Goal: Information Seeking & Learning: Learn about a topic

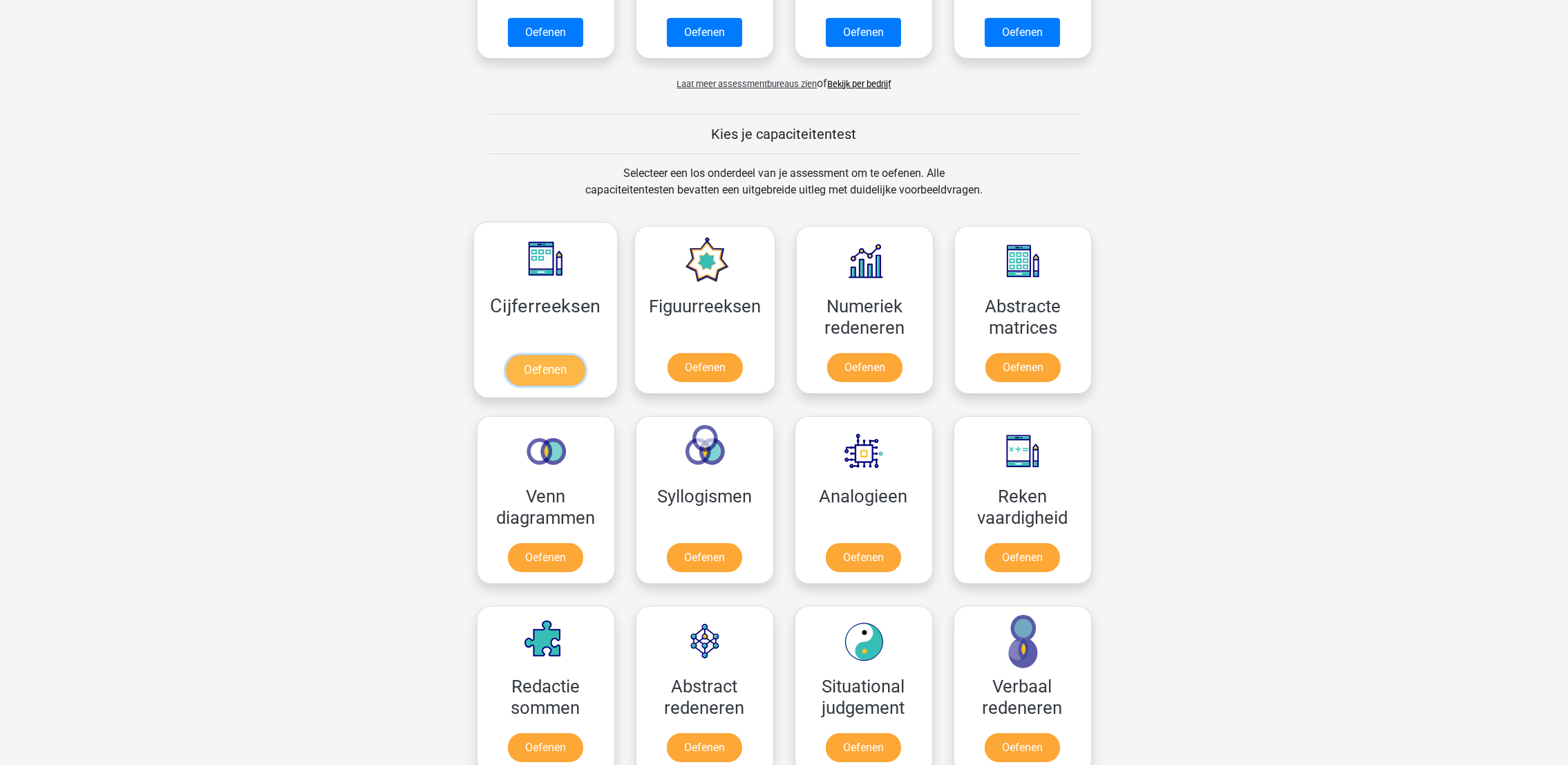
click at [506, 355] on link "Oefenen" at bounding box center [545, 370] width 79 height 30
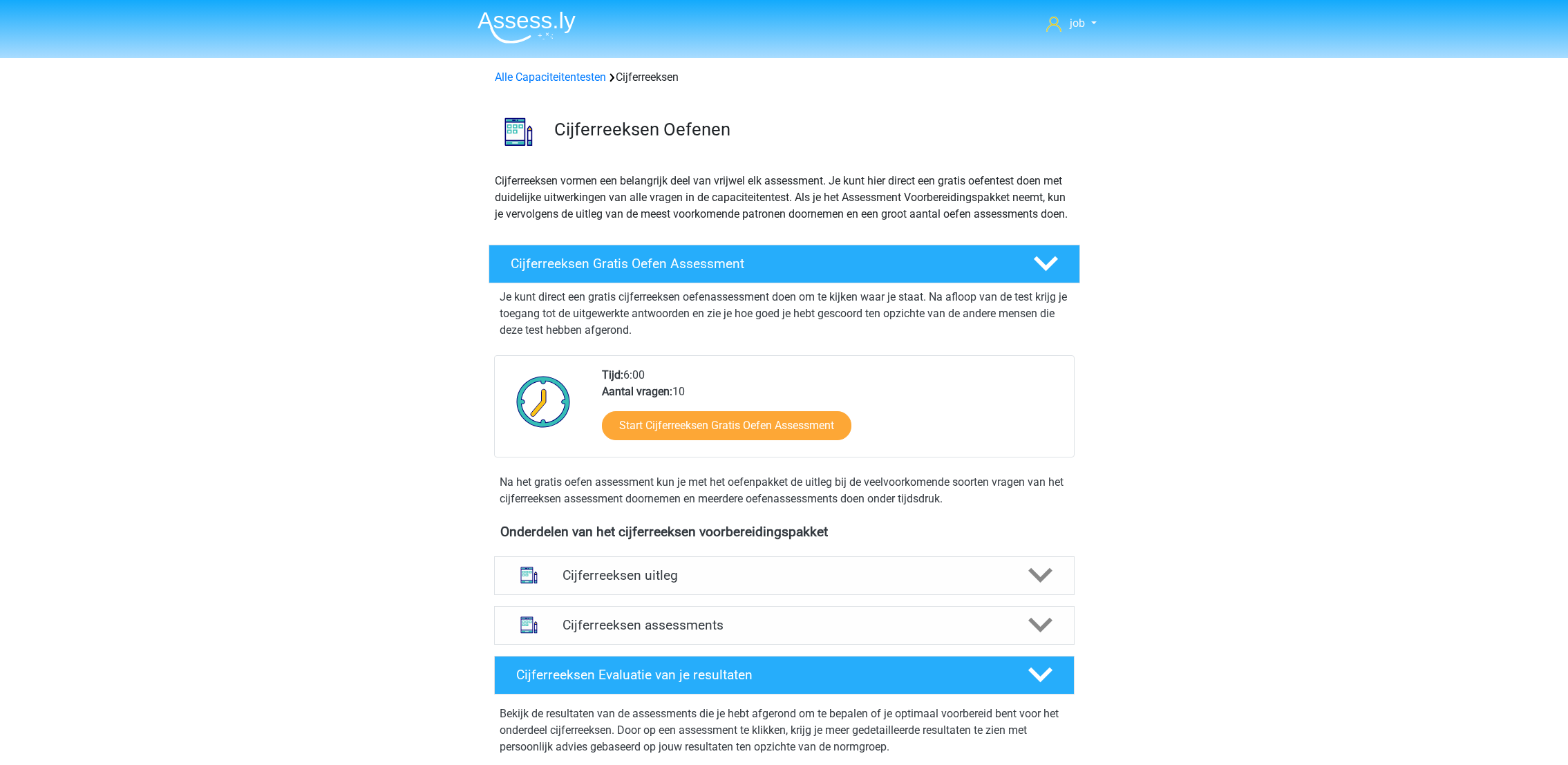
scroll to position [104, 0]
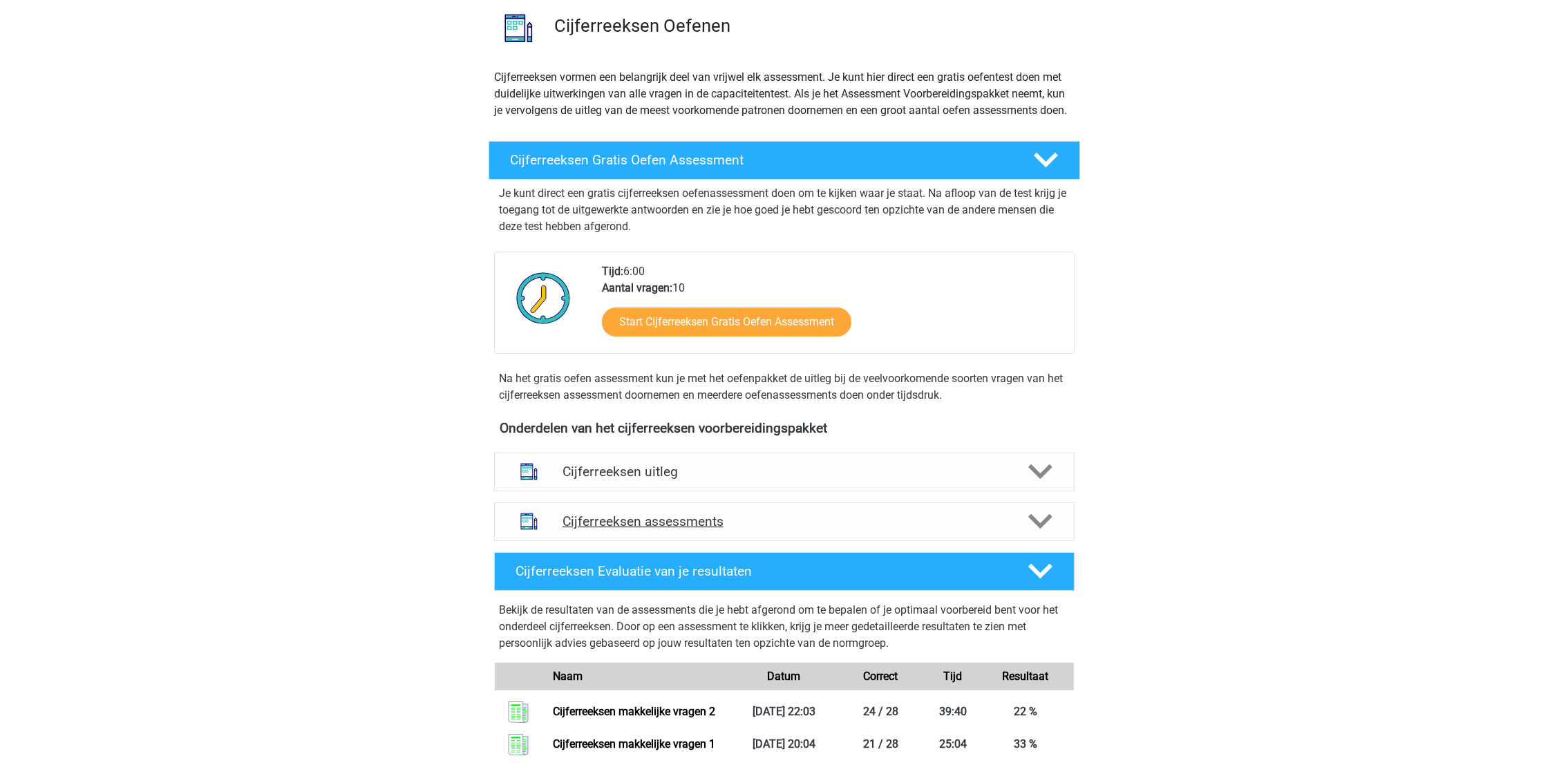
click at [716, 529] on h4 "Cijferreeksen assessments" at bounding box center [784, 521] width 444 height 16
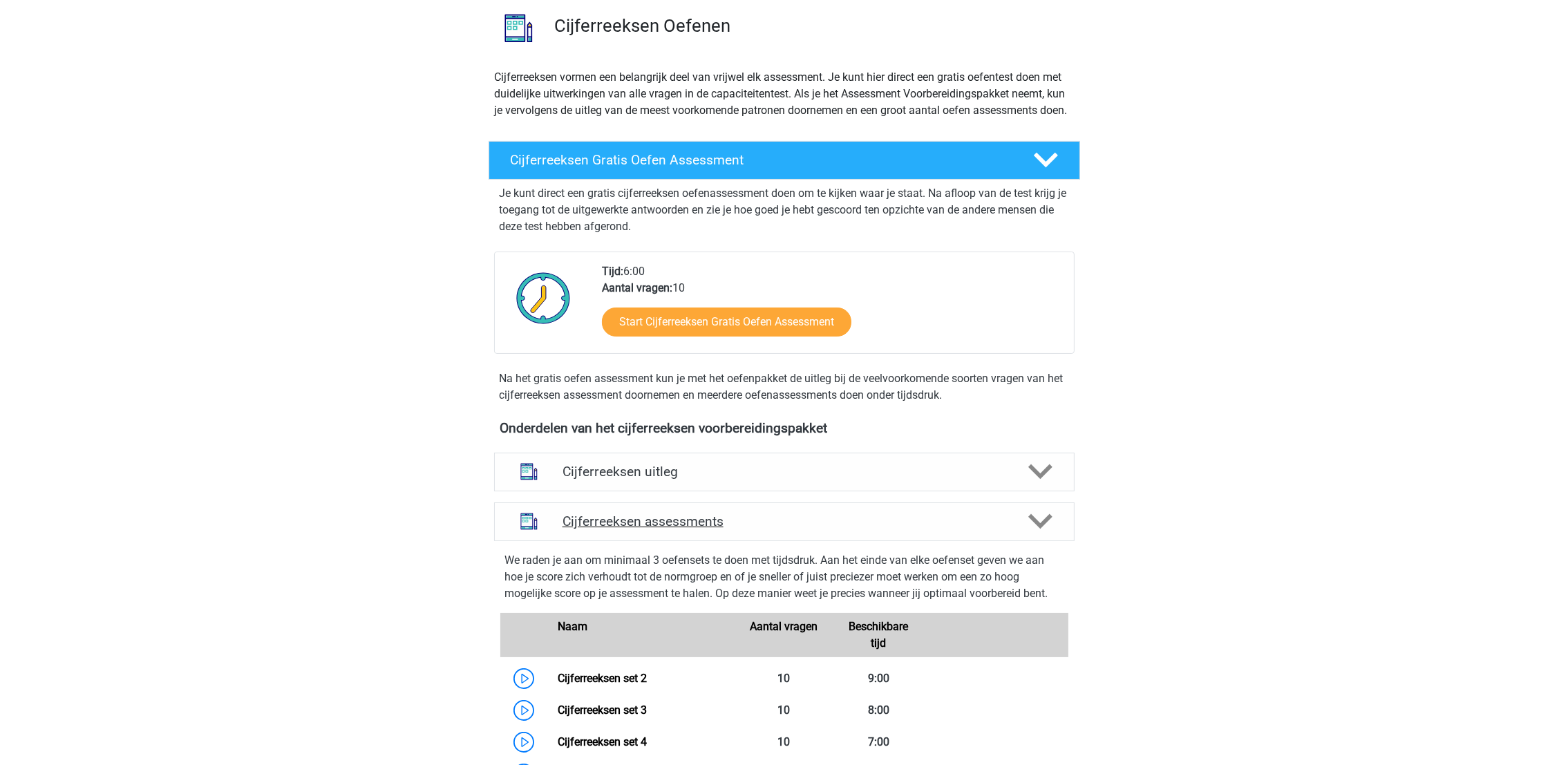
click at [732, 523] on div "Cijferreeksen assessments" at bounding box center [784, 522] width 581 height 39
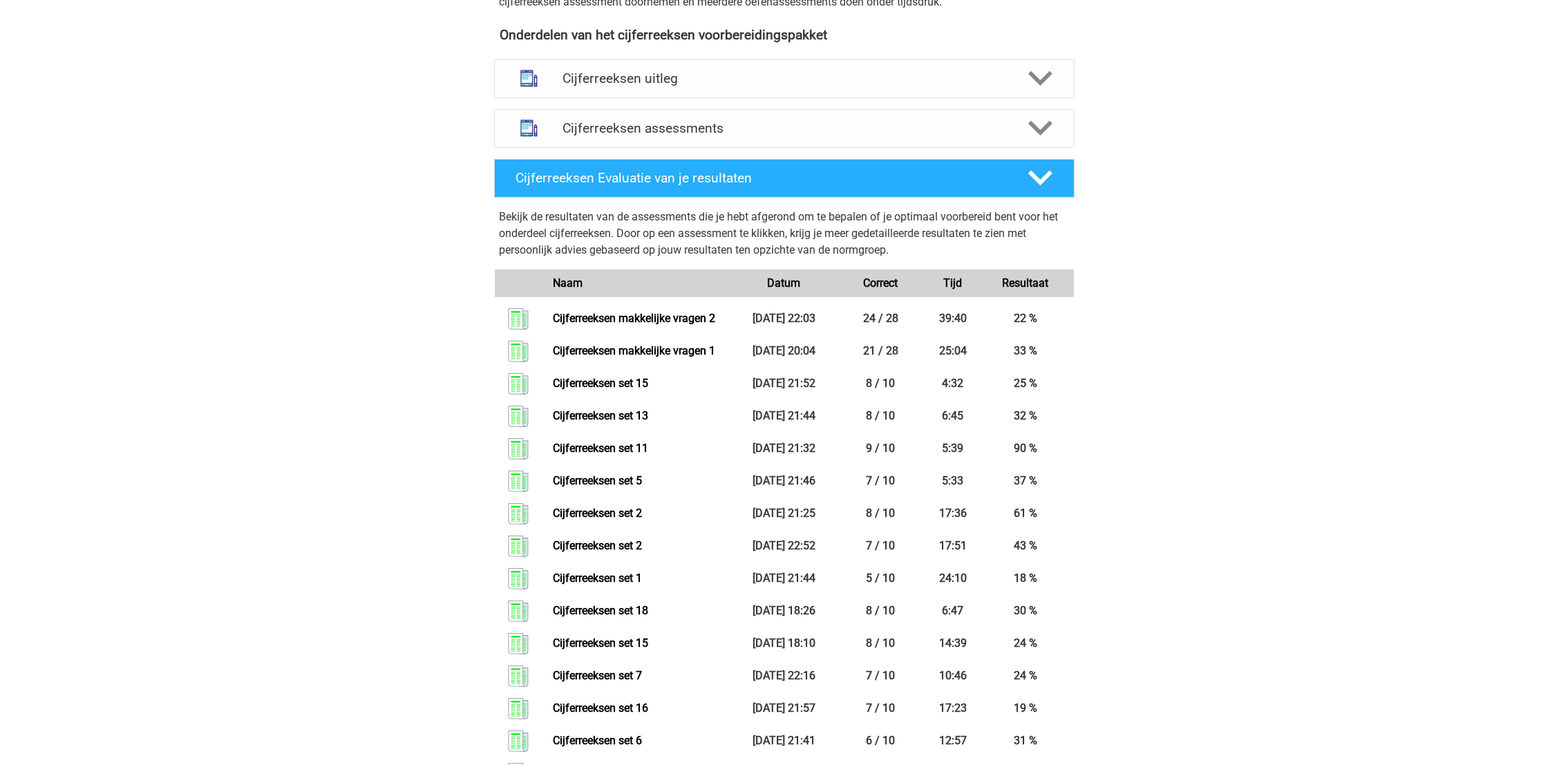
scroll to position [414, 0]
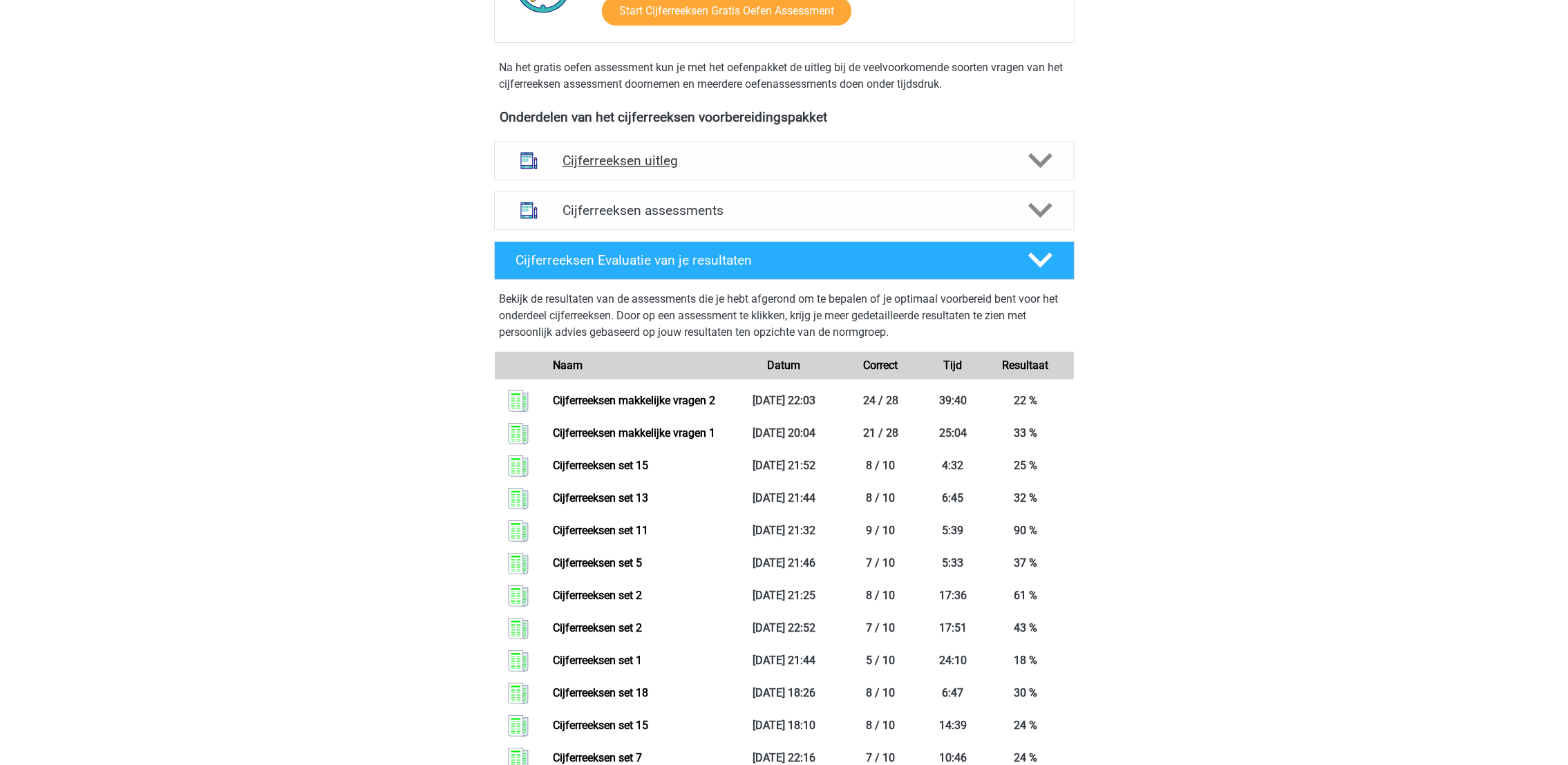
click at [813, 169] on h4 "Cijferreeksen uitleg" at bounding box center [784, 160] width 444 height 16
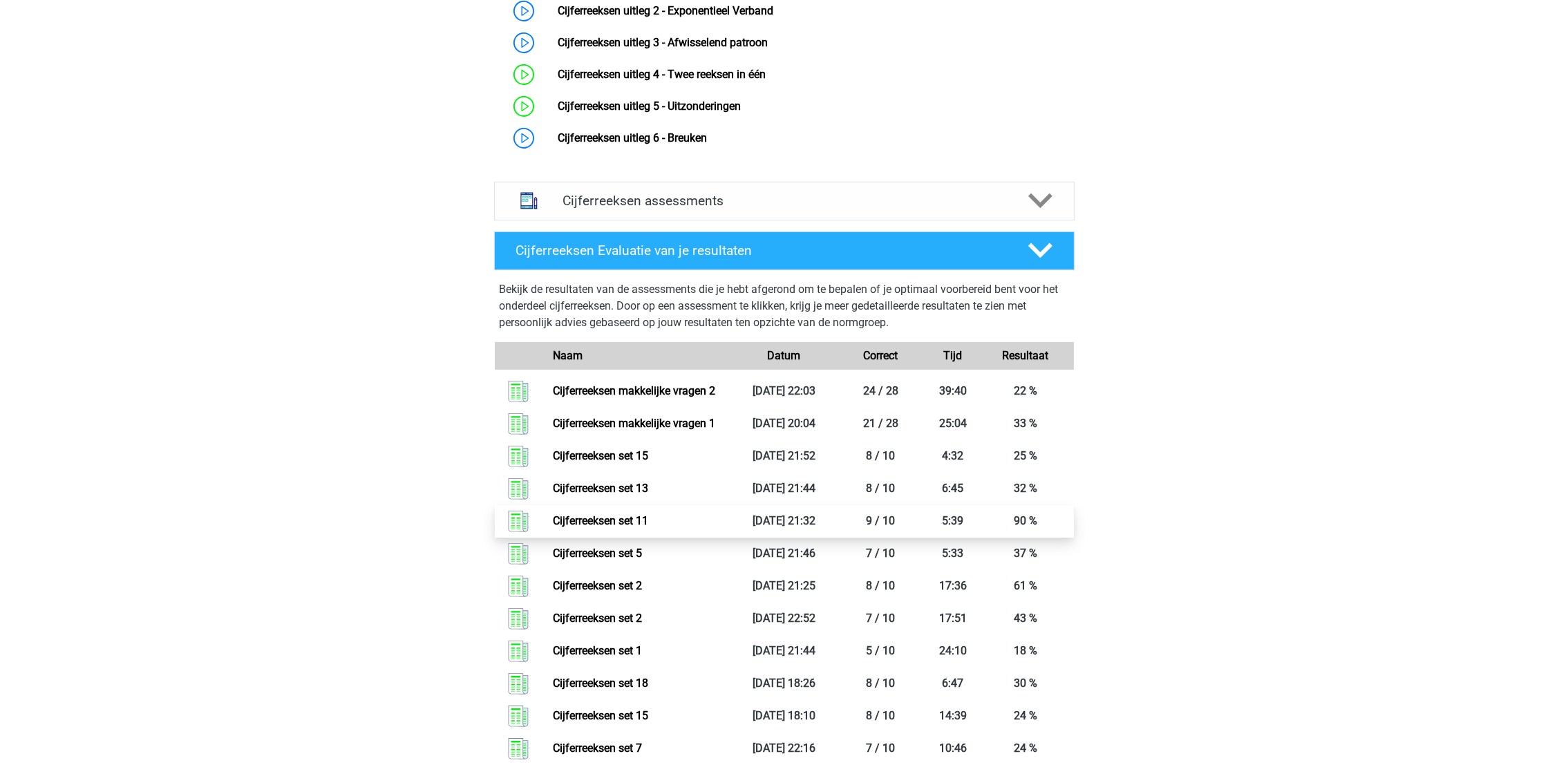
scroll to position [518, 0]
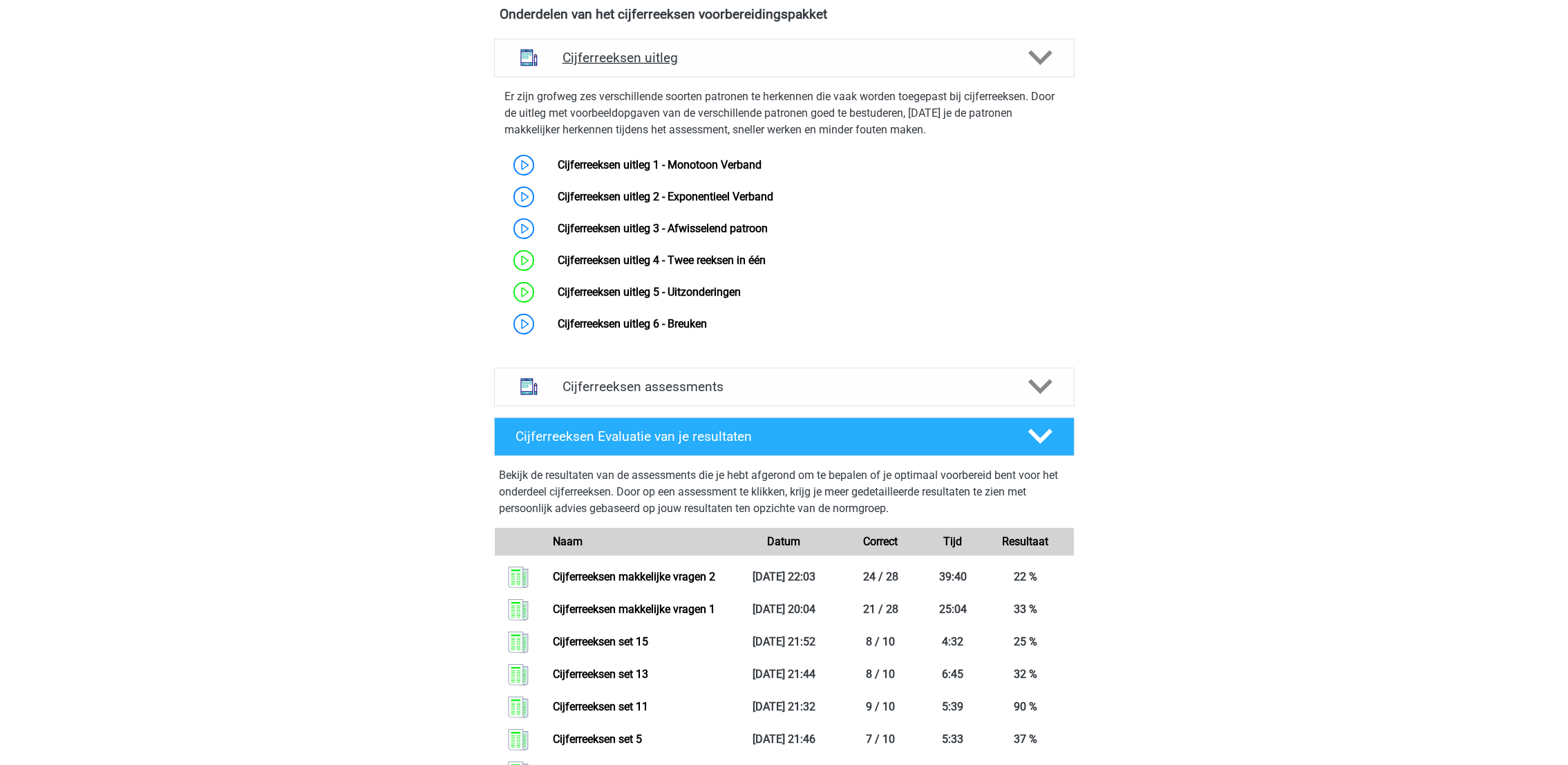
click at [708, 65] on h4 "Cijferreeksen uitleg" at bounding box center [784, 57] width 444 height 16
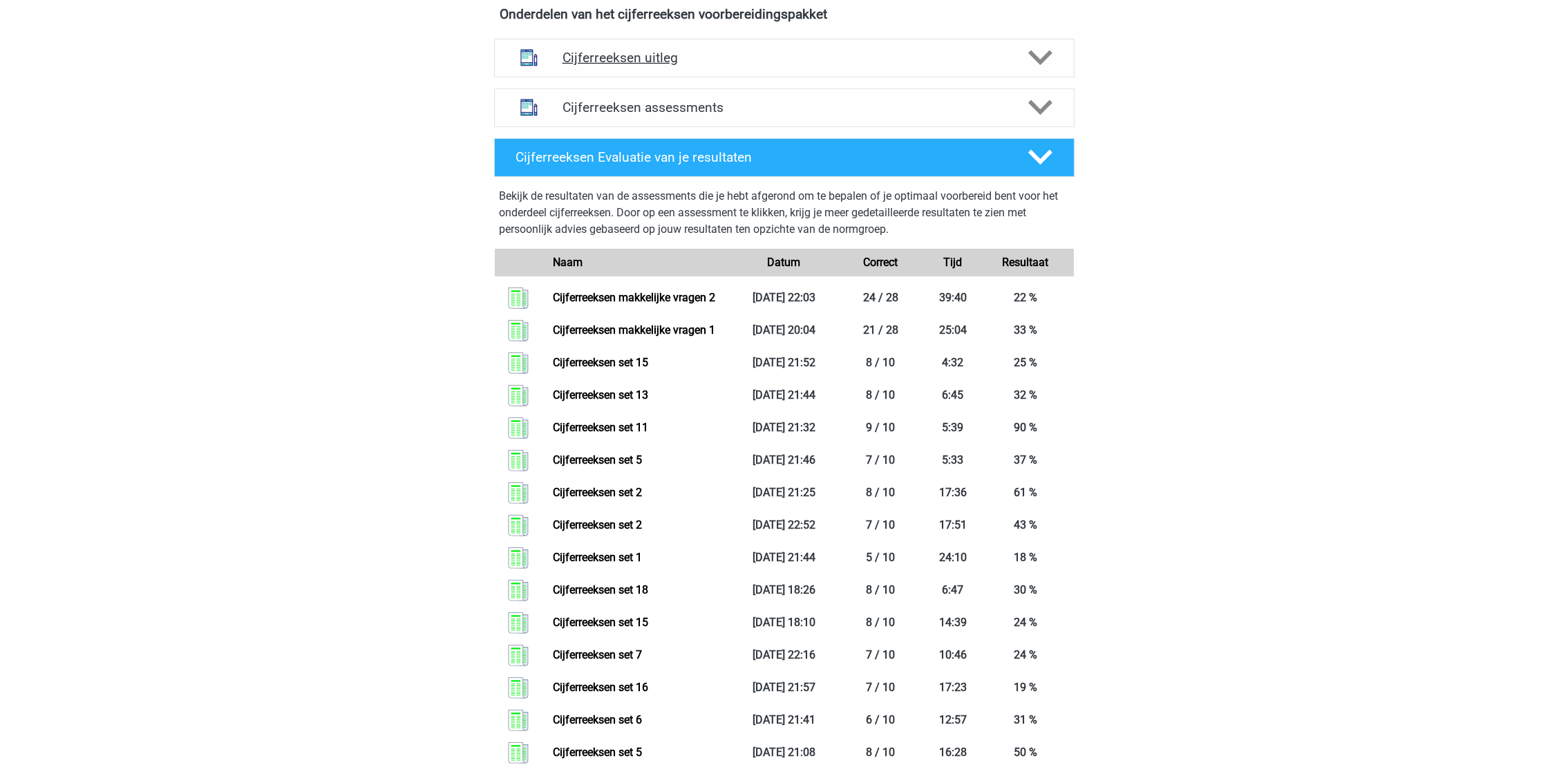
click at [714, 65] on h4 "Cijferreeksen uitleg" at bounding box center [784, 57] width 444 height 16
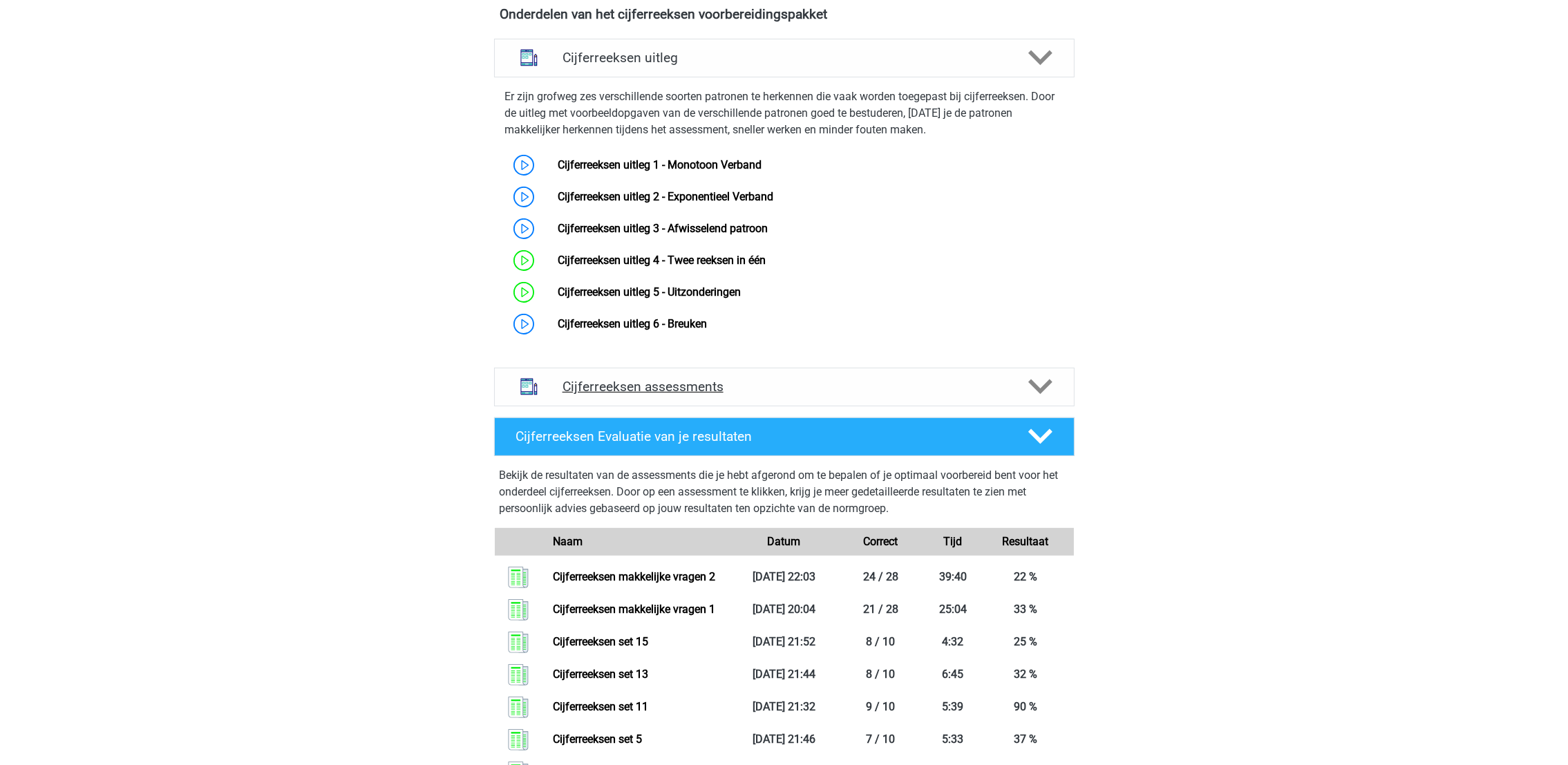
click at [763, 394] on h4 "Cijferreeksen assessments" at bounding box center [784, 386] width 444 height 16
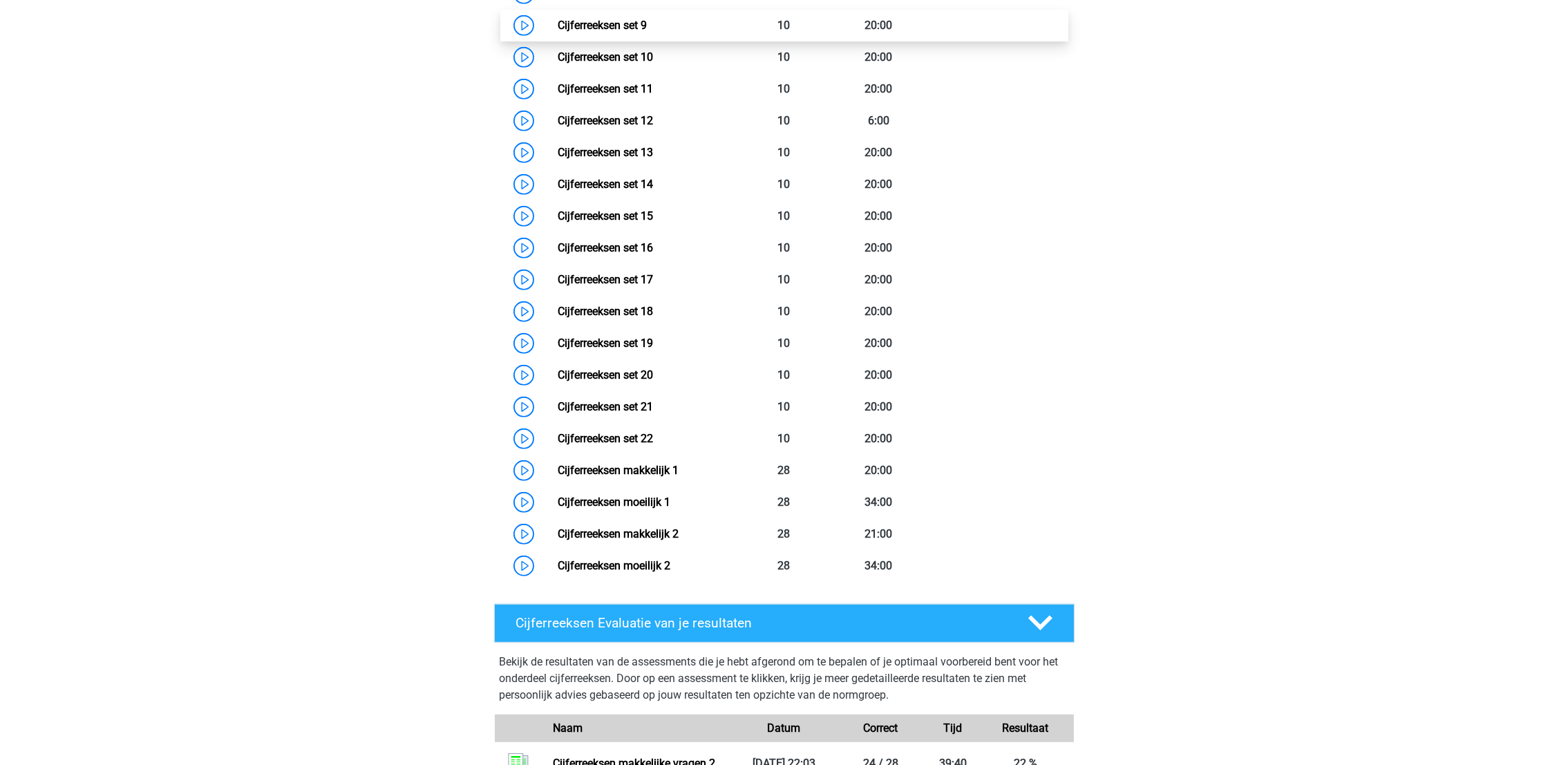
scroll to position [1450, 0]
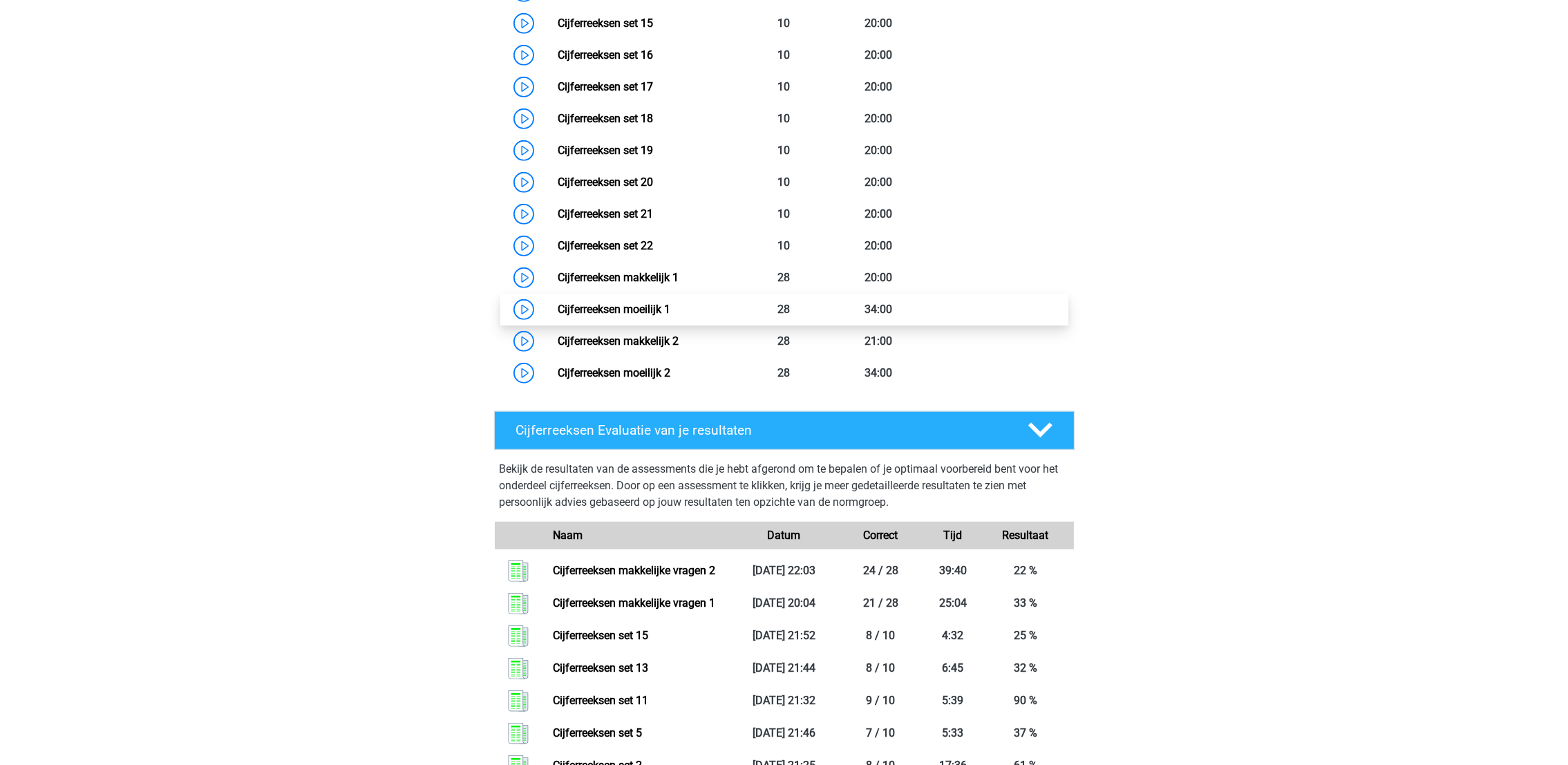
click at [670, 315] on link "Cijferreeksen moeilijk 1" at bounding box center [614, 310] width 112 height 13
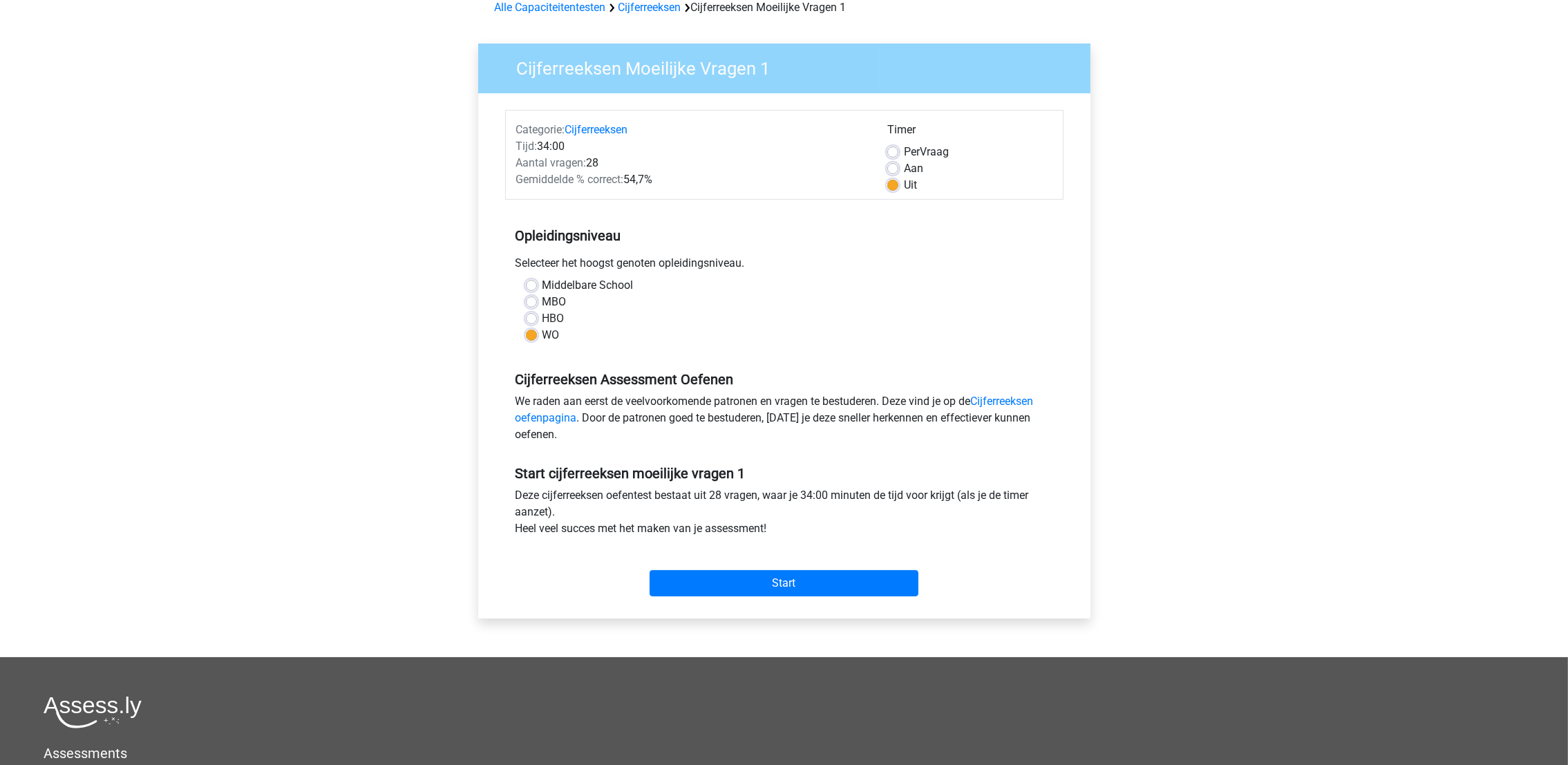
scroll to position [104, 0]
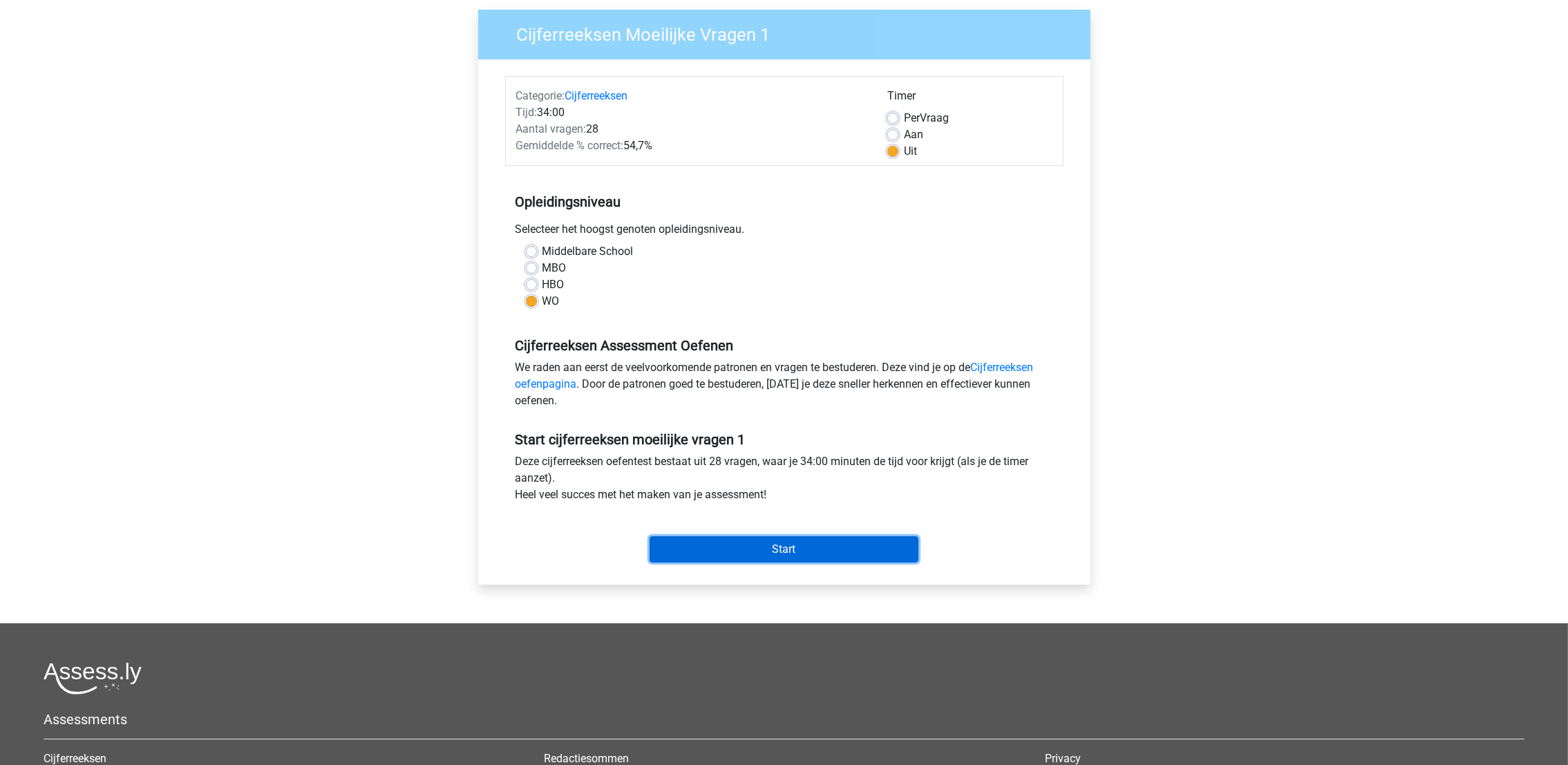
click at [751, 536] on input "Start" at bounding box center [784, 549] width 268 height 26
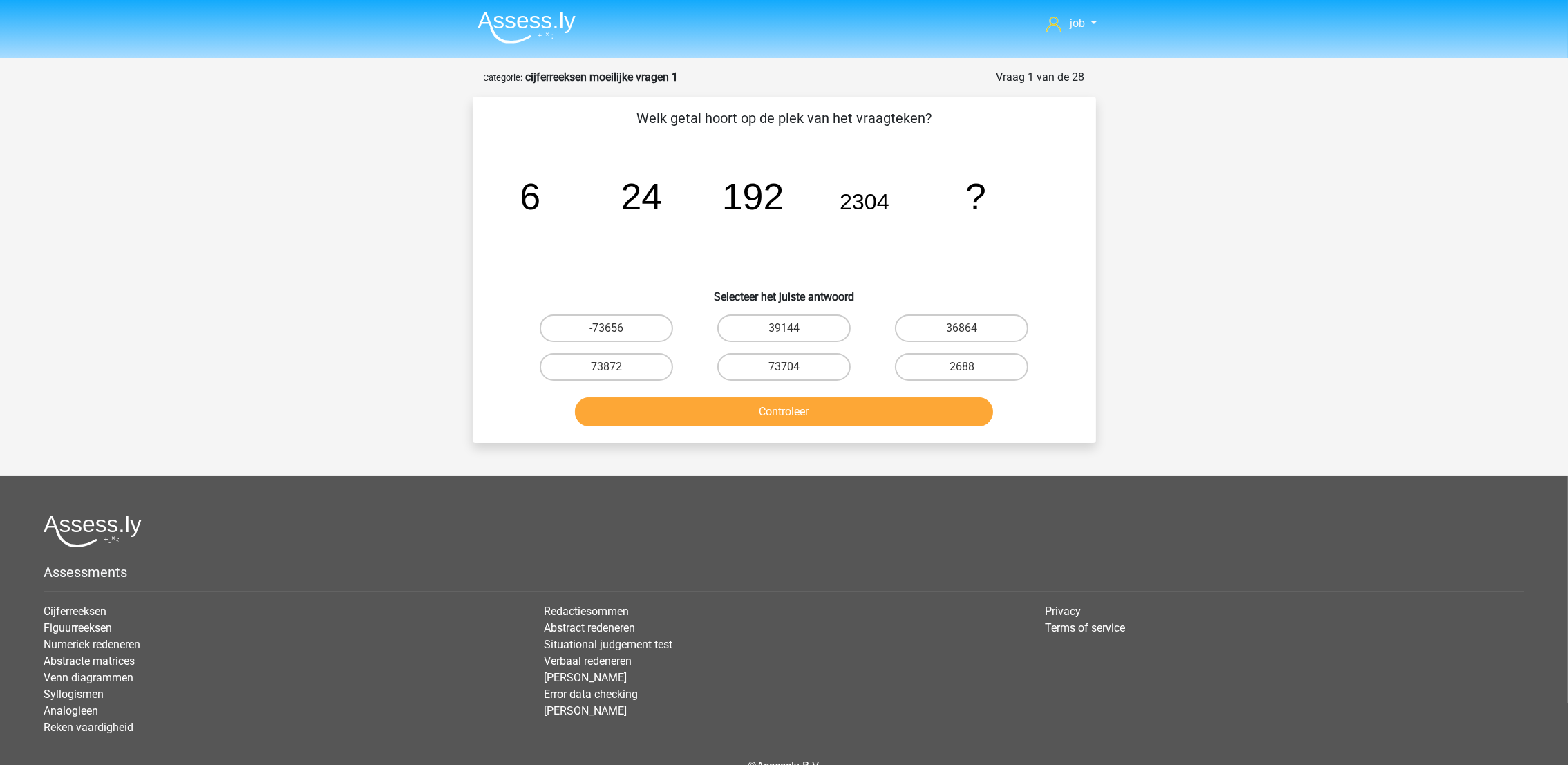
click at [748, 515] on div at bounding box center [784, 531] width 1481 height 33
click at [956, 328] on label "36864" at bounding box center [961, 328] width 133 height 28
click at [961, 328] on input "36864" at bounding box center [966, 332] width 9 height 9
radio input "true"
click at [914, 403] on button "Controleer" at bounding box center [784, 412] width 418 height 29
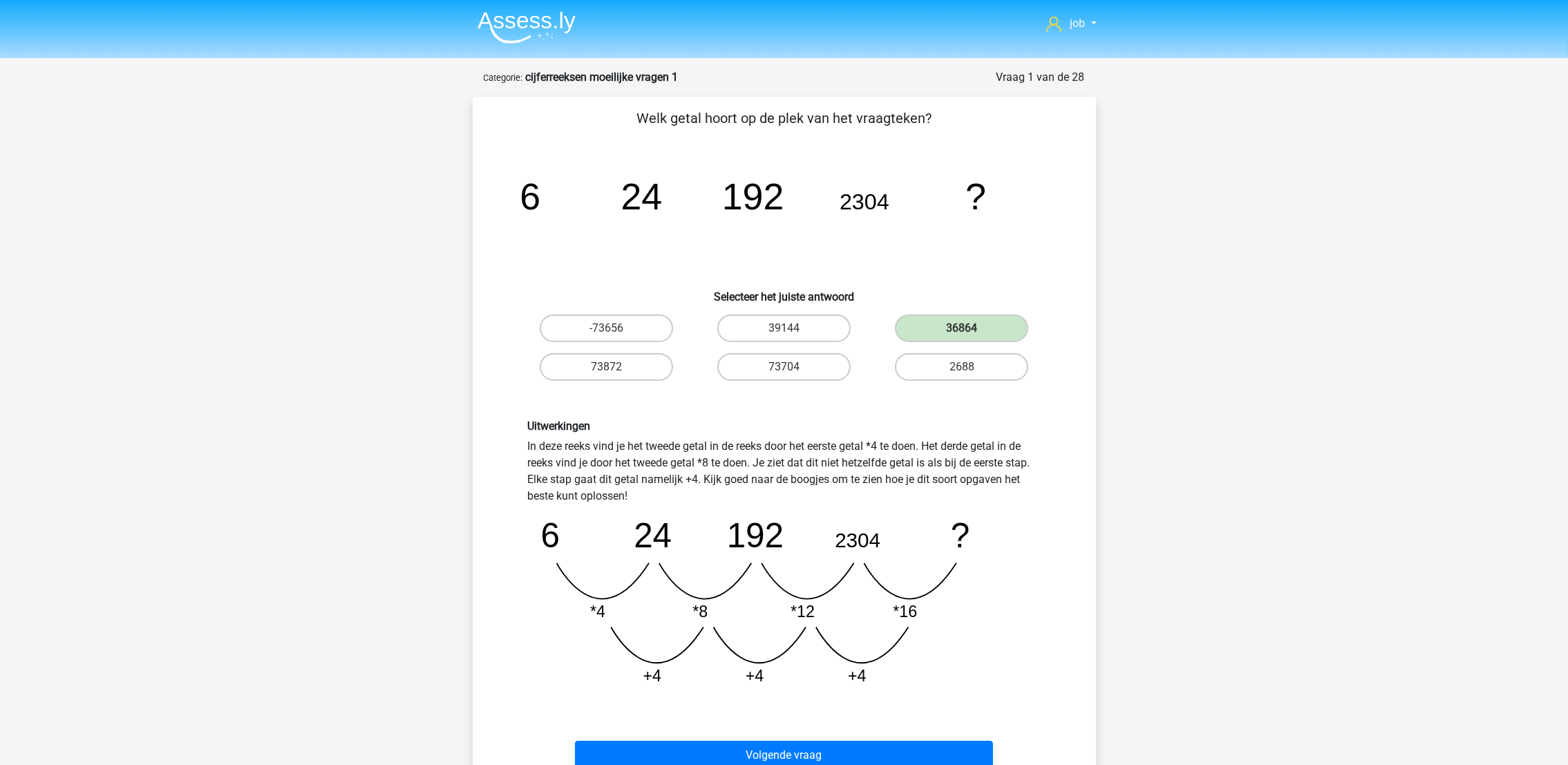
scroll to position [104, 0]
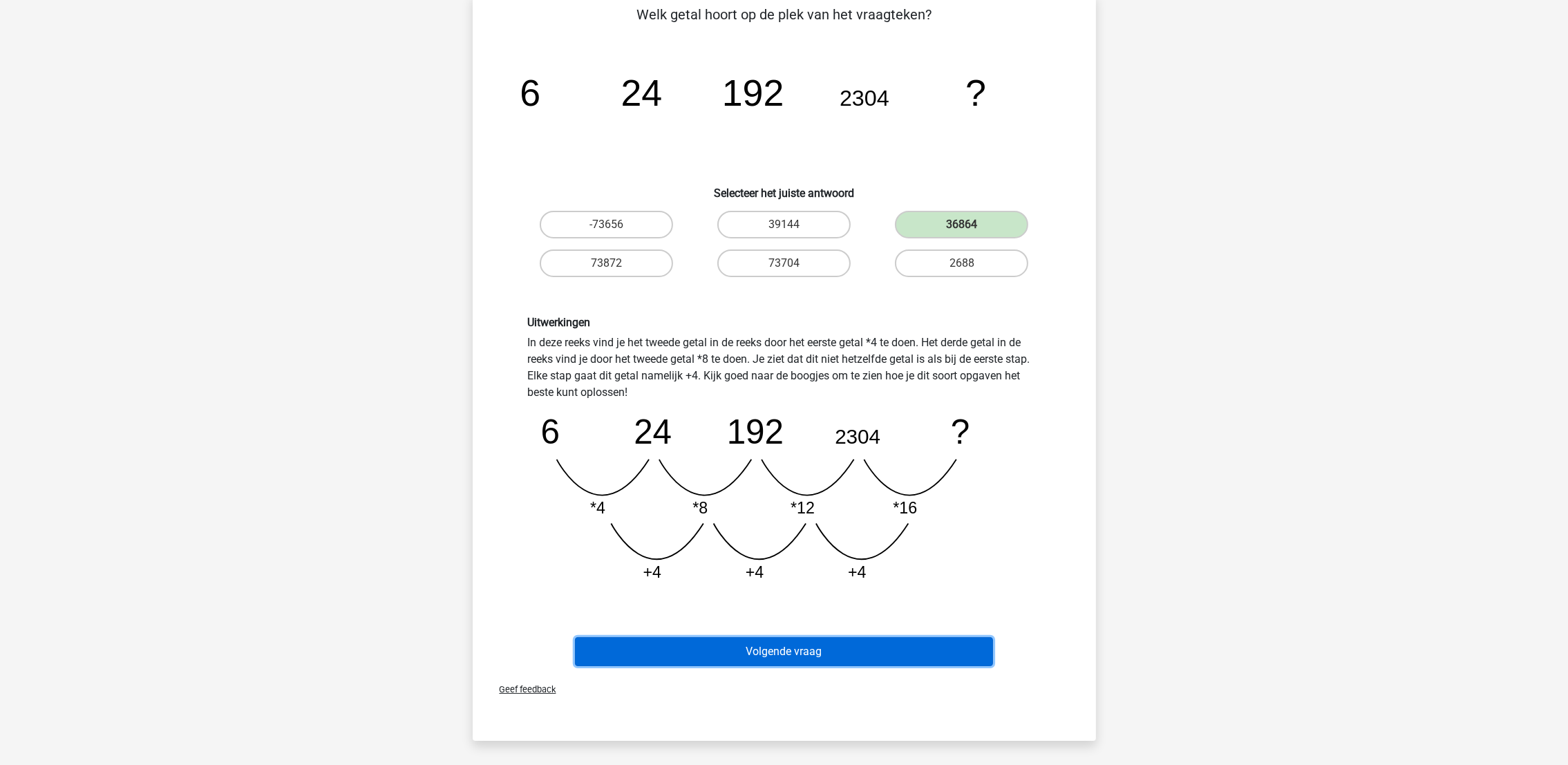
click at [898, 643] on button "Volgende vraag" at bounding box center [784, 651] width 418 height 29
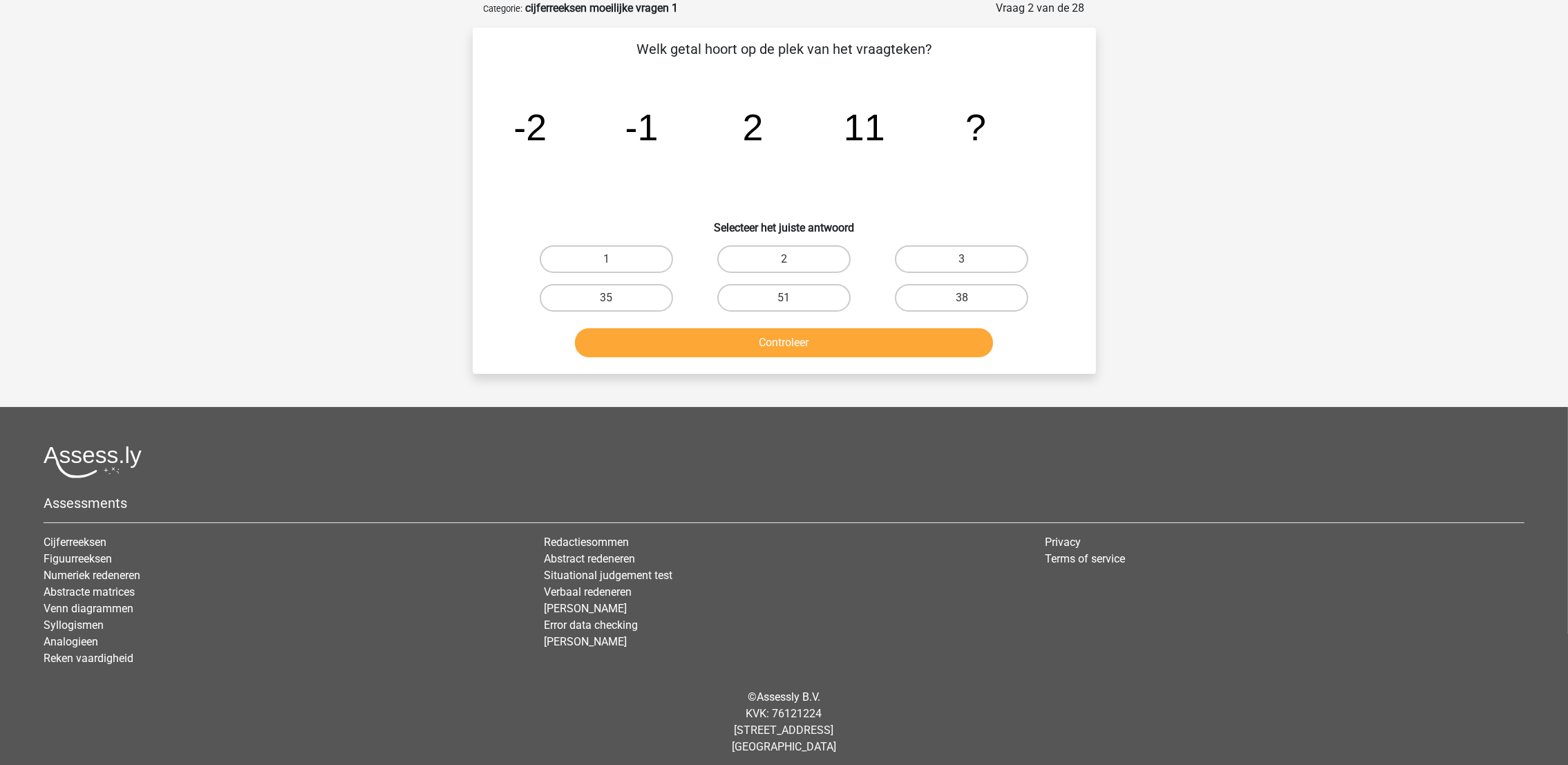
scroll to position [69, 0]
click at [919, 299] on label "38" at bounding box center [961, 298] width 133 height 28
click at [961, 299] on input "38" at bounding box center [966, 303] width 9 height 9
radio input "true"
click at [905, 346] on button "Controleer" at bounding box center [784, 343] width 418 height 29
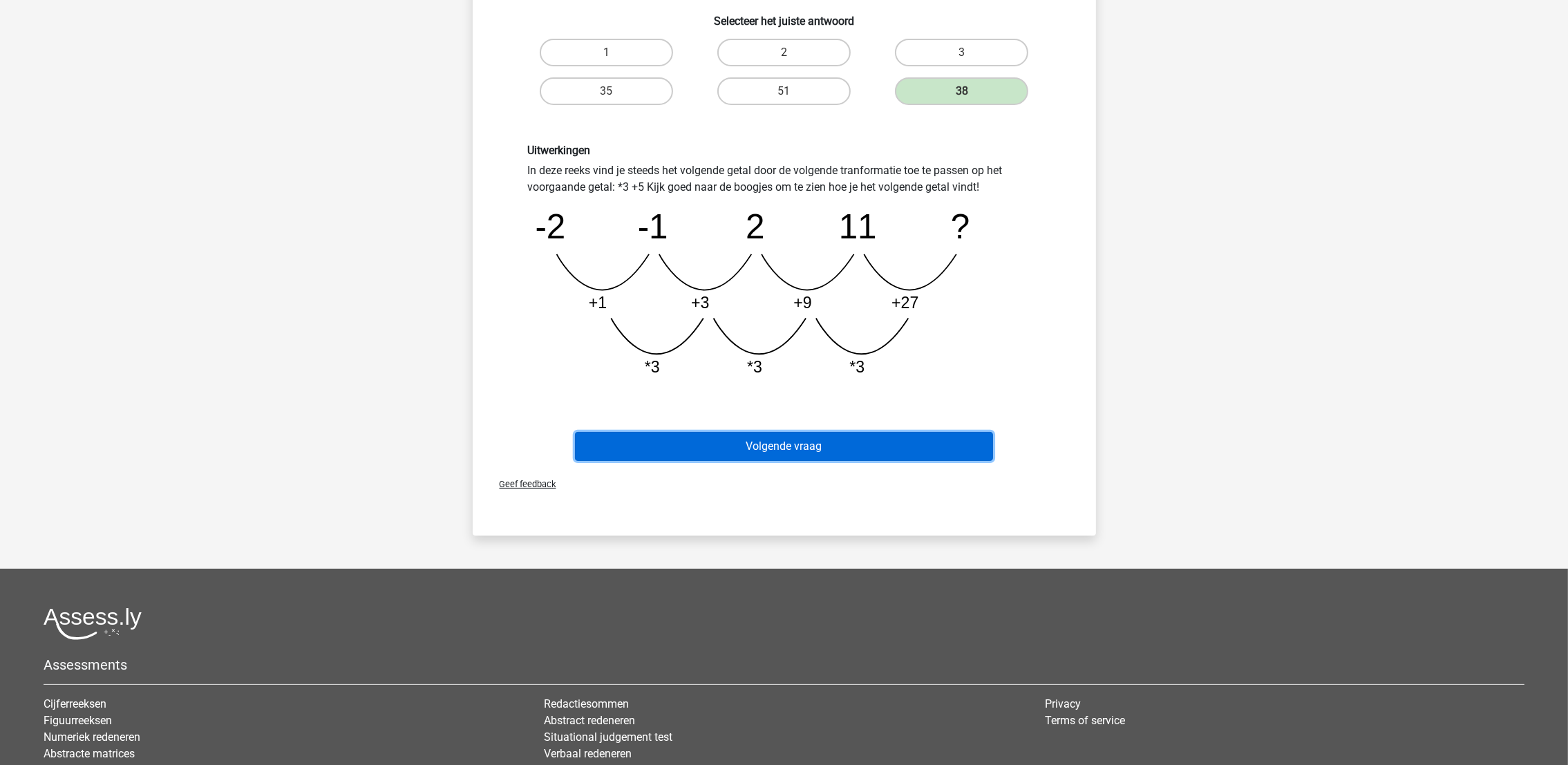
click at [849, 451] on button "Volgende vraag" at bounding box center [784, 446] width 418 height 29
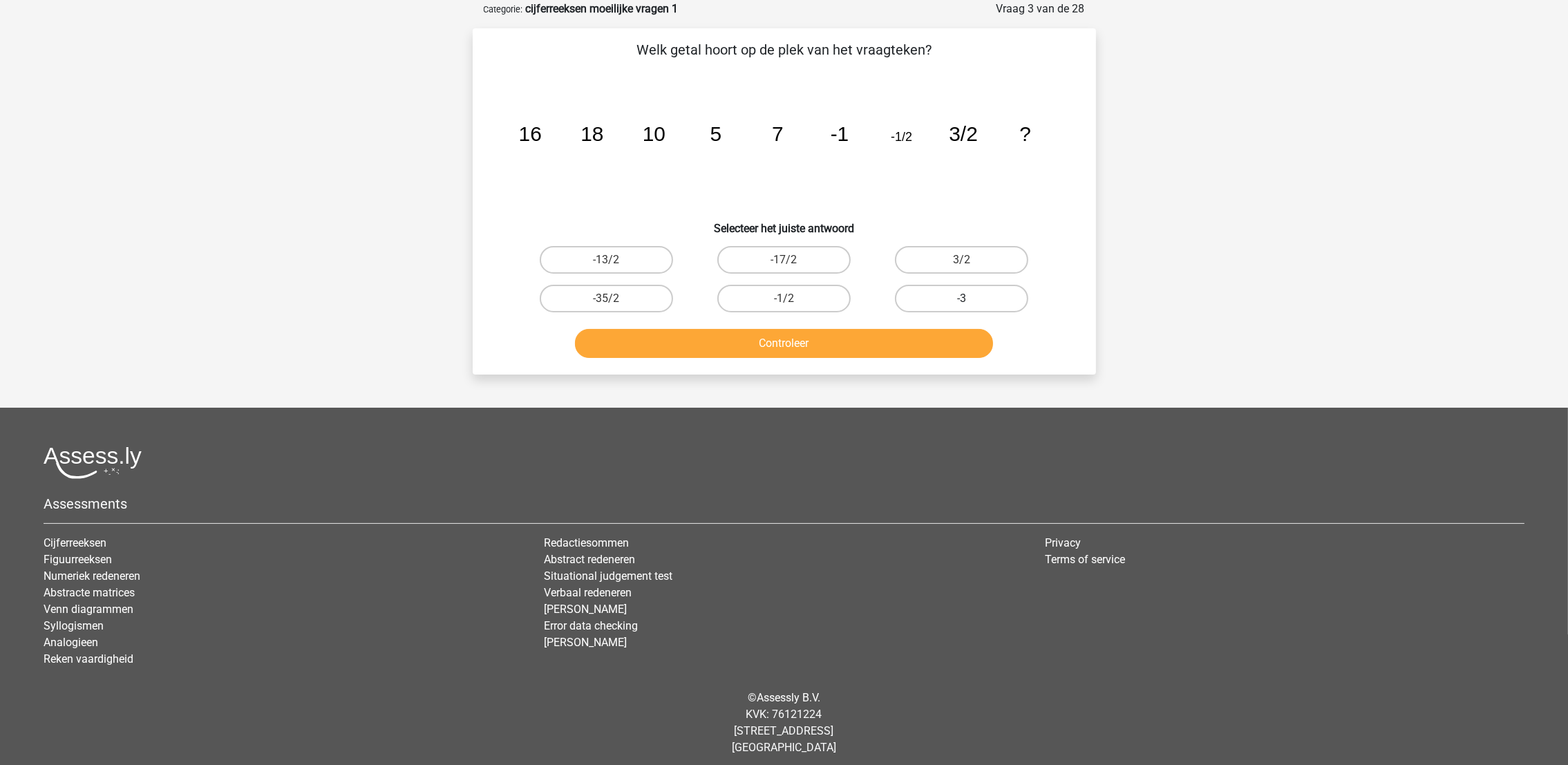
click at [962, 288] on label "-3" at bounding box center [961, 298] width 133 height 28
click at [962, 299] on input "-3" at bounding box center [966, 303] width 9 height 9
radio input "true"
click at [624, 323] on div "Controleer" at bounding box center [784, 341] width 579 height 45
click at [643, 351] on button "Controleer" at bounding box center [784, 343] width 418 height 29
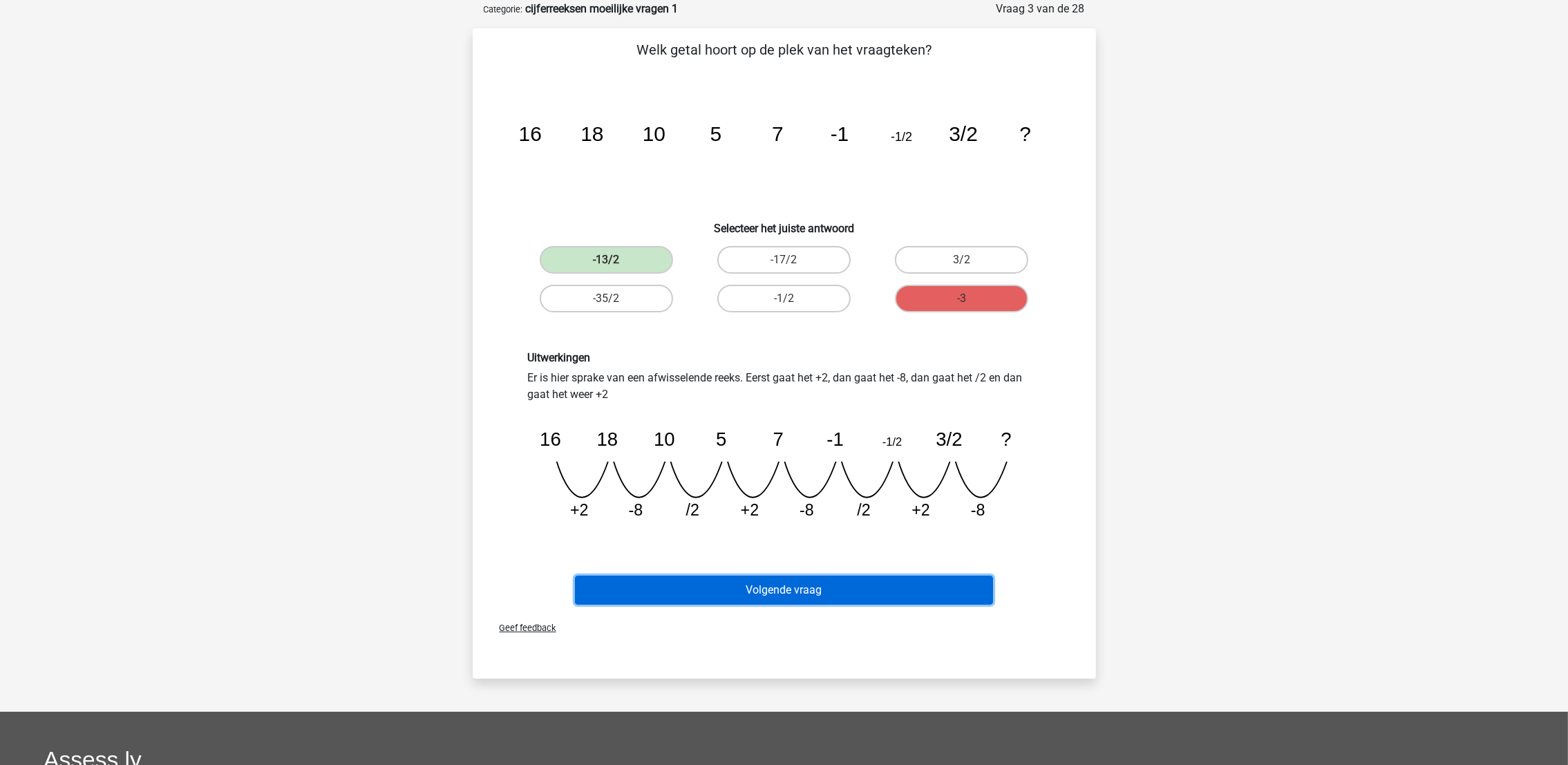
click at [774, 575] on button "Volgende vraag" at bounding box center [784, 590] width 418 height 29
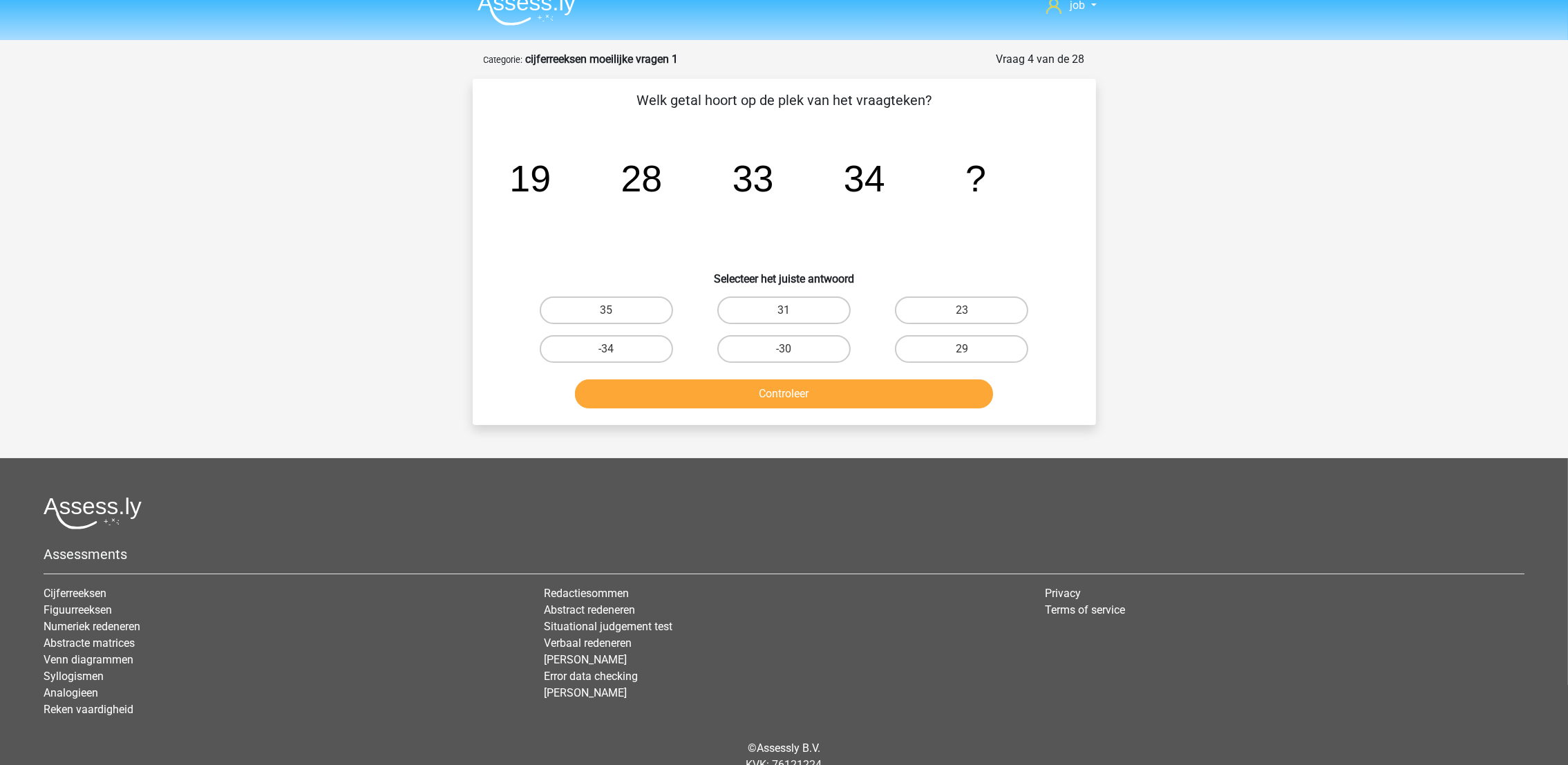
scroll to position [0, 0]
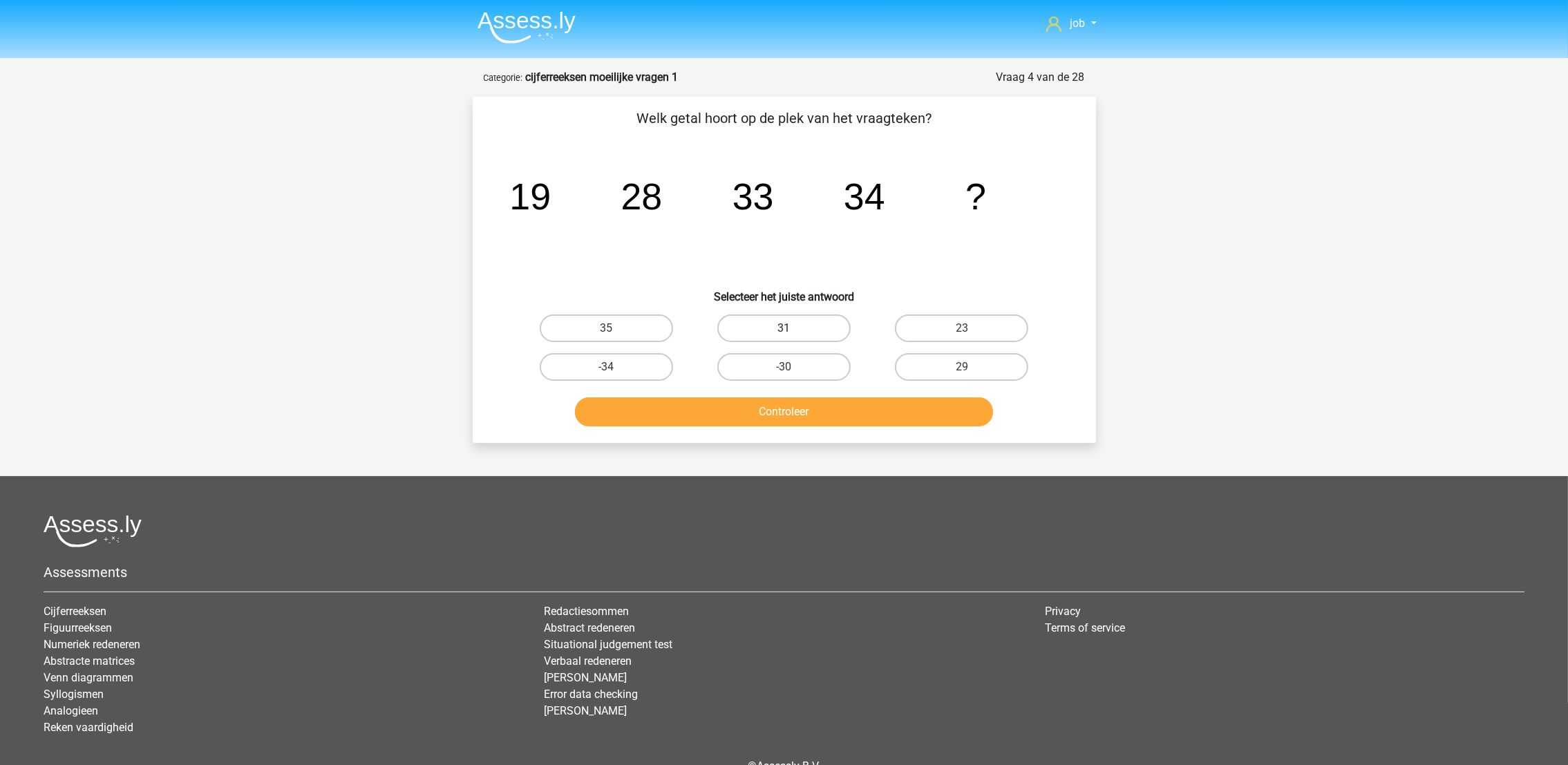
click at [759, 315] on label "31" at bounding box center [784, 328] width 133 height 28
click at [784, 328] on input "31" at bounding box center [788, 332] width 9 height 9
radio input "true"
click at [789, 409] on button "Controleer" at bounding box center [784, 412] width 418 height 29
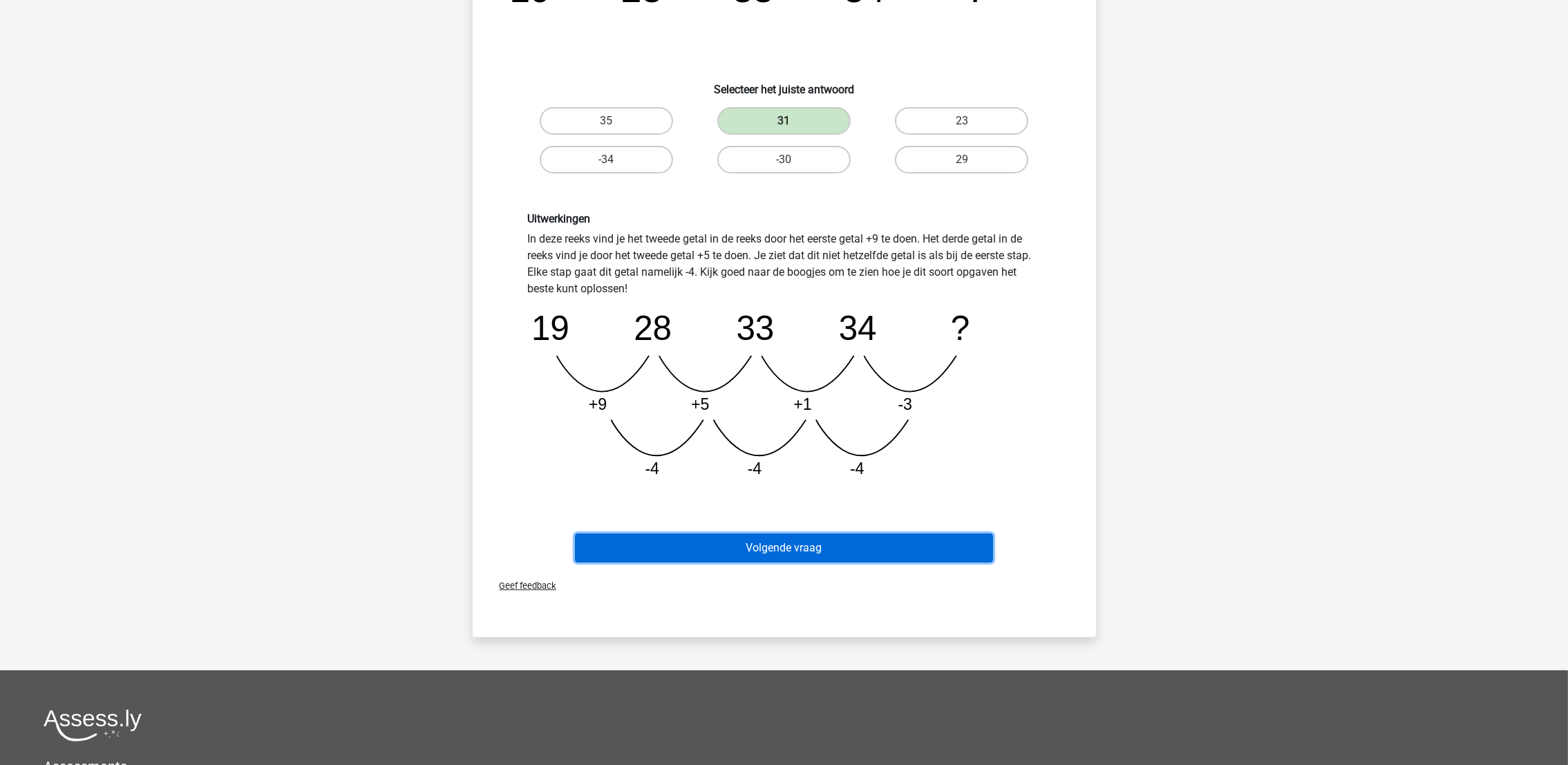
click at [905, 542] on button "Volgende vraag" at bounding box center [784, 548] width 418 height 29
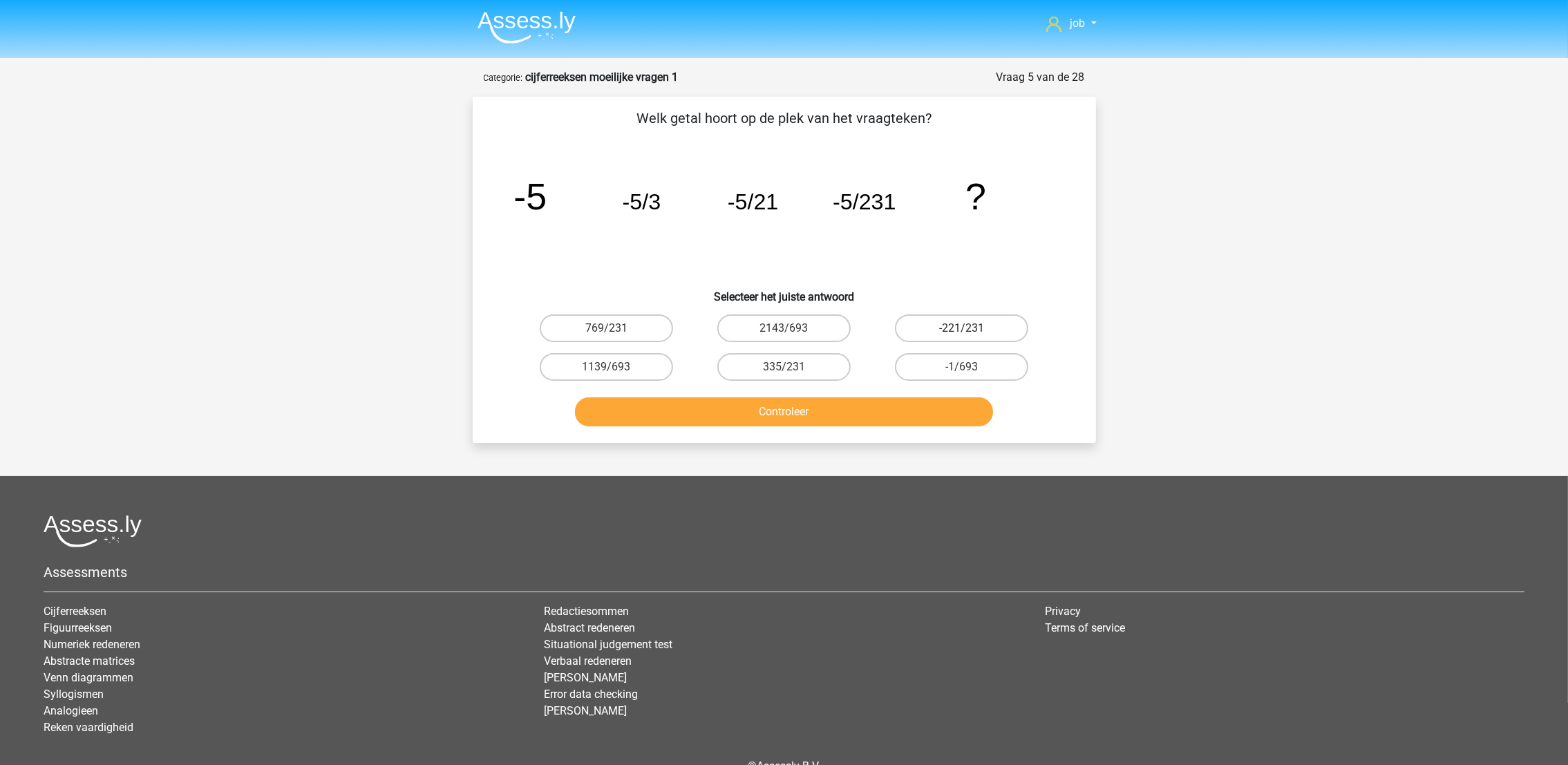
click at [922, 324] on label "-221/231" at bounding box center [961, 328] width 133 height 28
click at [961, 328] on input "-221/231" at bounding box center [966, 332] width 9 height 9
radio input "true"
click at [905, 414] on button "Controleer" at bounding box center [784, 412] width 418 height 29
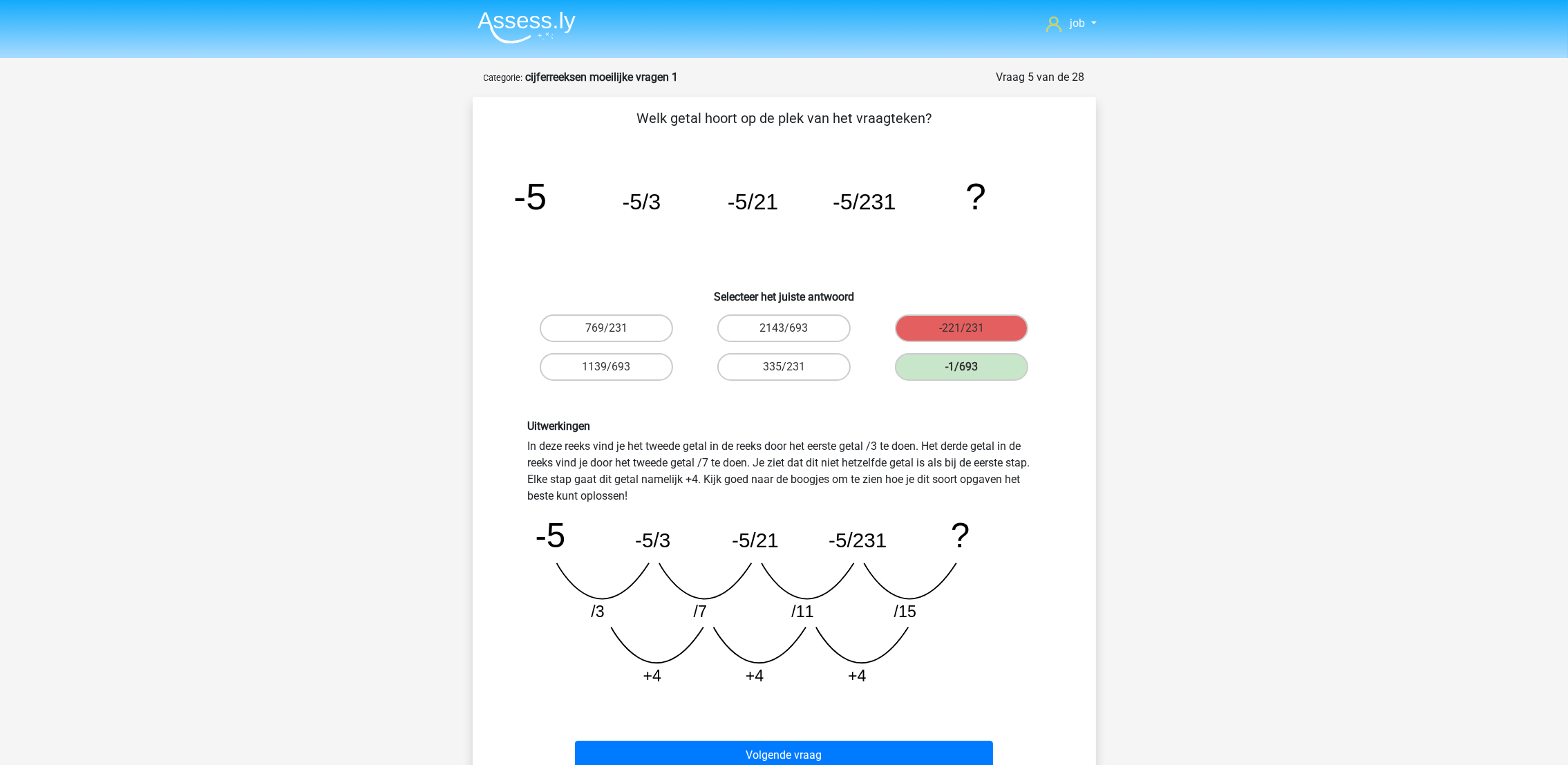
click at [890, 736] on div "Volgende vraag" at bounding box center [784, 752] width 579 height 45
click at [890, 749] on button "Volgende vraag" at bounding box center [784, 755] width 418 height 29
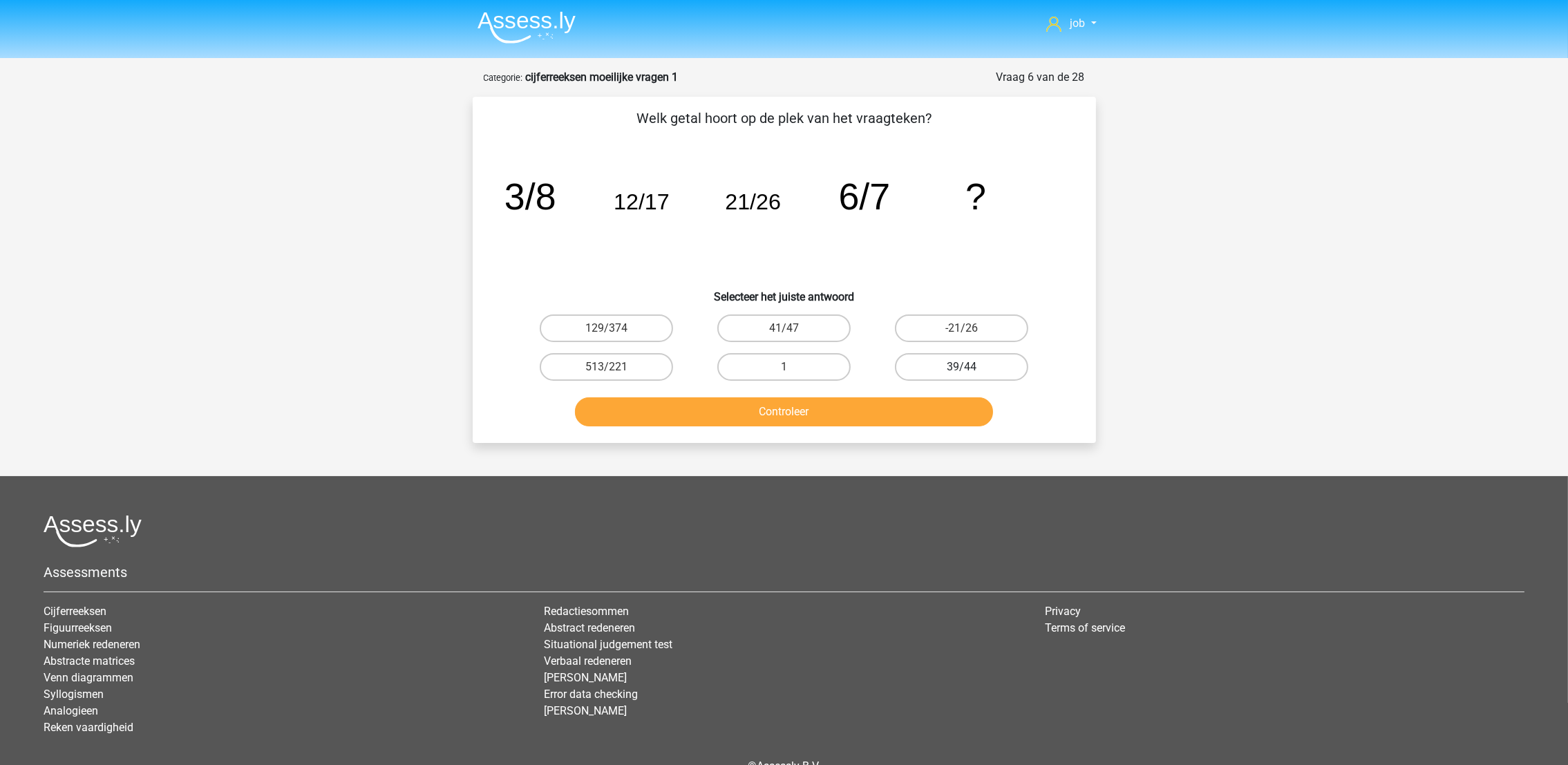
click at [925, 357] on label "39/44" at bounding box center [961, 367] width 133 height 28
click at [961, 367] on input "39/44" at bounding box center [966, 371] width 9 height 9
radio input "true"
click at [915, 403] on button "Controleer" at bounding box center [784, 412] width 418 height 29
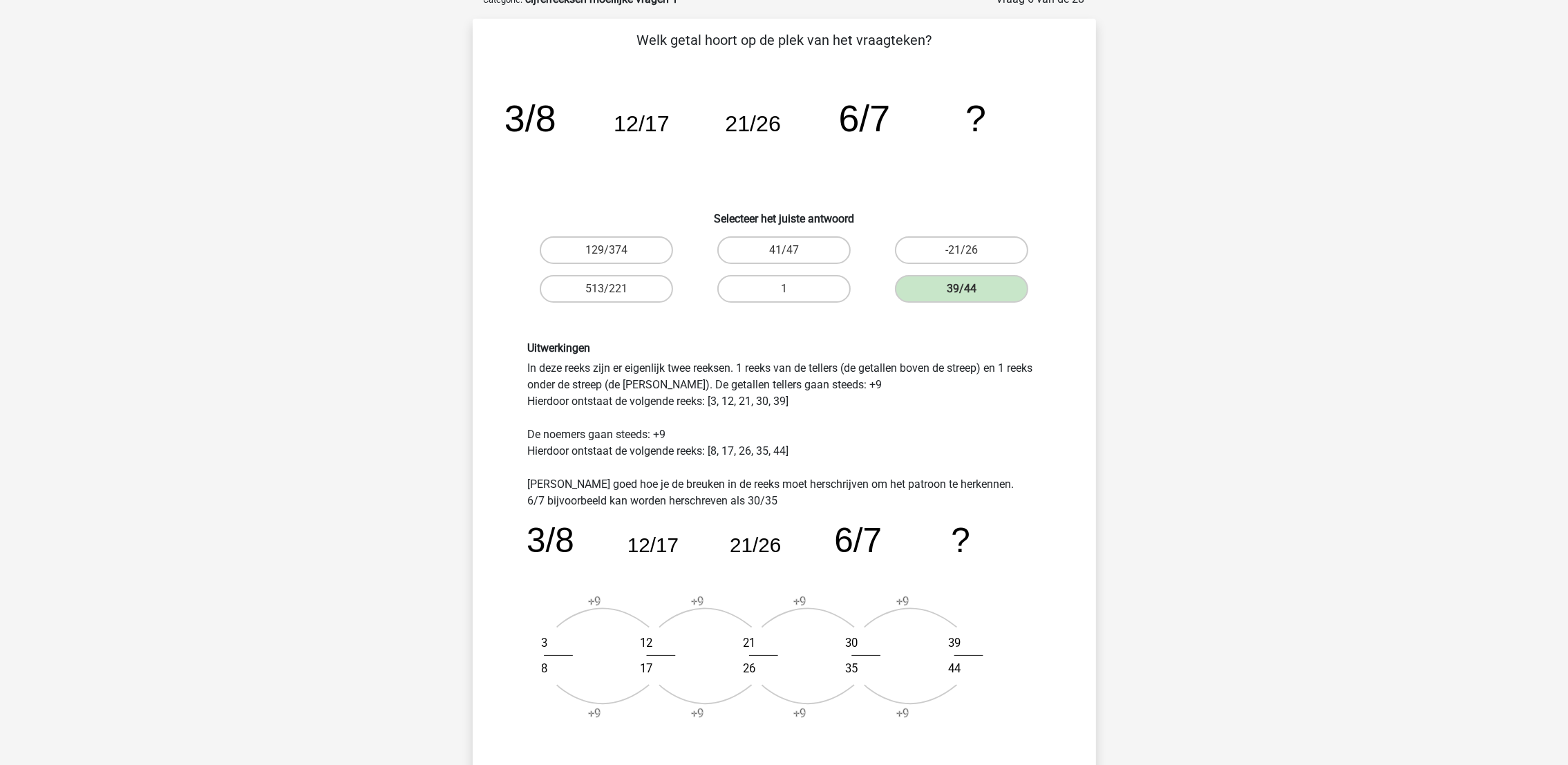
scroll to position [207, 0]
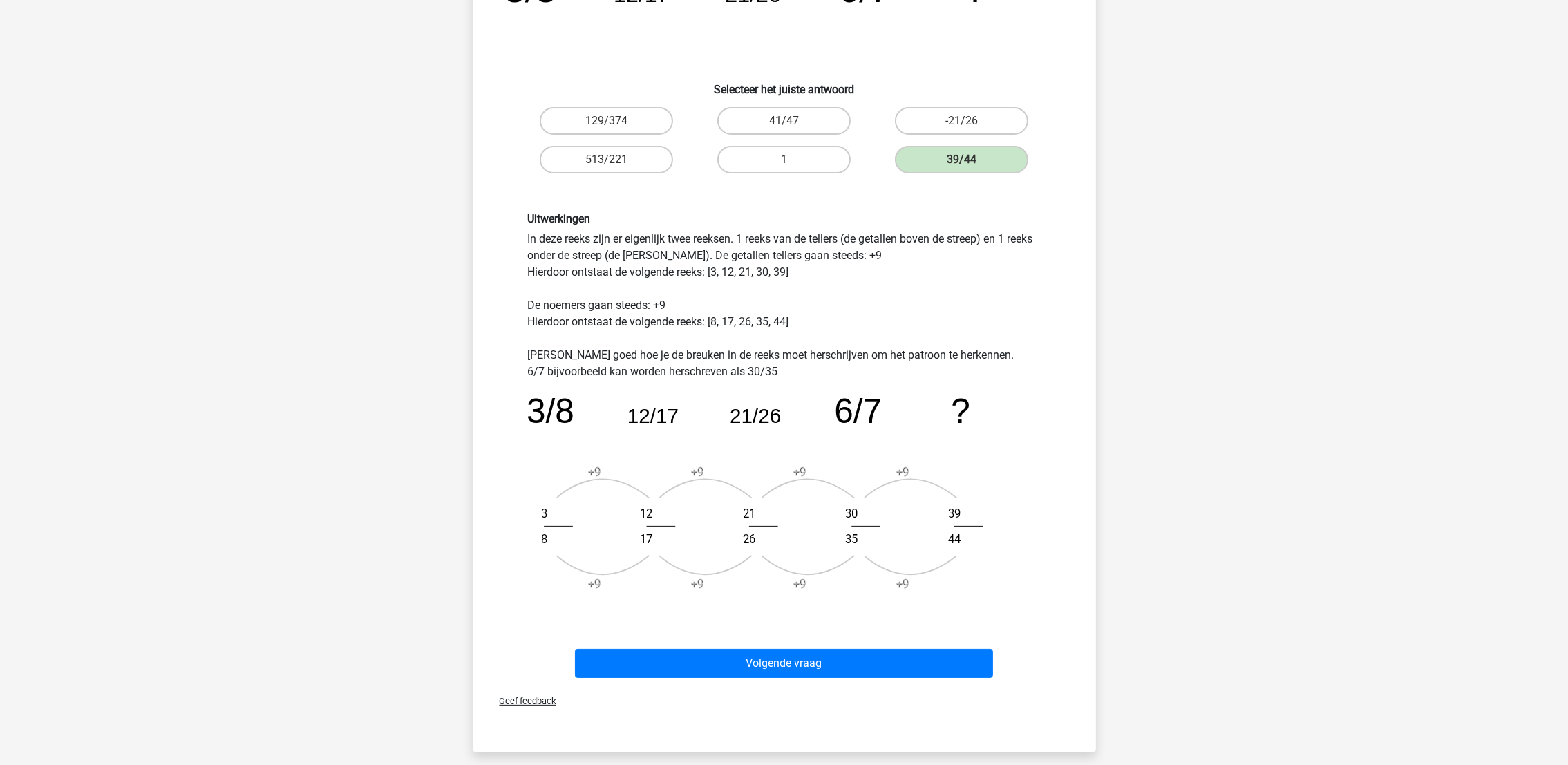
click at [863, 643] on div "Volgende vraag" at bounding box center [784, 660] width 579 height 45
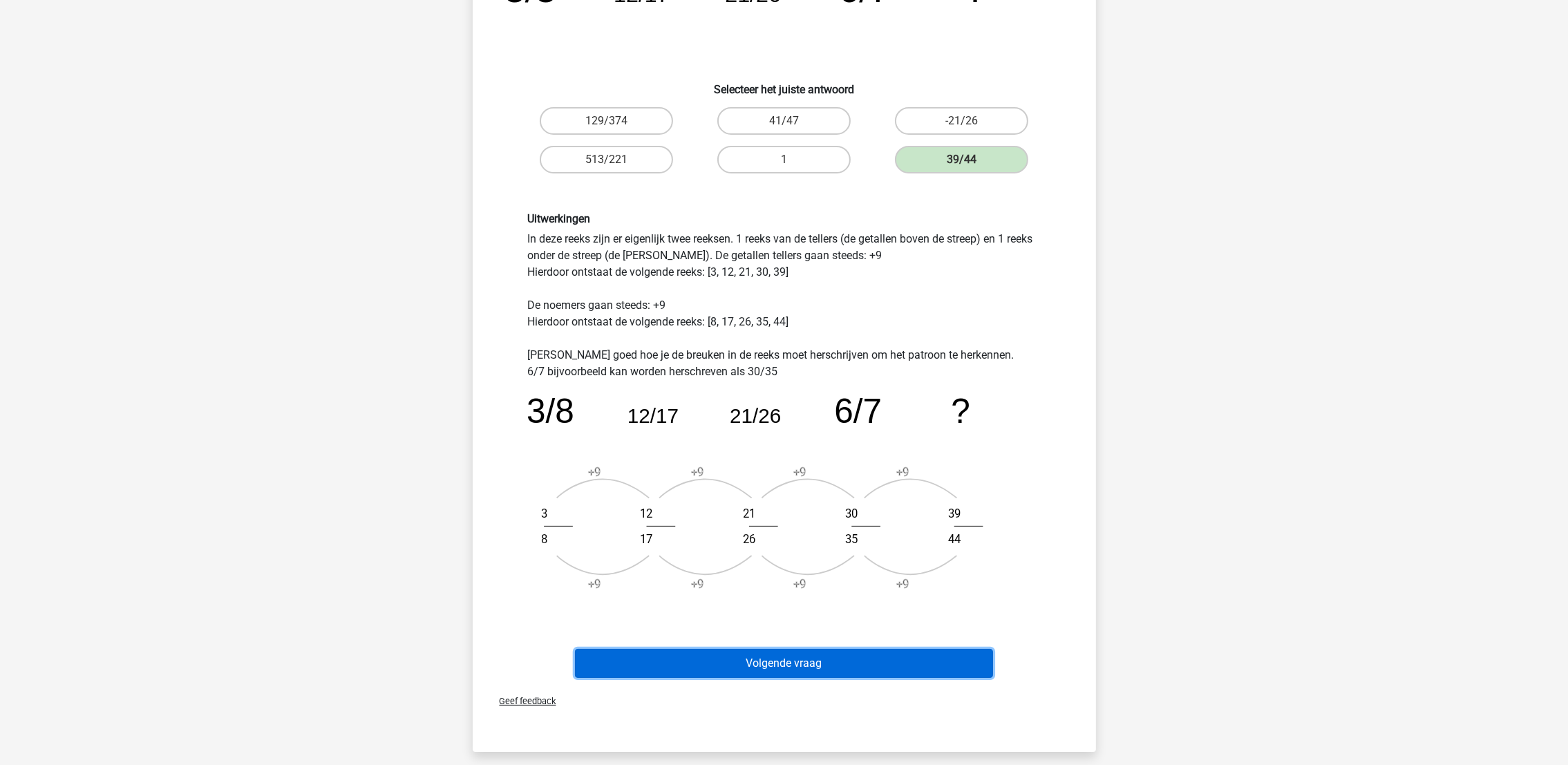
click at [863, 663] on button "Volgende vraag" at bounding box center [784, 663] width 418 height 29
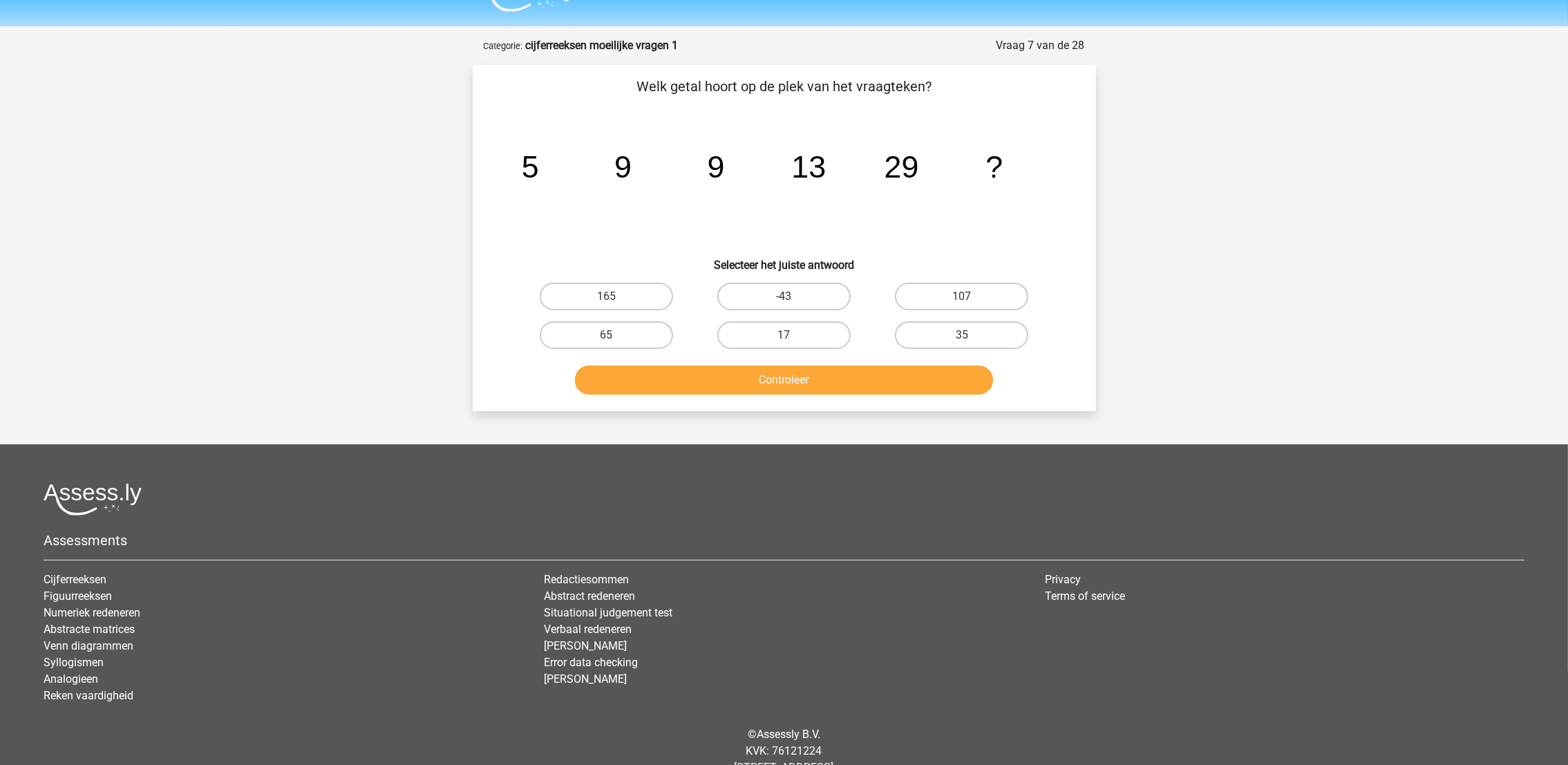
scroll to position [0, 0]
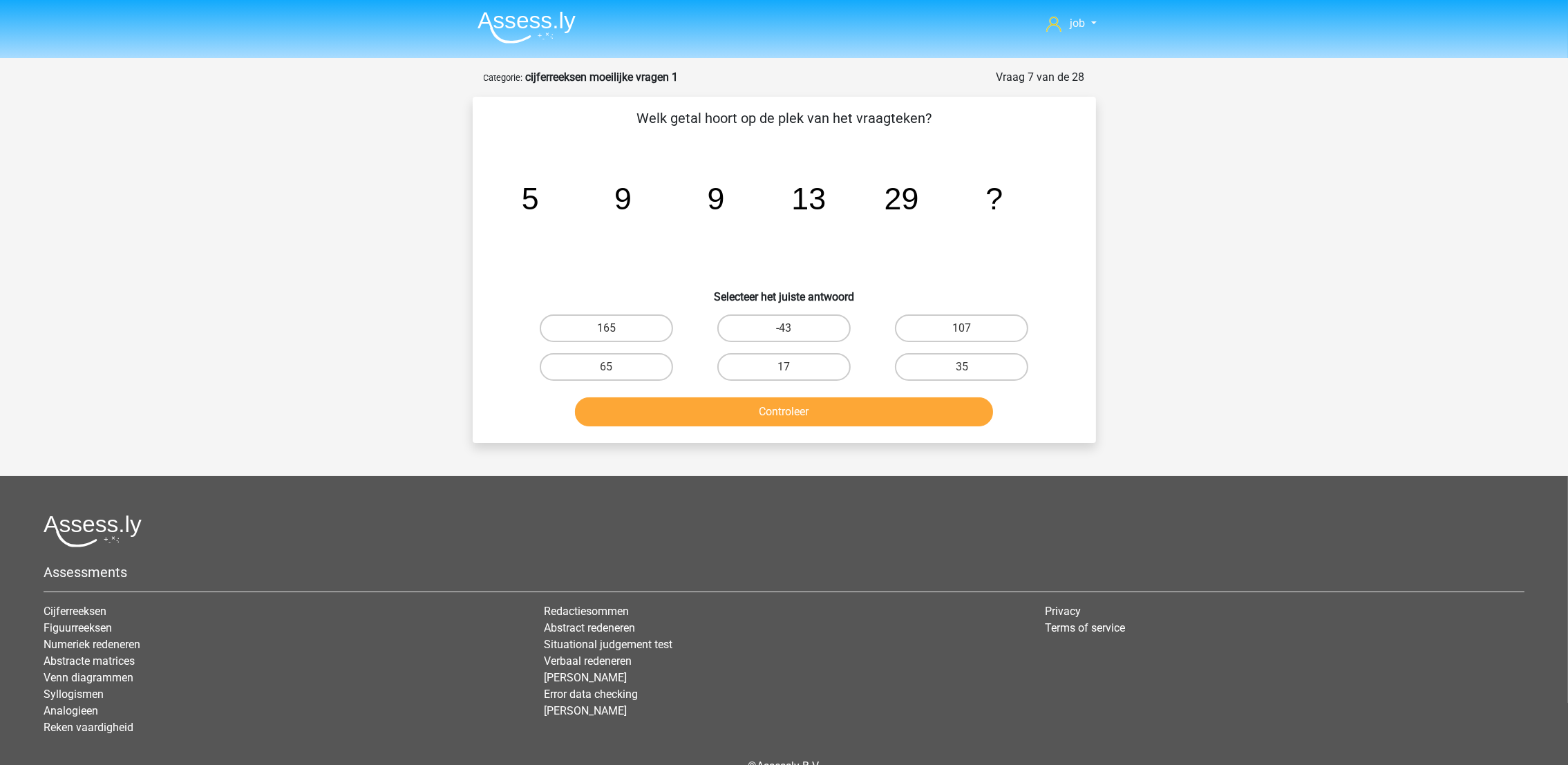
click at [607, 328] on input "165" at bounding box center [610, 332] width 9 height 9
radio input "true"
click at [635, 418] on button "Controleer" at bounding box center [784, 412] width 418 height 29
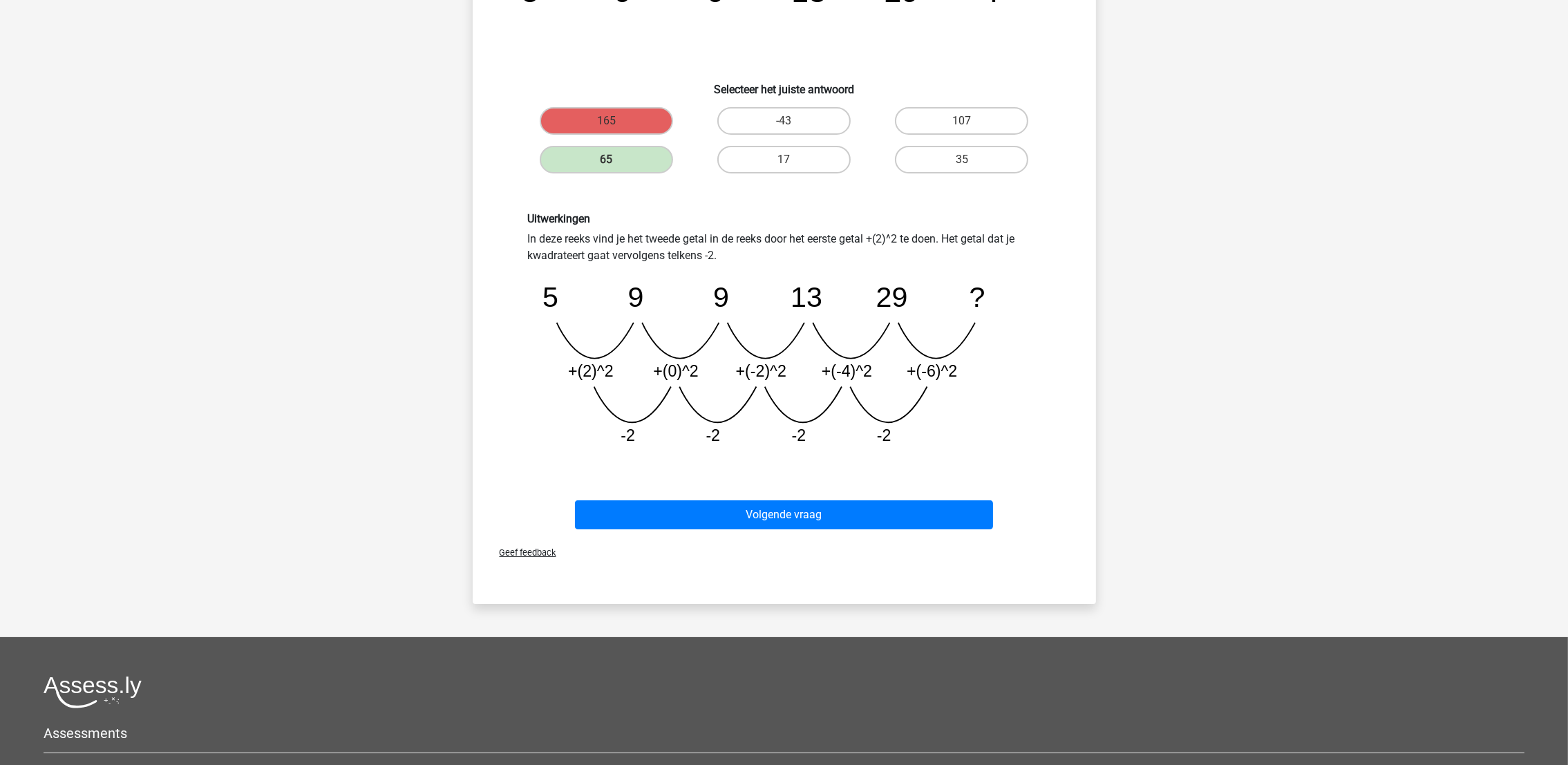
scroll to position [104, 0]
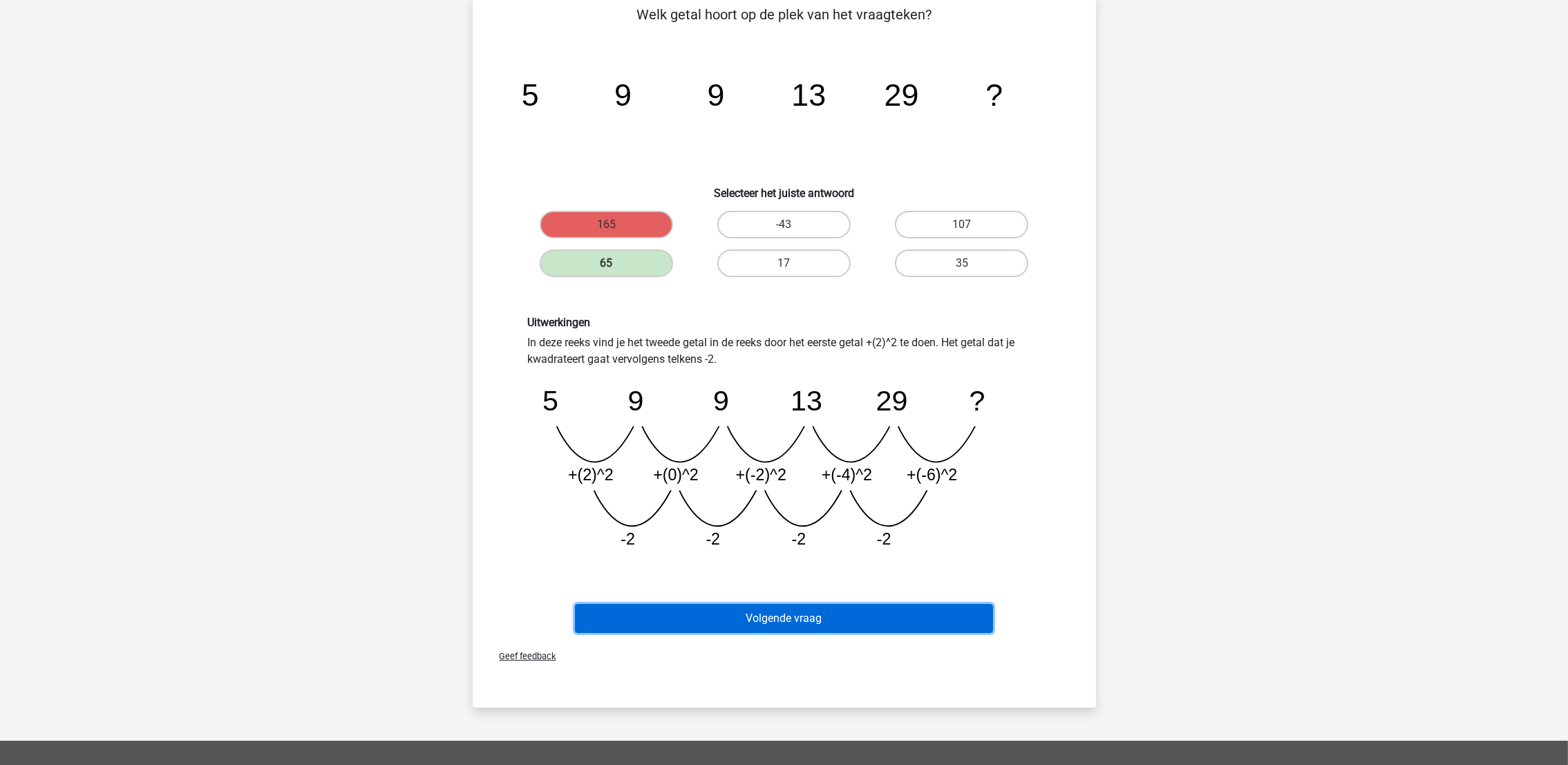
click at [737, 613] on button "Volgende vraag" at bounding box center [784, 618] width 418 height 29
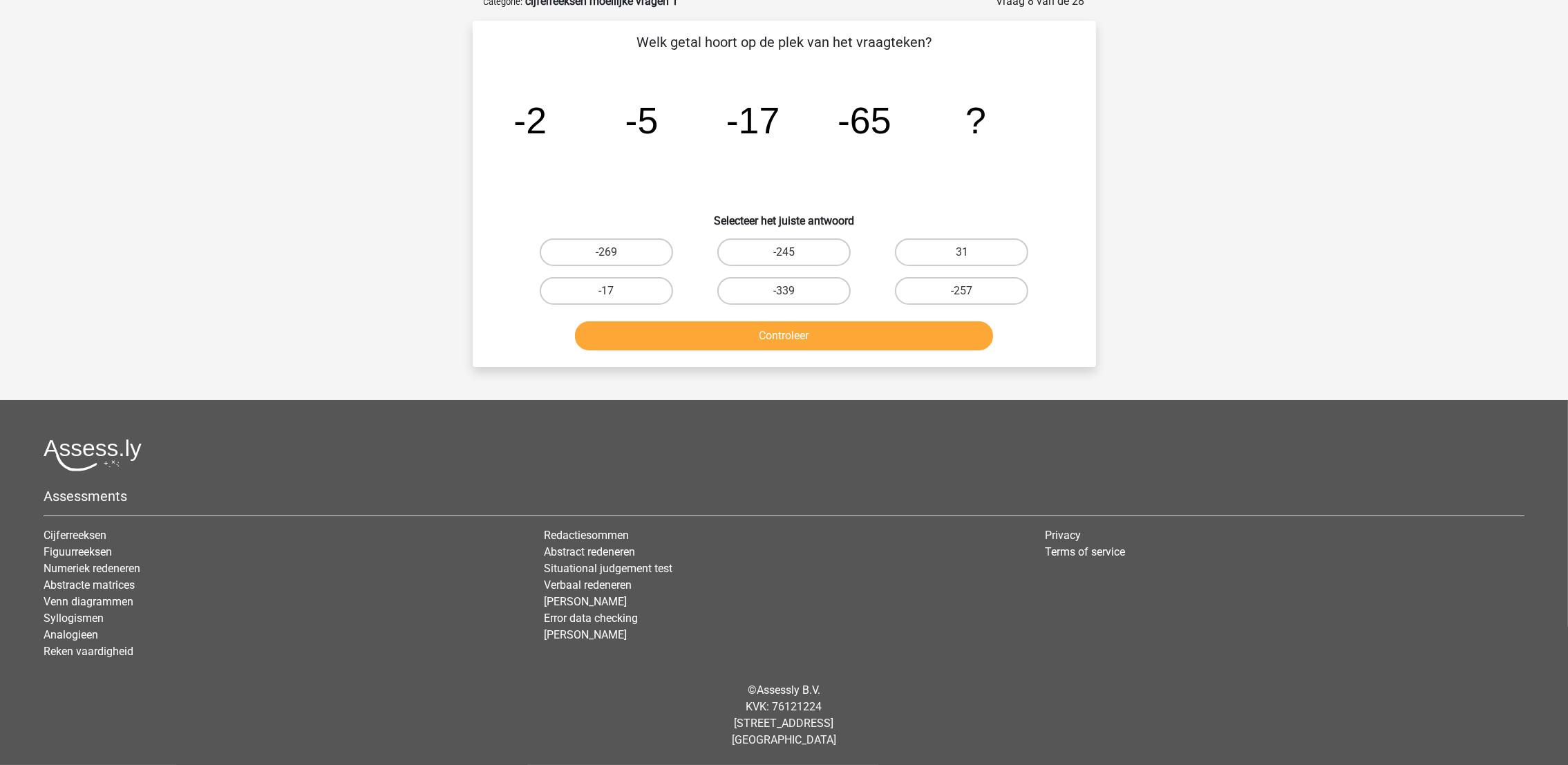
scroll to position [69, 0]
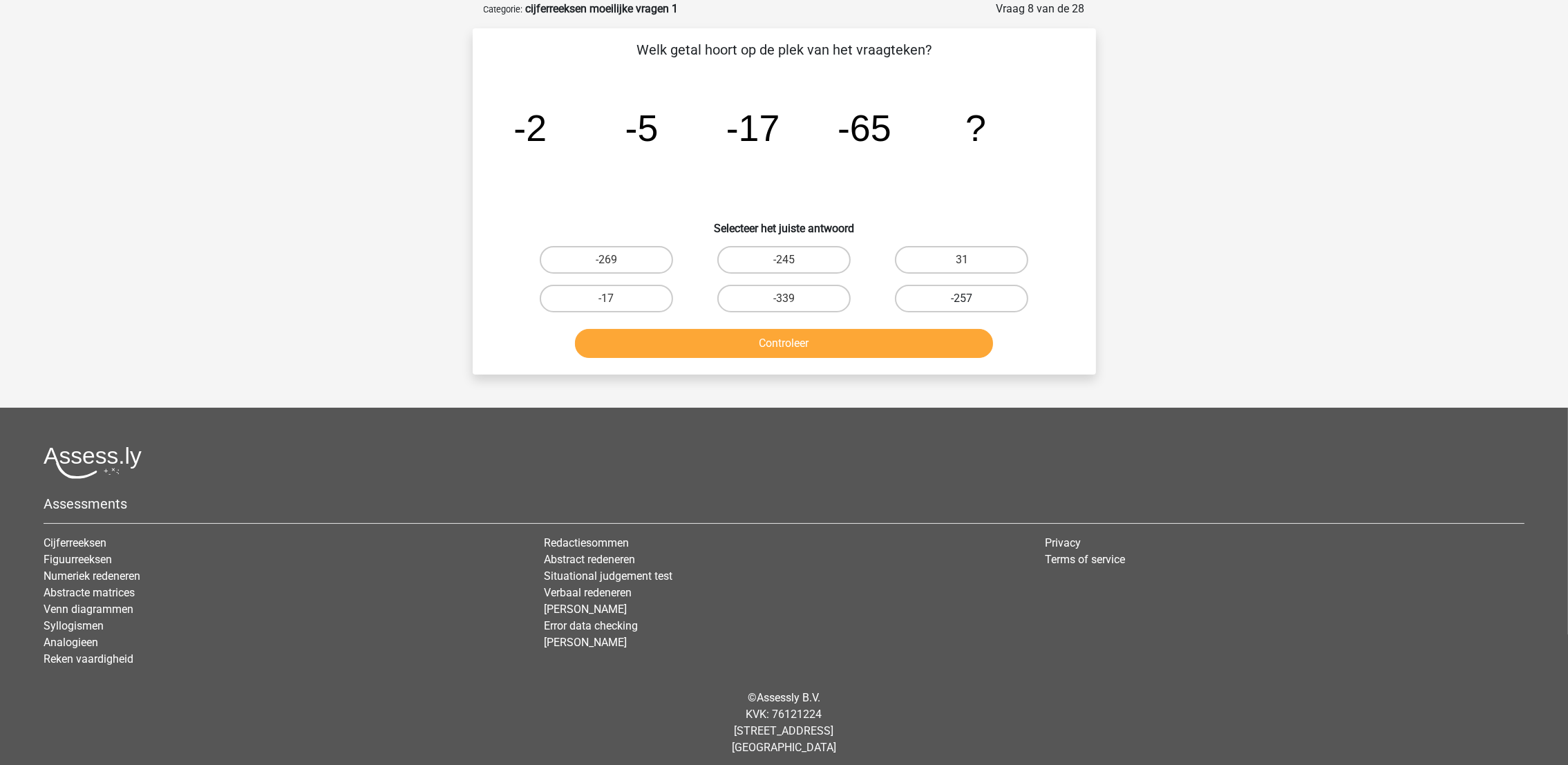
click at [967, 289] on label "-257" at bounding box center [961, 298] width 133 height 28
click at [967, 299] on input "-257" at bounding box center [966, 303] width 9 height 9
radio input "true"
click at [940, 329] on button "Controleer" at bounding box center [784, 343] width 418 height 29
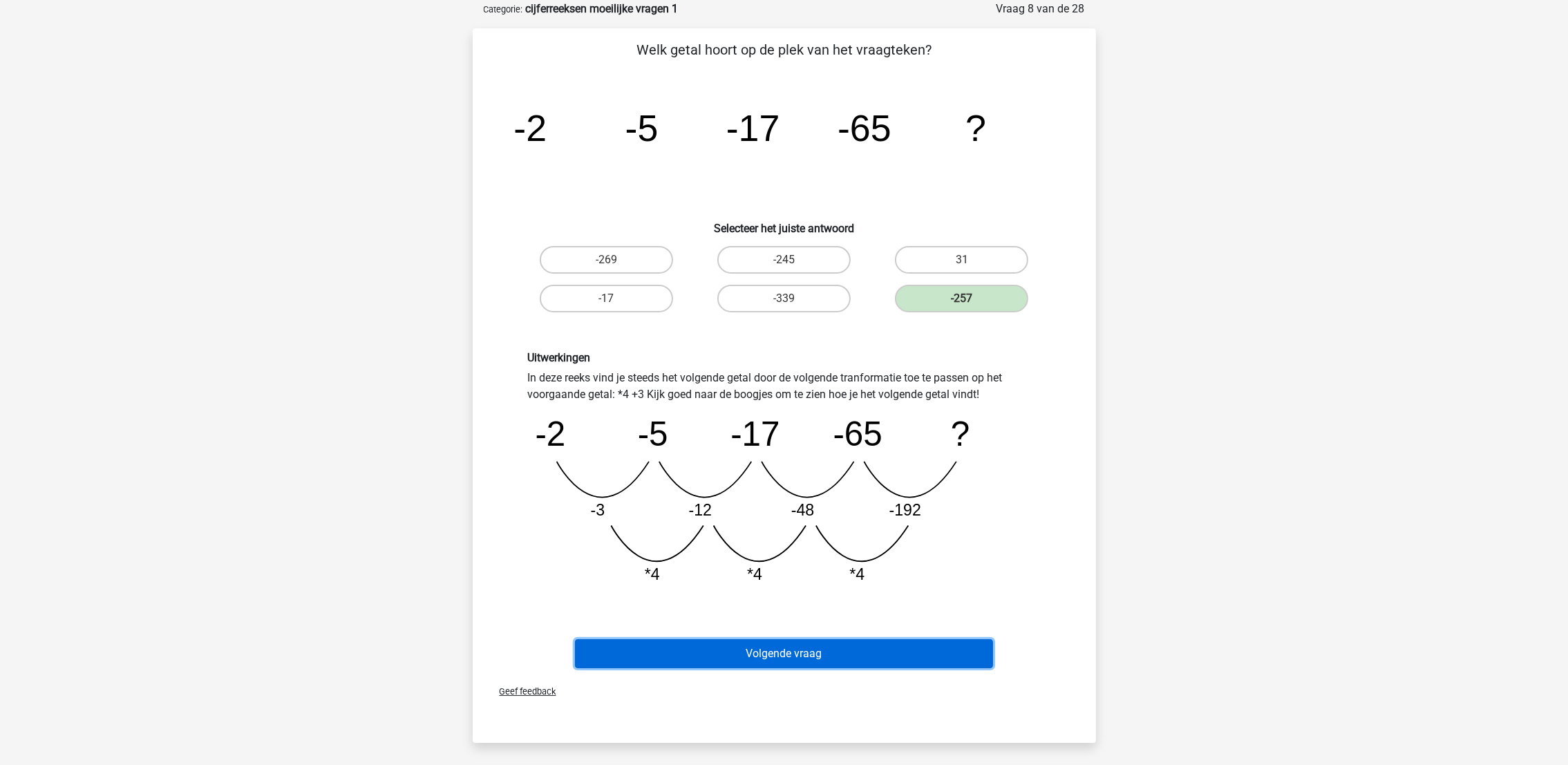
click at [867, 663] on button "Volgende vraag" at bounding box center [784, 653] width 418 height 29
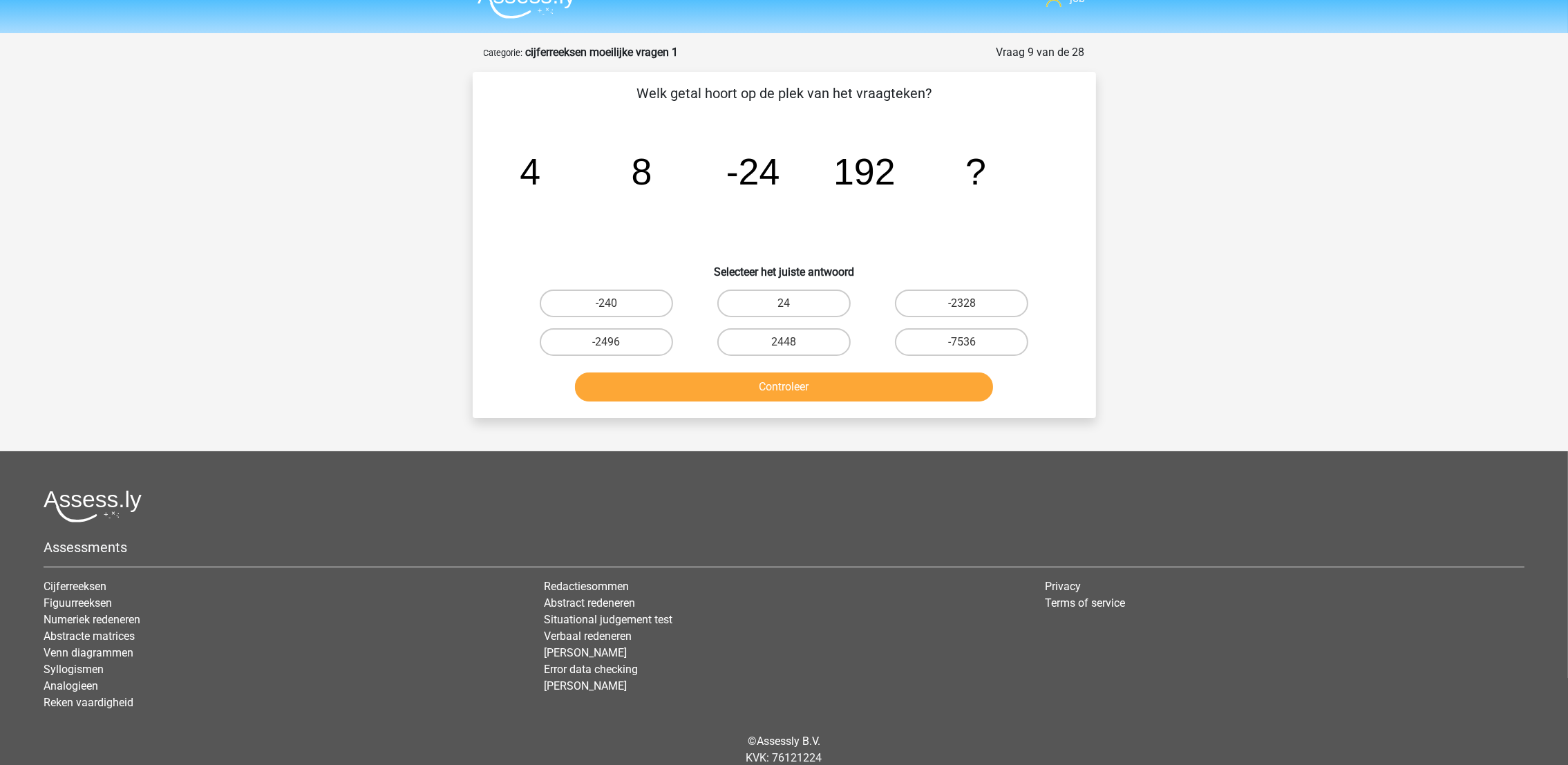
scroll to position [0, 0]
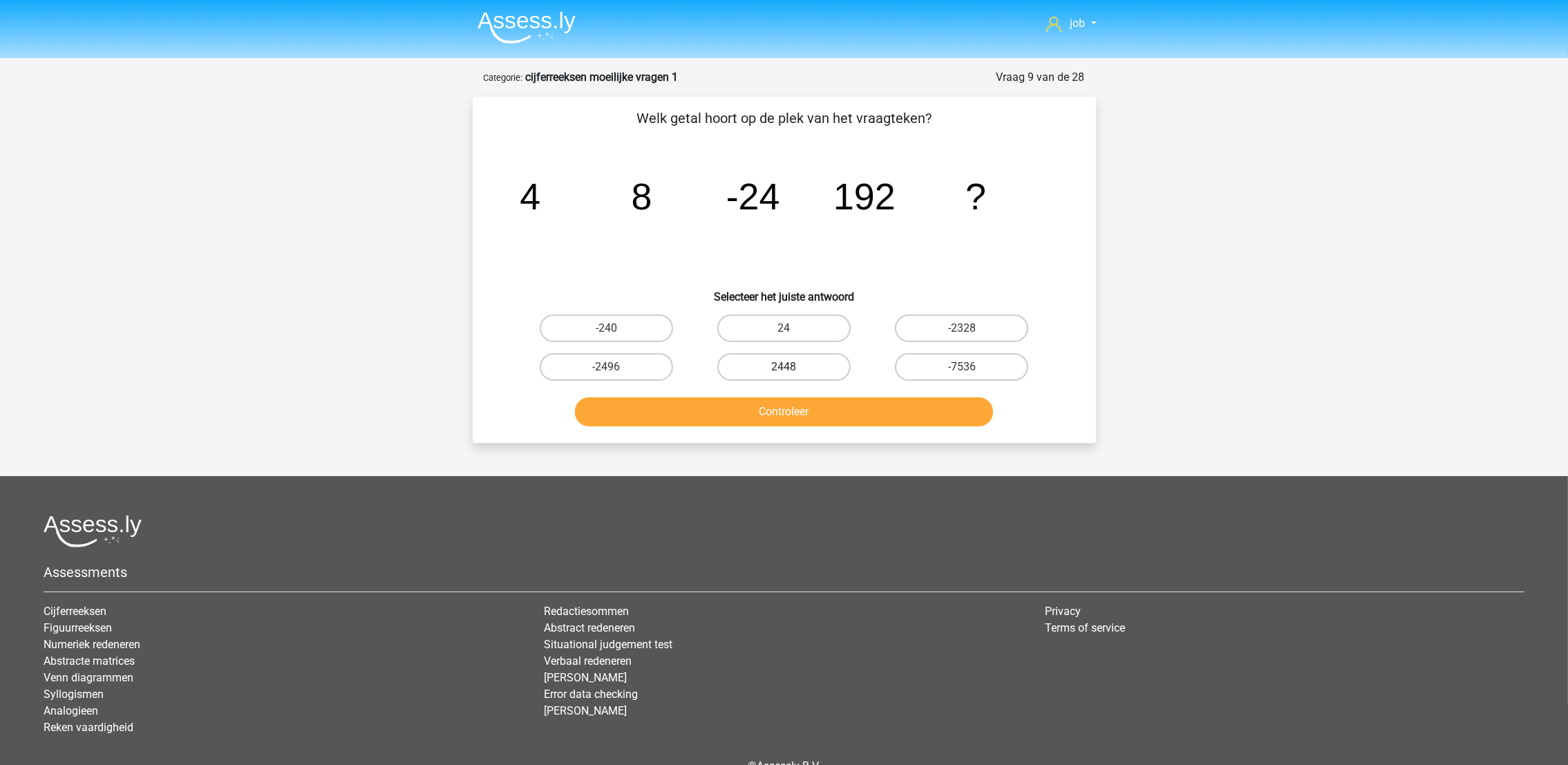
click at [839, 364] on label "2448" at bounding box center [784, 367] width 133 height 28
click at [793, 367] on input "2448" at bounding box center [788, 371] width 9 height 9
radio input "true"
click at [852, 420] on button "Controleer" at bounding box center [784, 412] width 418 height 29
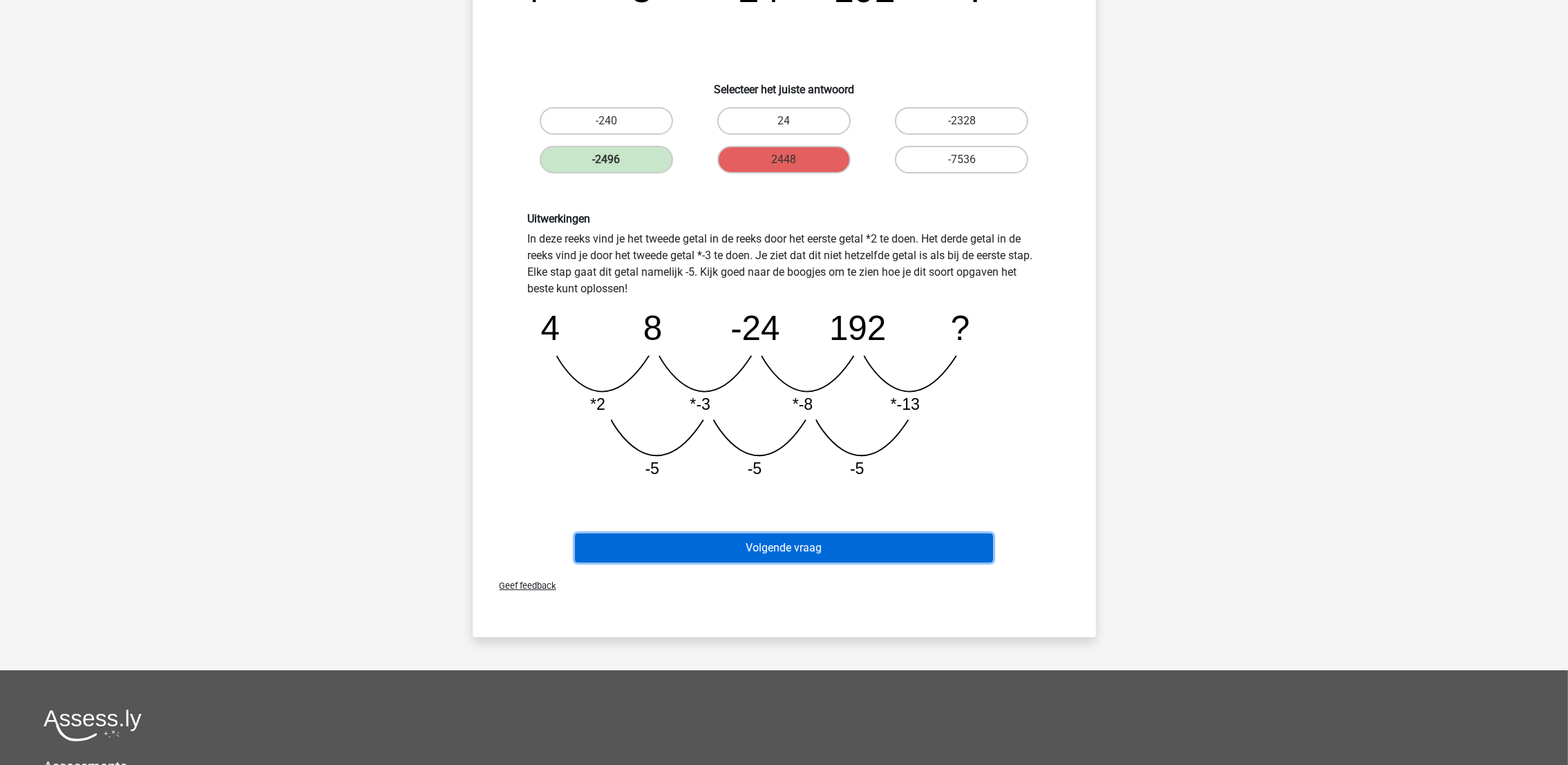
click at [951, 550] on button "Volgende vraag" at bounding box center [784, 548] width 418 height 29
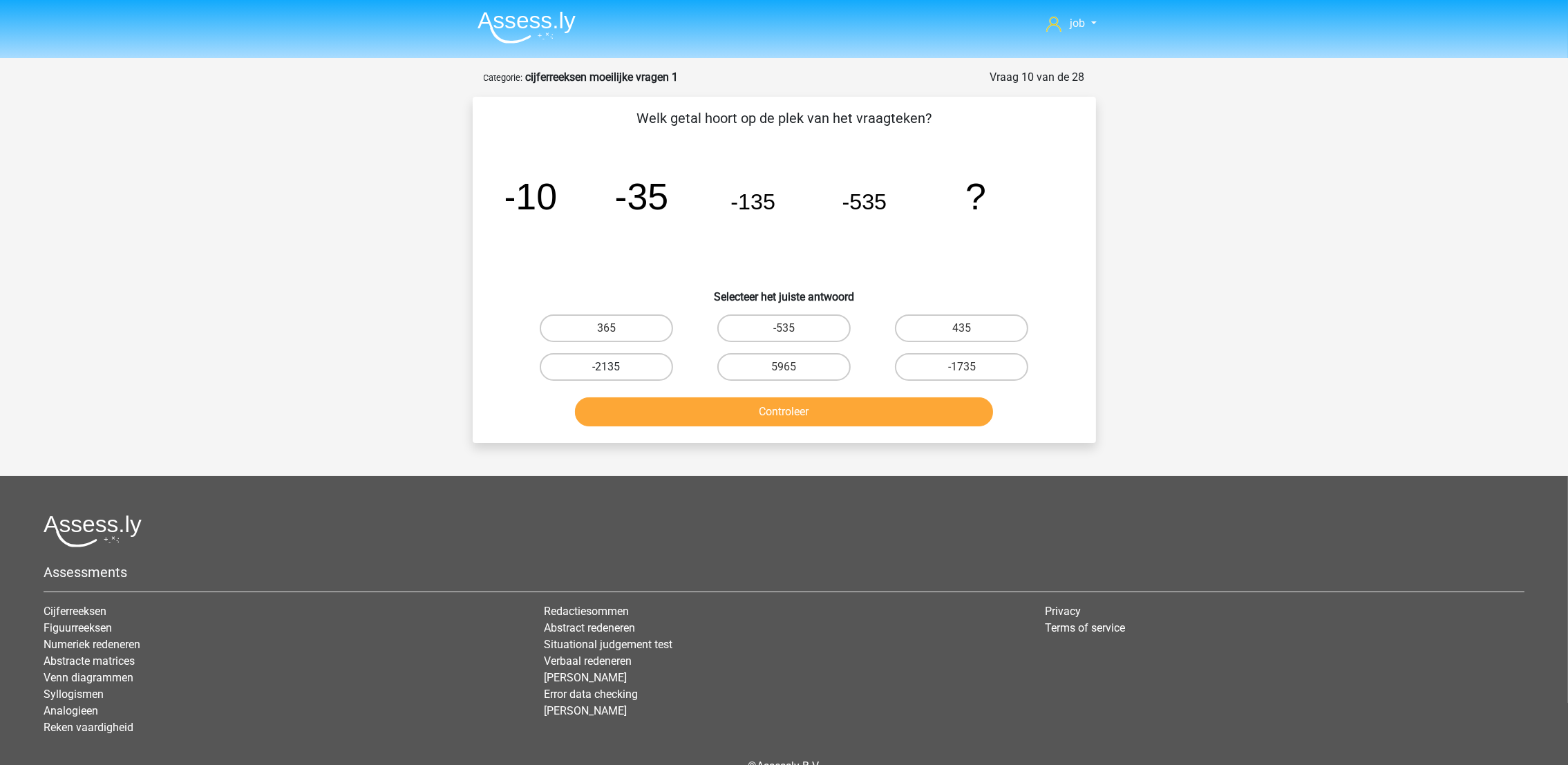
click at [612, 364] on label "-2135" at bounding box center [606, 367] width 133 height 28
click at [612, 367] on input "-2135" at bounding box center [610, 371] width 9 height 9
radio input "true"
click at [648, 429] on div "Welk getal hoort op de plek van het vraagteken? image/svg+xml -10 -35 -135 -535…" at bounding box center [784, 269] width 623 height 346
click at [667, 406] on button "Controleer" at bounding box center [784, 412] width 418 height 29
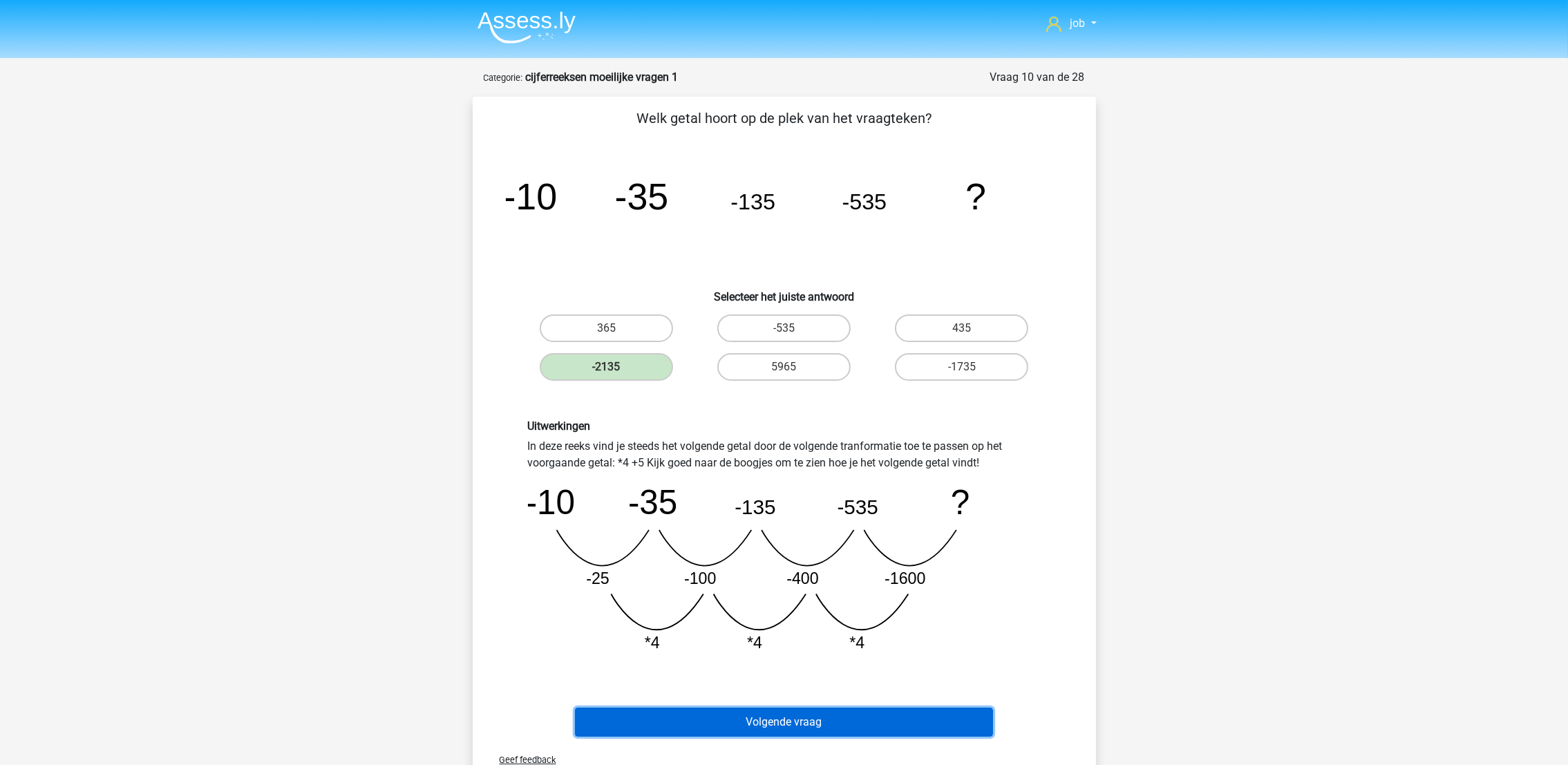
click at [798, 707] on button "Volgende vraag" at bounding box center [784, 721] width 418 height 29
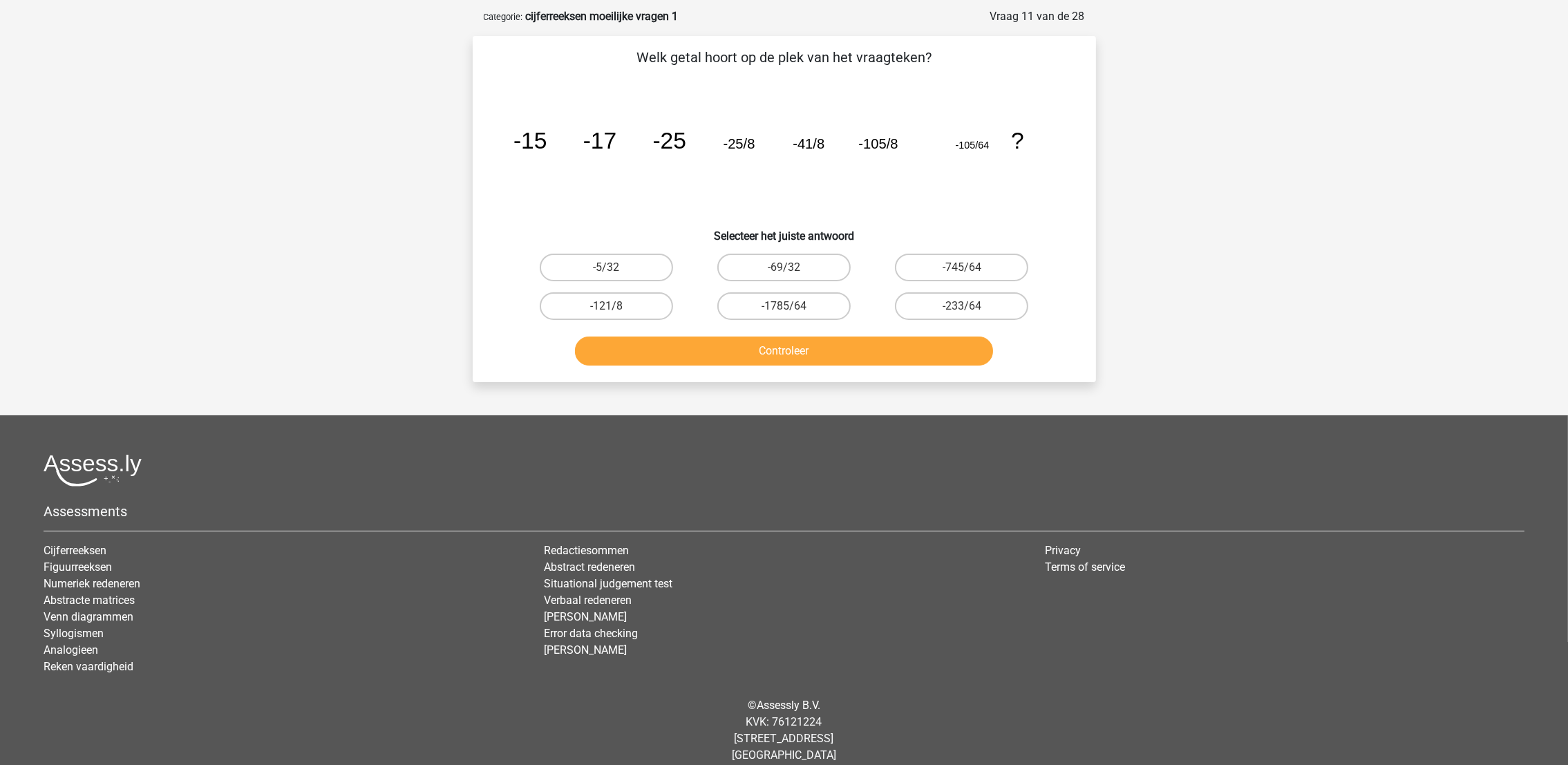
scroll to position [69, 0]
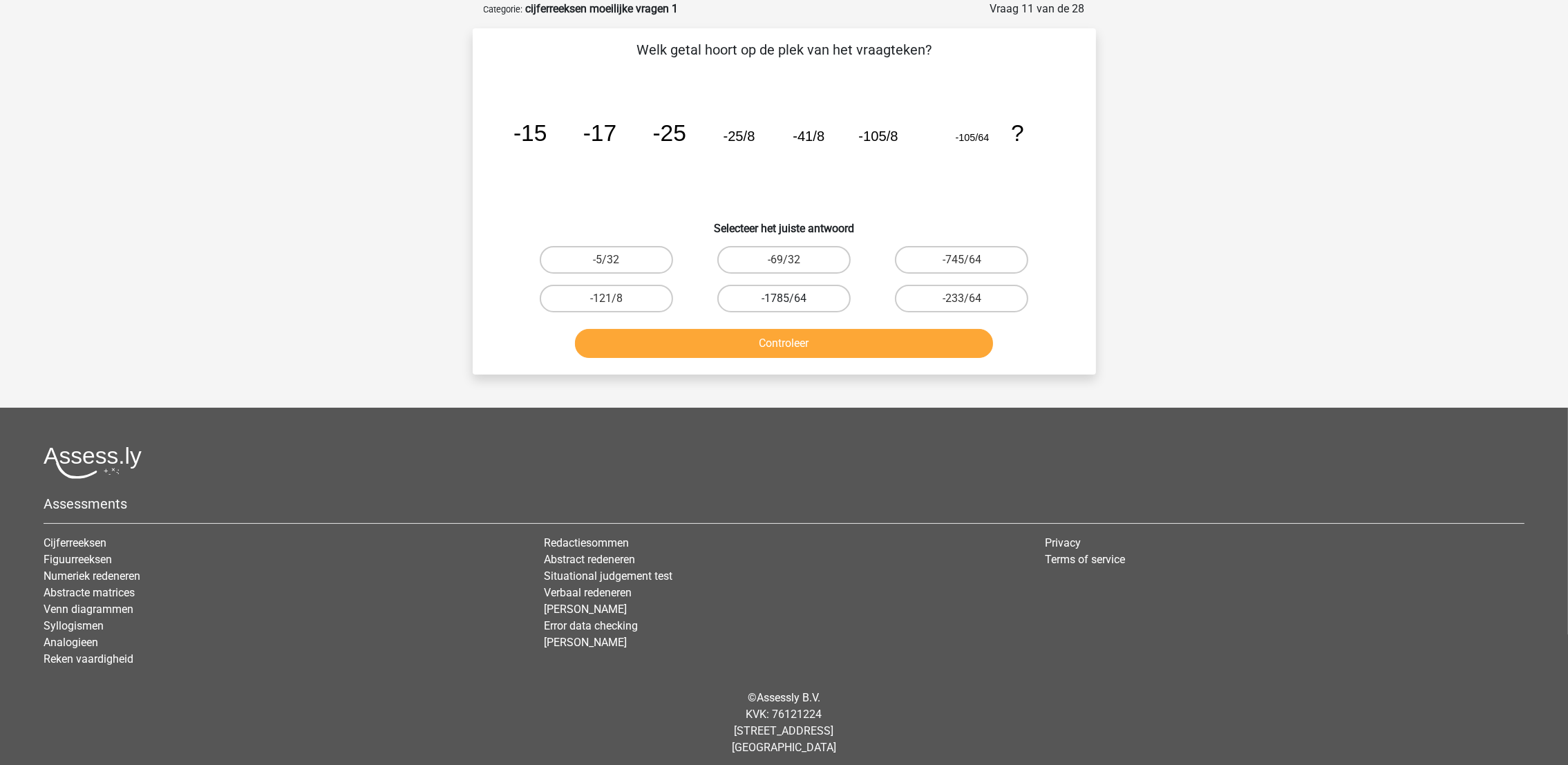
click at [801, 298] on label "-1785/64" at bounding box center [784, 298] width 133 height 28
click at [793, 299] on input "-1785/64" at bounding box center [788, 303] width 9 height 9
radio input "true"
click at [790, 344] on button "Controleer" at bounding box center [784, 343] width 418 height 29
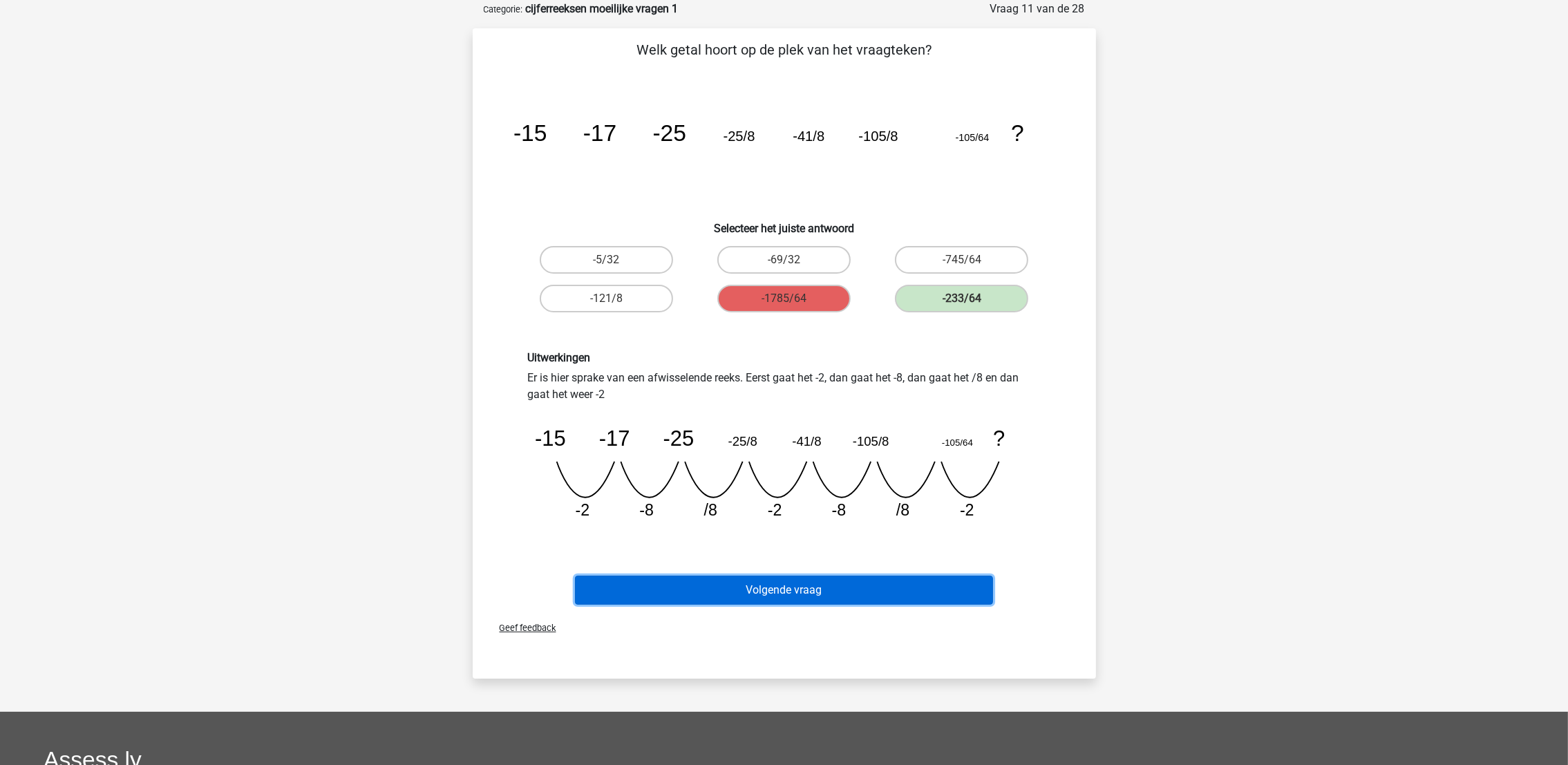
click at [870, 576] on button "Volgende vraag" at bounding box center [784, 590] width 418 height 29
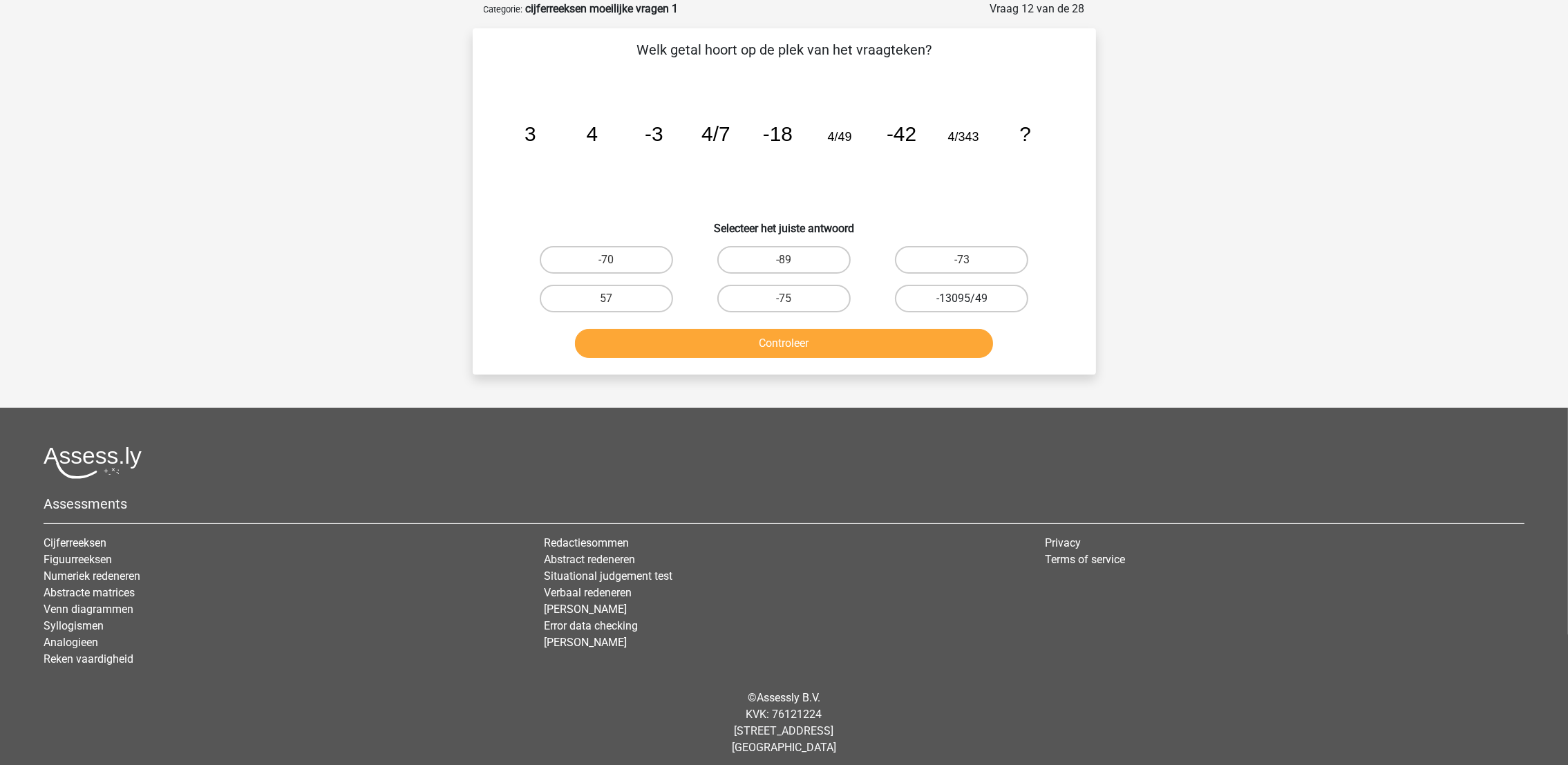
click at [919, 294] on label "-13095/49" at bounding box center [961, 298] width 133 height 28
click at [961, 299] on input "-13095/49" at bounding box center [966, 303] width 9 height 9
radio input "true"
click at [925, 342] on button "Controleer" at bounding box center [784, 343] width 418 height 29
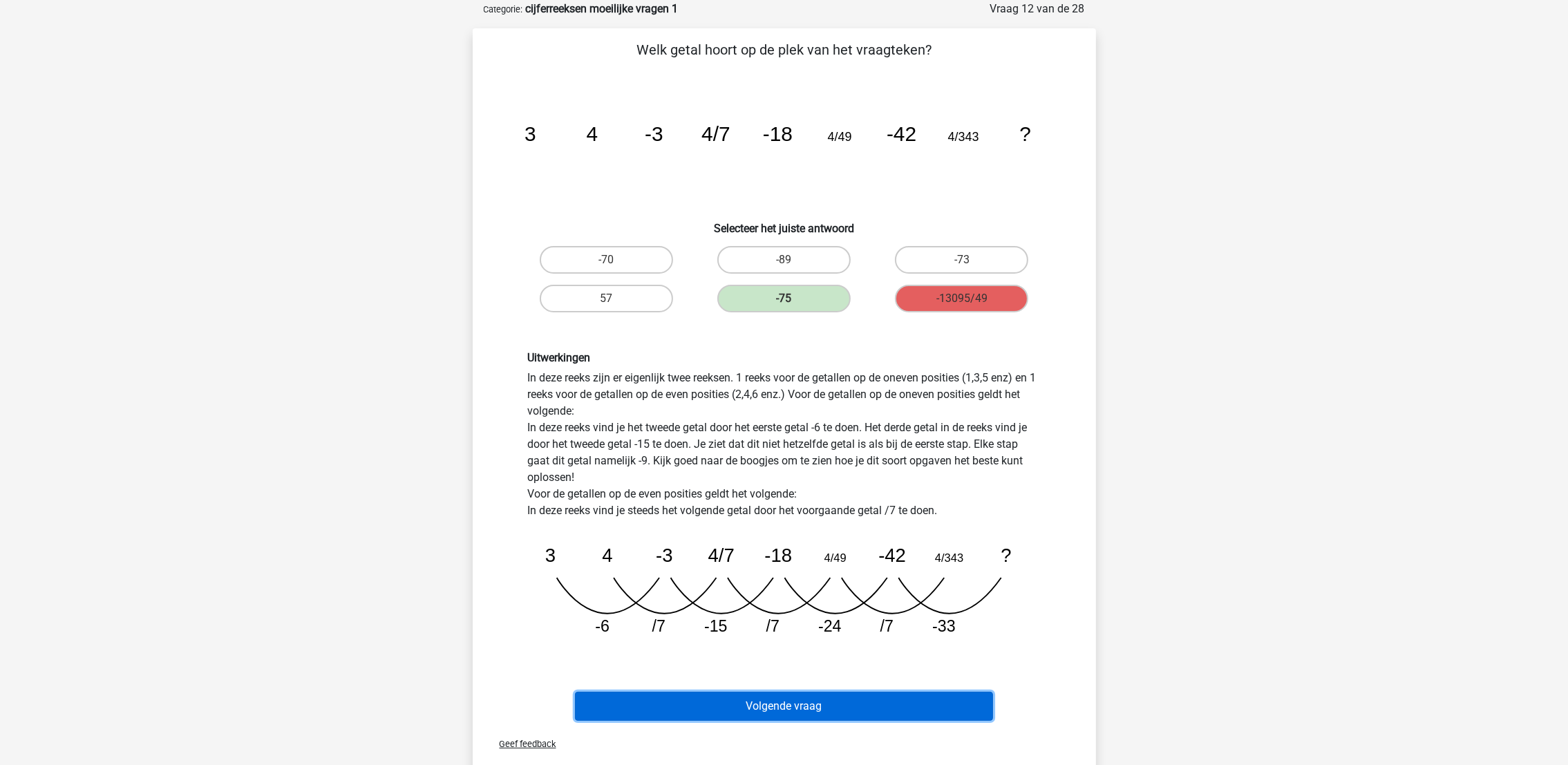
click at [871, 704] on button "Volgende vraag" at bounding box center [784, 705] width 418 height 29
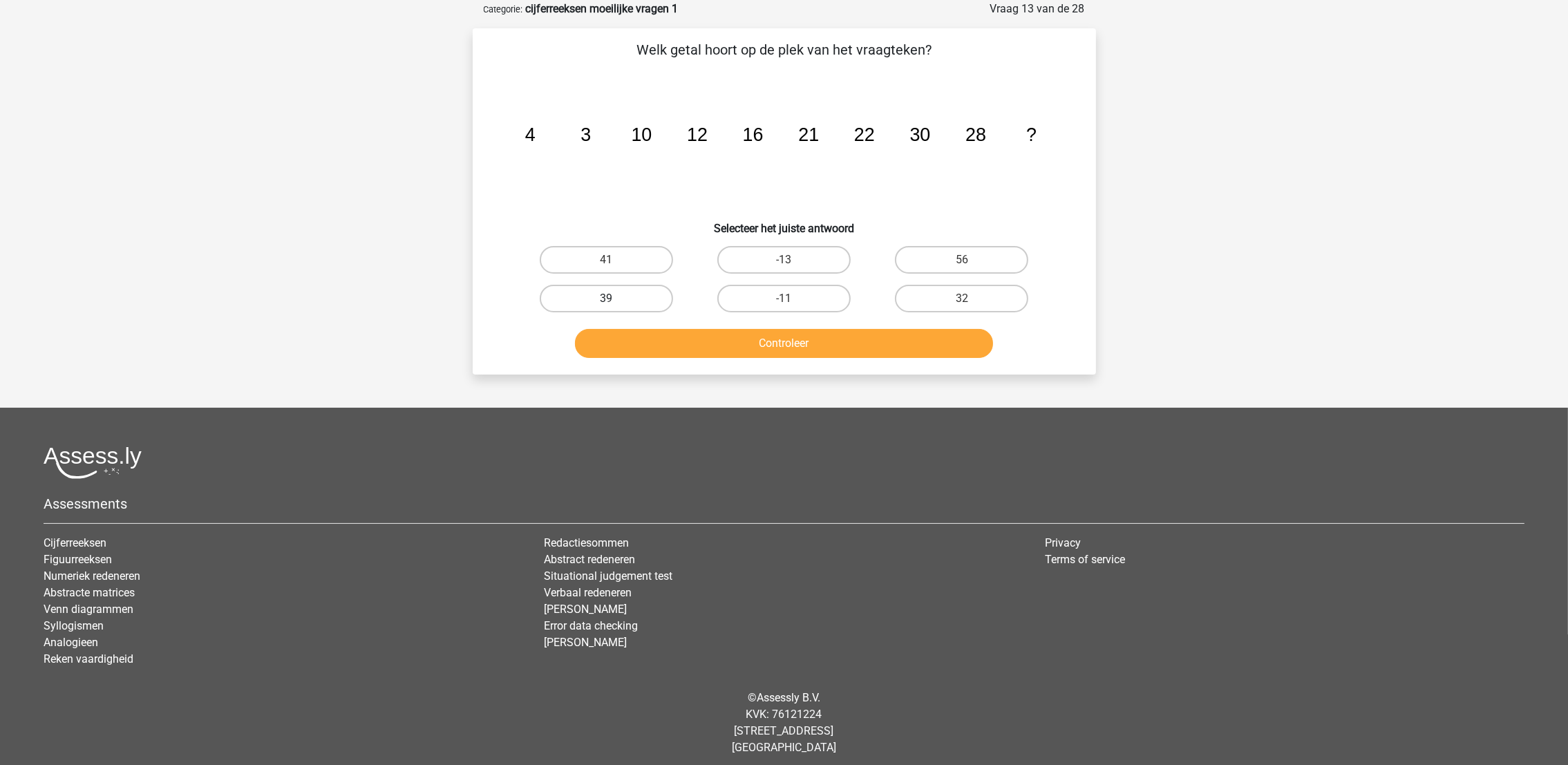
click at [645, 286] on label "39" at bounding box center [606, 298] width 133 height 28
click at [615, 299] on input "39" at bounding box center [610, 303] width 9 height 9
radio input "true"
click at [666, 325] on div "Controleer" at bounding box center [784, 341] width 579 height 45
click at [675, 356] on div "Controleer" at bounding box center [784, 346] width 534 height 34
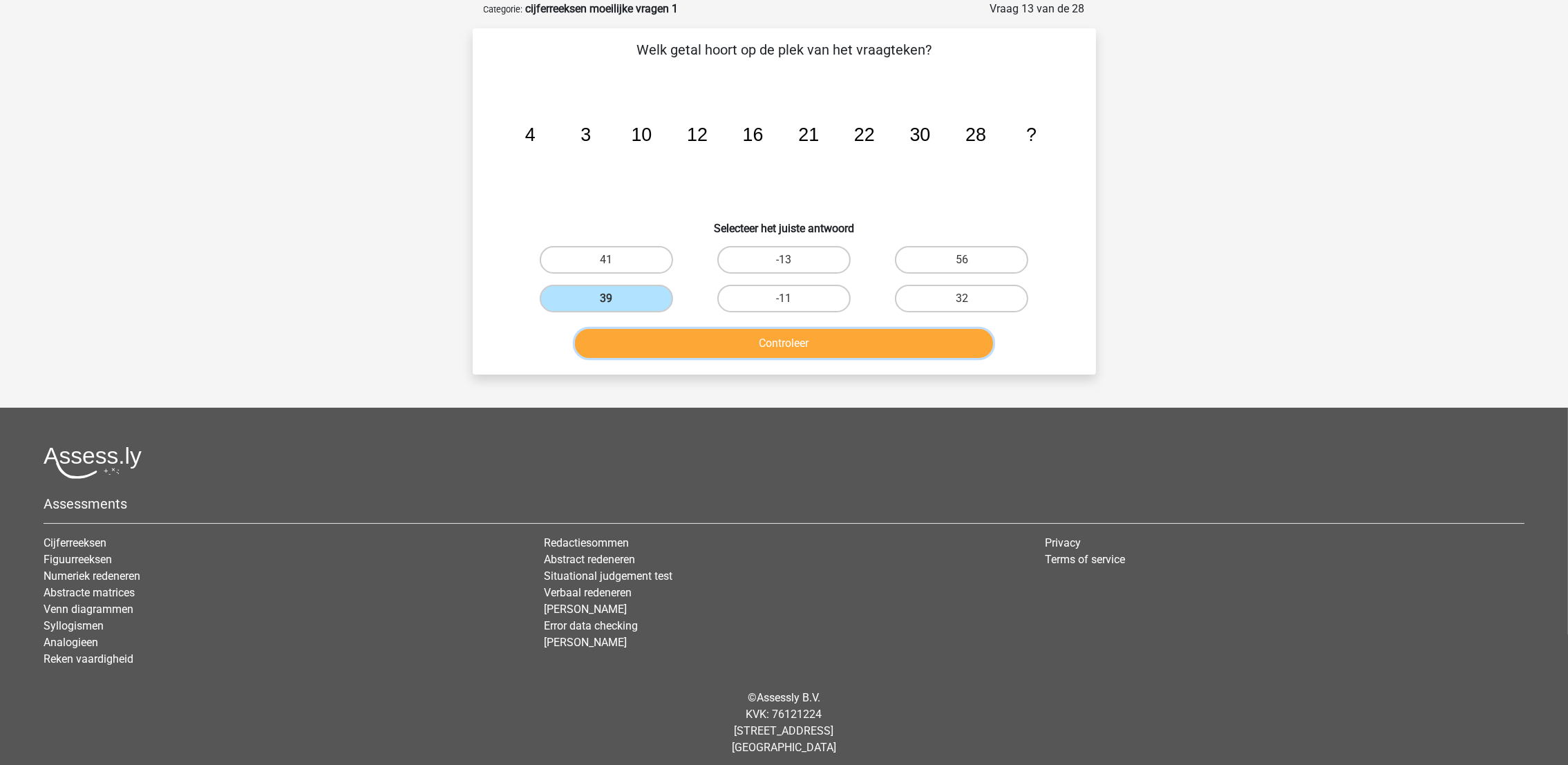
click at [675, 351] on button "Controleer" at bounding box center [784, 343] width 418 height 29
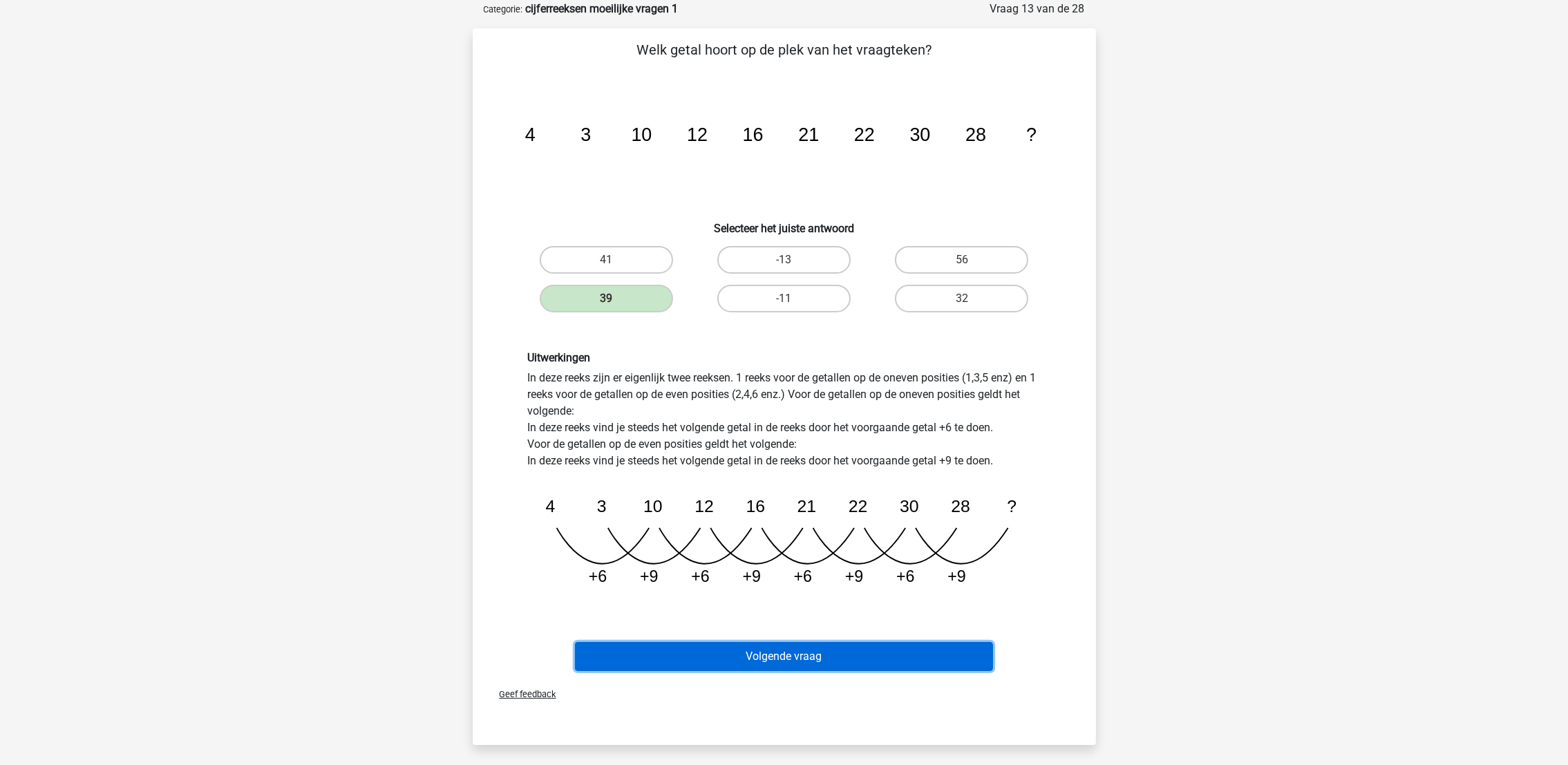
click at [836, 648] on button "Volgende vraag" at bounding box center [784, 656] width 418 height 29
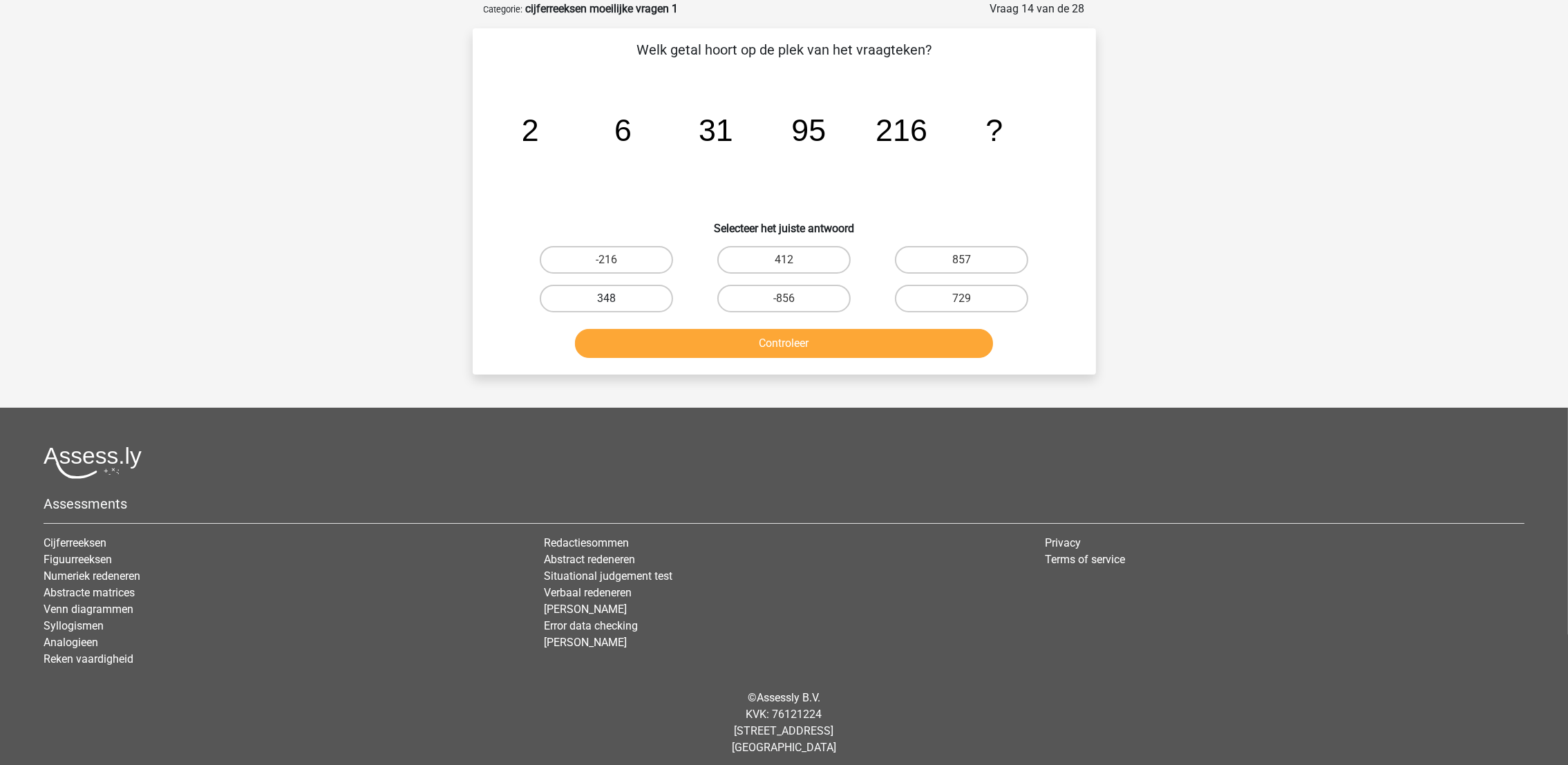
click at [637, 294] on label "348" at bounding box center [606, 298] width 133 height 28
click at [615, 299] on input "348" at bounding box center [610, 303] width 9 height 9
radio input "true"
click at [645, 329] on button "Controleer" at bounding box center [784, 343] width 418 height 29
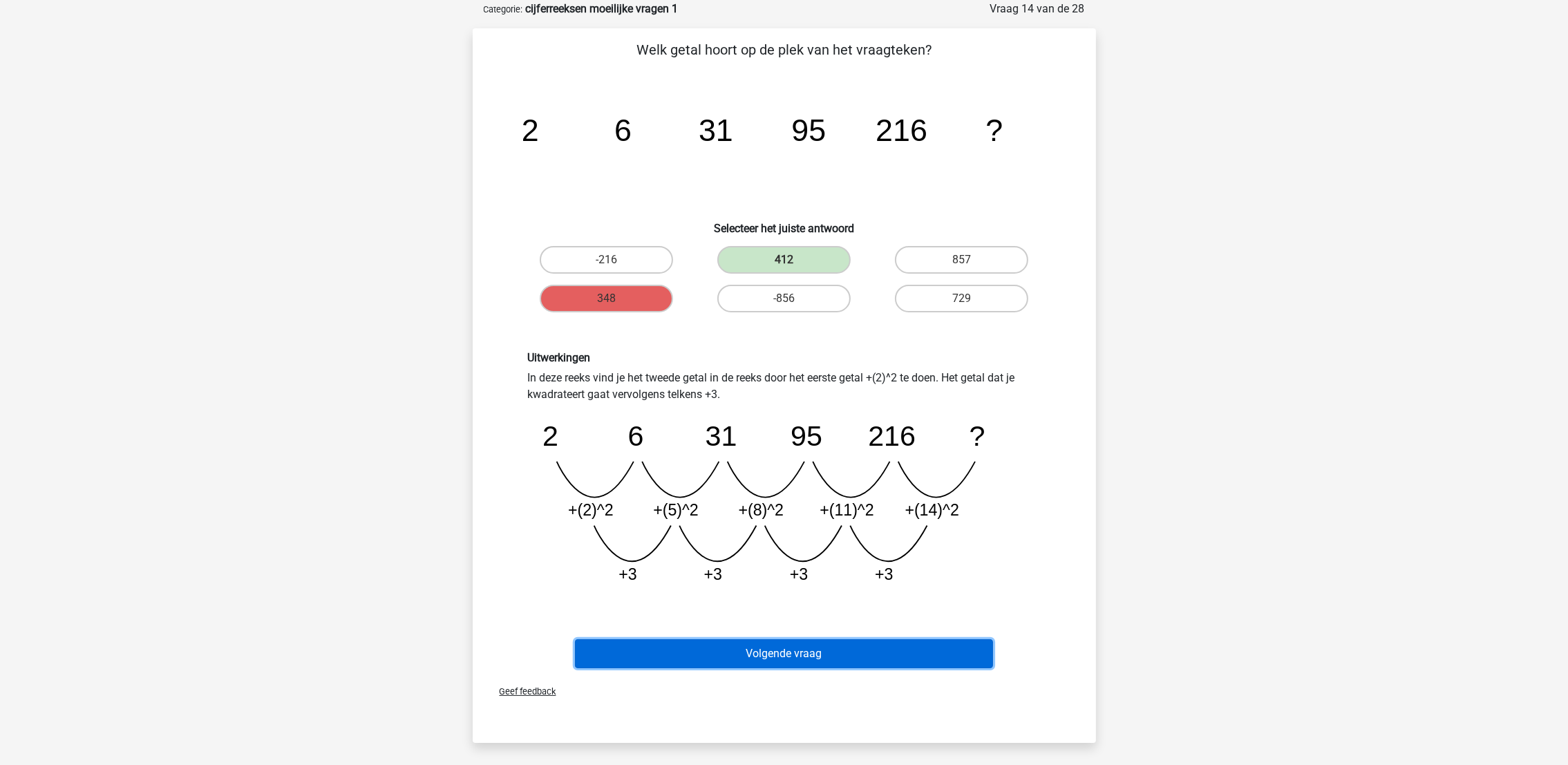
click at [901, 660] on button "Volgende vraag" at bounding box center [784, 653] width 418 height 29
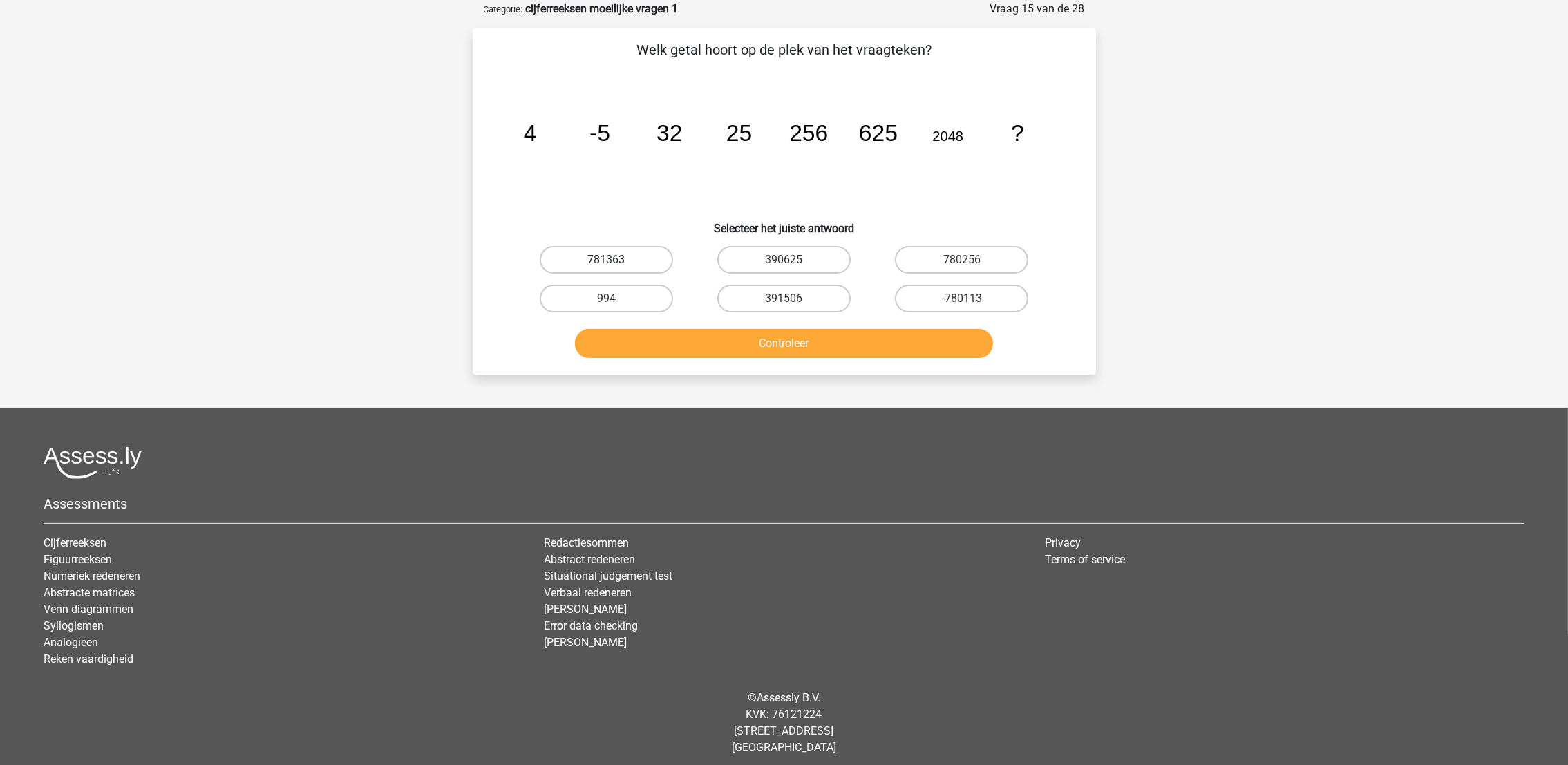
click at [610, 268] on label "781363" at bounding box center [606, 259] width 133 height 28
click at [610, 268] on input "781363" at bounding box center [610, 264] width 9 height 9
radio input "true"
click at [950, 260] on label "780256" at bounding box center [961, 259] width 133 height 28
click at [961, 260] on input "780256" at bounding box center [966, 264] width 9 height 9
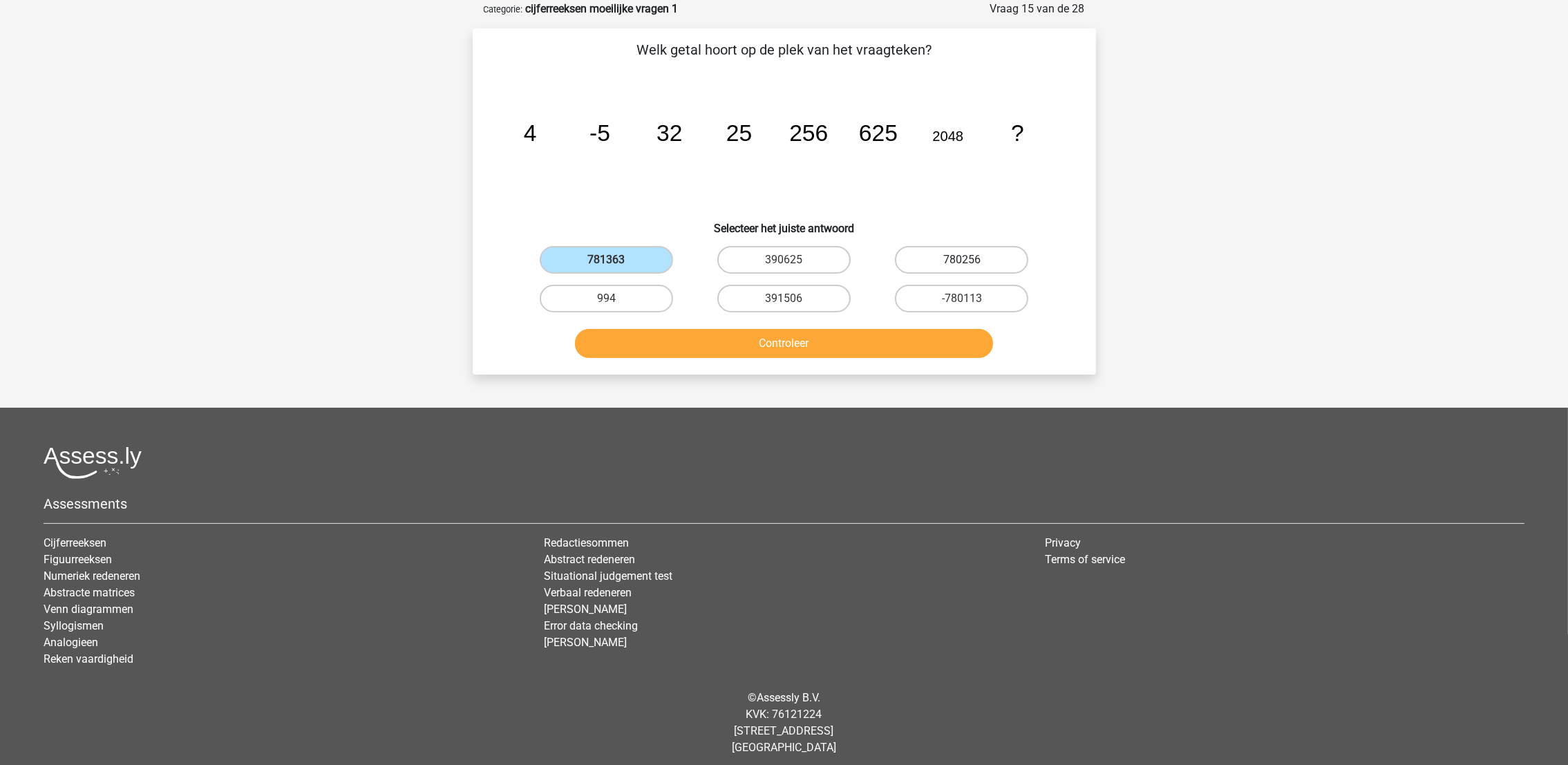
radio input "true"
click at [926, 330] on button "Controleer" at bounding box center [784, 343] width 418 height 29
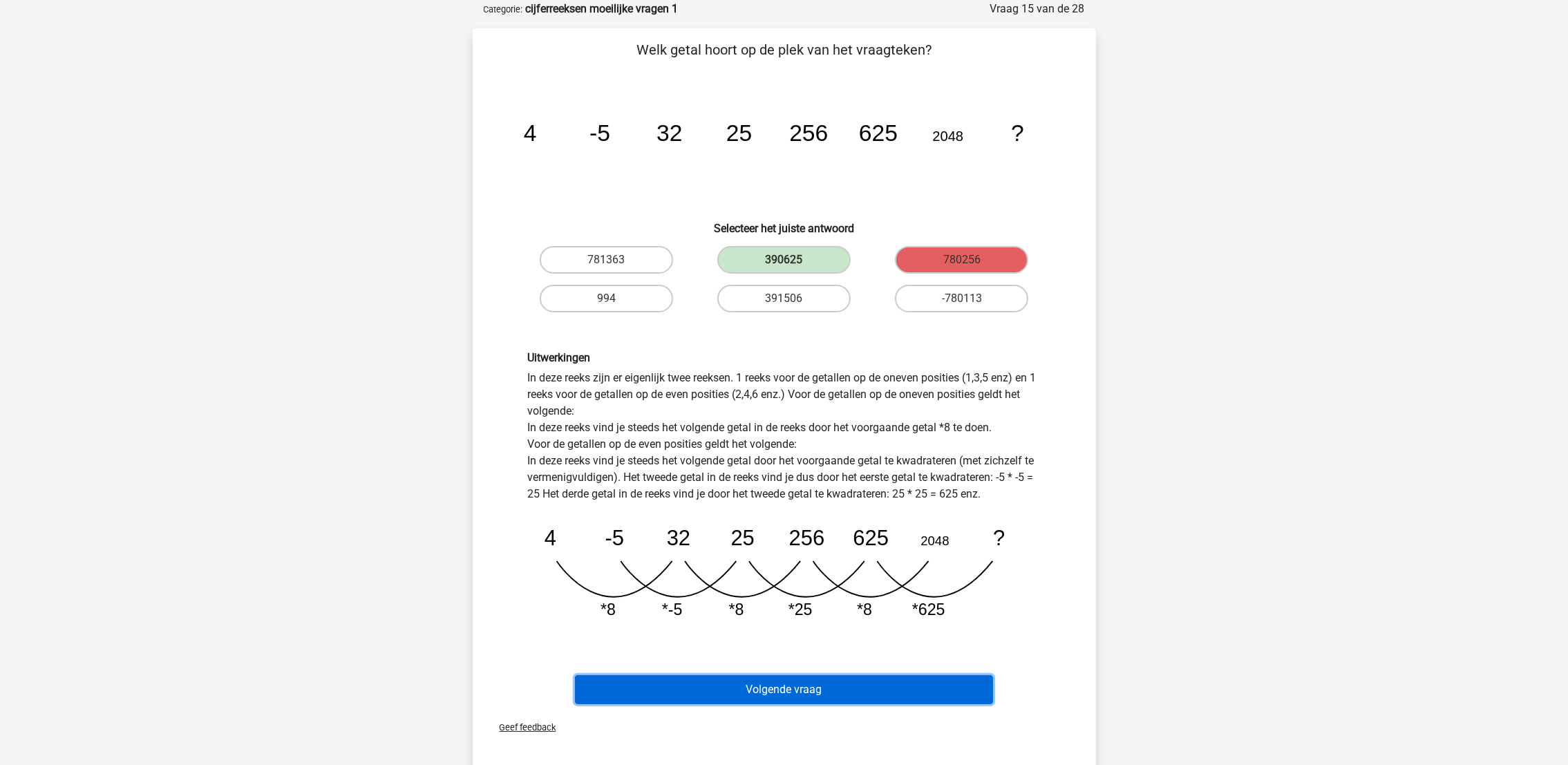
click at [847, 676] on button "Volgende vraag" at bounding box center [784, 690] width 418 height 29
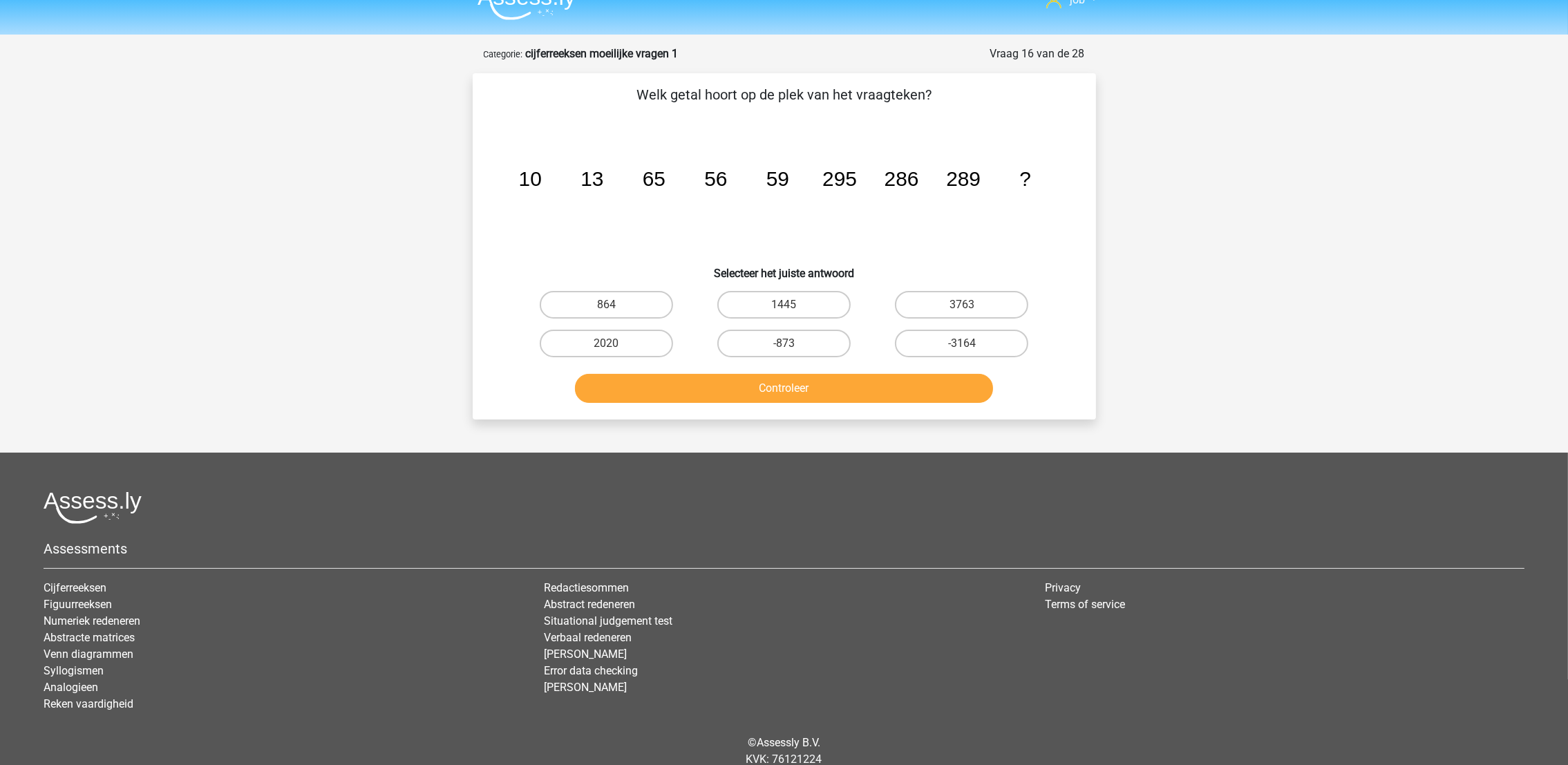
scroll to position [0, 0]
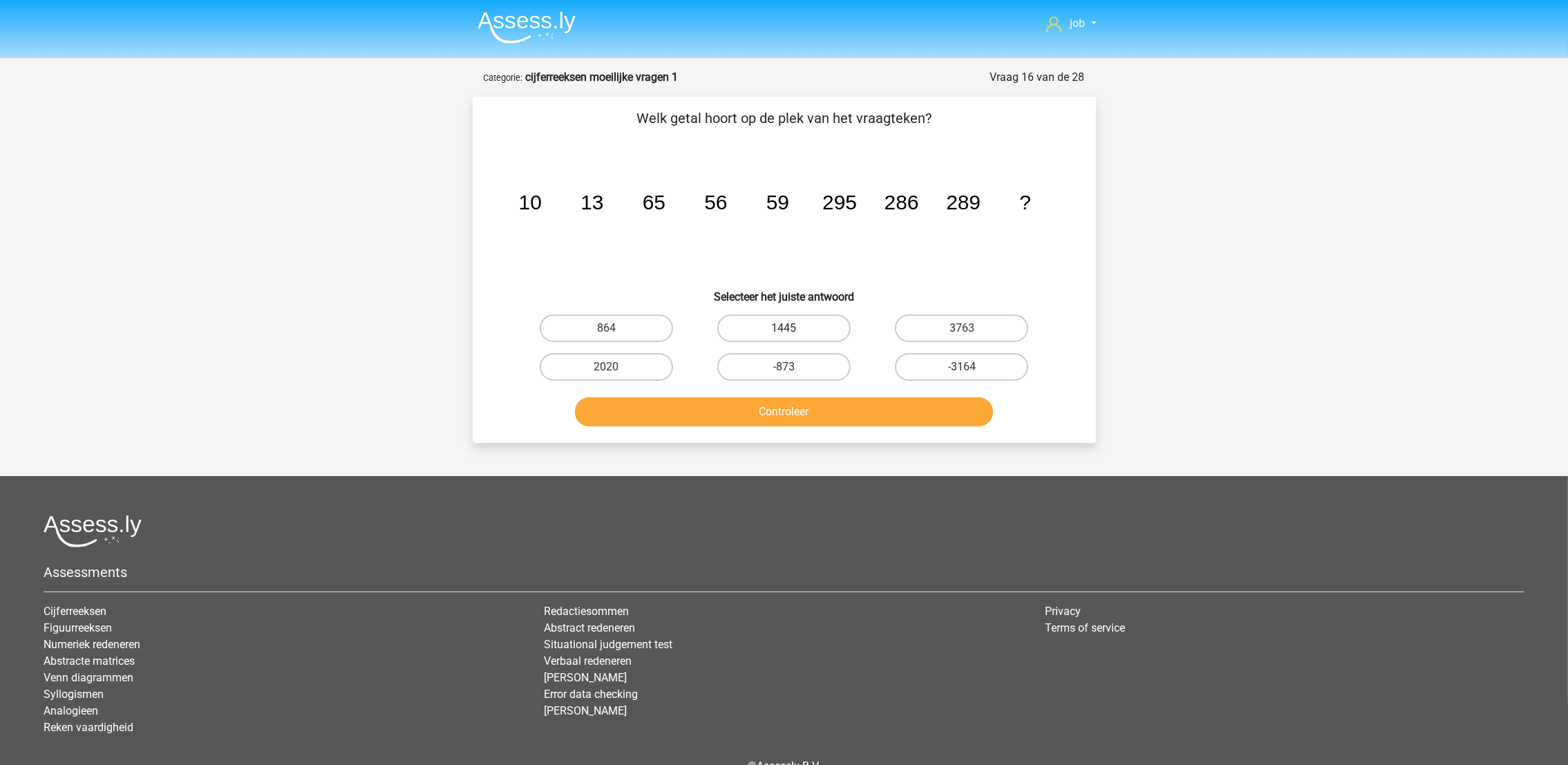
click at [769, 330] on label "1445" at bounding box center [784, 328] width 133 height 28
click at [784, 330] on input "1445" at bounding box center [788, 332] width 9 height 9
radio input "true"
click at [773, 399] on button "Controleer" at bounding box center [784, 412] width 418 height 29
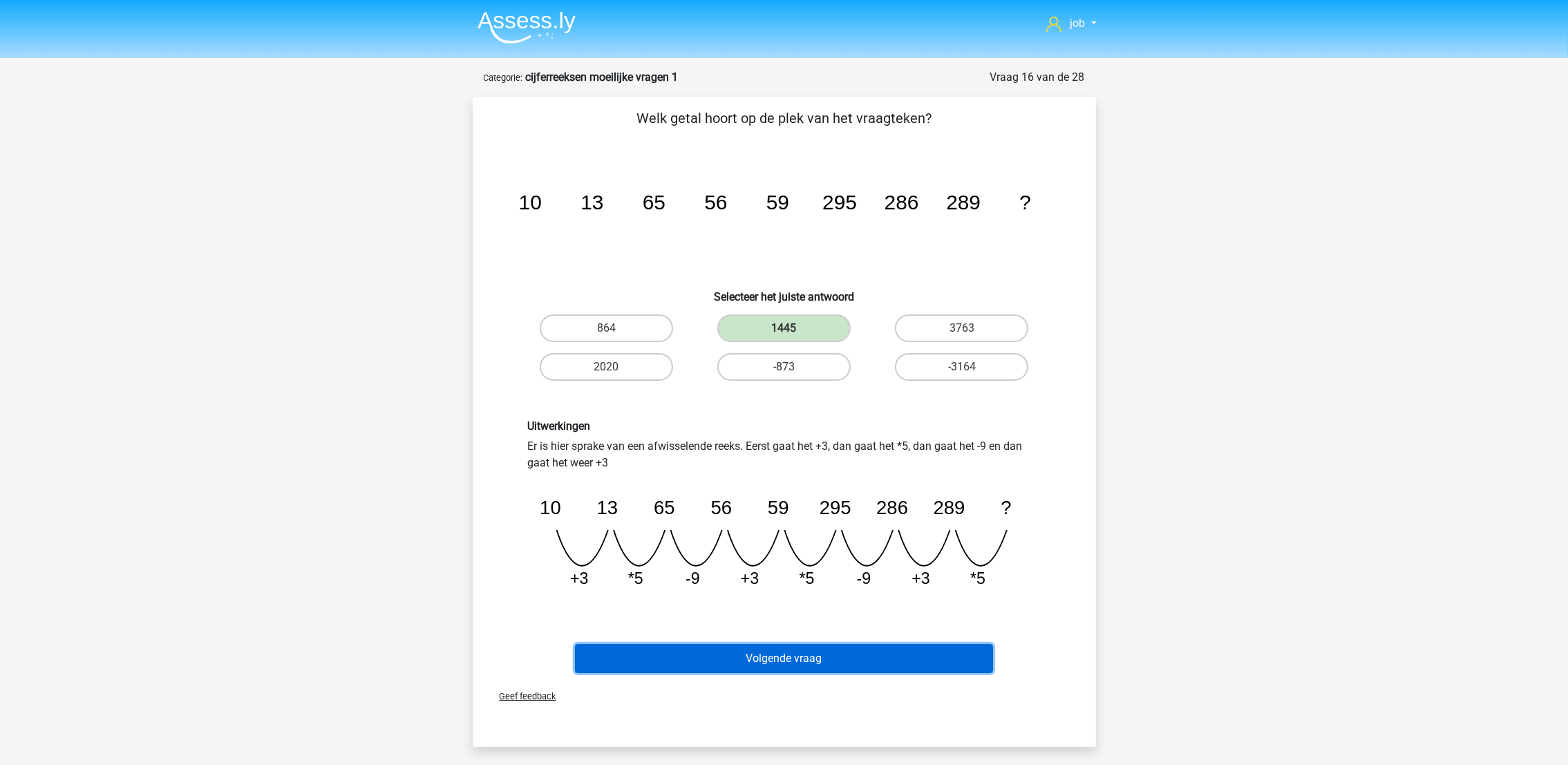
click at [836, 668] on button "Volgende vraag" at bounding box center [784, 658] width 418 height 29
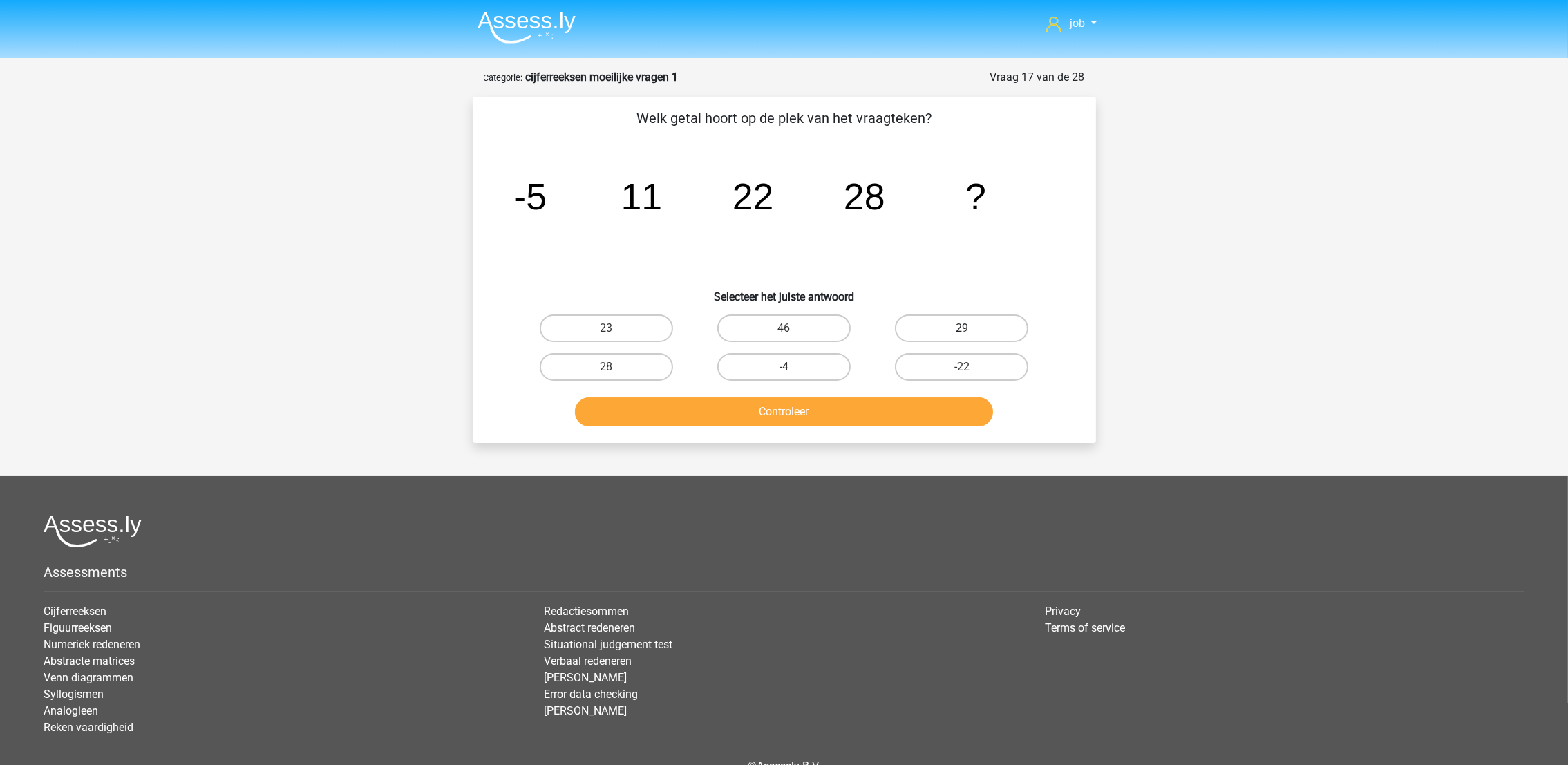
click at [958, 330] on label "29" at bounding box center [961, 328] width 133 height 28
click at [961, 330] on input "29" at bounding box center [966, 332] width 9 height 9
radio input "true"
click at [942, 403] on button "Controleer" at bounding box center [784, 412] width 418 height 29
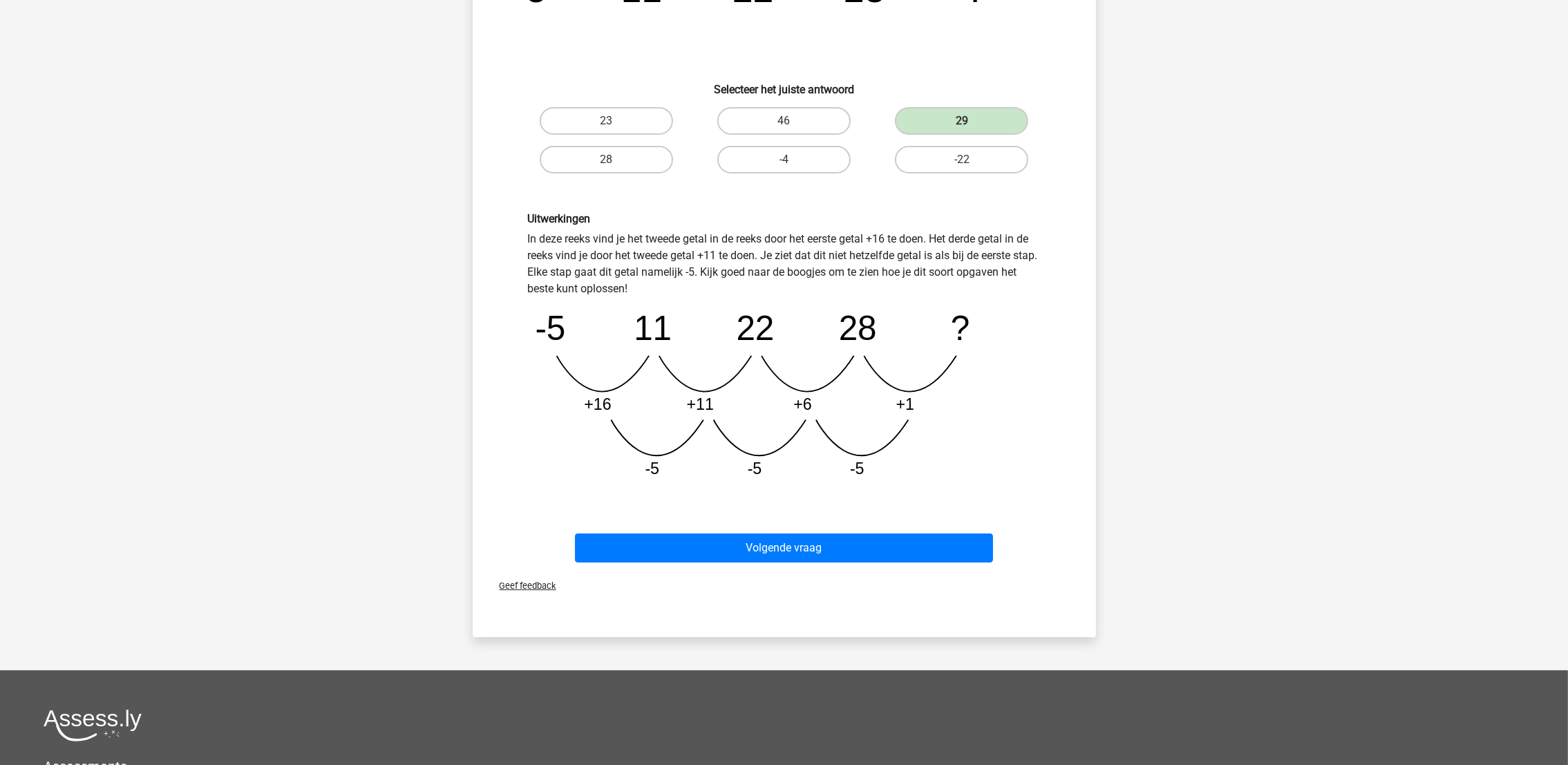
click at [899, 523] on div "Volgende vraag" at bounding box center [784, 545] width 579 height 45
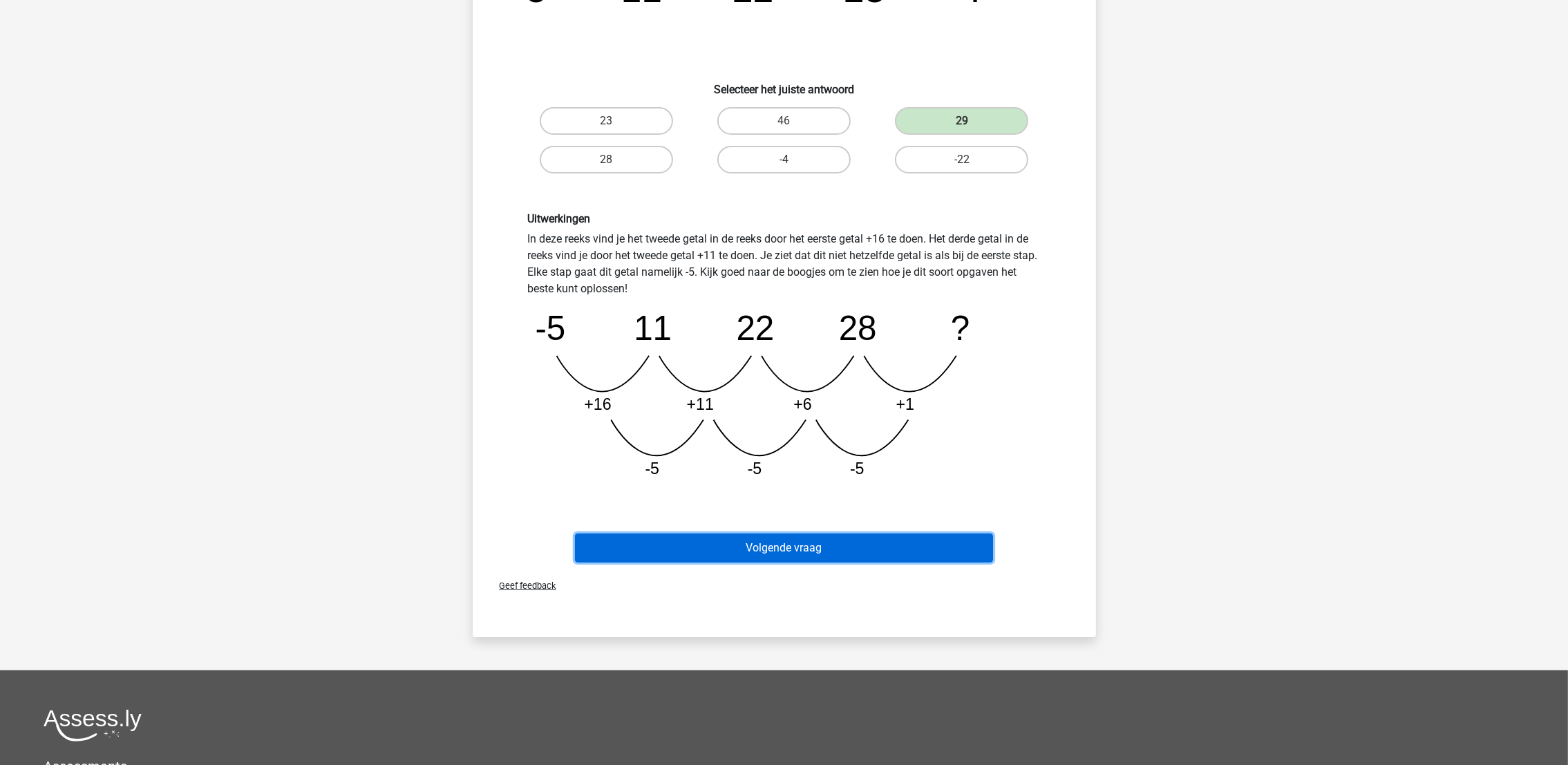
click at [893, 547] on button "Volgende vraag" at bounding box center [784, 548] width 418 height 29
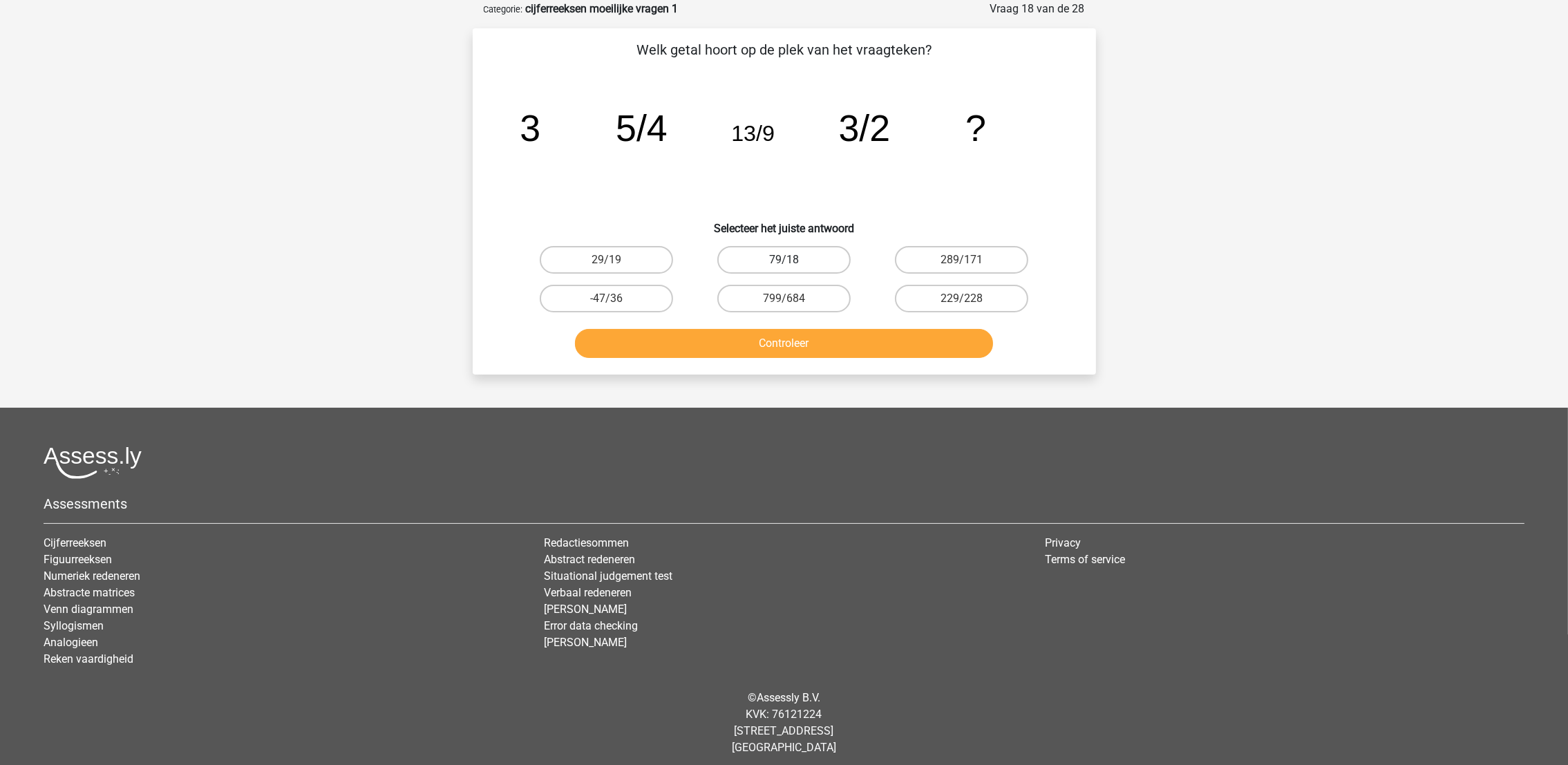
click at [781, 252] on label "79/18" at bounding box center [784, 259] width 133 height 28
click at [784, 260] on input "79/18" at bounding box center [788, 264] width 9 height 9
radio input "true"
click at [777, 332] on button "Controleer" at bounding box center [784, 343] width 418 height 29
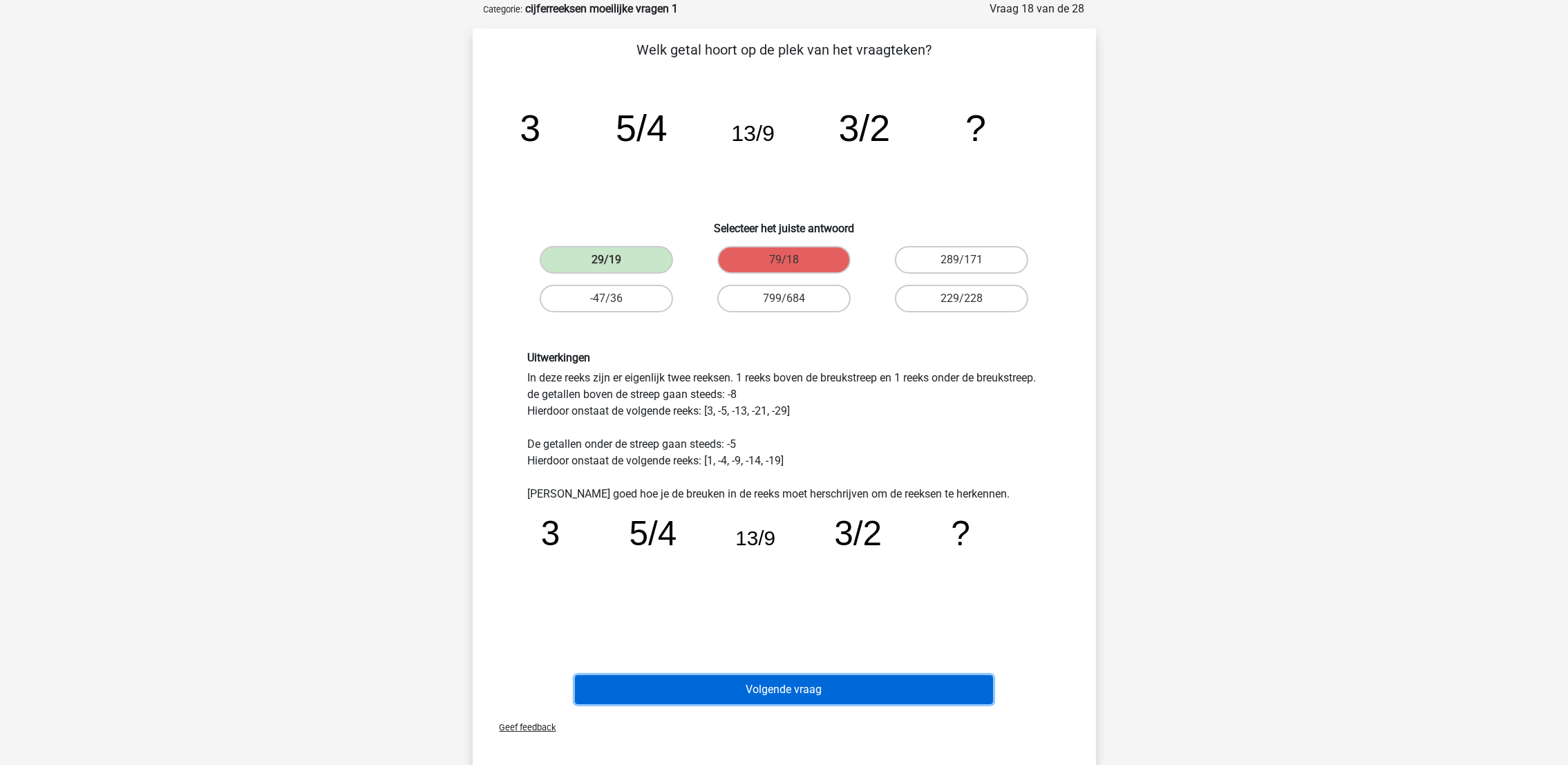
drag, startPoint x: 807, startPoint y: 689, endPoint x: 781, endPoint y: 688, distance: 26.0
click at [781, 688] on button "Volgende vraag" at bounding box center [784, 690] width 418 height 29
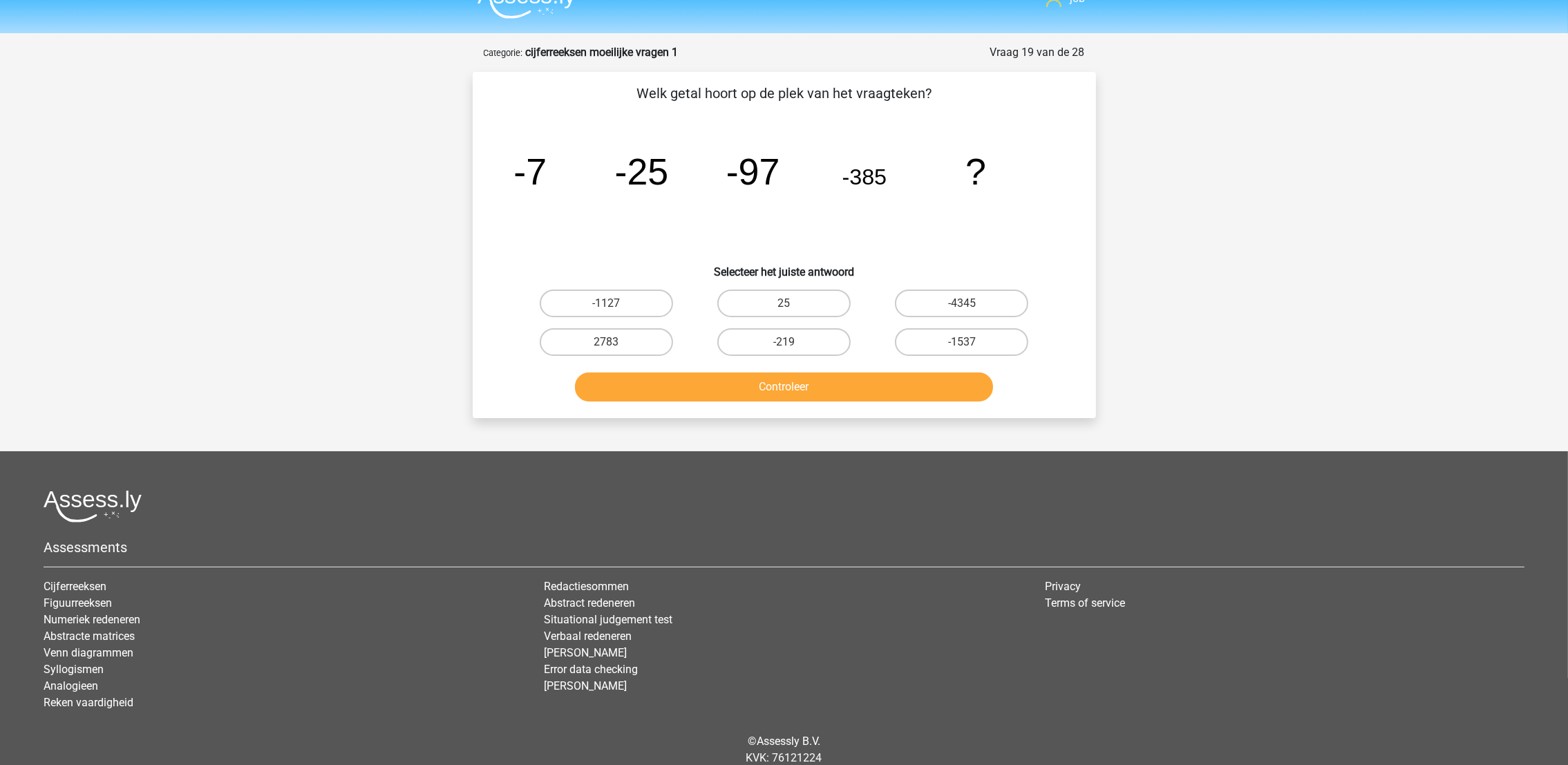
scroll to position [0, 0]
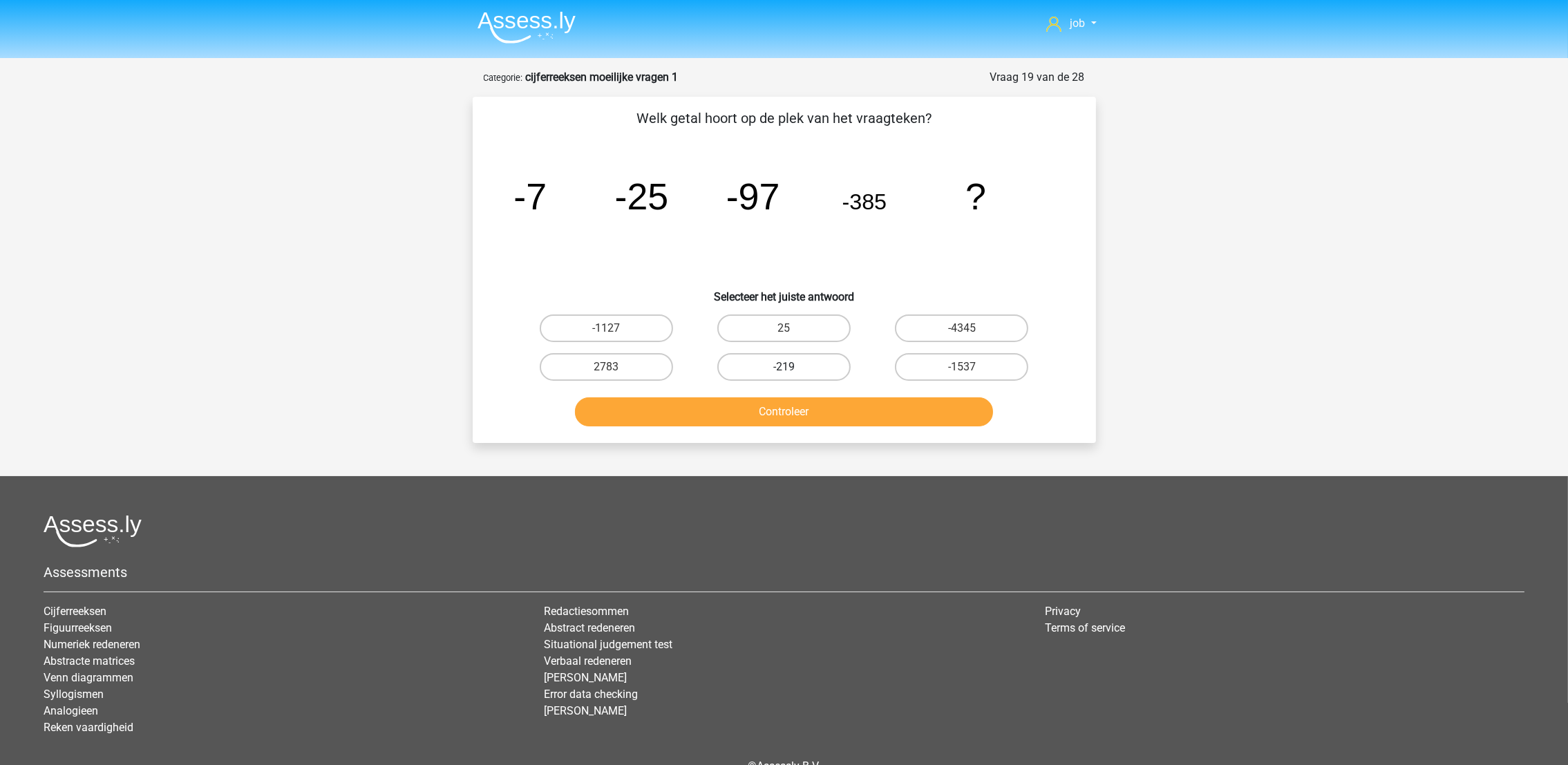
click at [808, 350] on div "-219" at bounding box center [784, 367] width 178 height 39
click at [798, 374] on label "-219" at bounding box center [784, 367] width 133 height 28
click at [793, 374] on input "-219" at bounding box center [788, 371] width 9 height 9
radio input "true"
click at [945, 339] on label "-4345" at bounding box center [961, 328] width 133 height 28
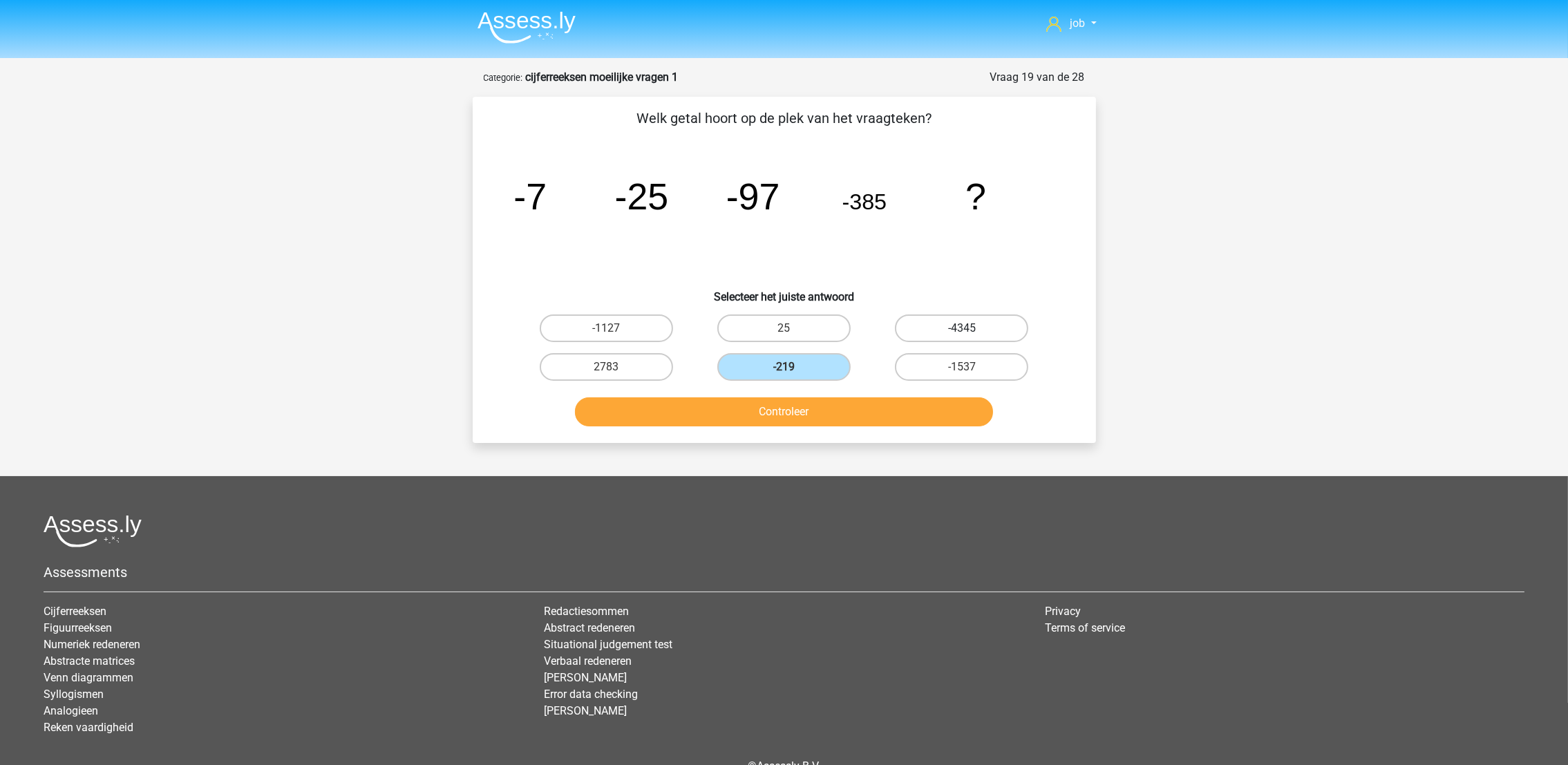
click at [961, 337] on input "-4345" at bounding box center [966, 332] width 9 height 9
radio input "true"
click at [703, 412] on button "Controleer" at bounding box center [784, 412] width 418 height 29
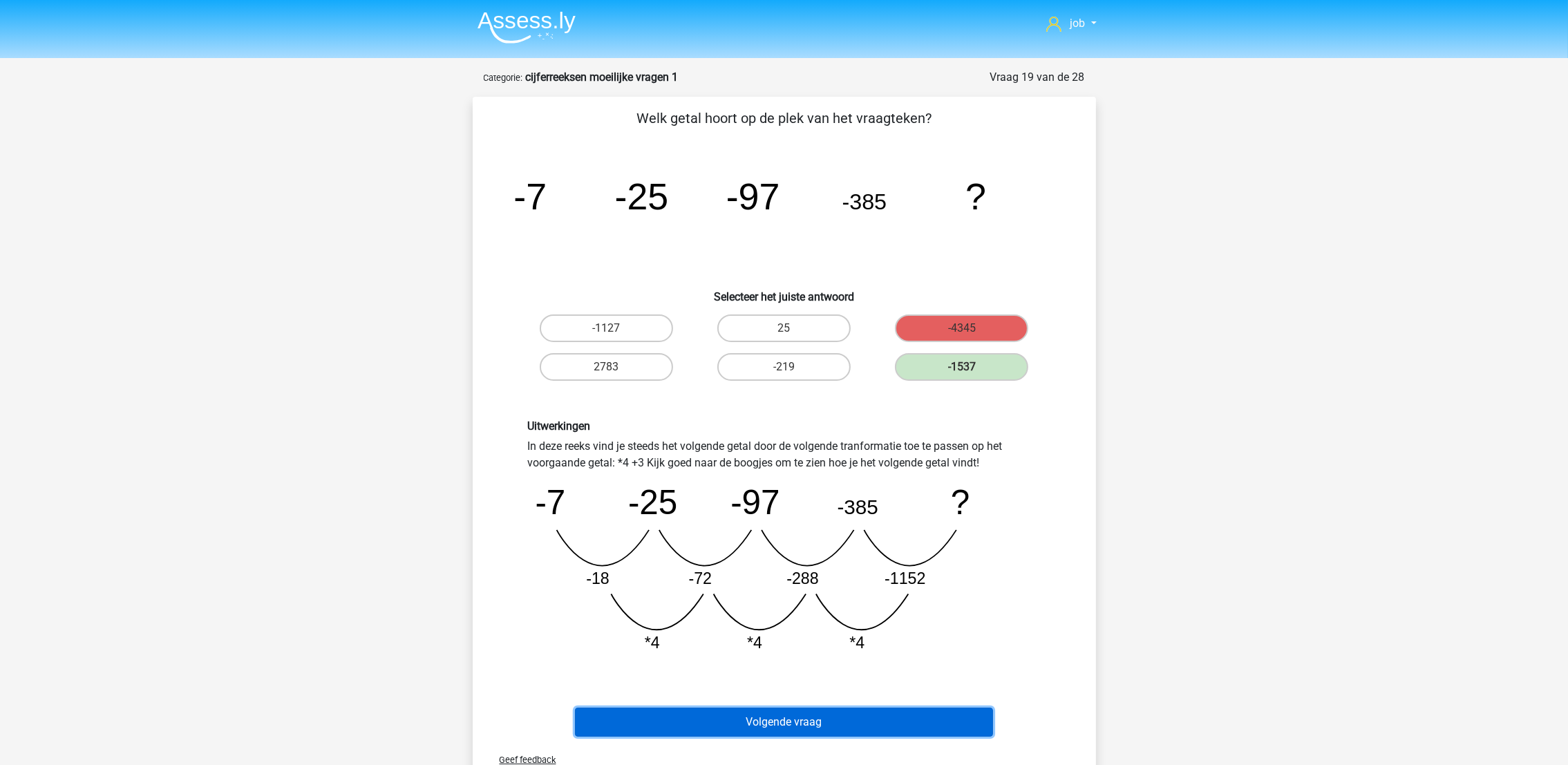
click at [777, 708] on button "Volgende vraag" at bounding box center [784, 721] width 418 height 29
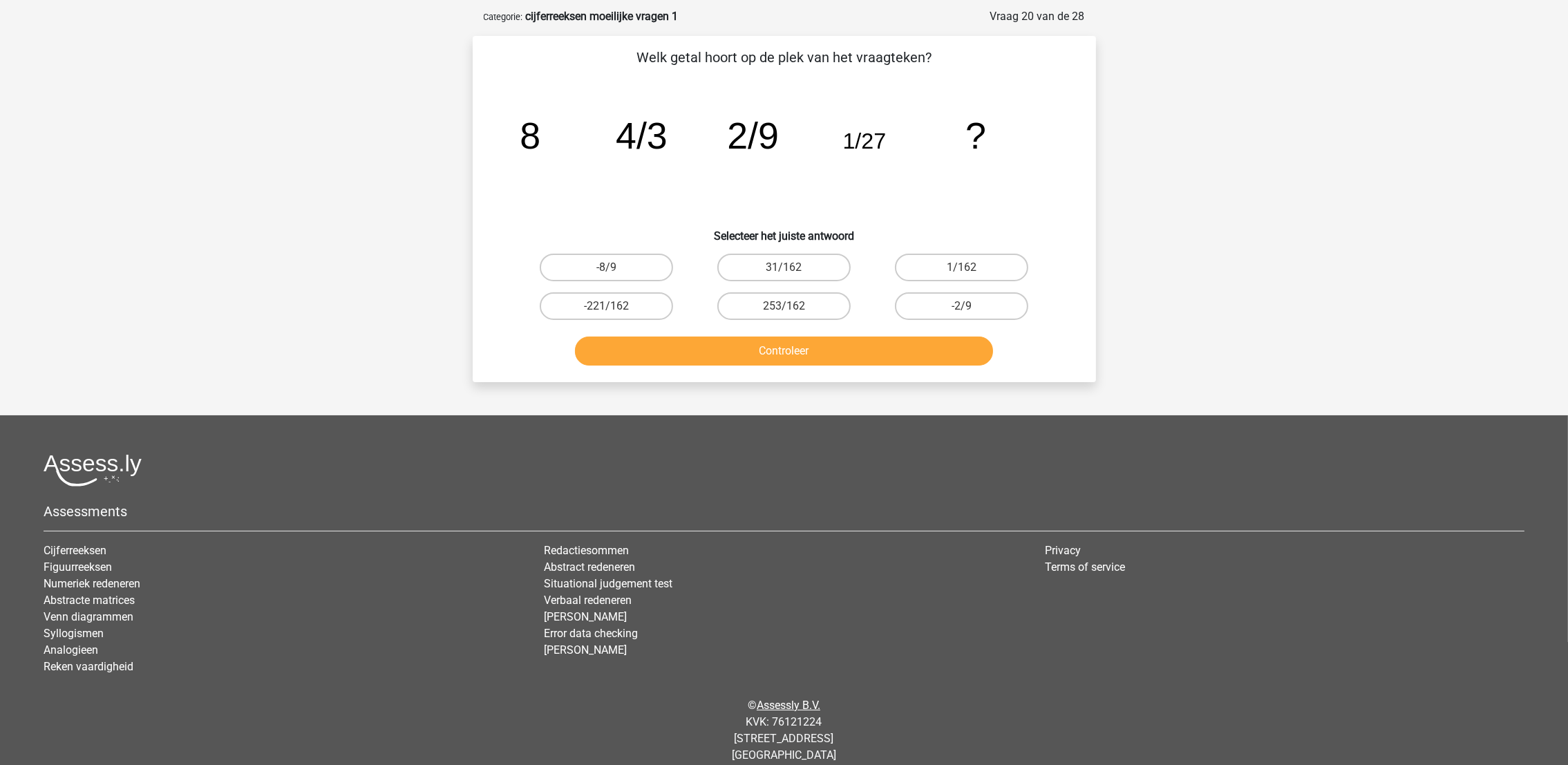
scroll to position [69, 0]
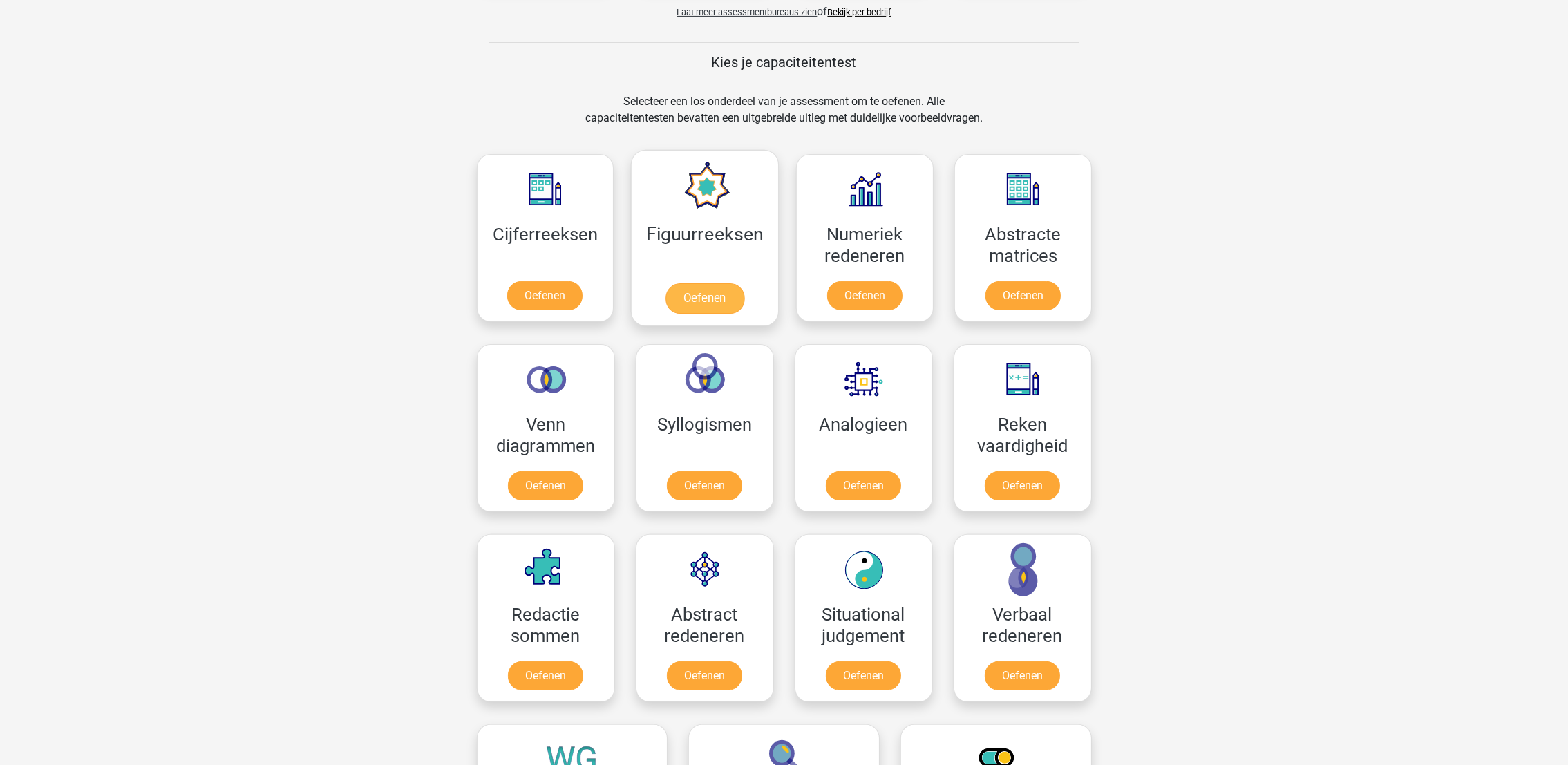
scroll to position [621, 0]
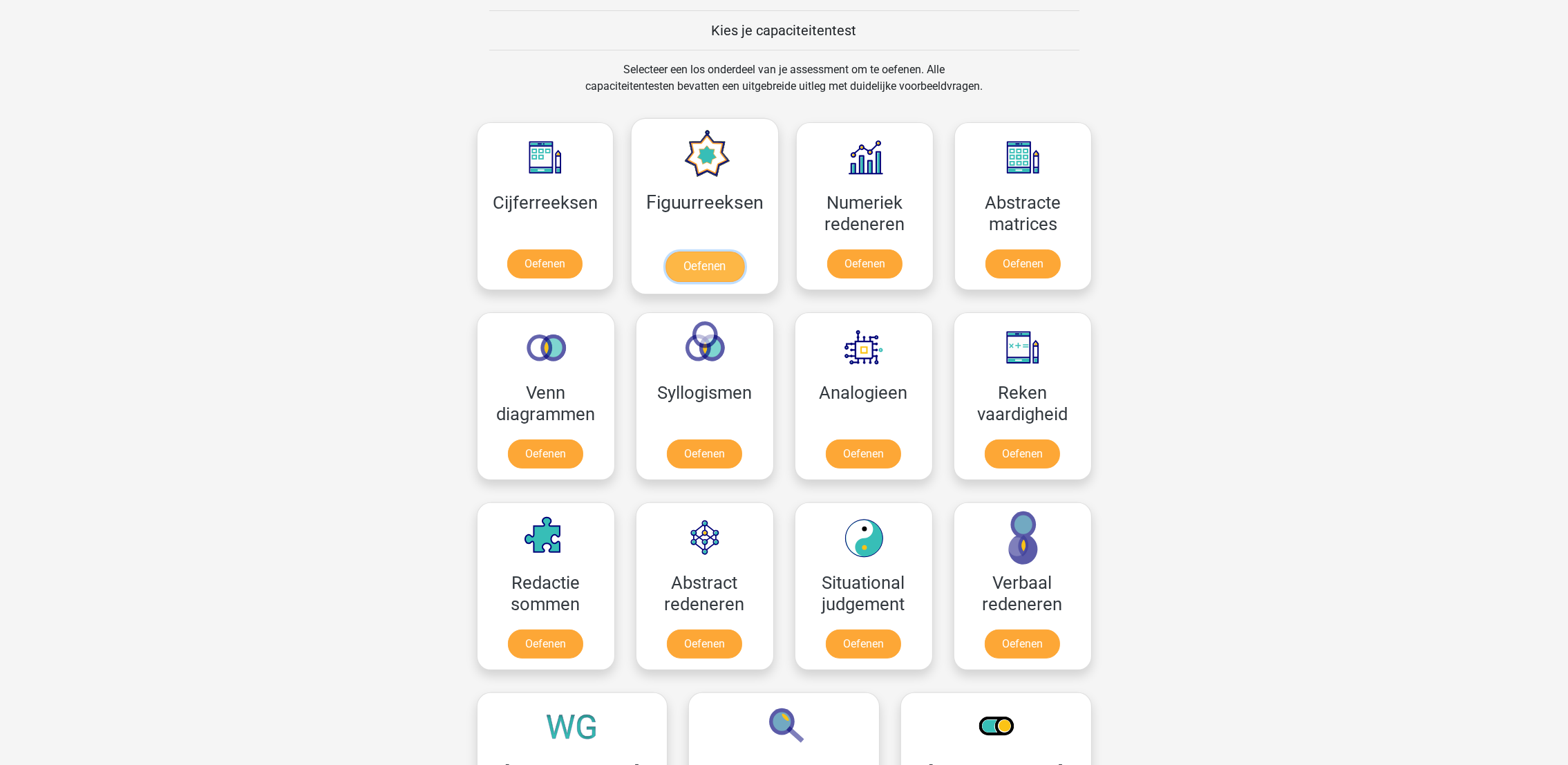
click at [678, 252] on link "Oefenen" at bounding box center [705, 267] width 79 height 30
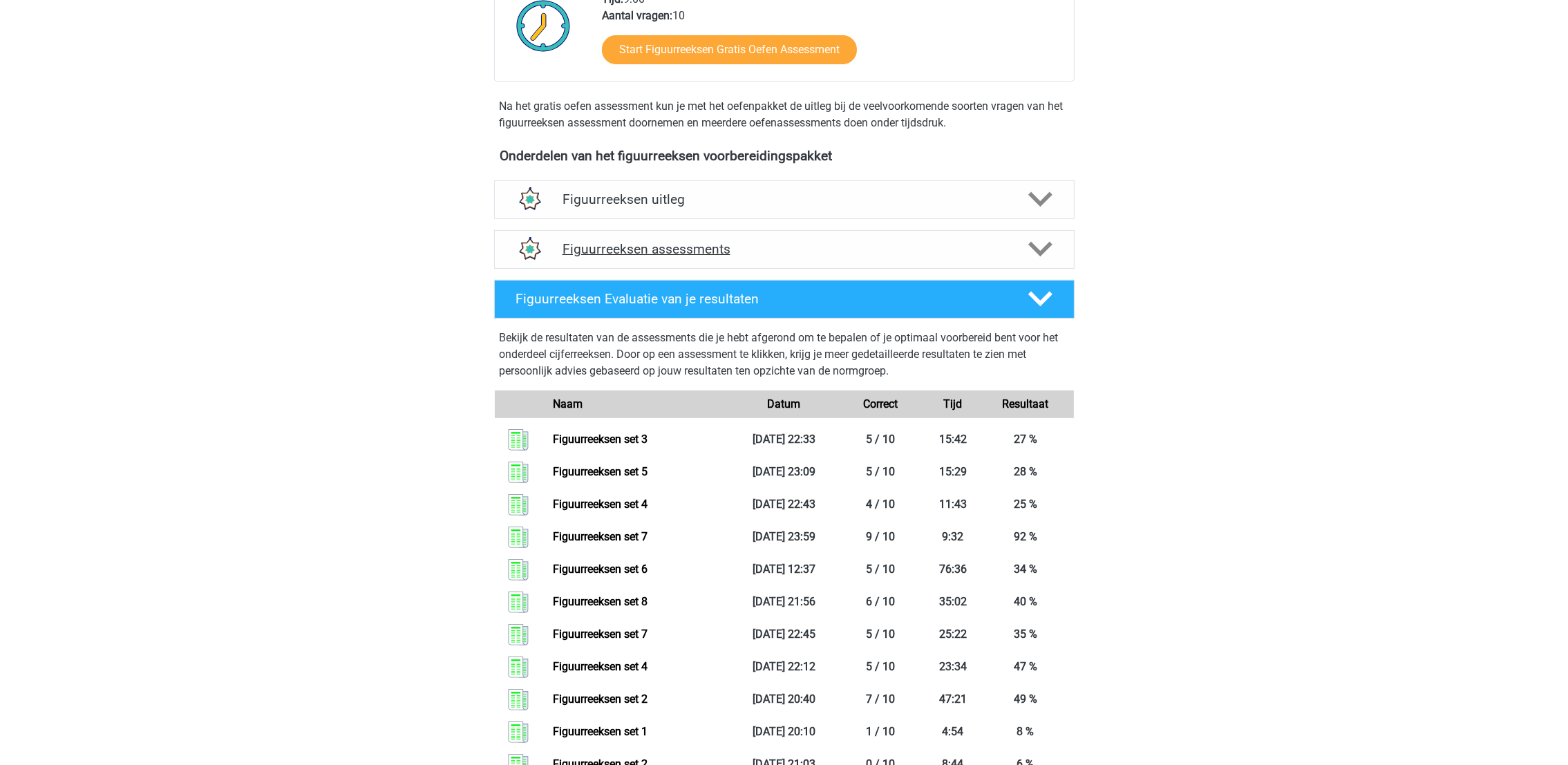
scroll to position [207, 0]
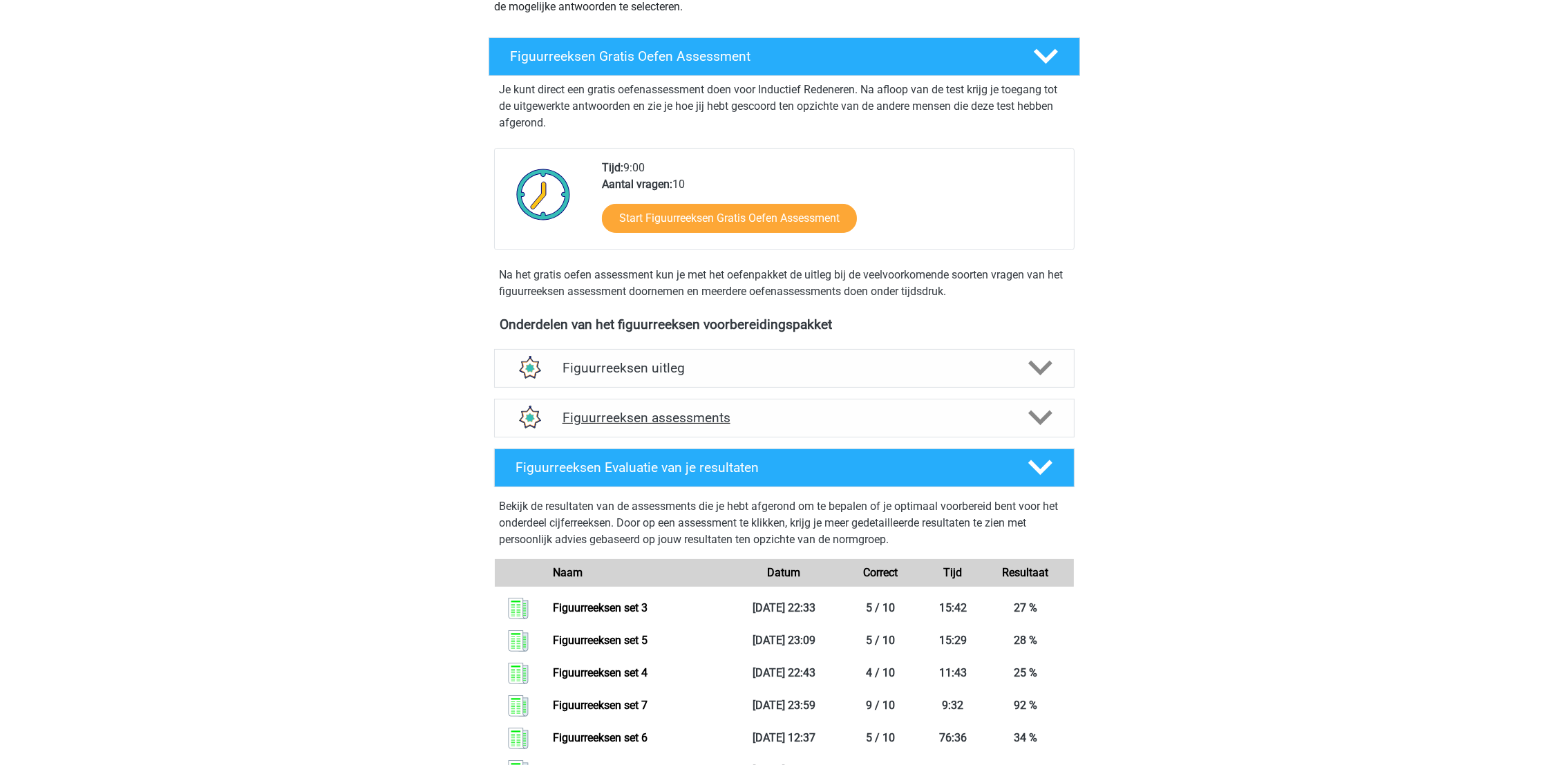
click at [871, 411] on h4 "Figuurreeksen assessments" at bounding box center [784, 417] width 444 height 16
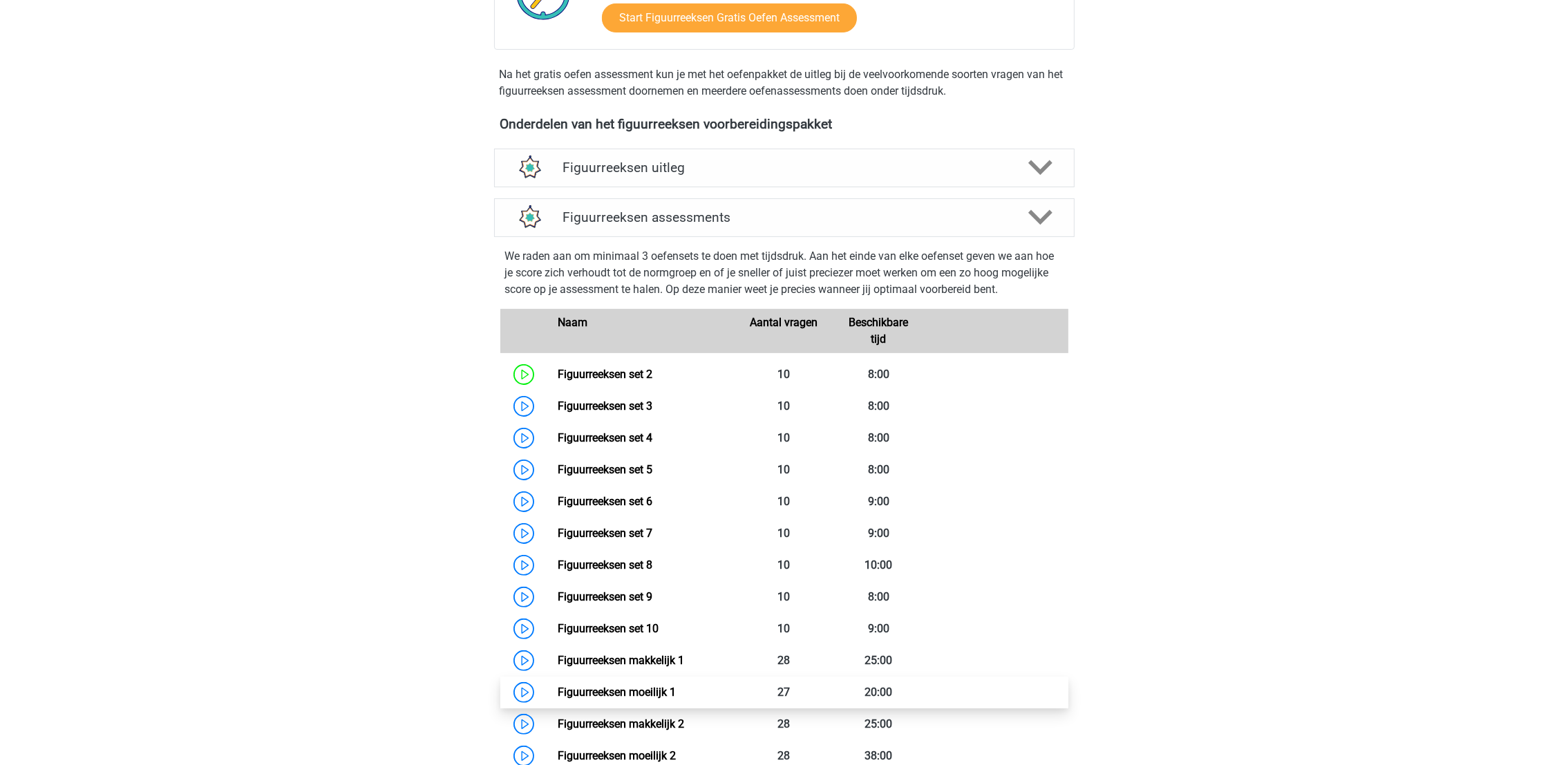
scroll to position [621, 0]
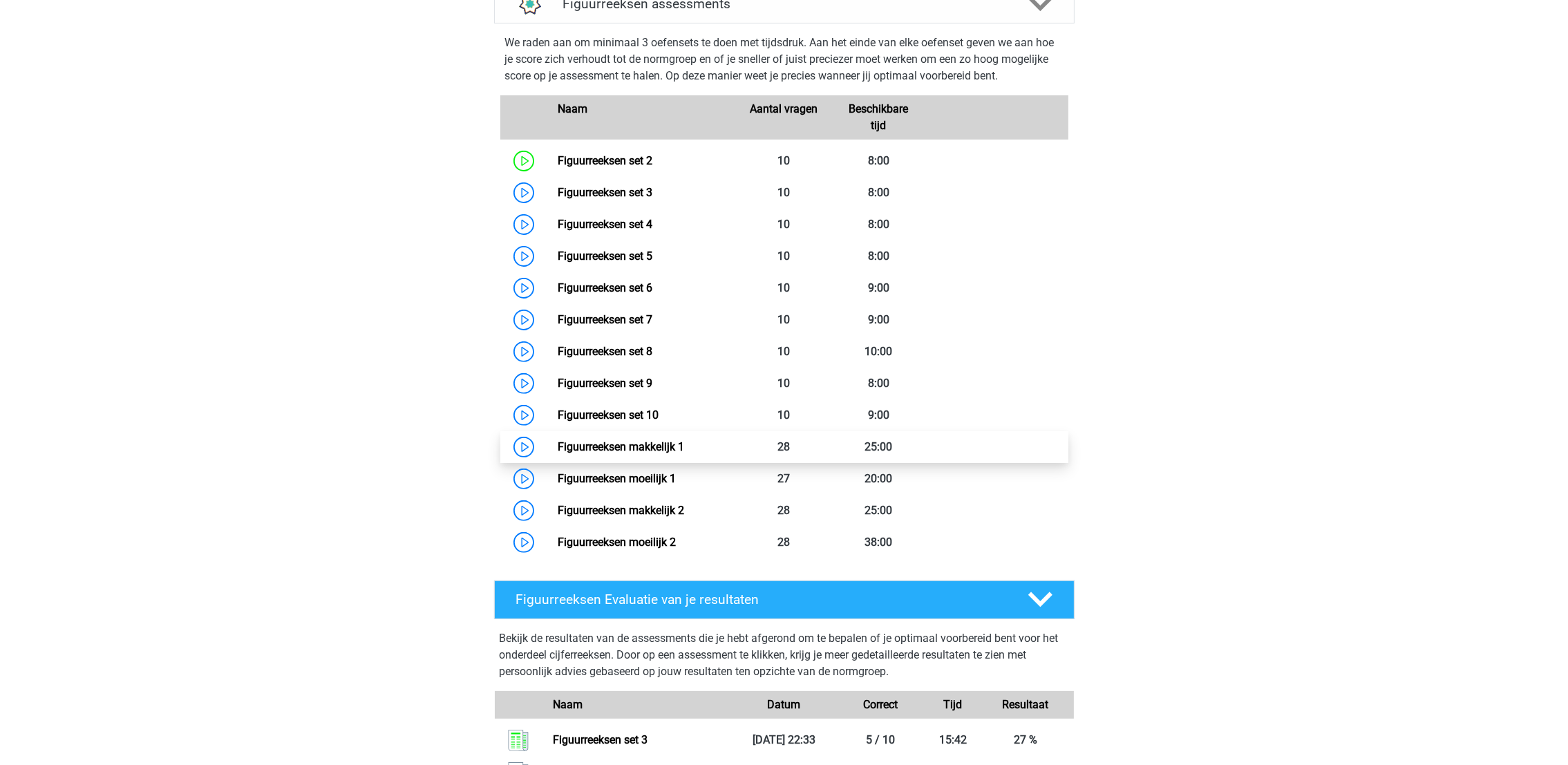
click at [684, 450] on link "Figuurreeksen makkelijk 1" at bounding box center [621, 447] width 127 height 13
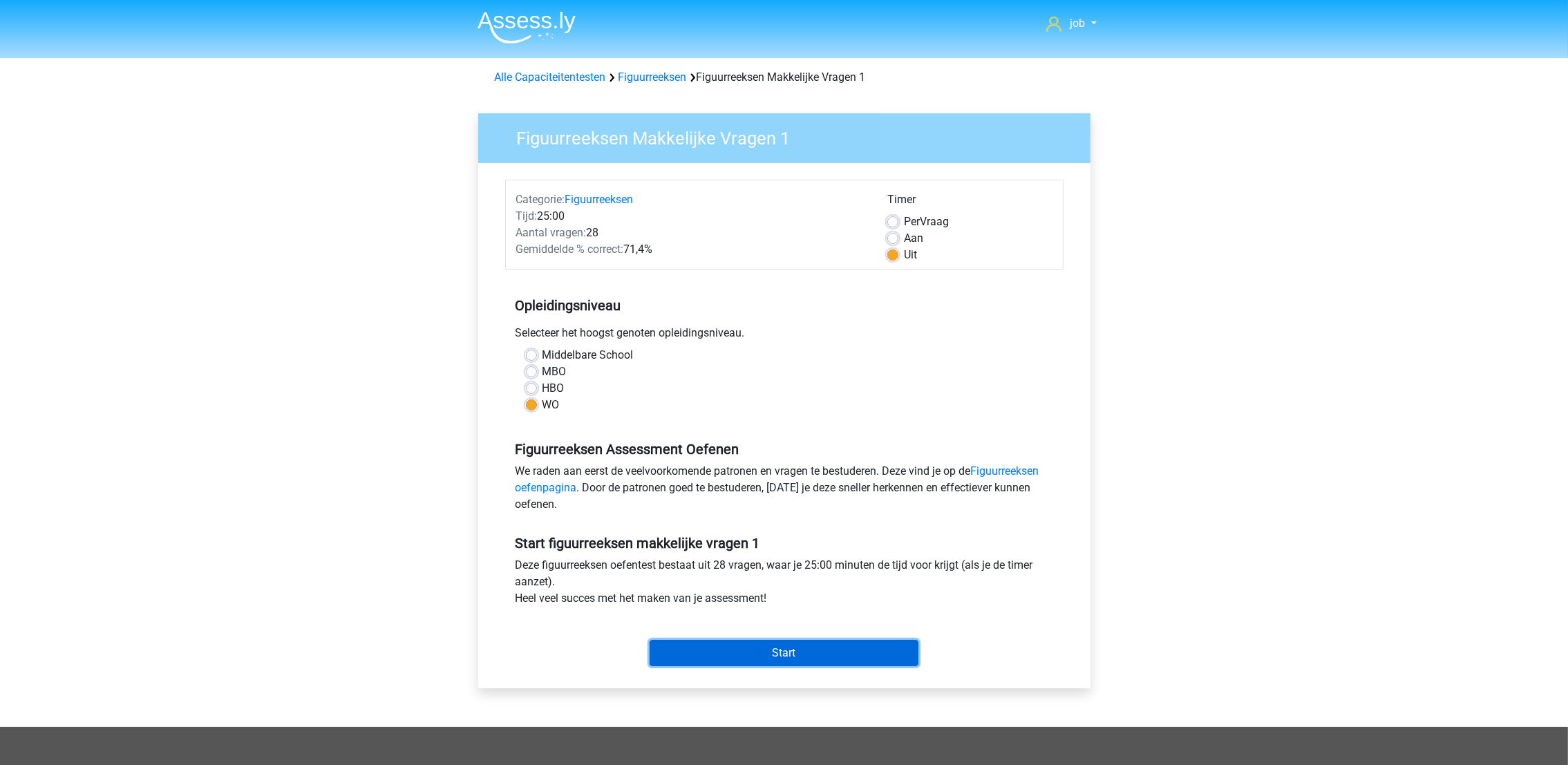
click at [800, 641] on input "Start" at bounding box center [784, 653] width 268 height 26
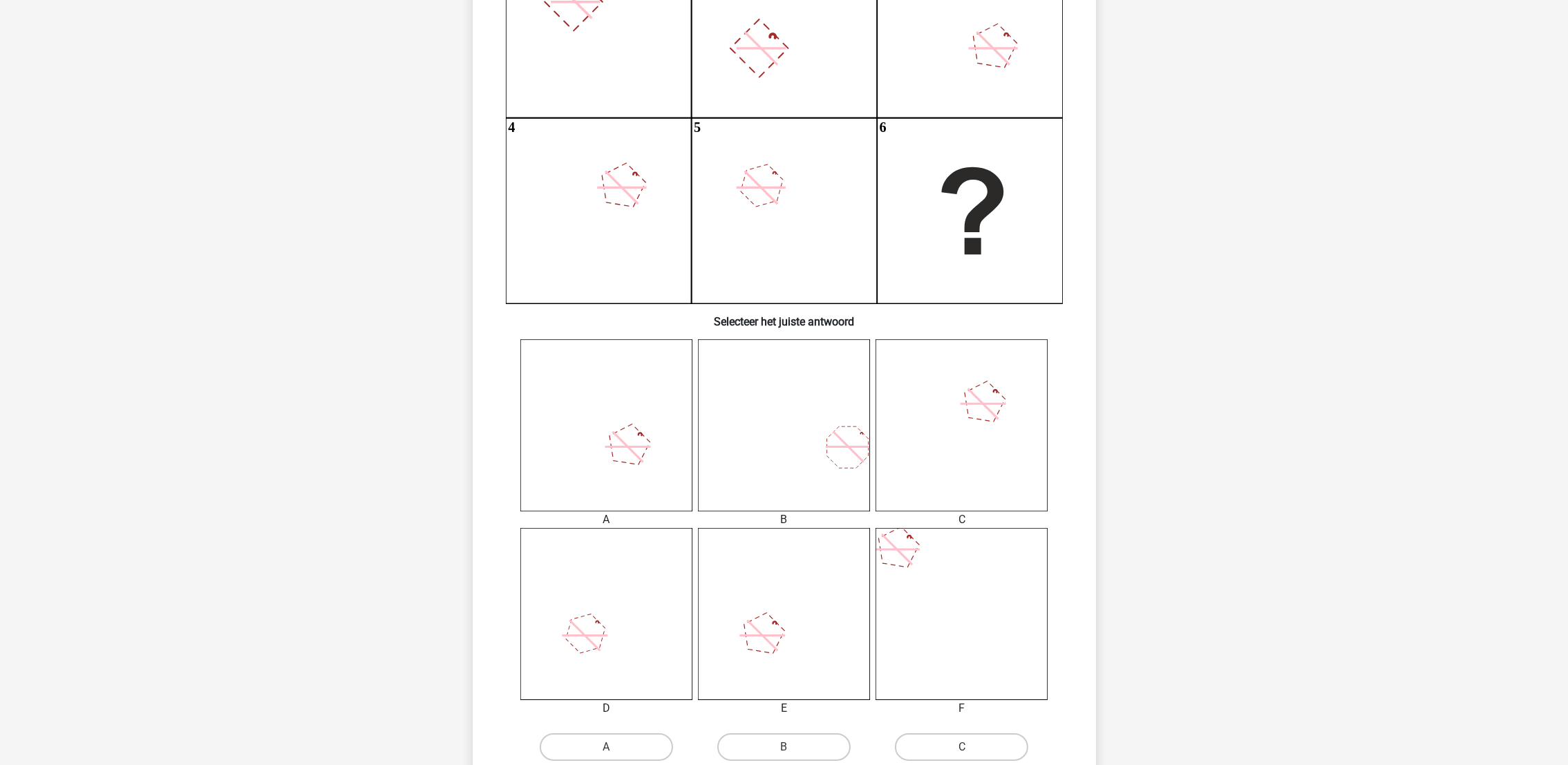
scroll to position [310, 0]
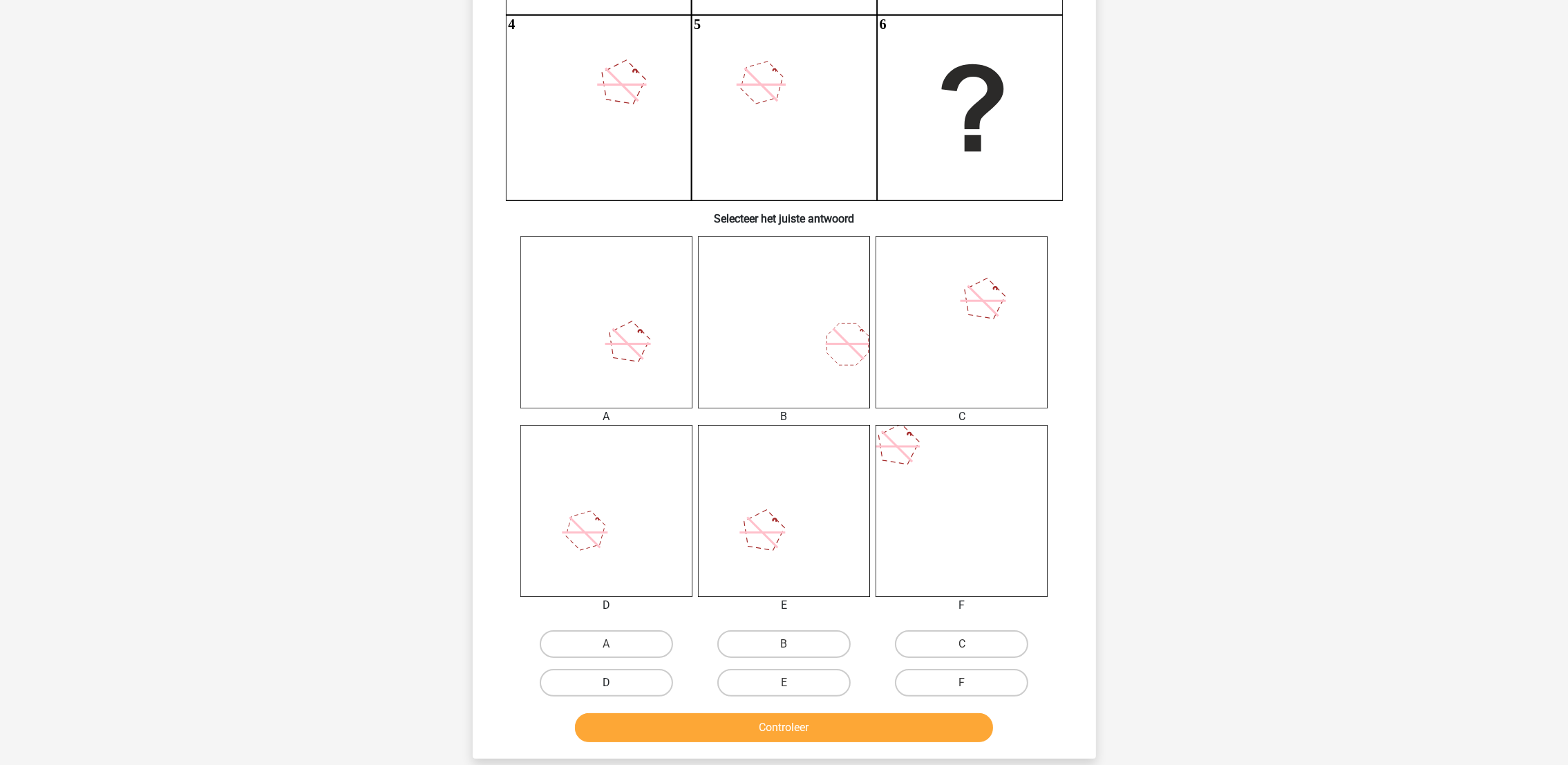
click at [643, 684] on label "D" at bounding box center [606, 682] width 133 height 28
click at [615, 684] on input "D" at bounding box center [610, 687] width 9 height 9
radio input "true"
click at [654, 726] on button "Controleer" at bounding box center [784, 727] width 418 height 29
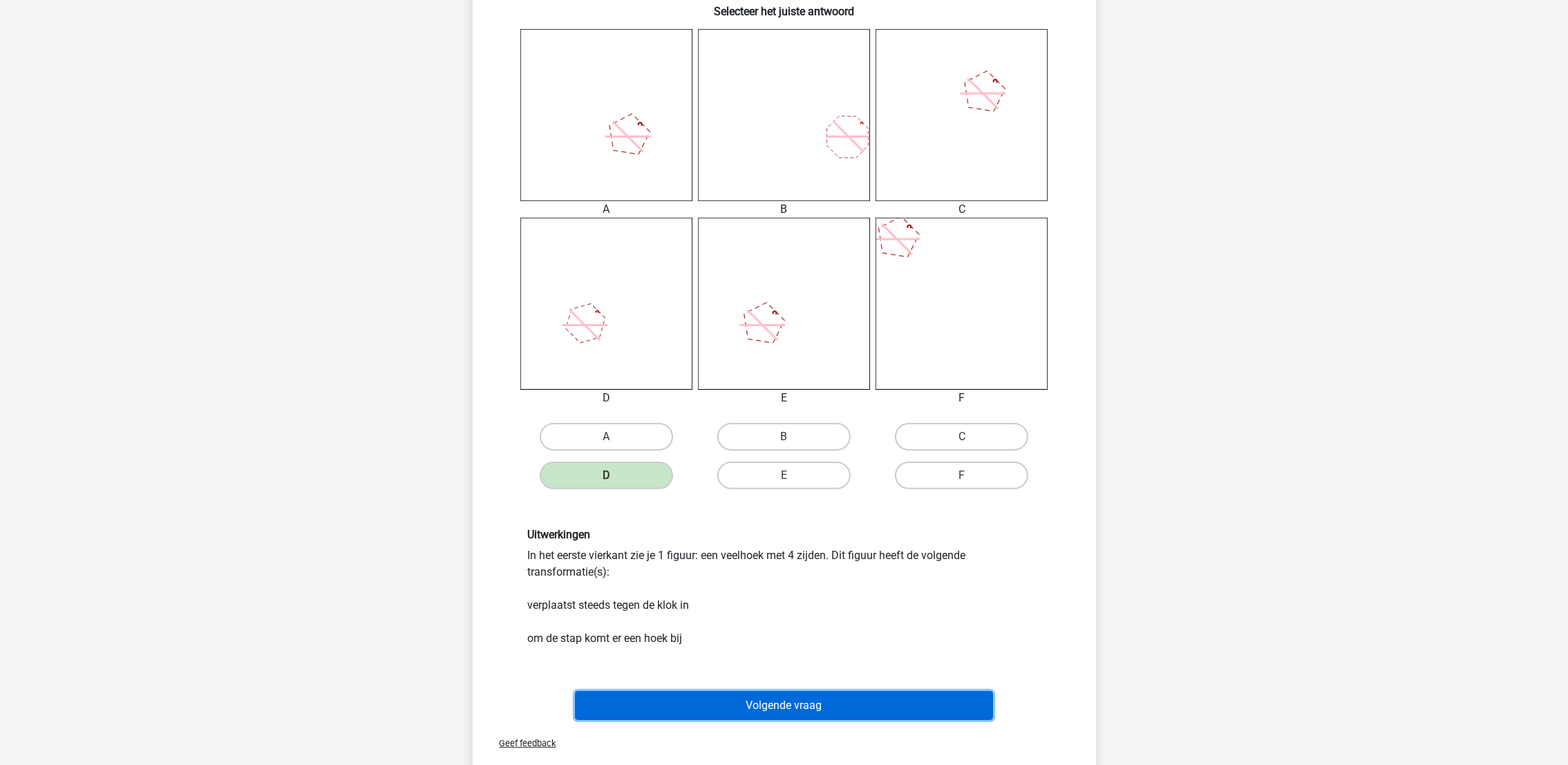
click at [693, 705] on button "Volgende vraag" at bounding box center [784, 705] width 418 height 29
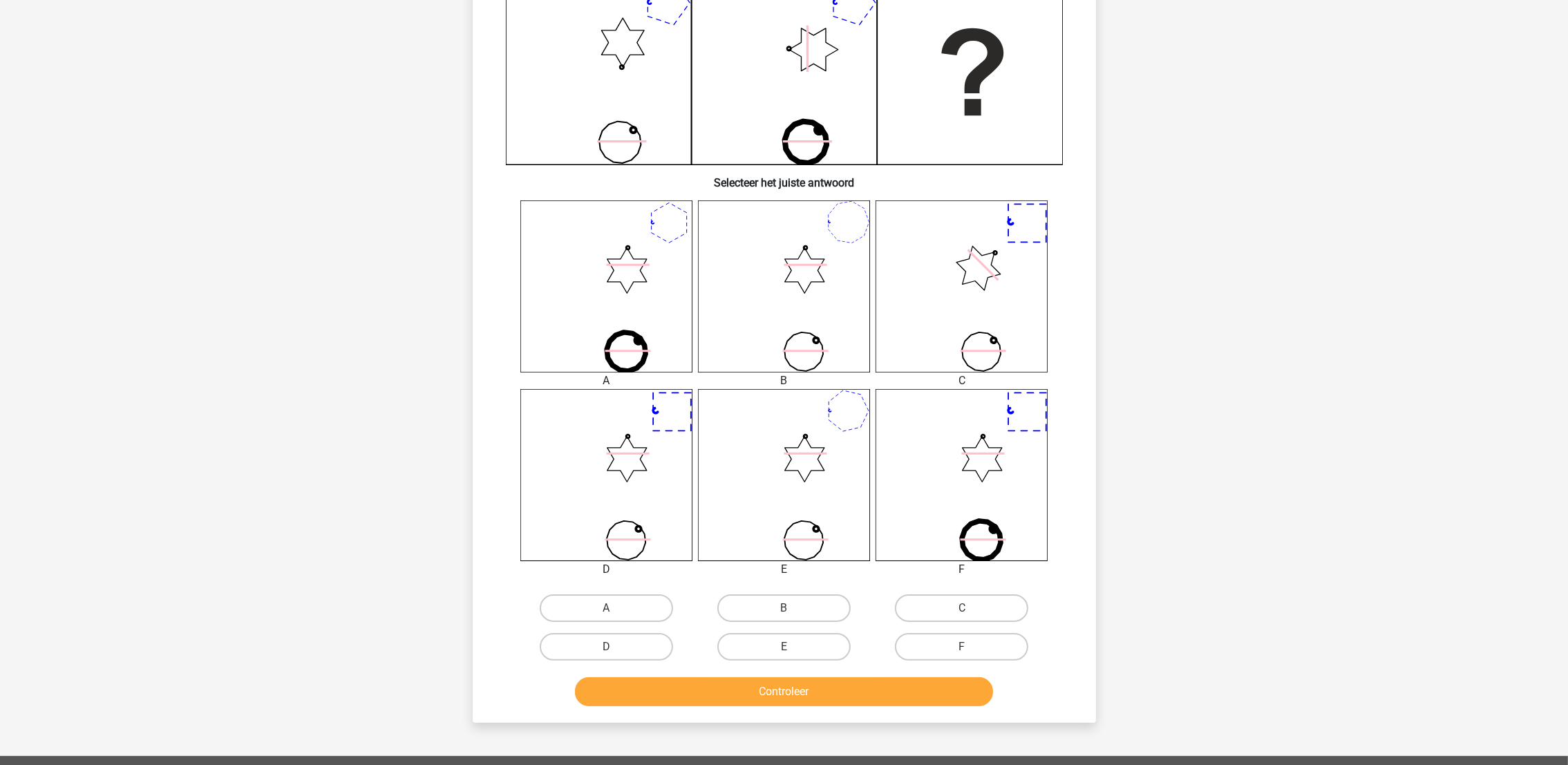
scroll to position [379, 0]
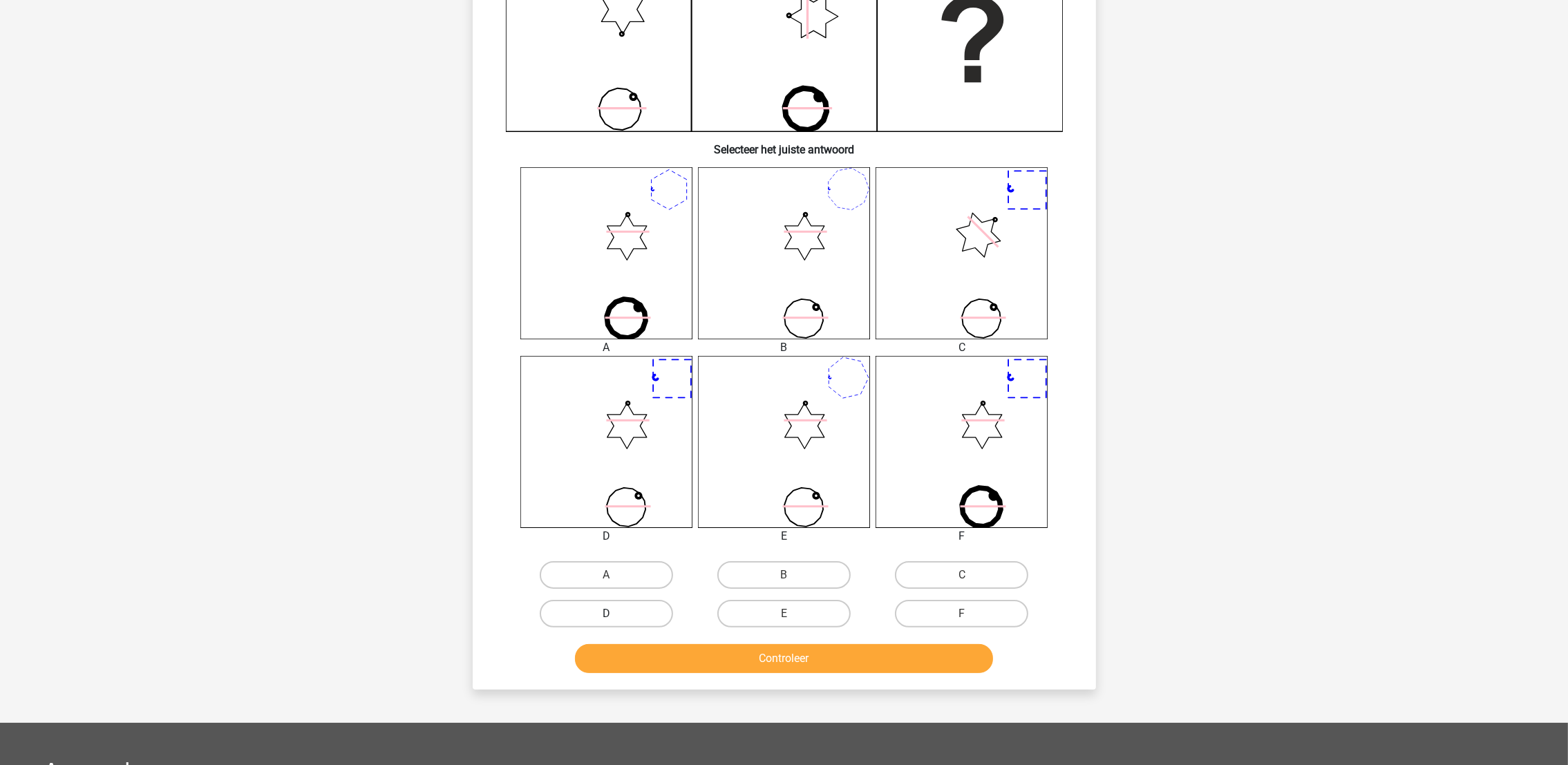
click at [633, 608] on label "D" at bounding box center [606, 613] width 133 height 28
click at [615, 613] on input "D" at bounding box center [610, 617] width 9 height 9
radio input "true"
click at [645, 632] on div "Controleer" at bounding box center [784, 655] width 579 height 45
click at [649, 648] on button "Controleer" at bounding box center [784, 658] width 418 height 29
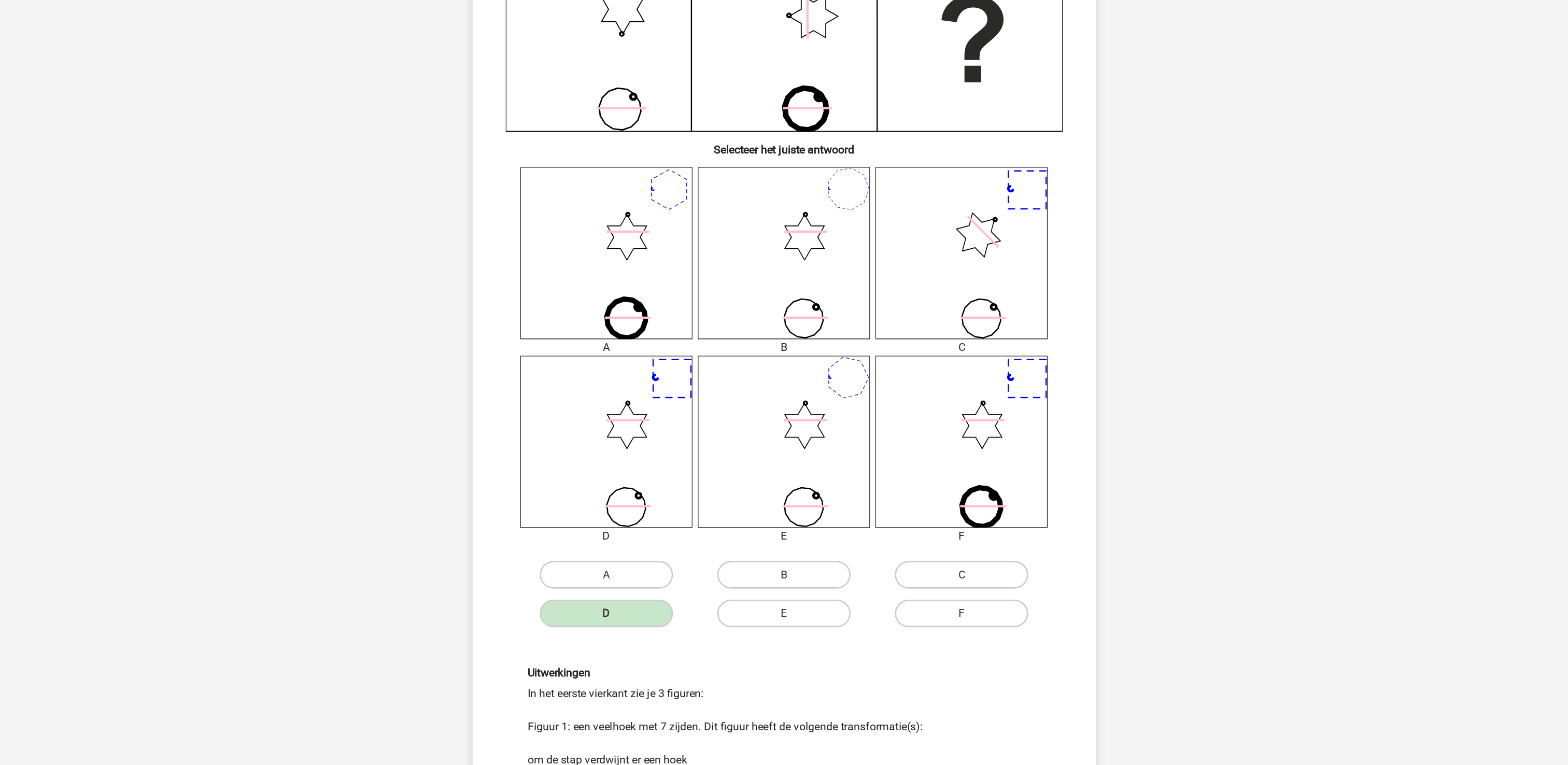
scroll to position [284, 0]
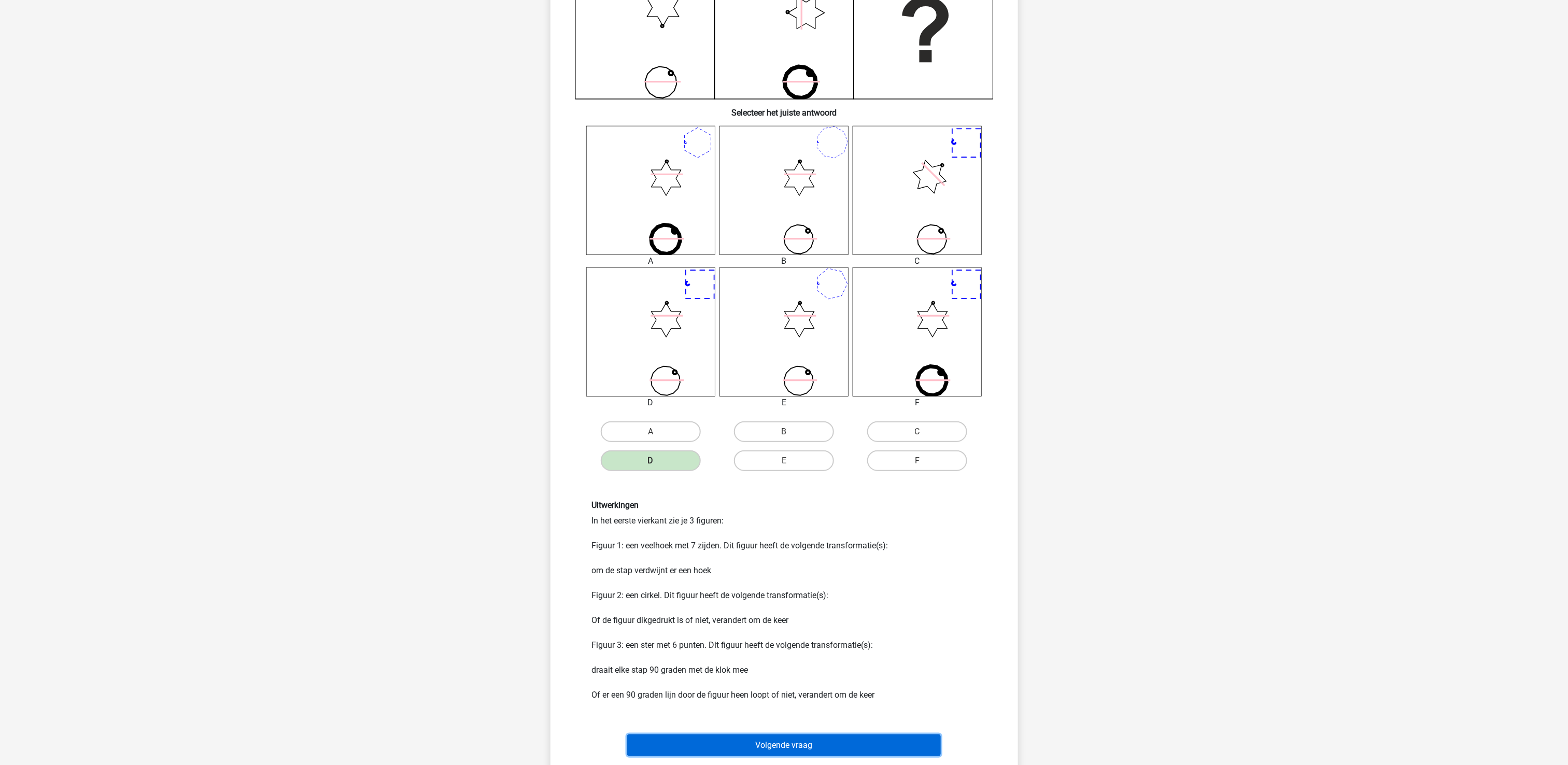
click at [855, 574] on button "Volgende vraag" at bounding box center [784, 745] width 313 height 22
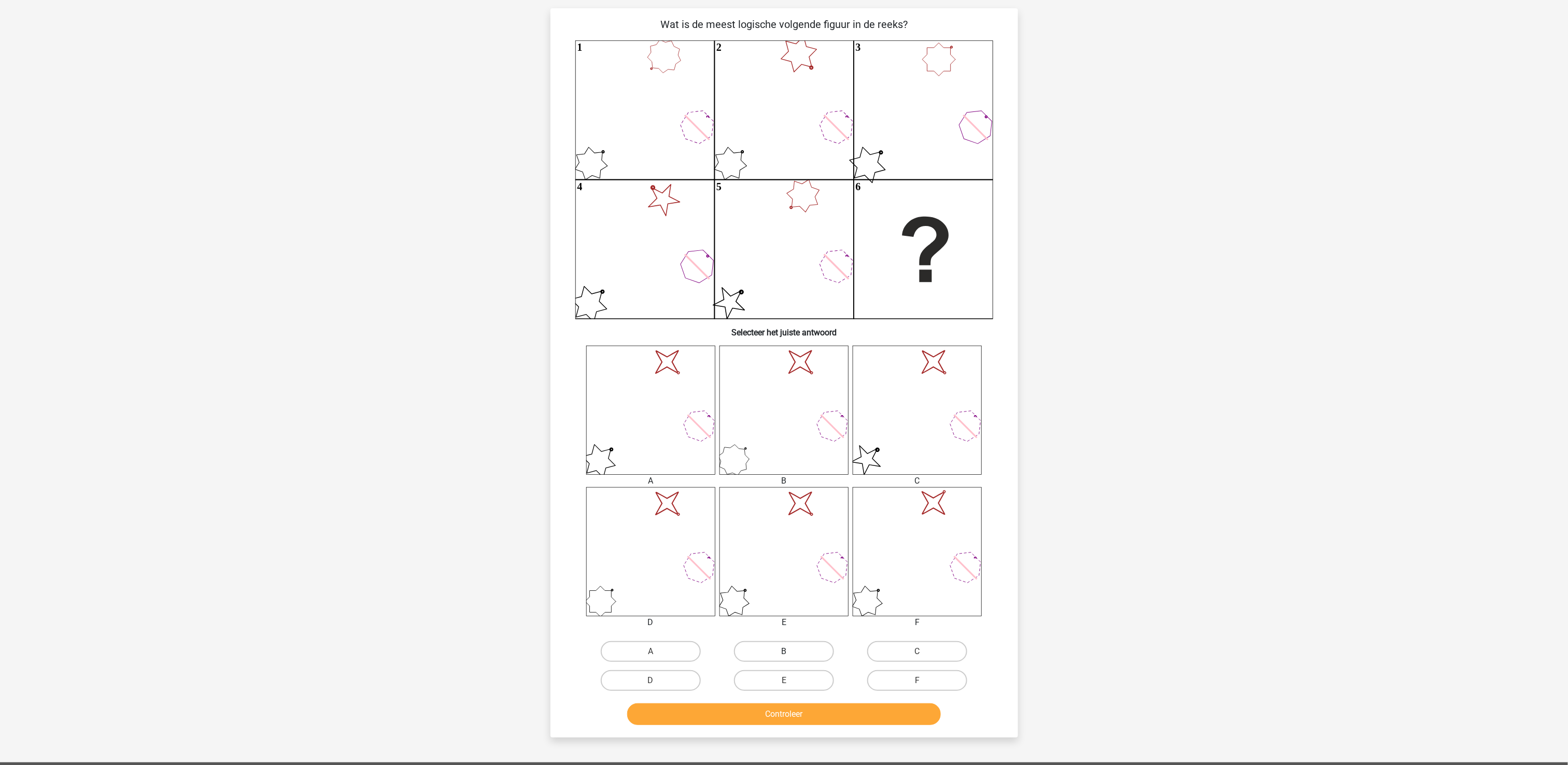
scroll to position [52, 0]
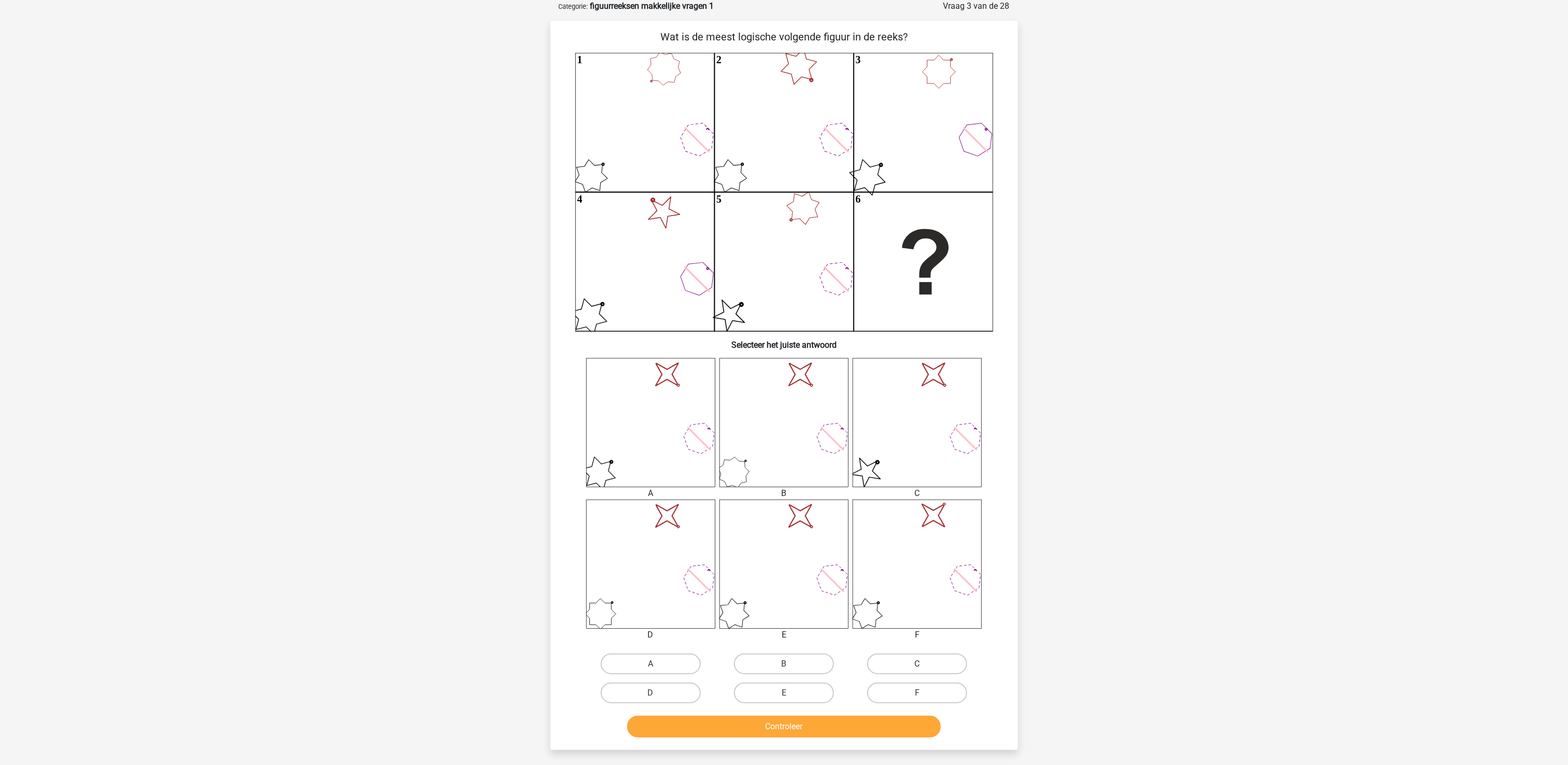
click at [896, 574] on label "C" at bounding box center [917, 664] width 100 height 21
click at [918, 574] on input "C" at bounding box center [921, 667] width 7 height 7
radio input "true"
click at [869, 574] on button "Controleer" at bounding box center [784, 727] width 313 height 22
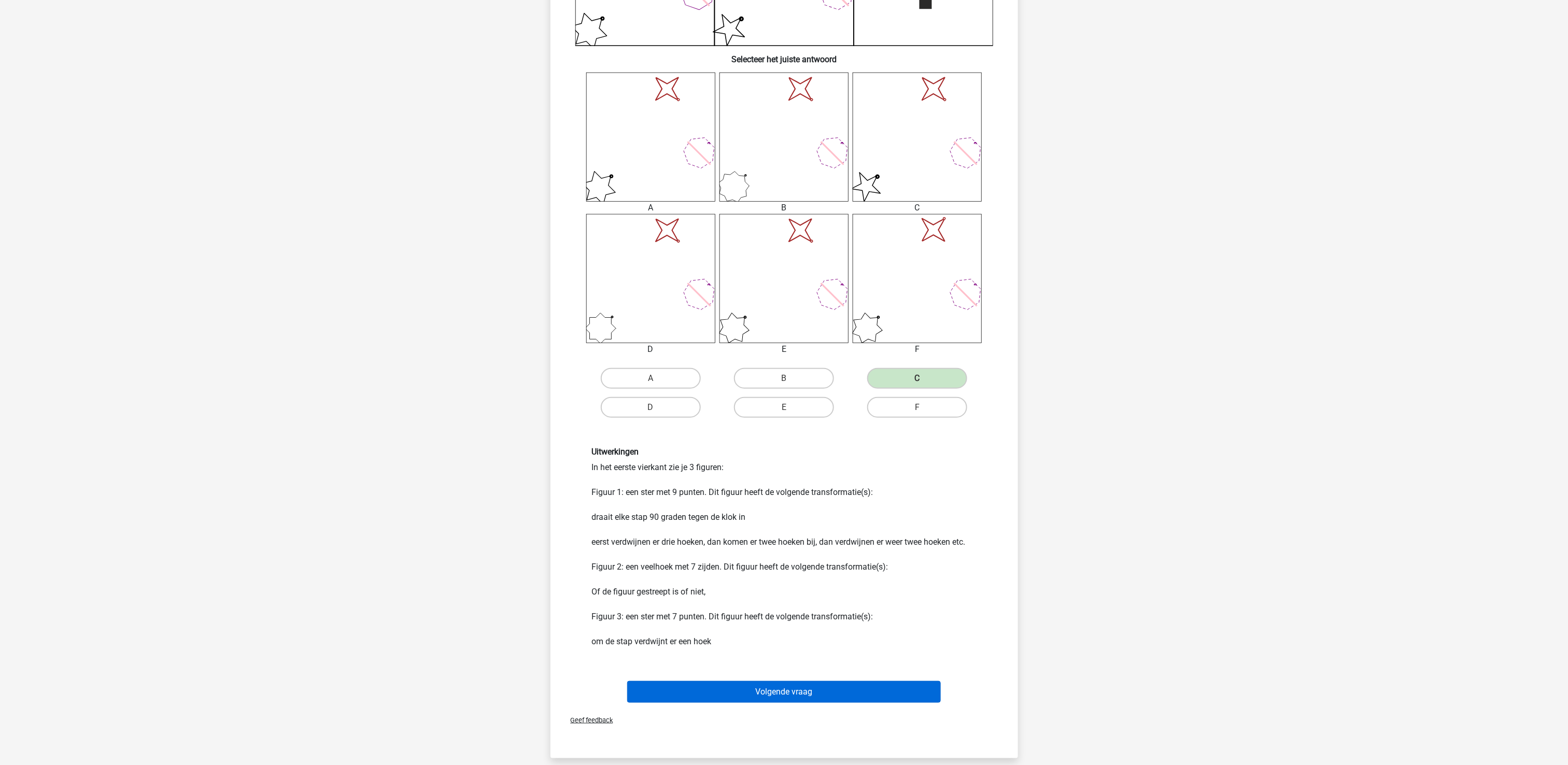
scroll to position [363, 0]
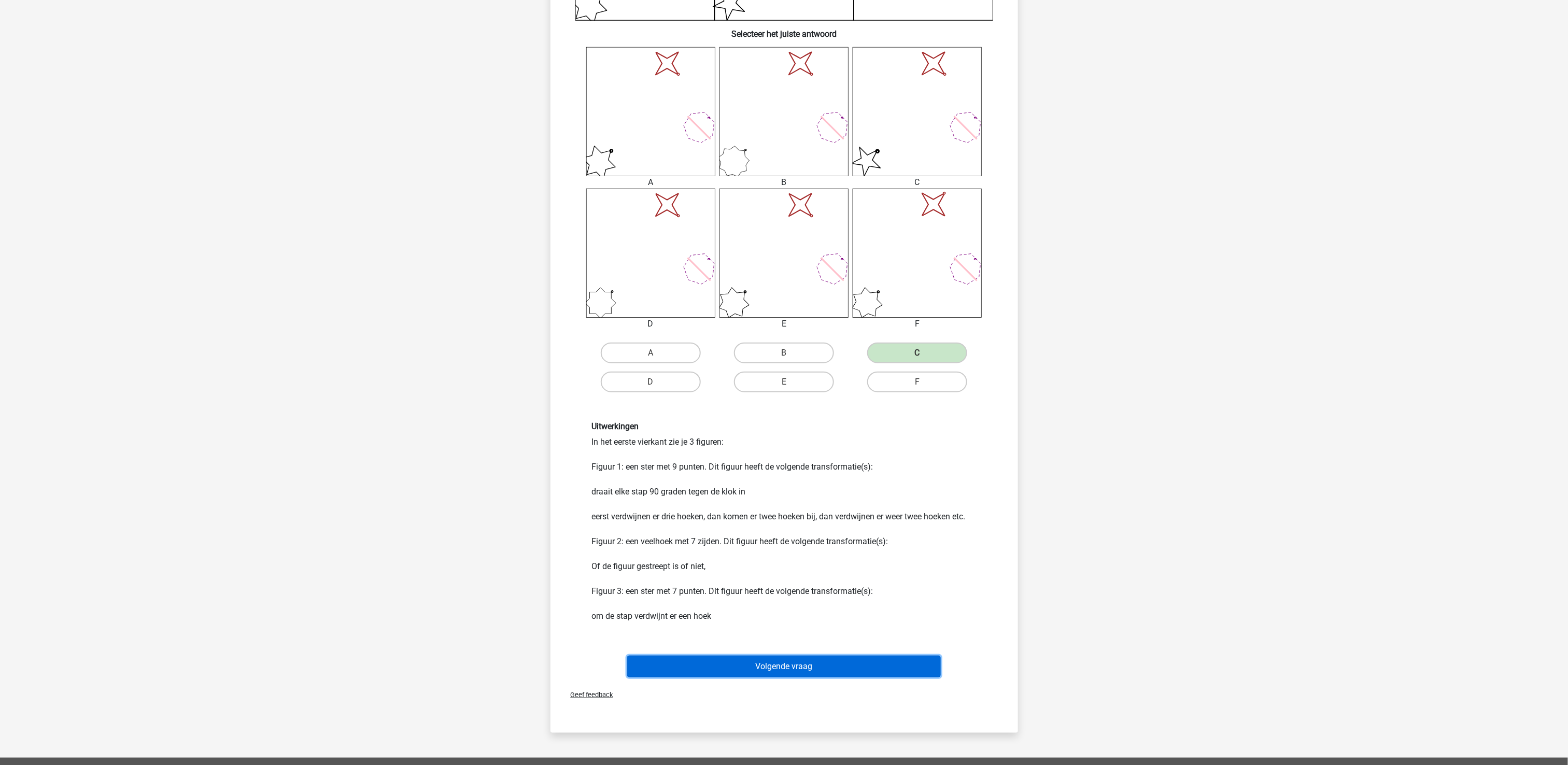
click at [841, 574] on button "Volgende vraag" at bounding box center [784, 667] width 313 height 22
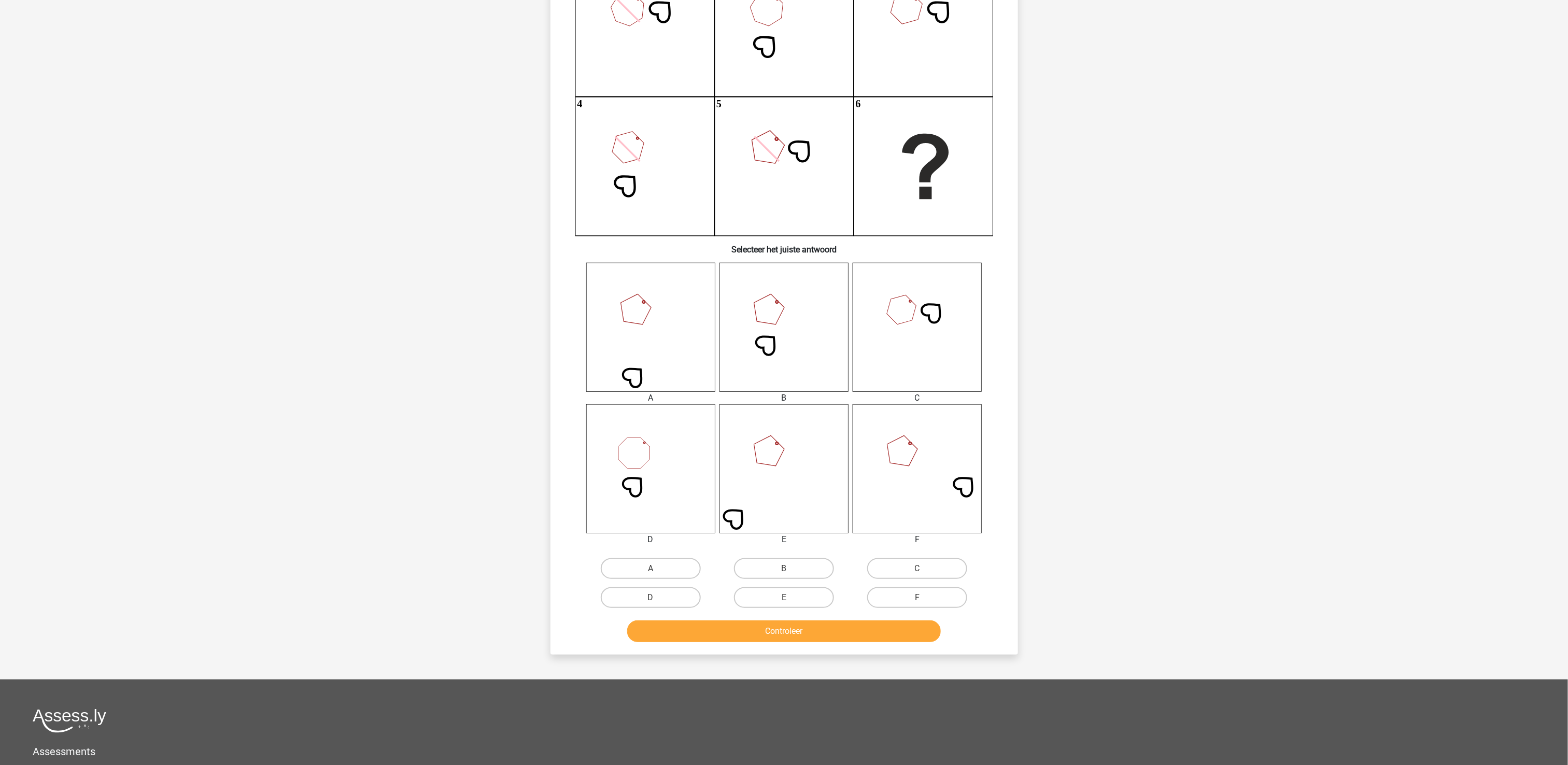
scroll to position [52, 0]
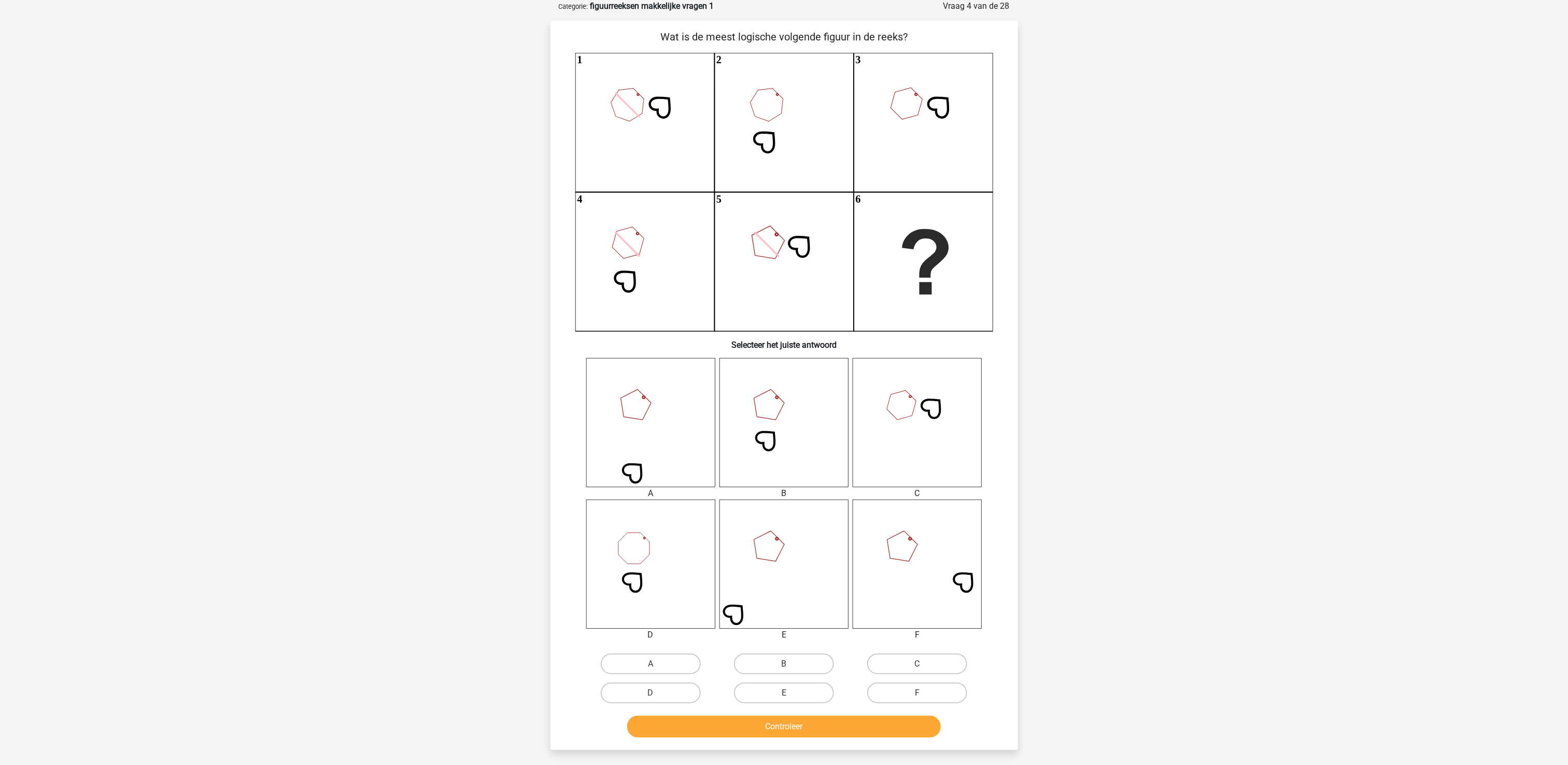
click at [759, 574] on div "B" at bounding box center [784, 664] width 133 height 29
click at [763, 574] on label "B" at bounding box center [784, 664] width 100 height 21
click at [784, 574] on input "B" at bounding box center [787, 667] width 7 height 7
radio input "true"
click at [771, 574] on button "Controleer" at bounding box center [784, 727] width 313 height 22
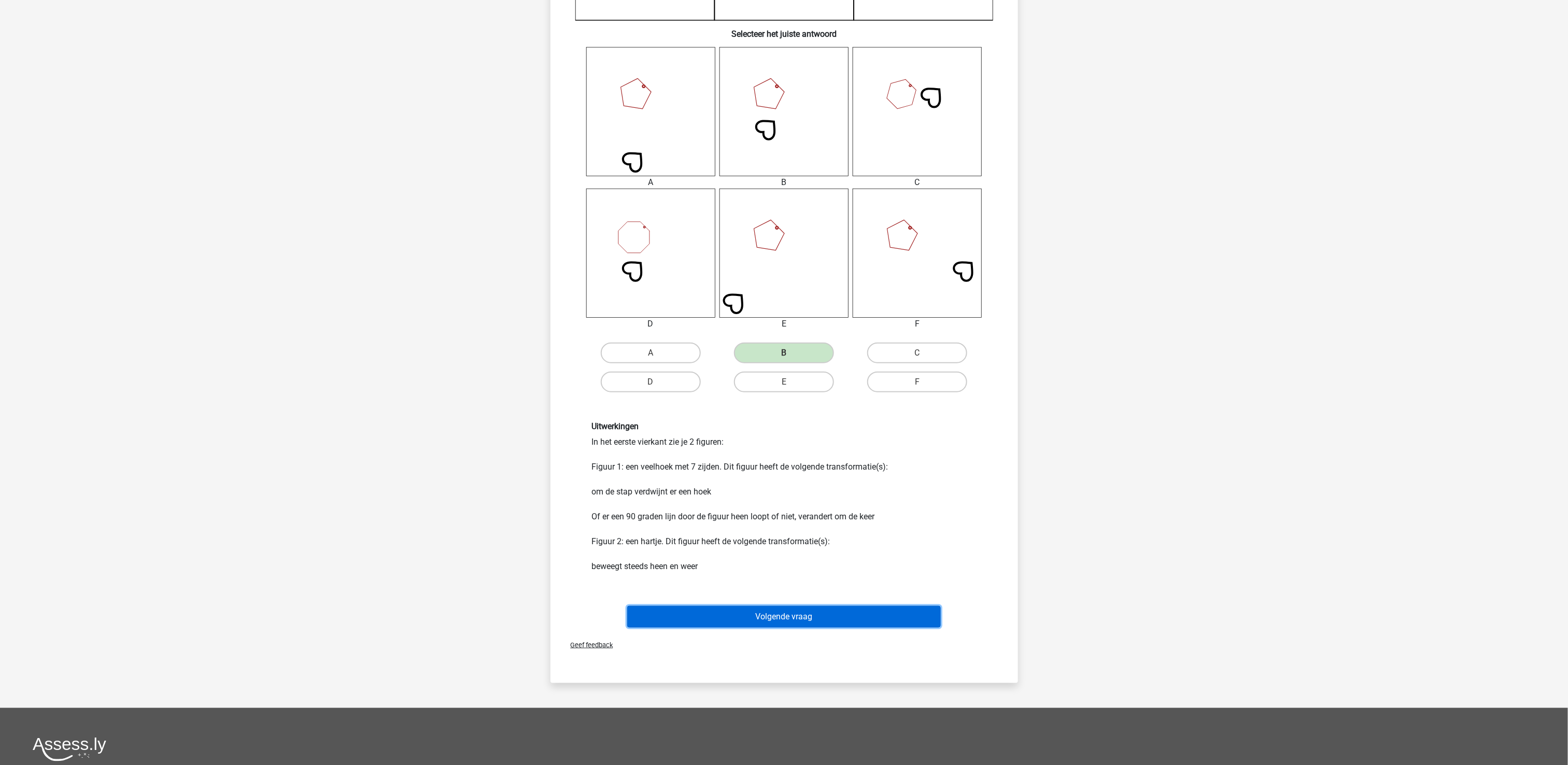
click at [780, 574] on button "Volgende vraag" at bounding box center [784, 617] width 313 height 22
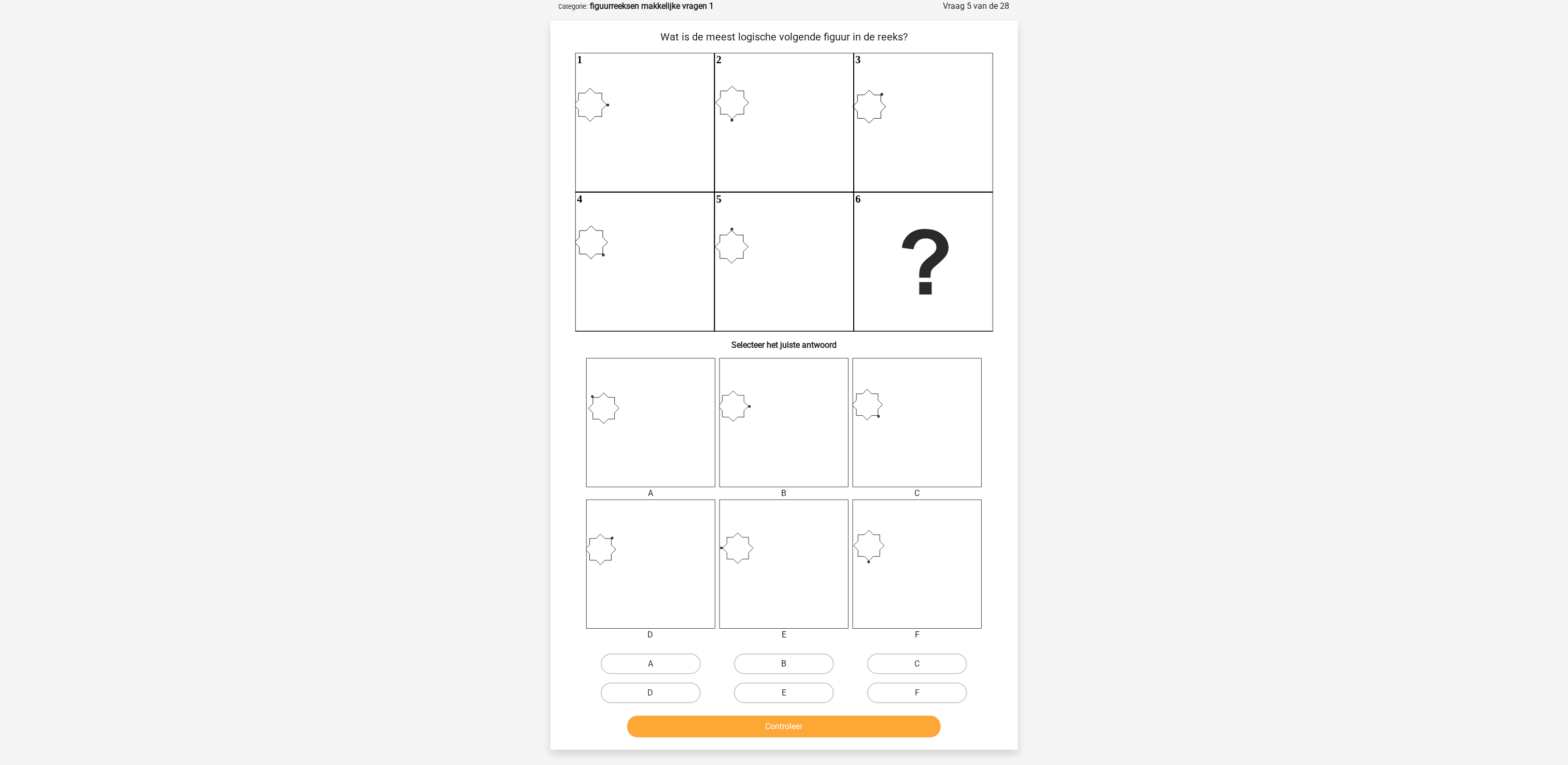
click at [757, 574] on label "B" at bounding box center [784, 664] width 100 height 21
click at [784, 574] on input "B" at bounding box center [787, 667] width 7 height 7
radio input "true"
click at [759, 574] on button "Controleer" at bounding box center [784, 727] width 313 height 22
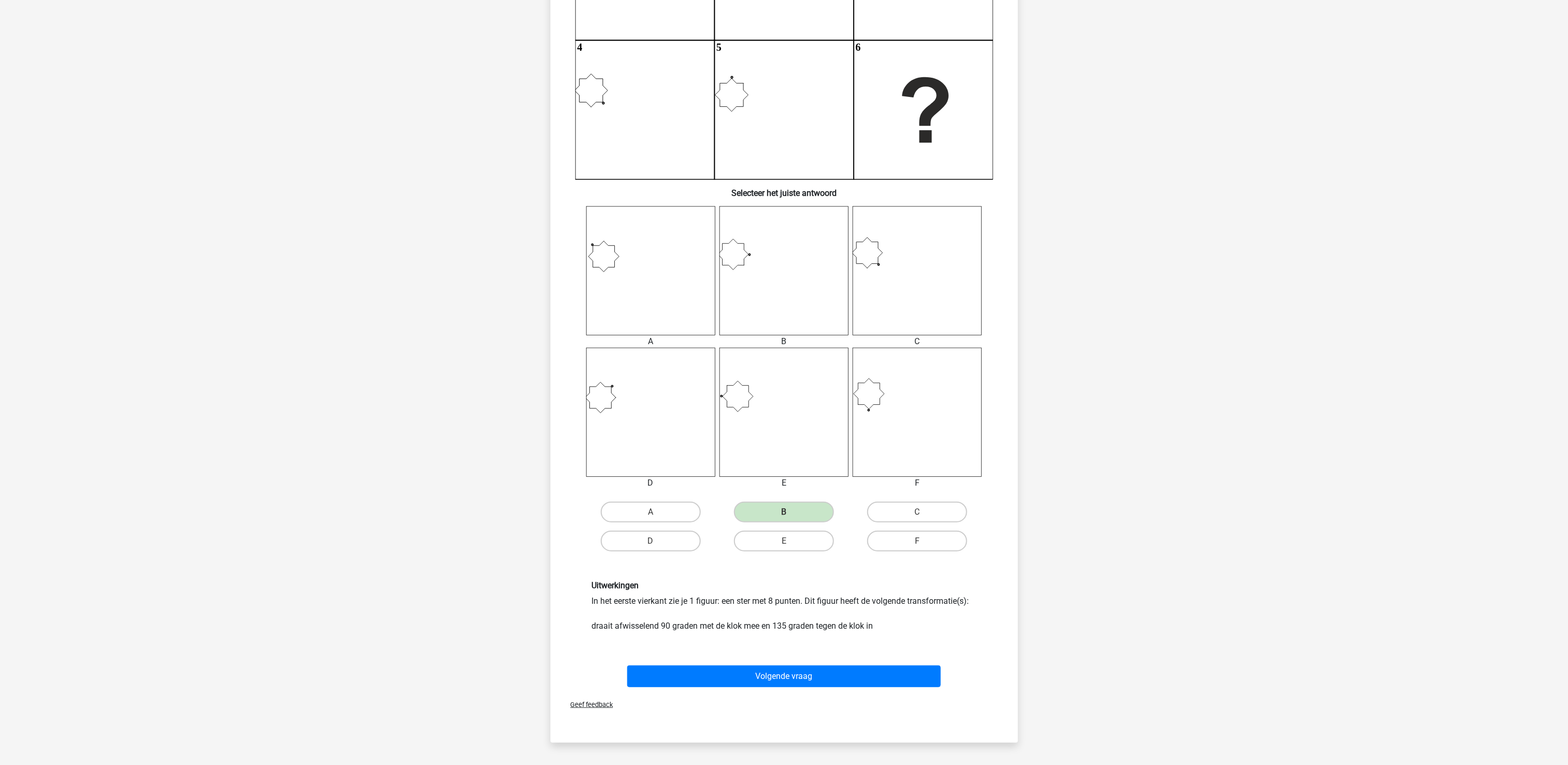
scroll to position [363, 0]
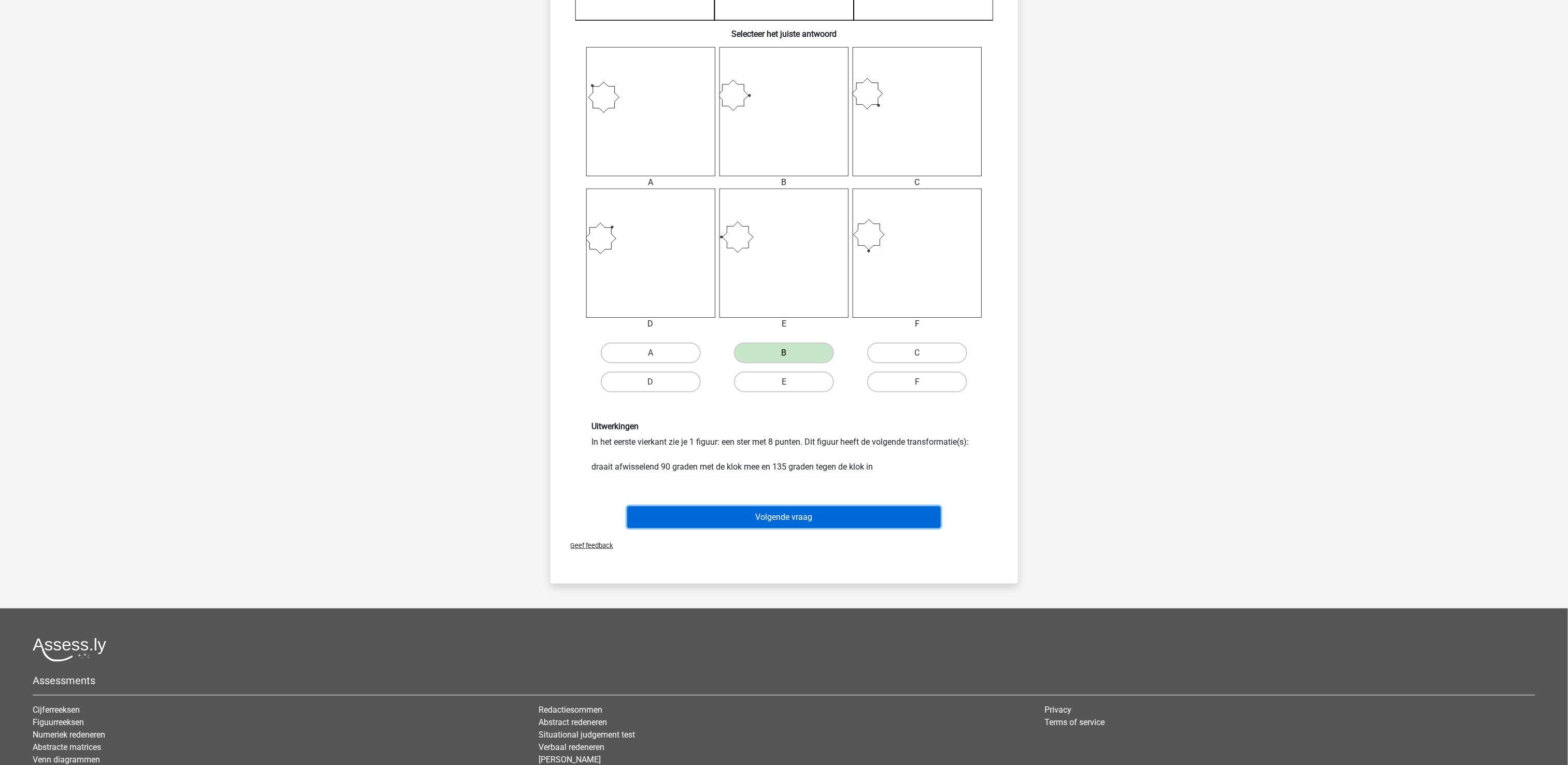
click at [788, 518] on button "Volgende vraag" at bounding box center [784, 518] width 313 height 22
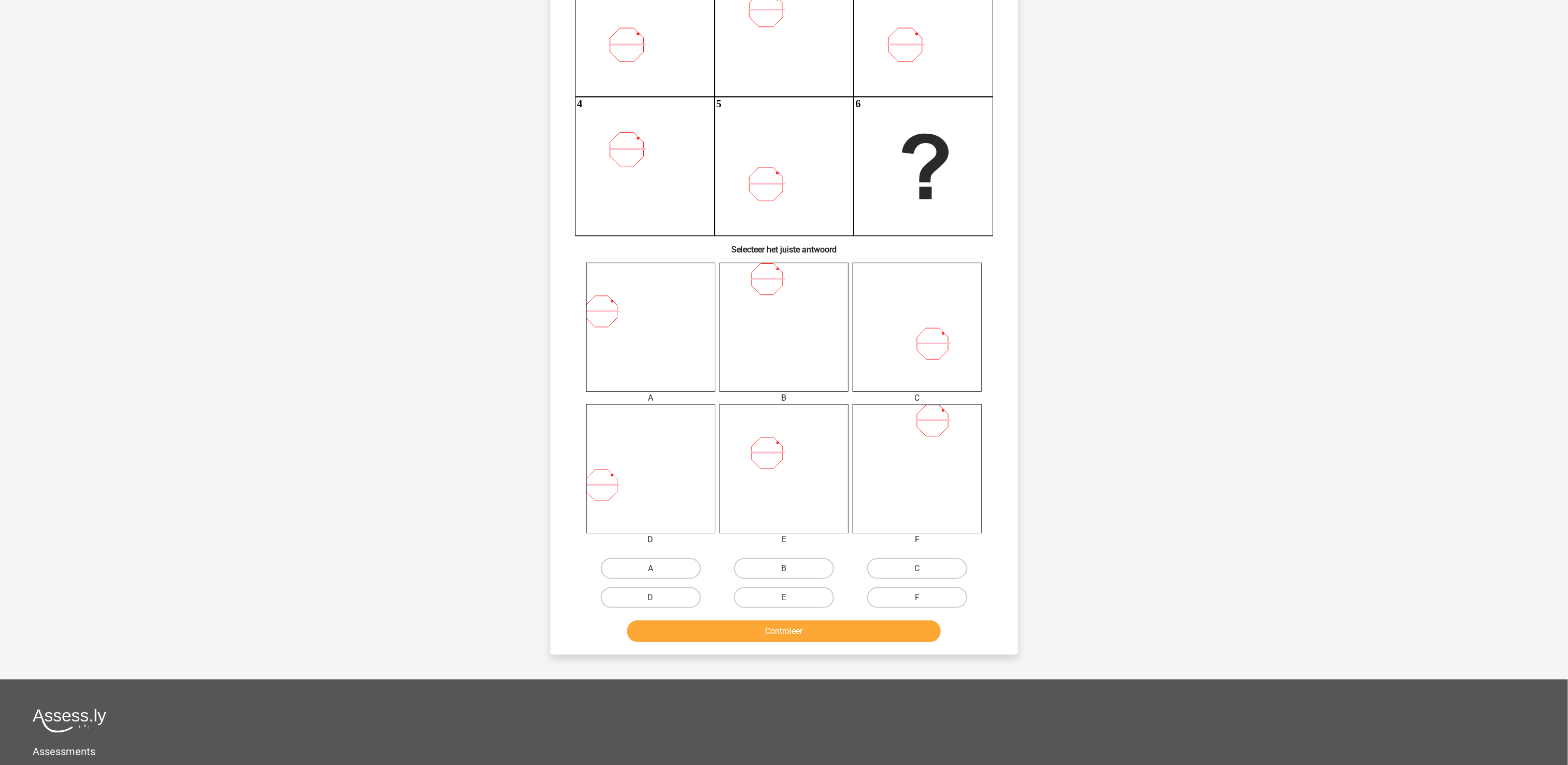
scroll to position [52, 0]
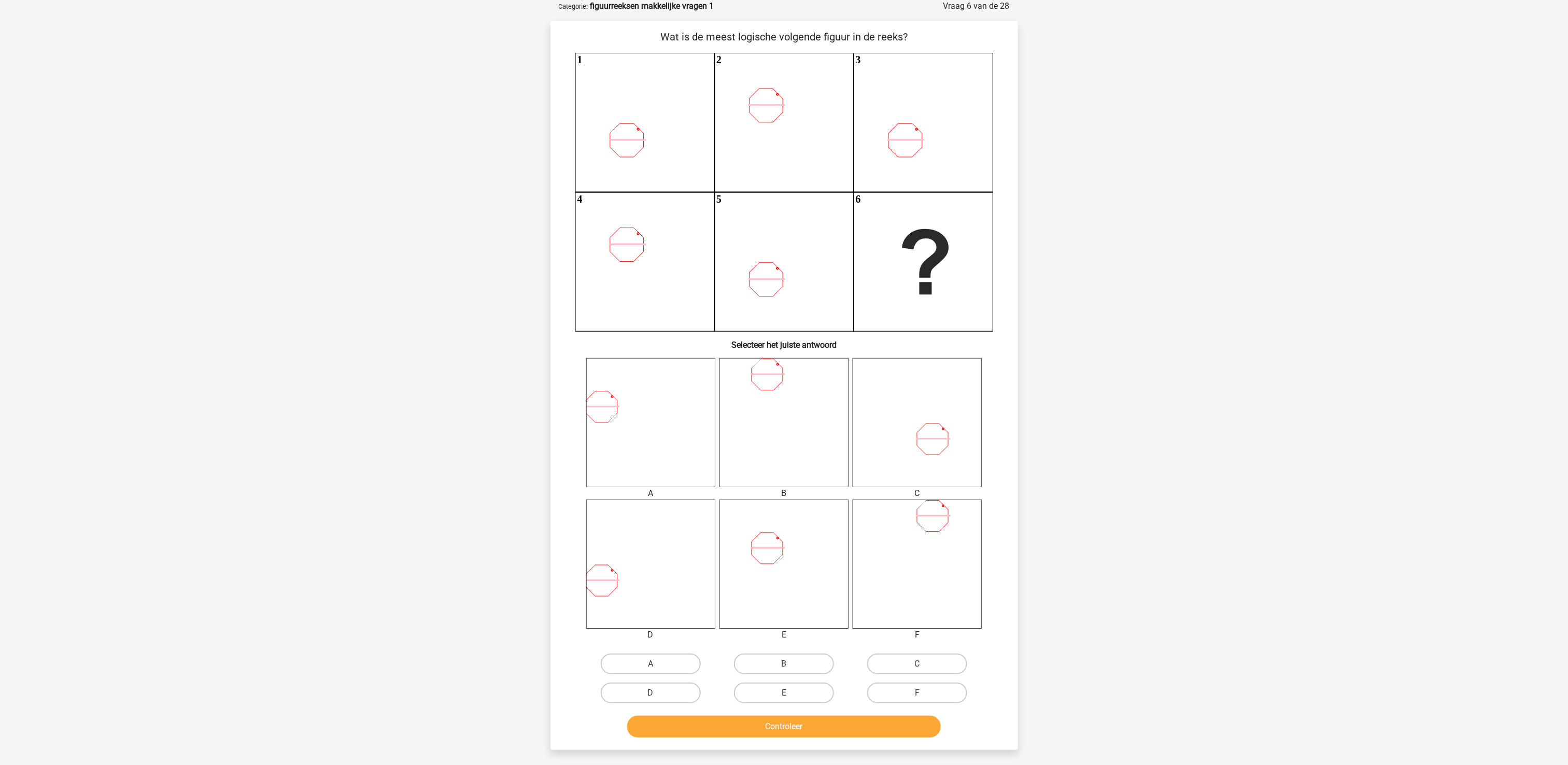
click at [813, 574] on label "E" at bounding box center [784, 693] width 100 height 21
click at [791, 574] on input "E" at bounding box center [787, 696] width 7 height 7
radio input "true"
click at [817, 574] on button "Controleer" at bounding box center [784, 727] width 313 height 22
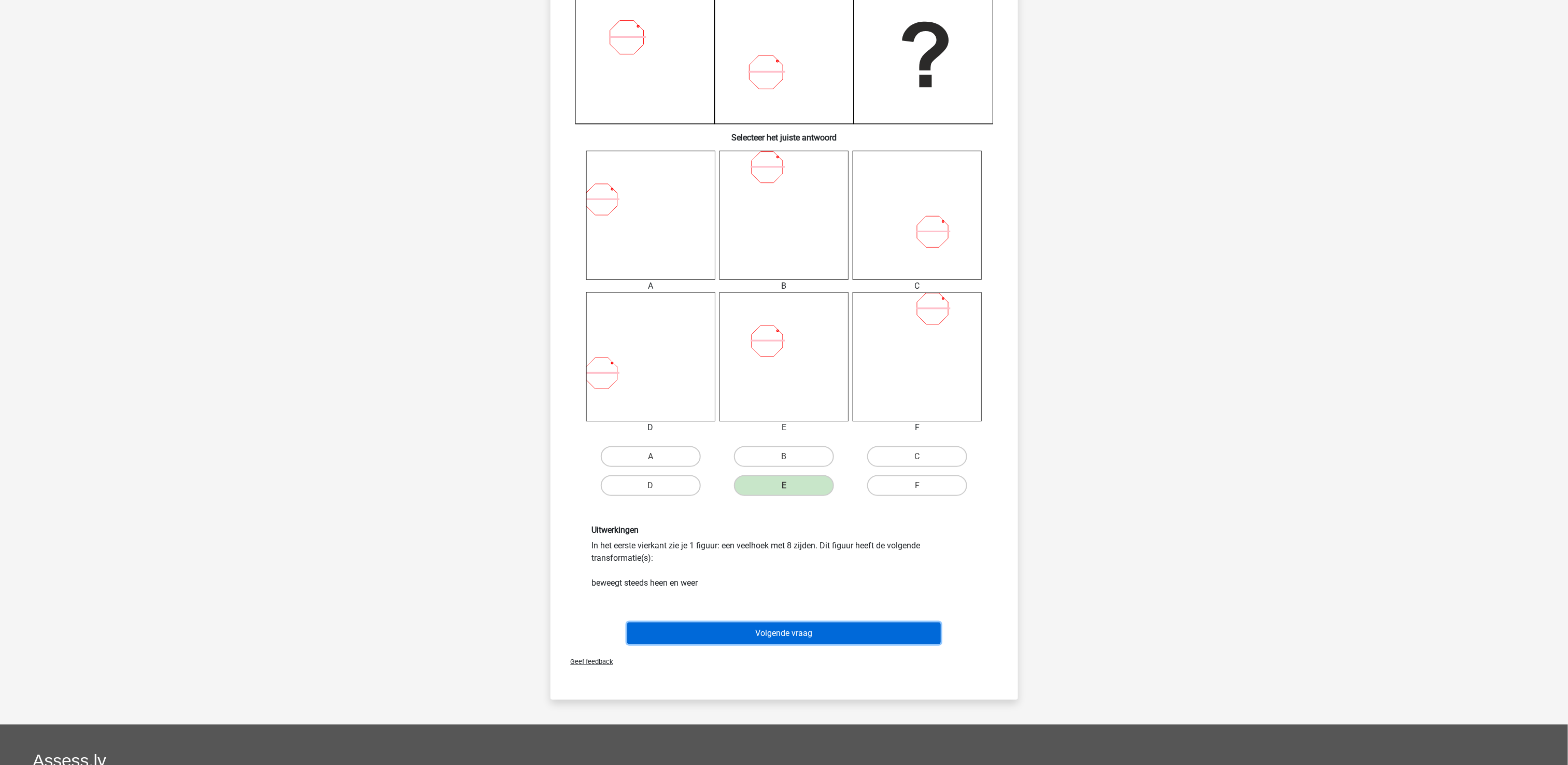
click at [812, 574] on button "Volgende vraag" at bounding box center [784, 633] width 313 height 22
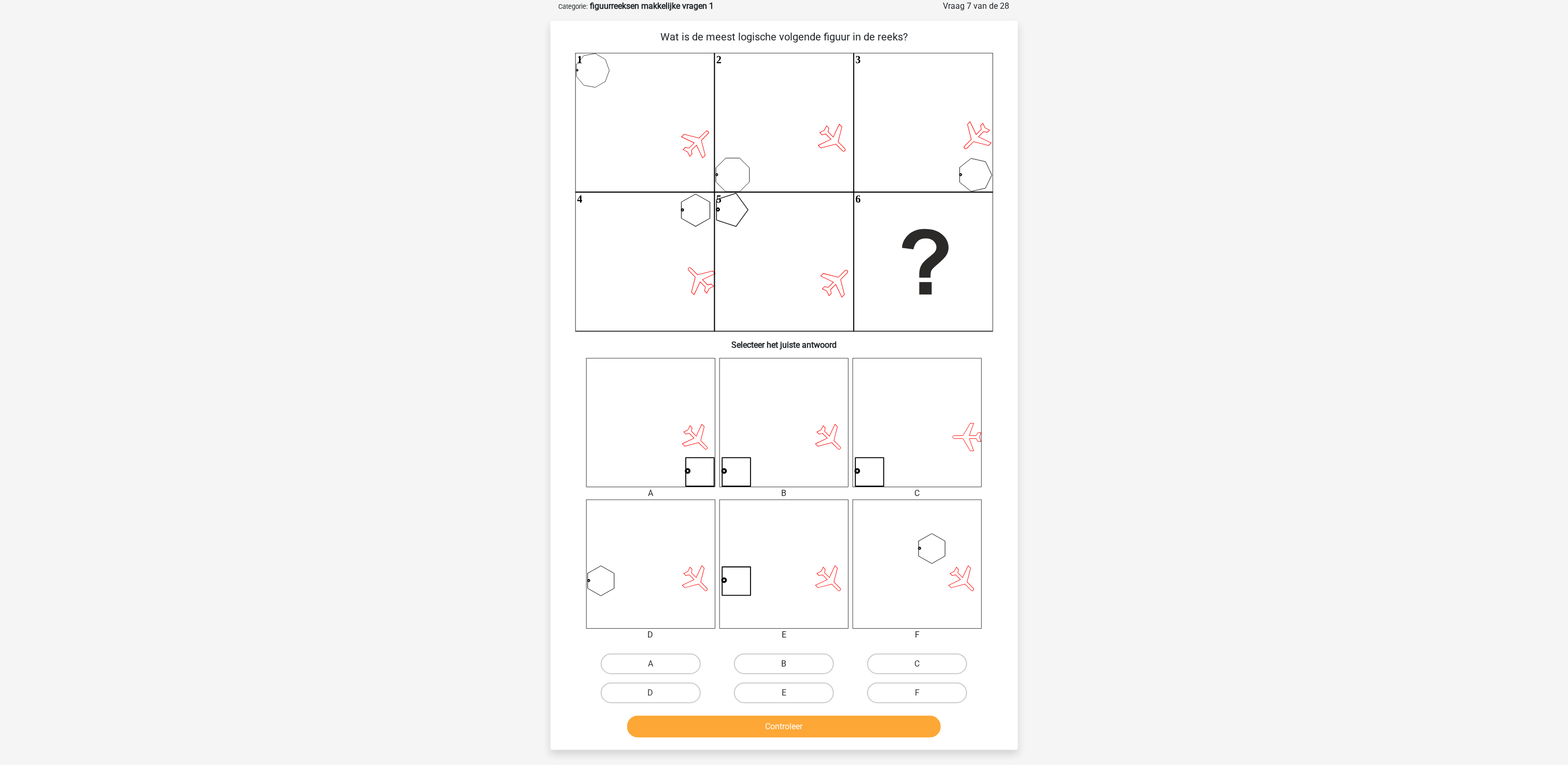
click at [755, 574] on label "B" at bounding box center [784, 664] width 100 height 21
click at [784, 574] on input "B" at bounding box center [787, 667] width 7 height 7
radio input "true"
click at [766, 574] on div "Controleer" at bounding box center [784, 725] width 434 height 34
click at [767, 574] on button "Controleer" at bounding box center [784, 727] width 313 height 22
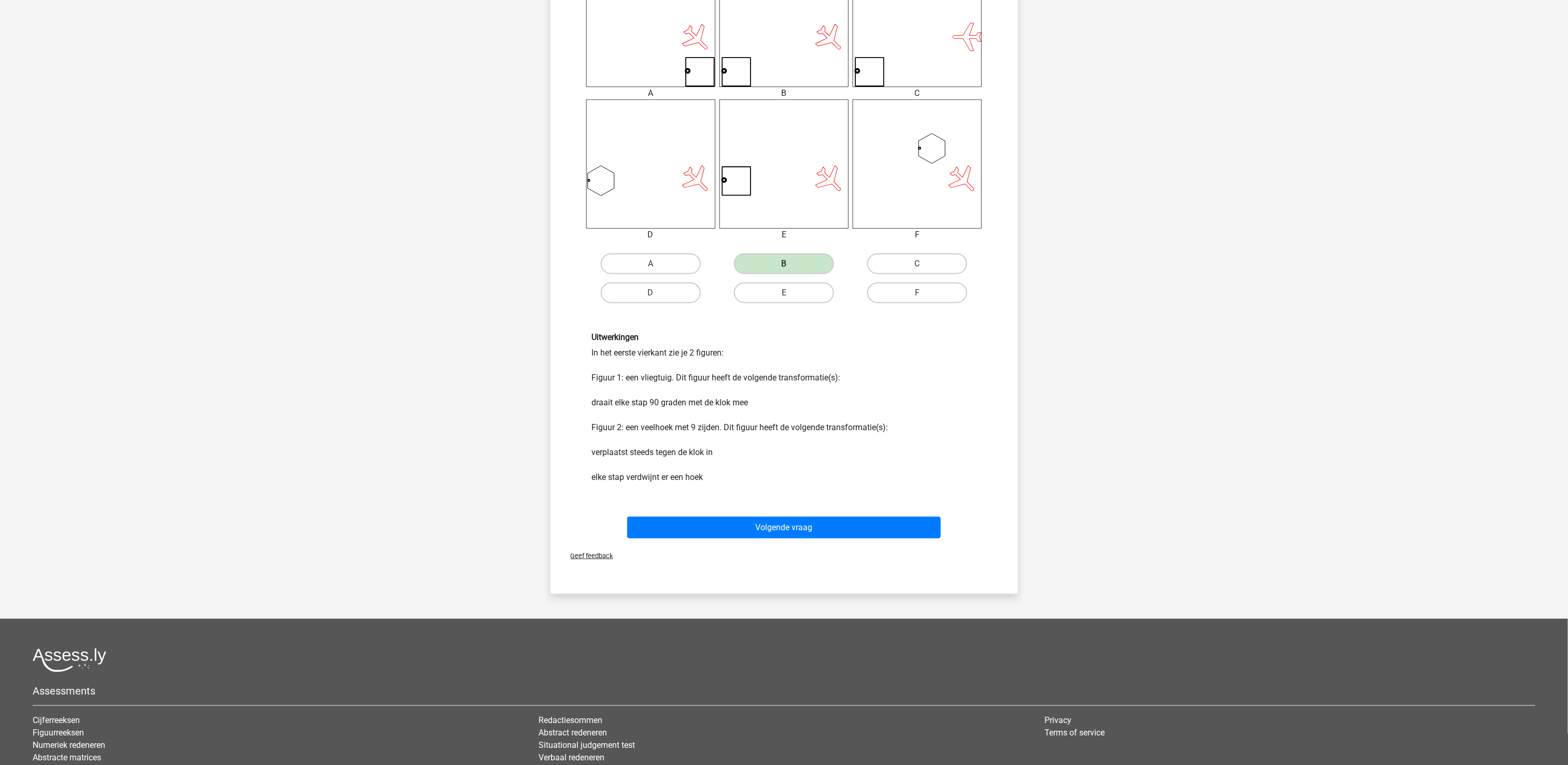
scroll to position [467, 0]
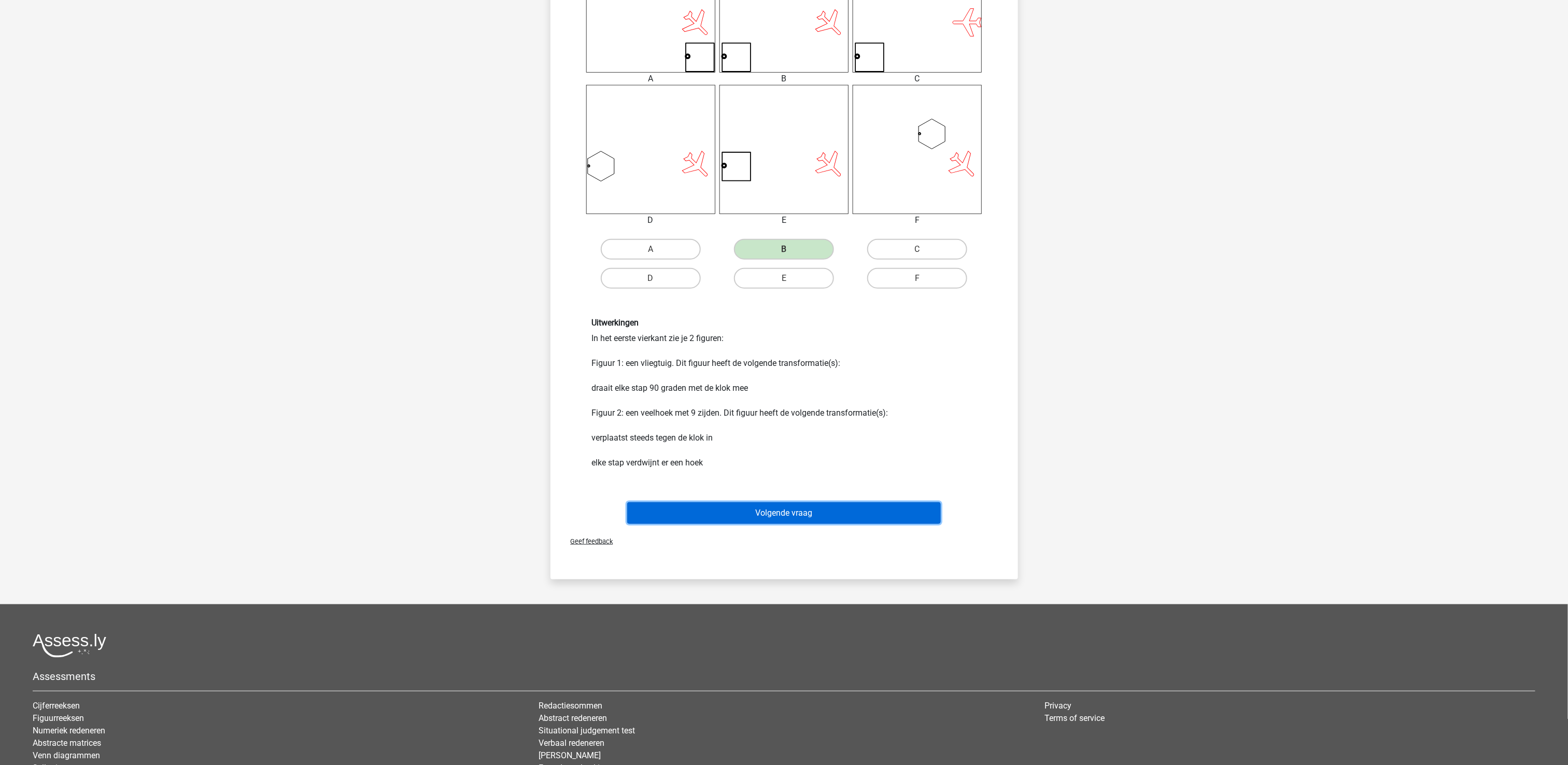
click at [742, 511] on button "Volgende vraag" at bounding box center [784, 513] width 313 height 22
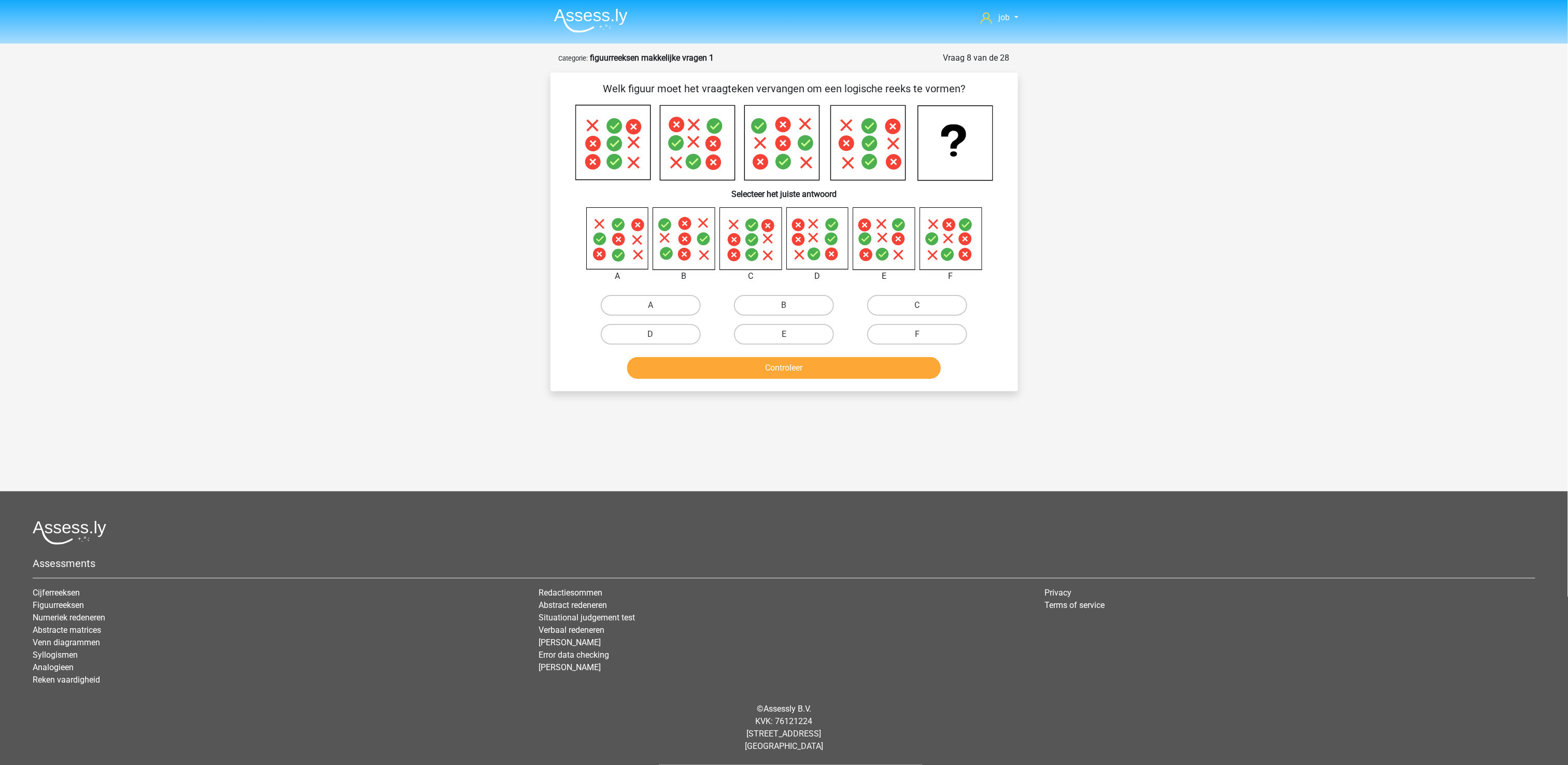
scroll to position [0, 0]
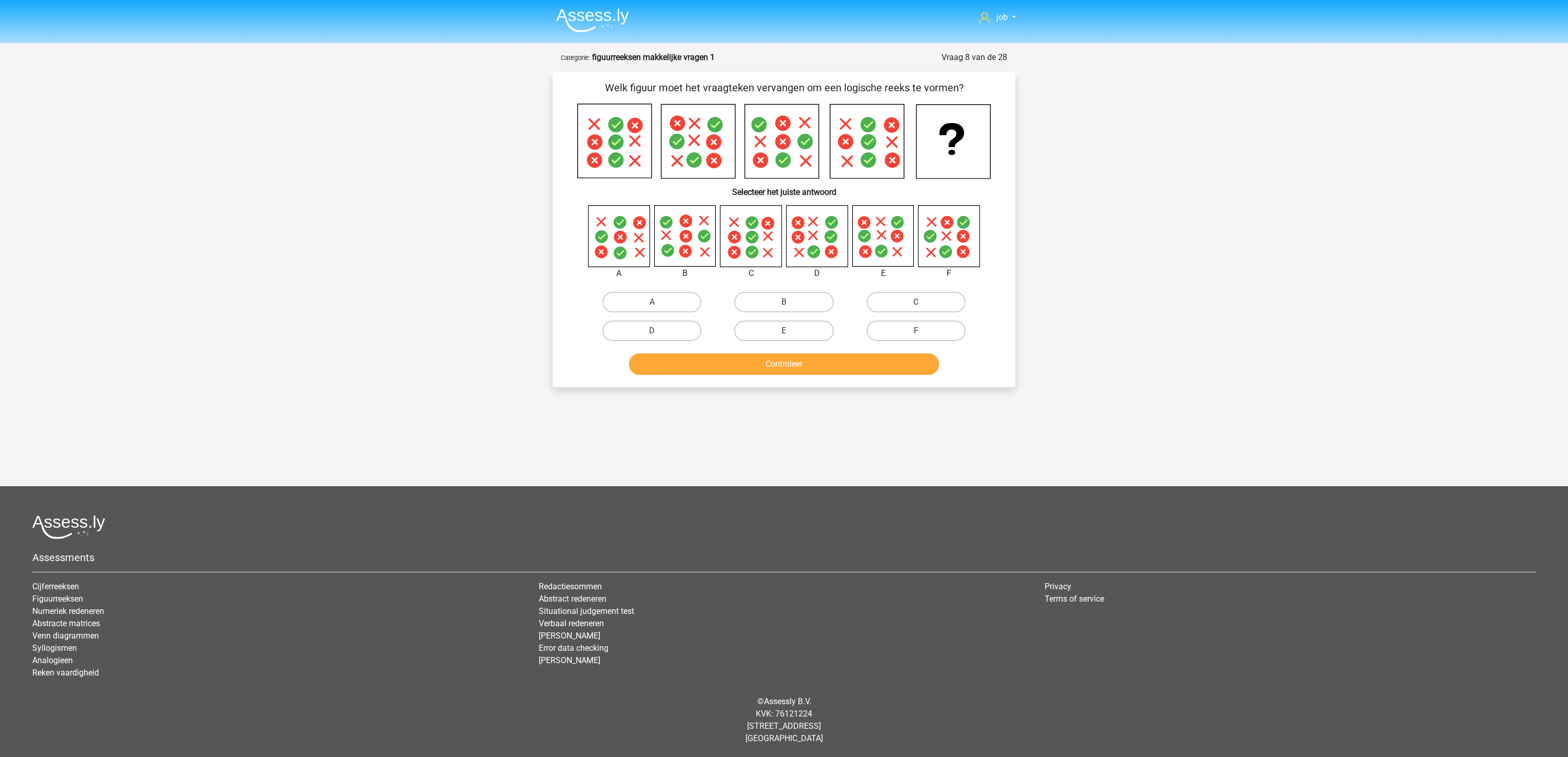
click at [789, 331] on input "E" at bounding box center [787, 334] width 7 height 7
radio input "true"
click at [794, 365] on button "Controleer" at bounding box center [784, 364] width 310 height 22
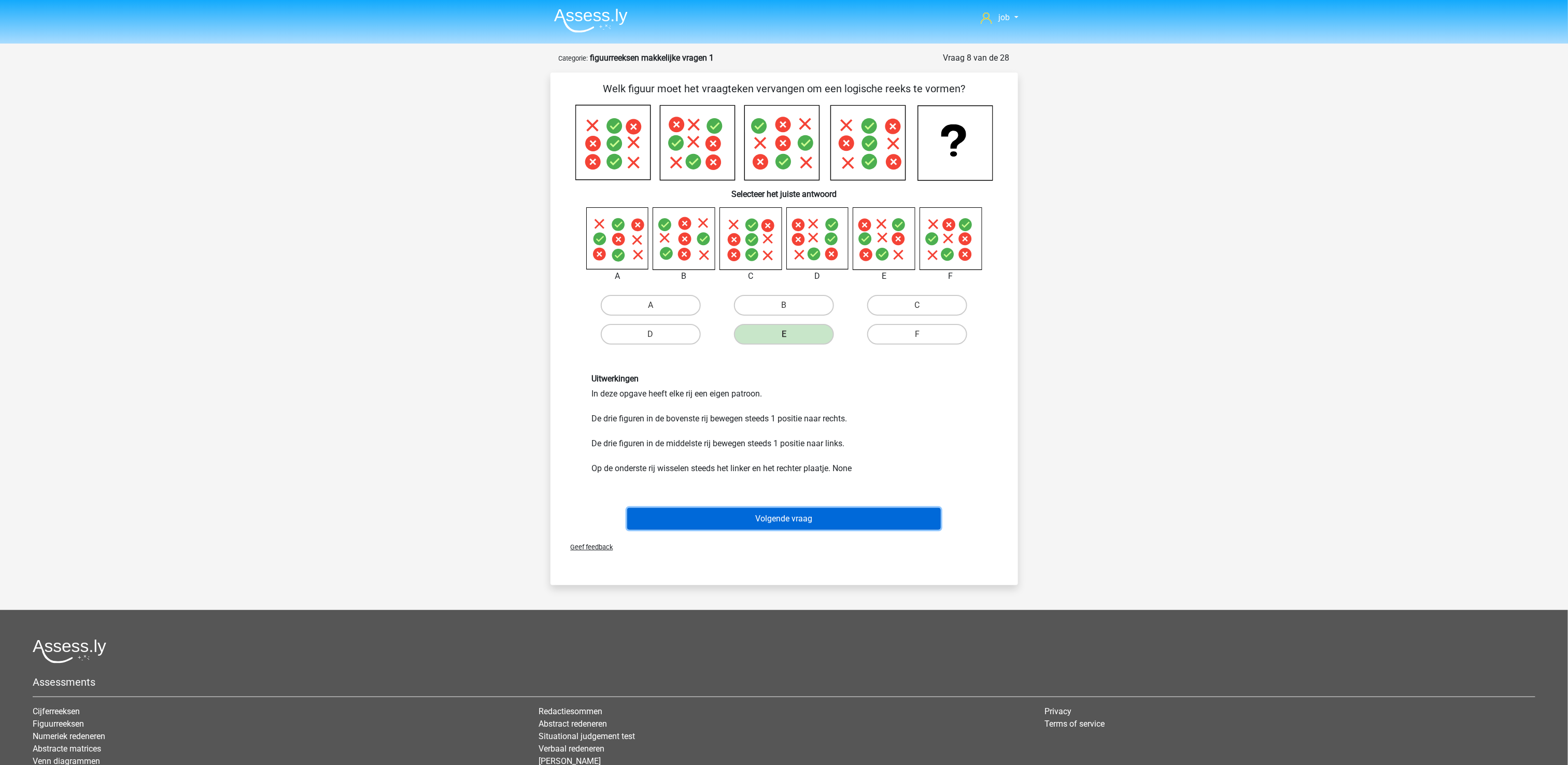
click at [823, 519] on button "Volgende vraag" at bounding box center [784, 519] width 313 height 22
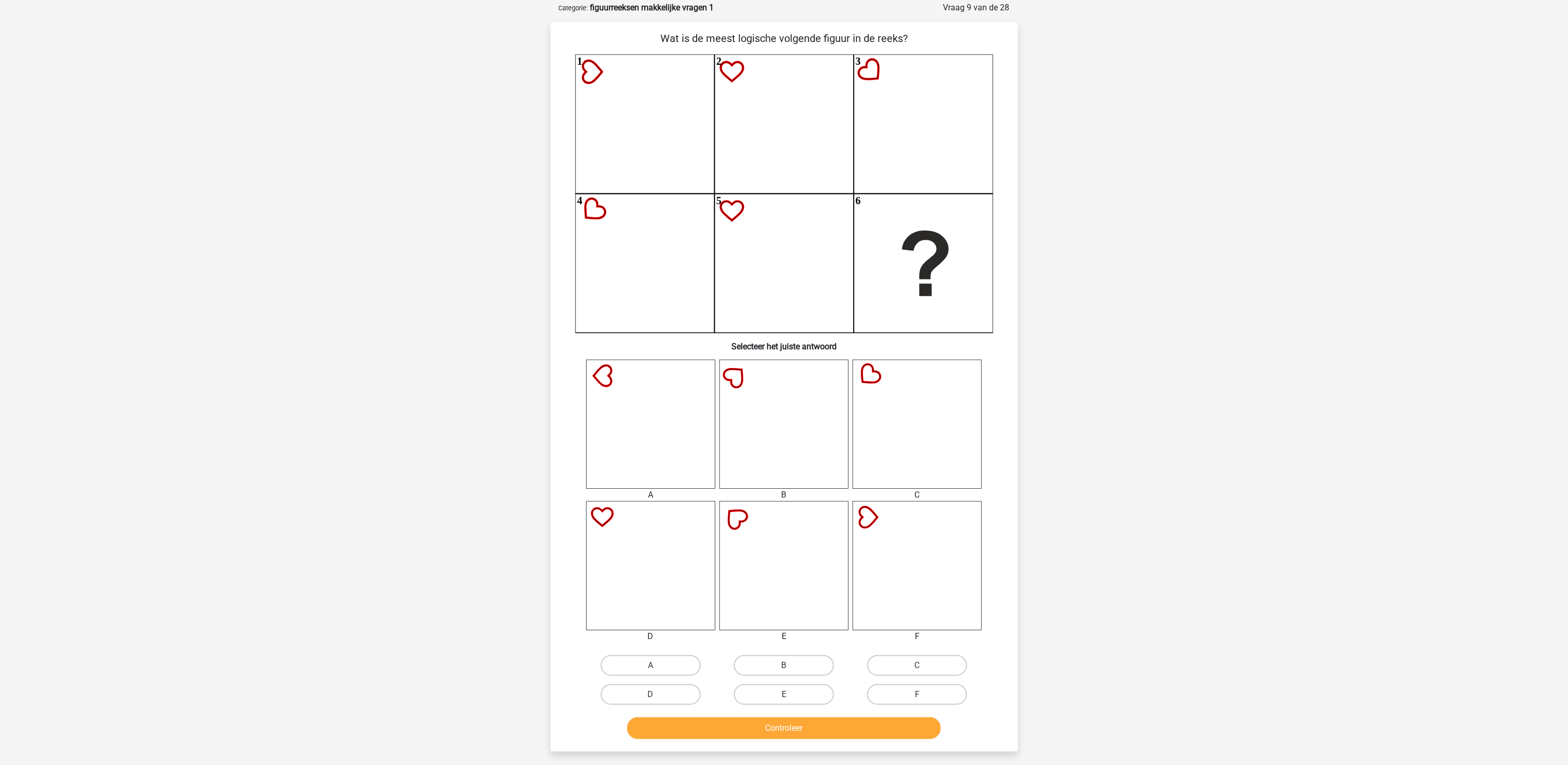
scroll to position [52, 0]
click at [665, 574] on div "A" at bounding box center [651, 664] width 133 height 29
click at [668, 574] on label "A" at bounding box center [650, 664] width 100 height 21
click at [657, 574] on input "A" at bounding box center [653, 667] width 7 height 7
radio input "true"
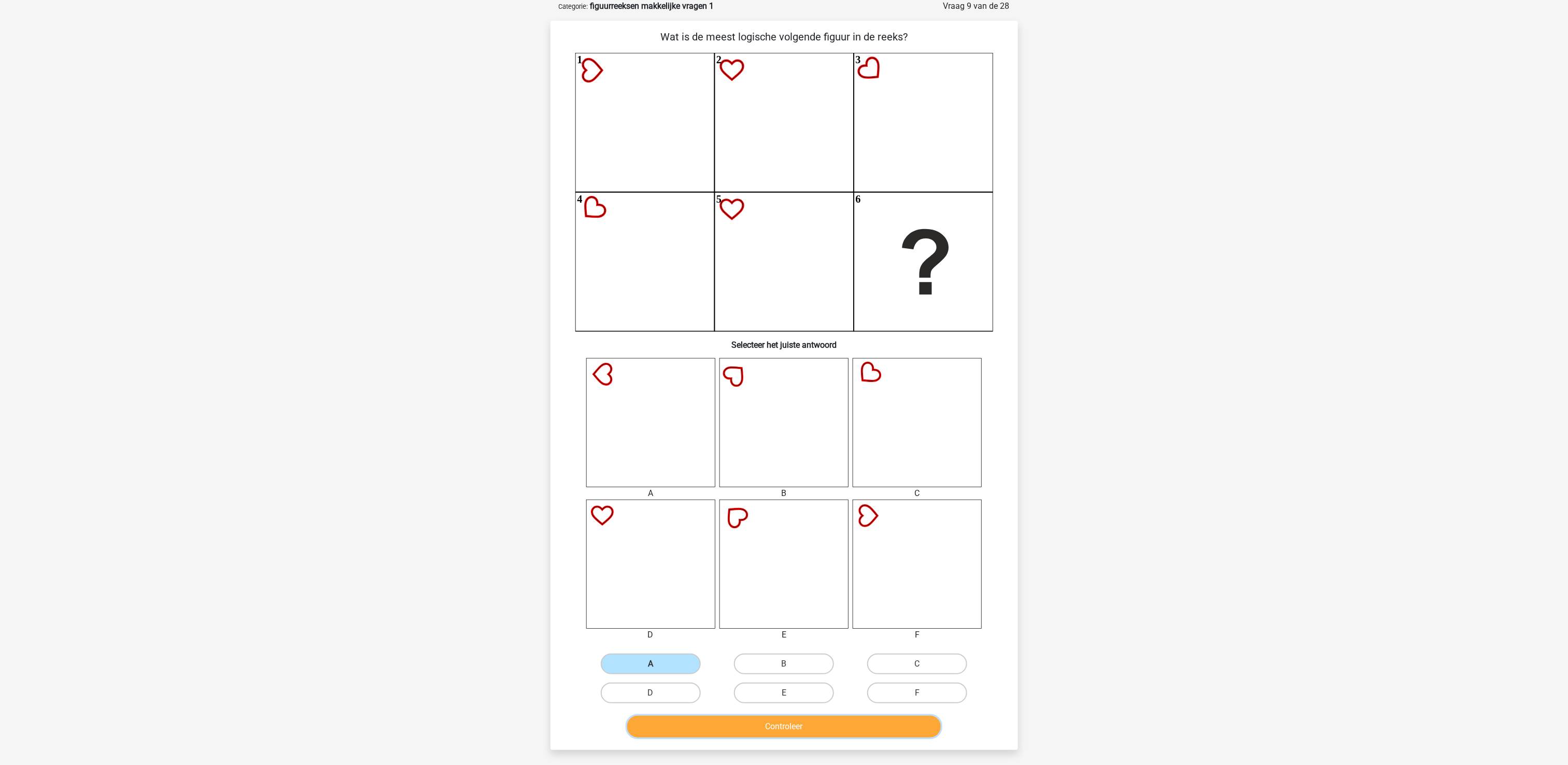
click at [711, 574] on button "Controleer" at bounding box center [784, 727] width 313 height 22
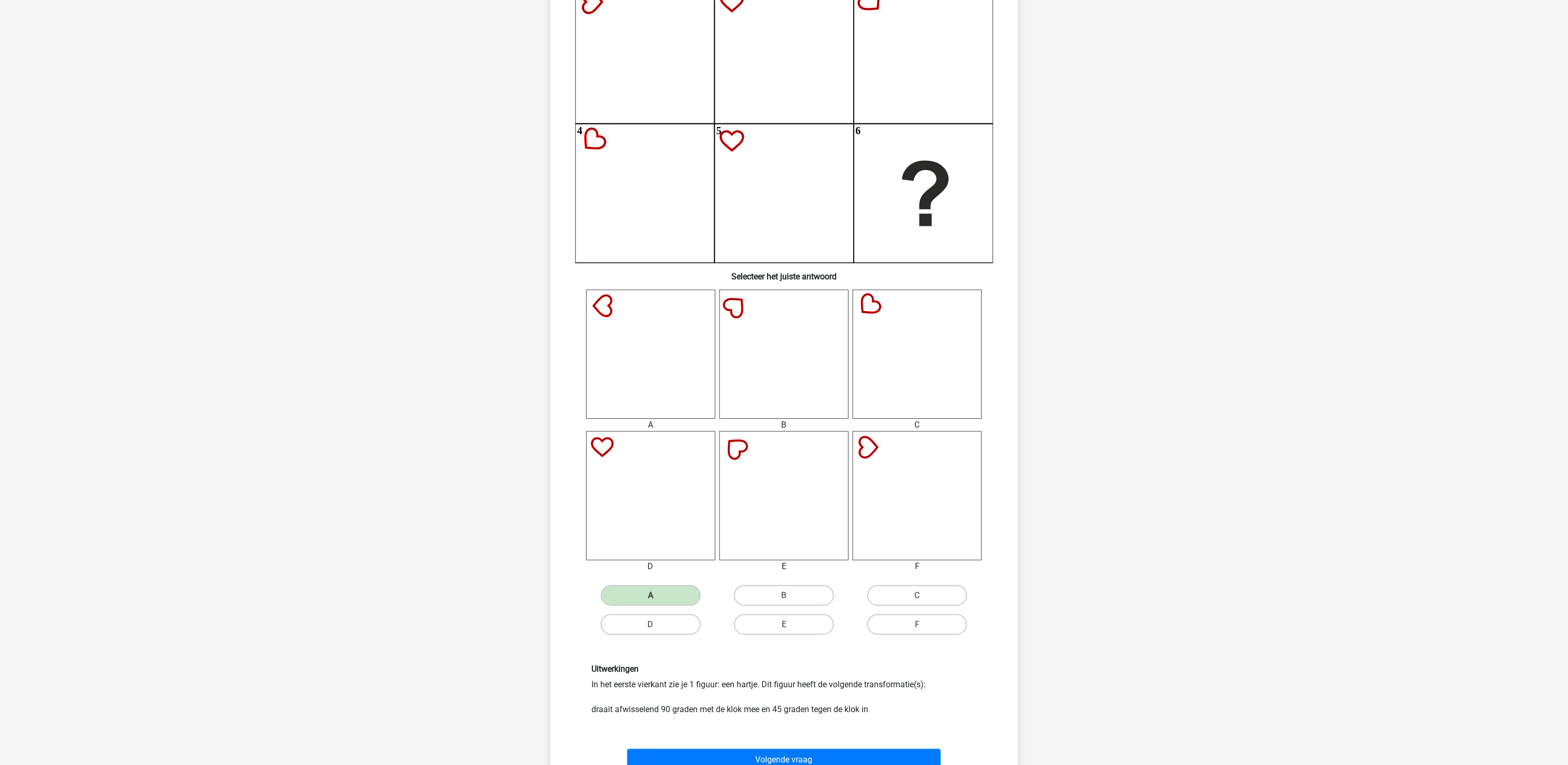
scroll to position [156, 0]
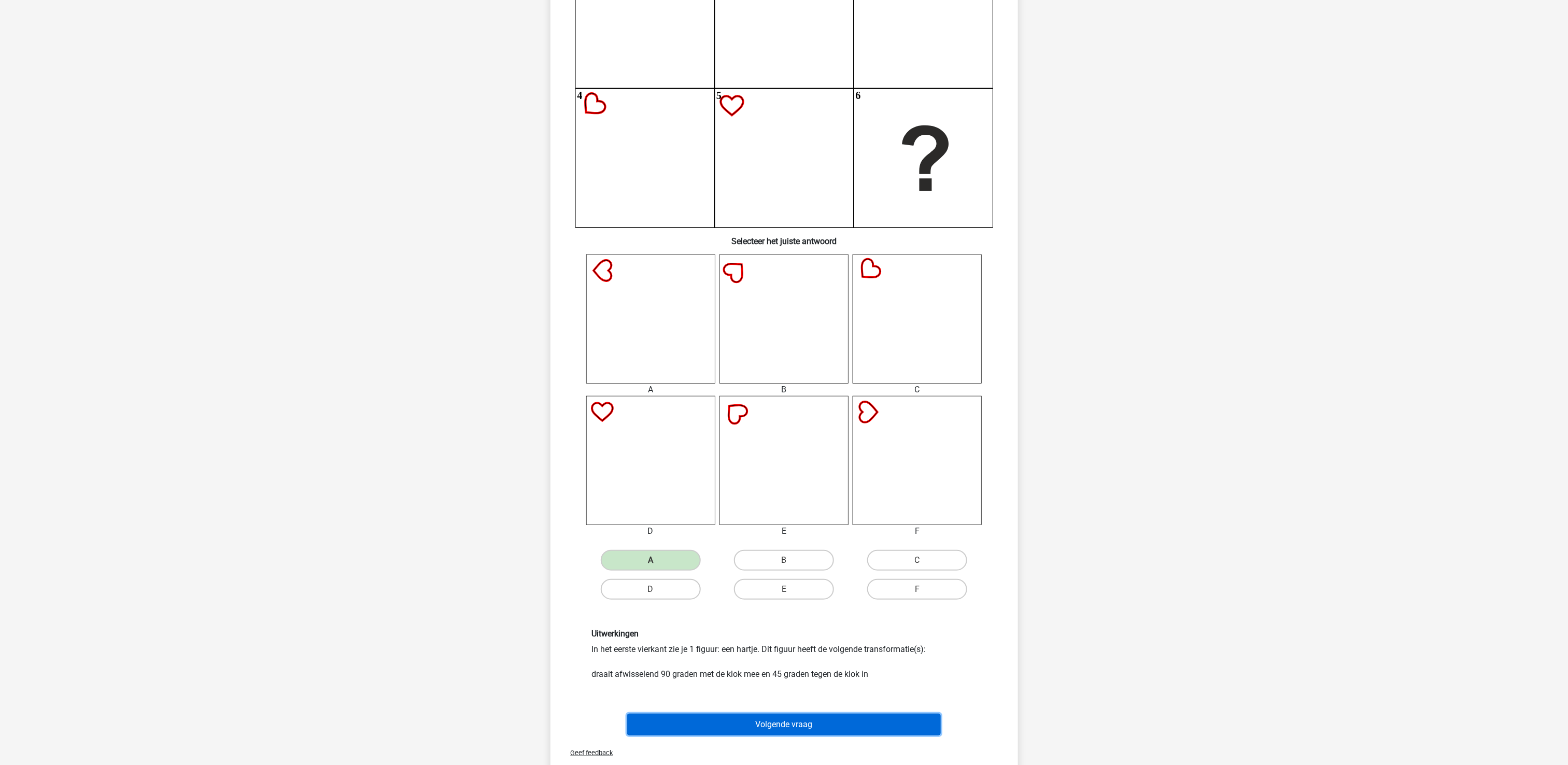
click at [758, 574] on button "Volgende vraag" at bounding box center [784, 725] width 313 height 22
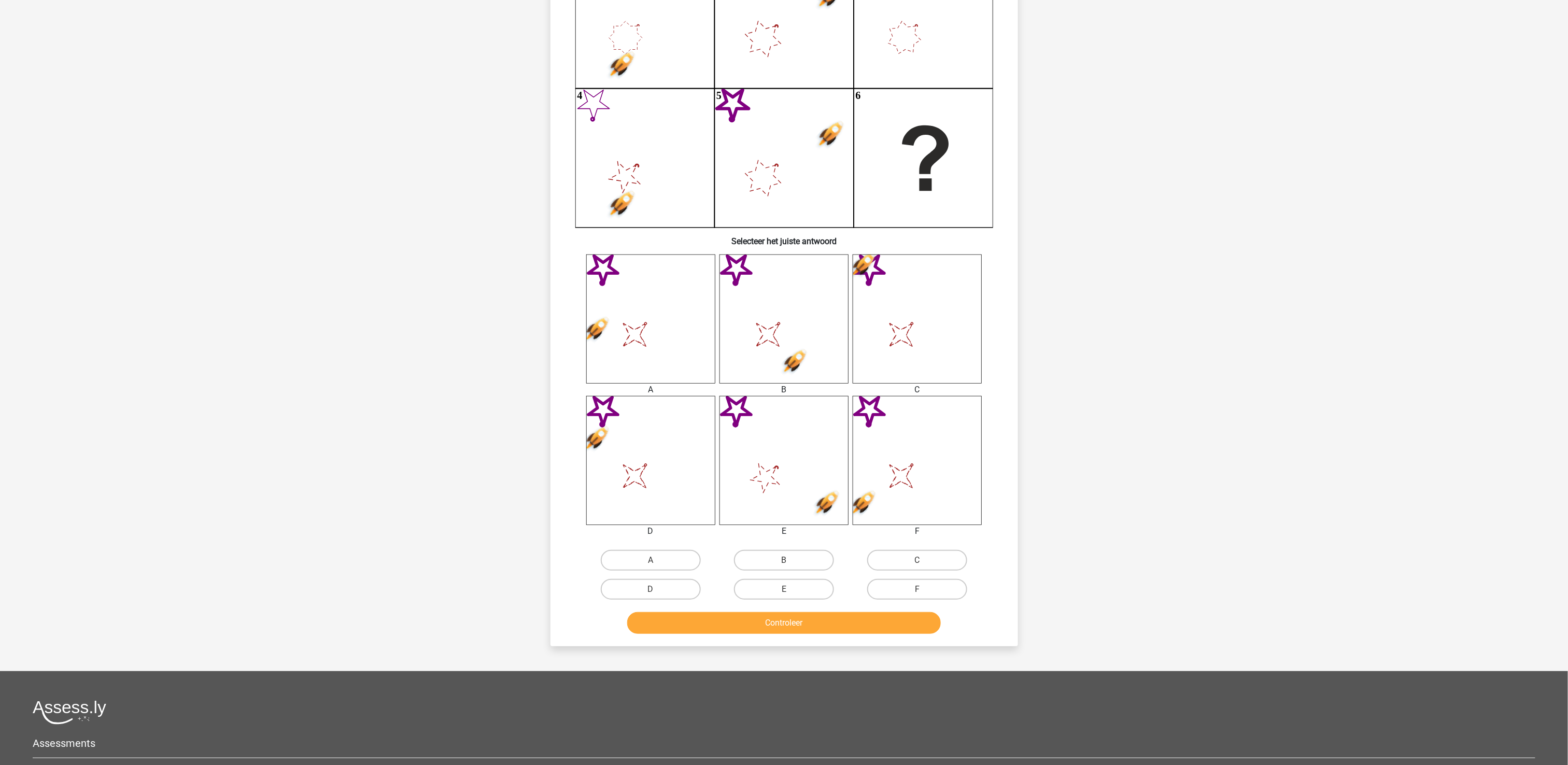
scroll to position [52, 0]
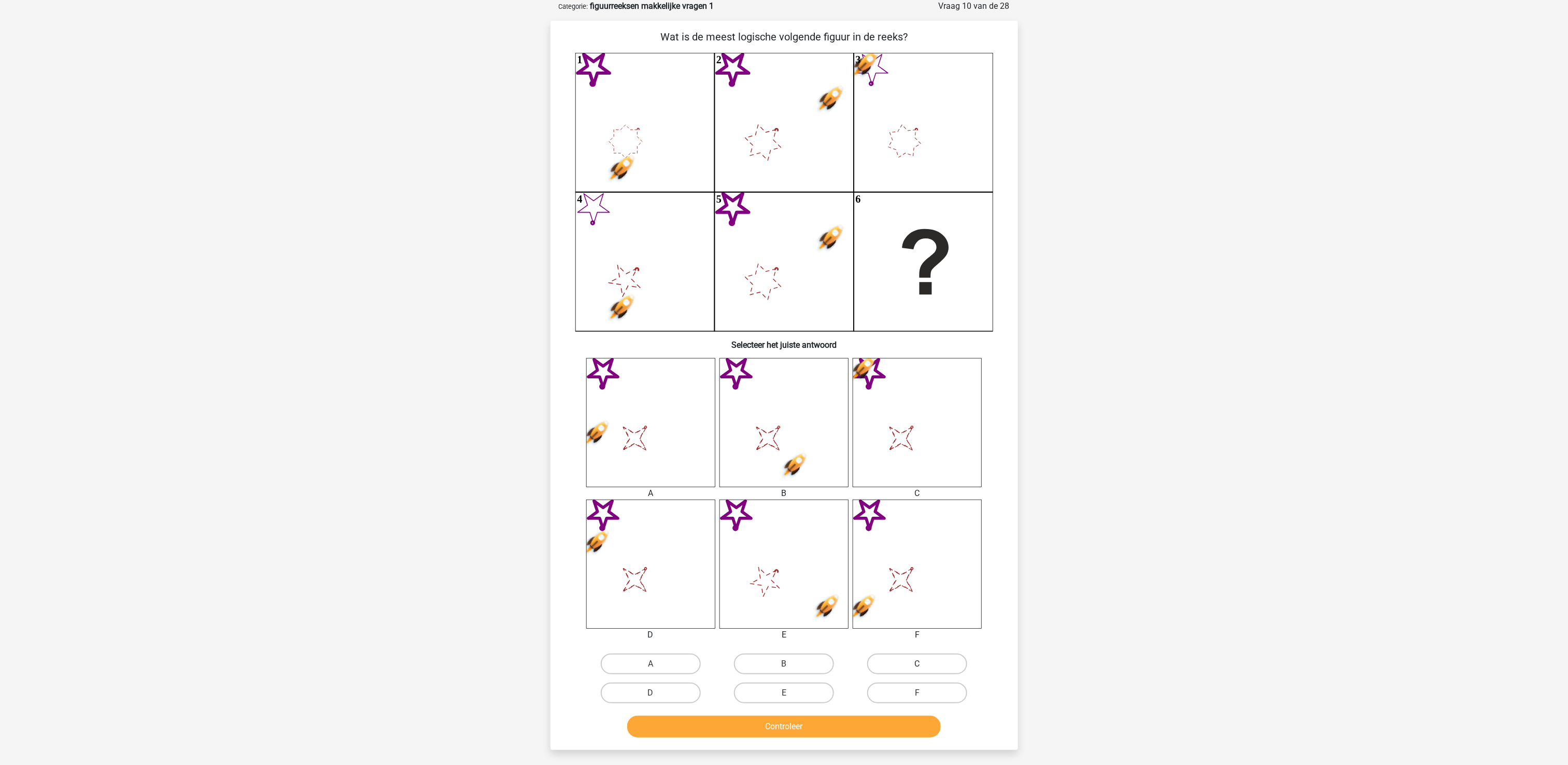
click at [905, 574] on label "C" at bounding box center [917, 664] width 100 height 21
click at [918, 574] on input "C" at bounding box center [921, 667] width 7 height 7
radio input "true"
click at [883, 574] on button "Controleer" at bounding box center [784, 727] width 313 height 22
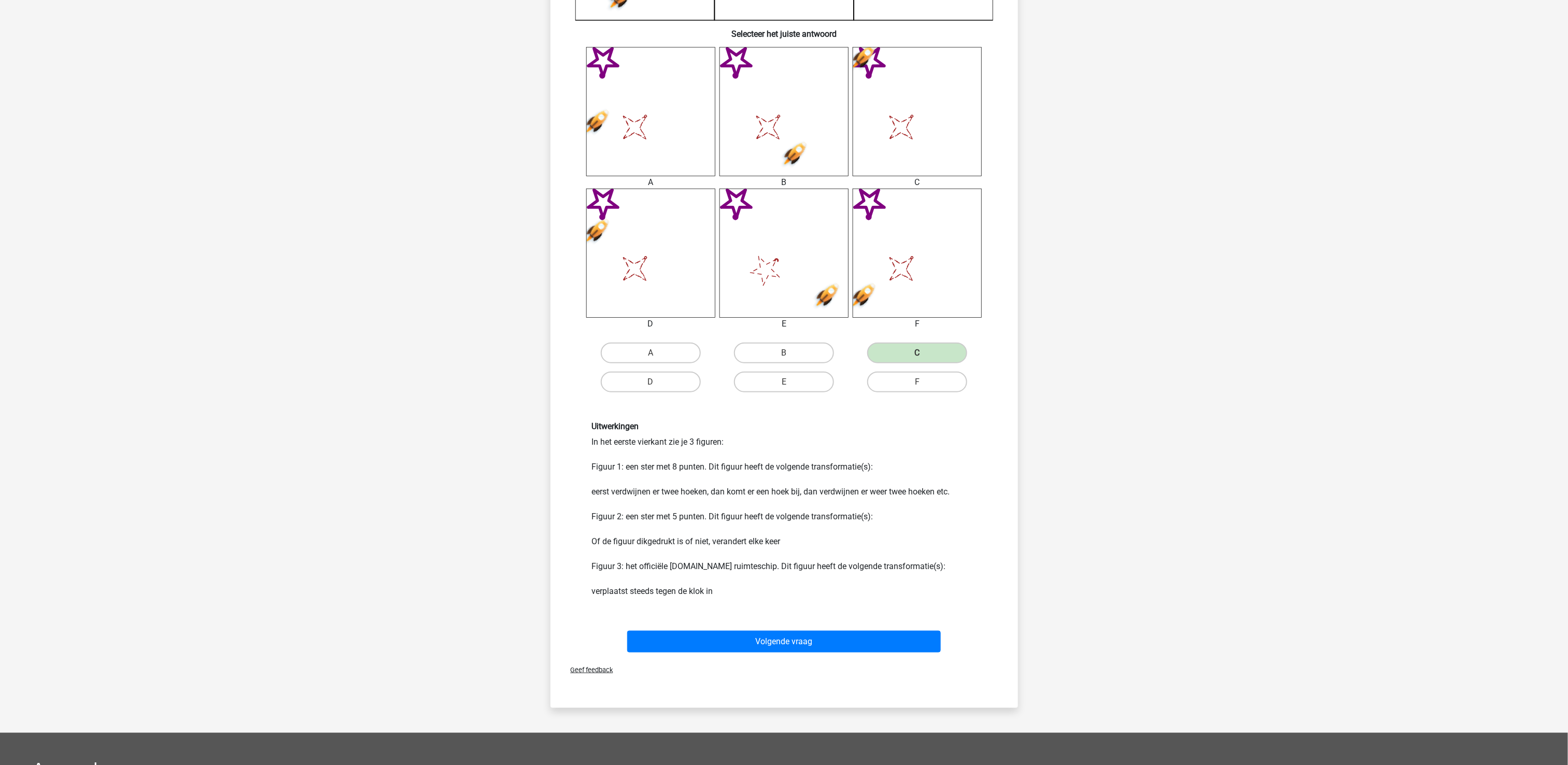
scroll to position [259, 0]
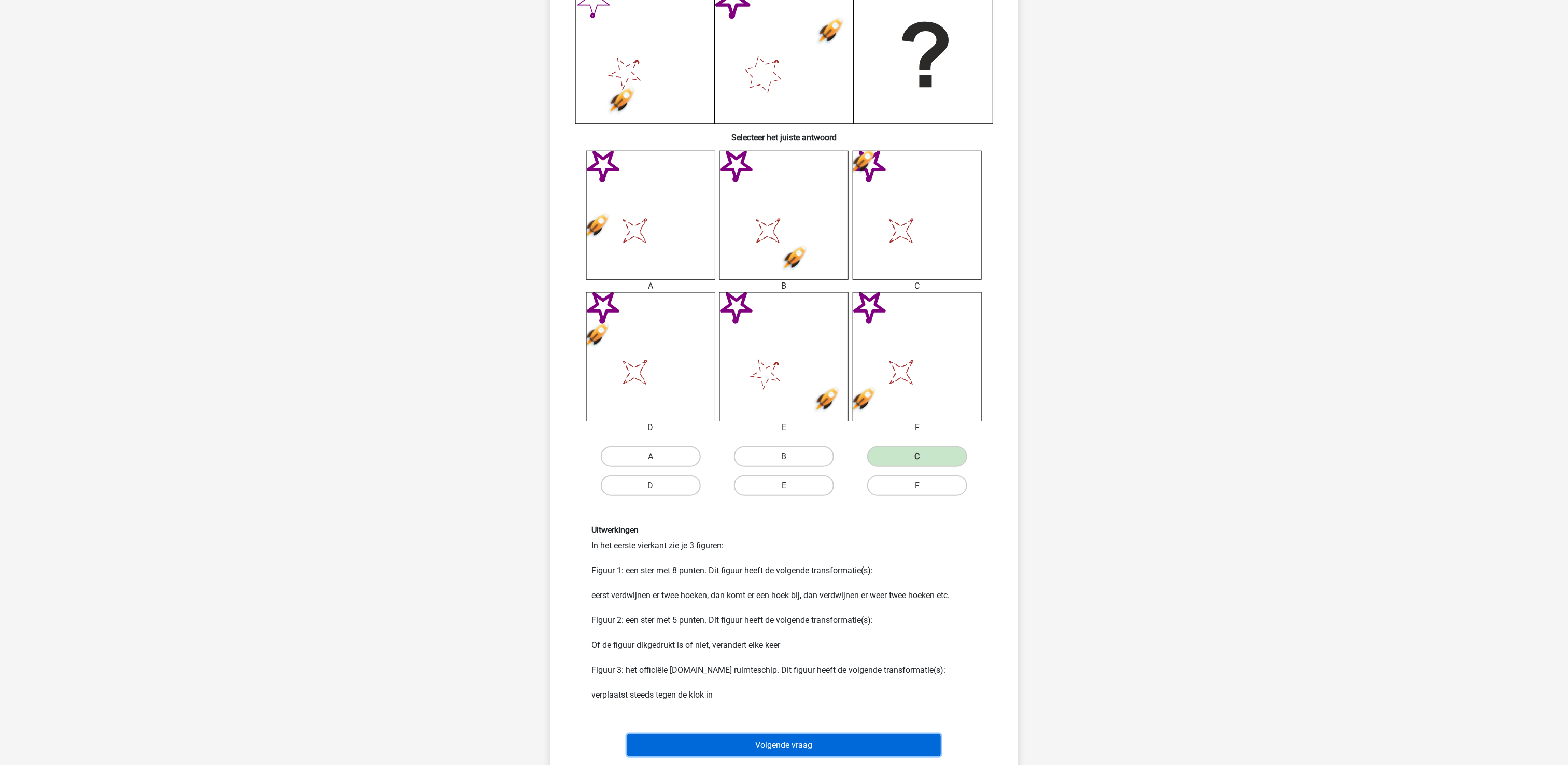
click at [893, 574] on button "Volgende vraag" at bounding box center [784, 745] width 313 height 22
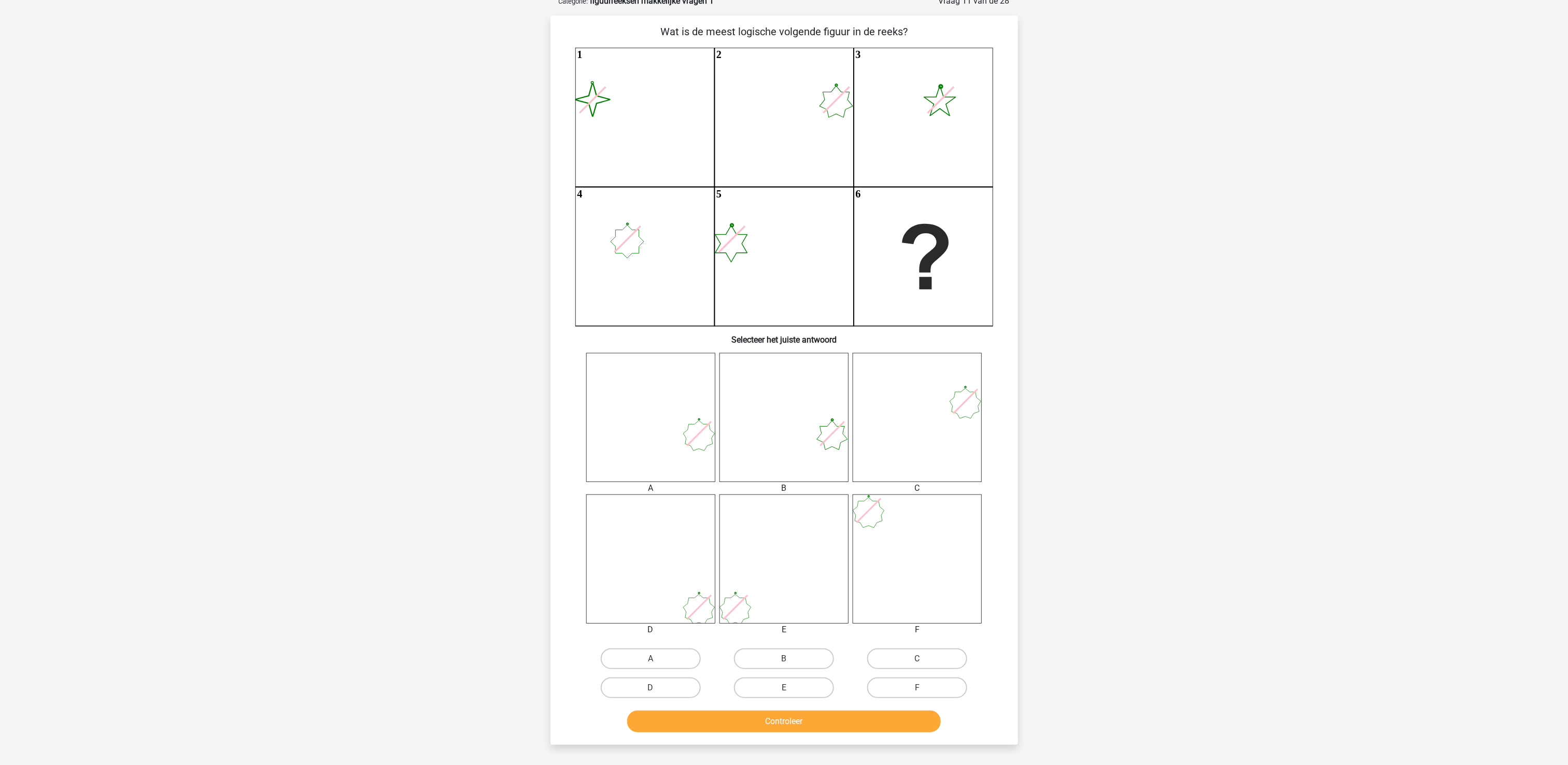
scroll to position [52, 0]
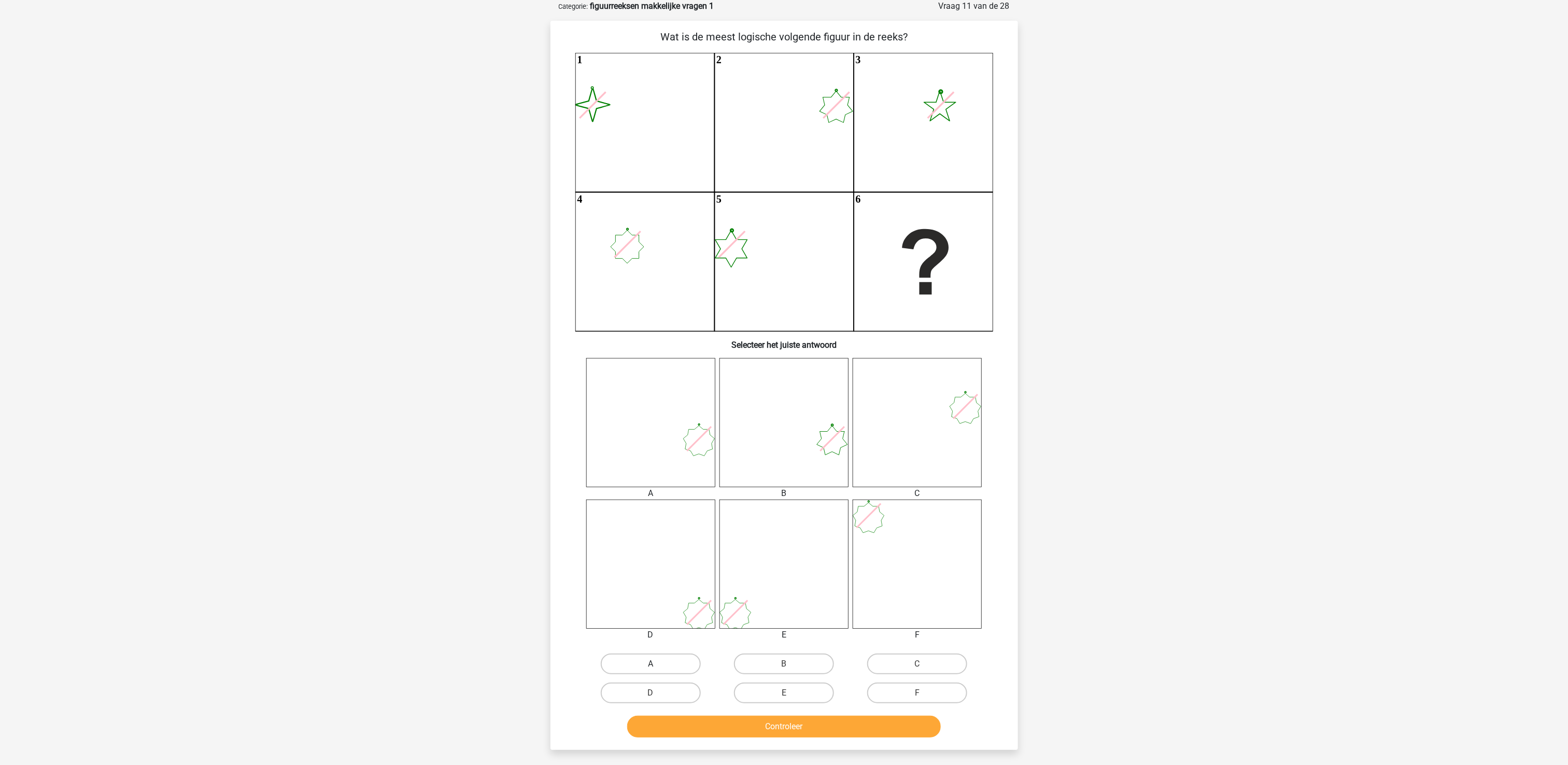
click at [674, 574] on label "A" at bounding box center [650, 664] width 100 height 21
click at [657, 574] on input "A" at bounding box center [653, 667] width 7 height 7
radio input "true"
click at [715, 574] on button "Controleer" at bounding box center [784, 727] width 313 height 22
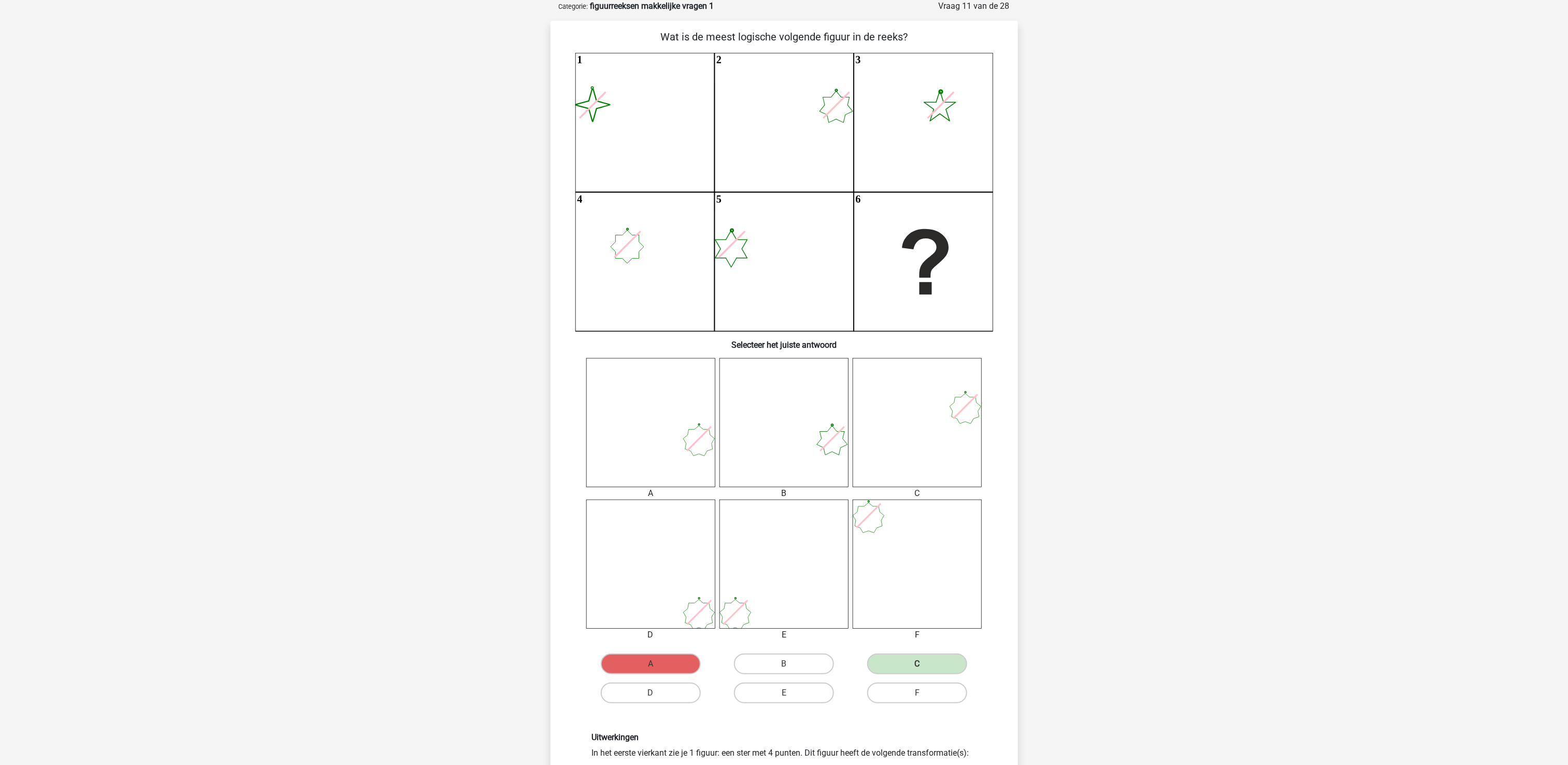
scroll to position [259, 0]
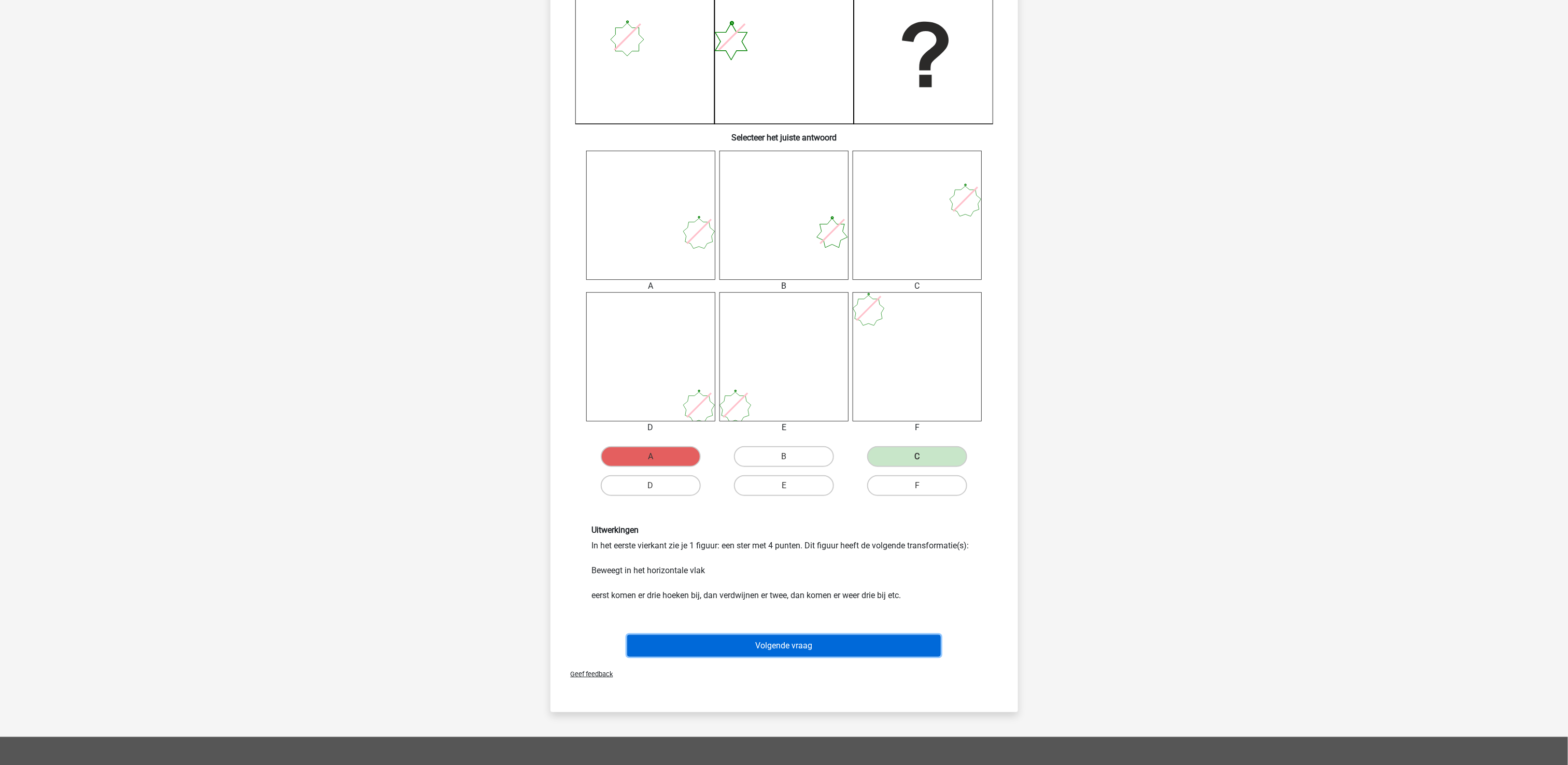
click at [761, 574] on button "Volgende vraag" at bounding box center [784, 646] width 313 height 22
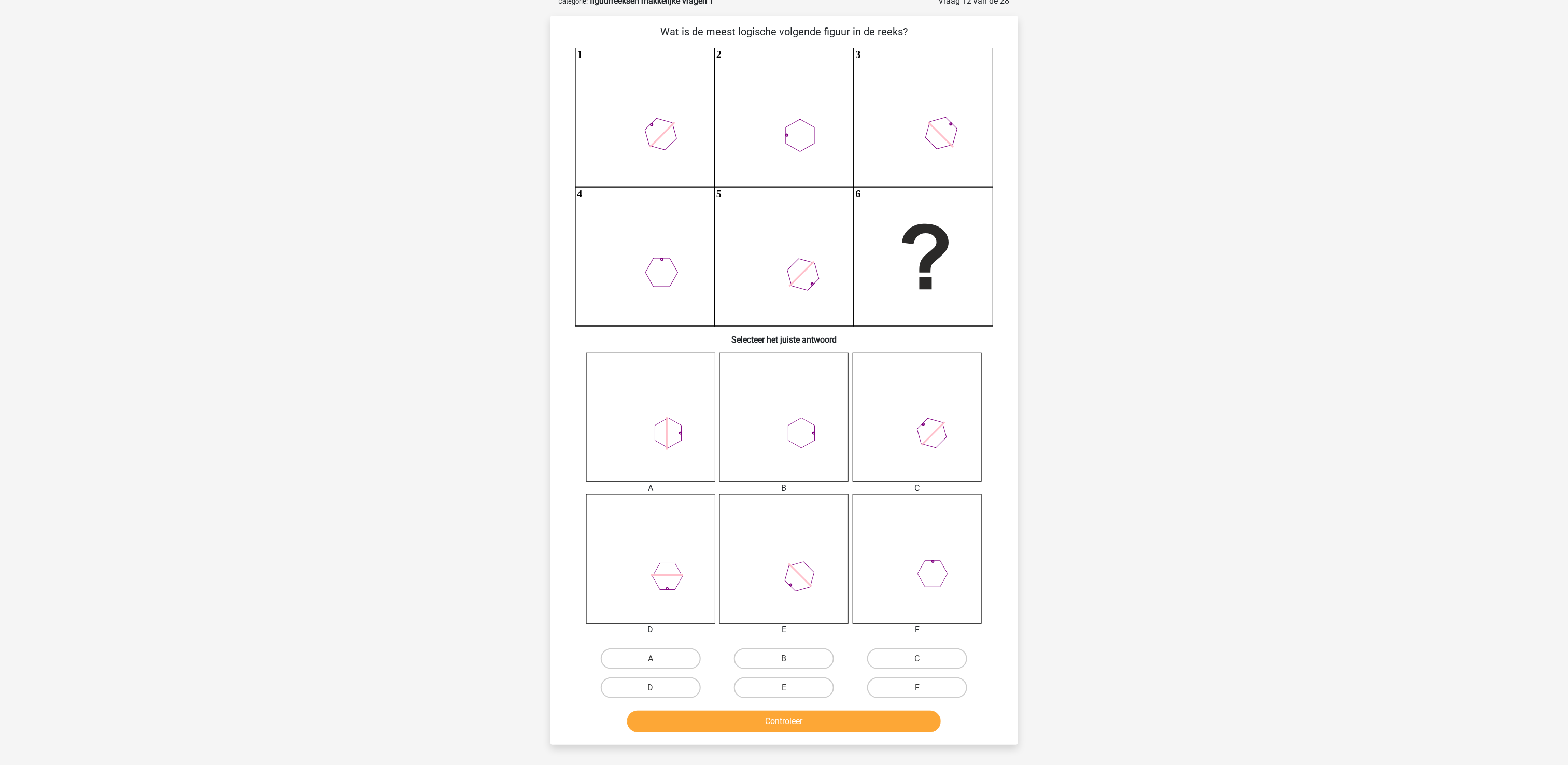
scroll to position [52, 0]
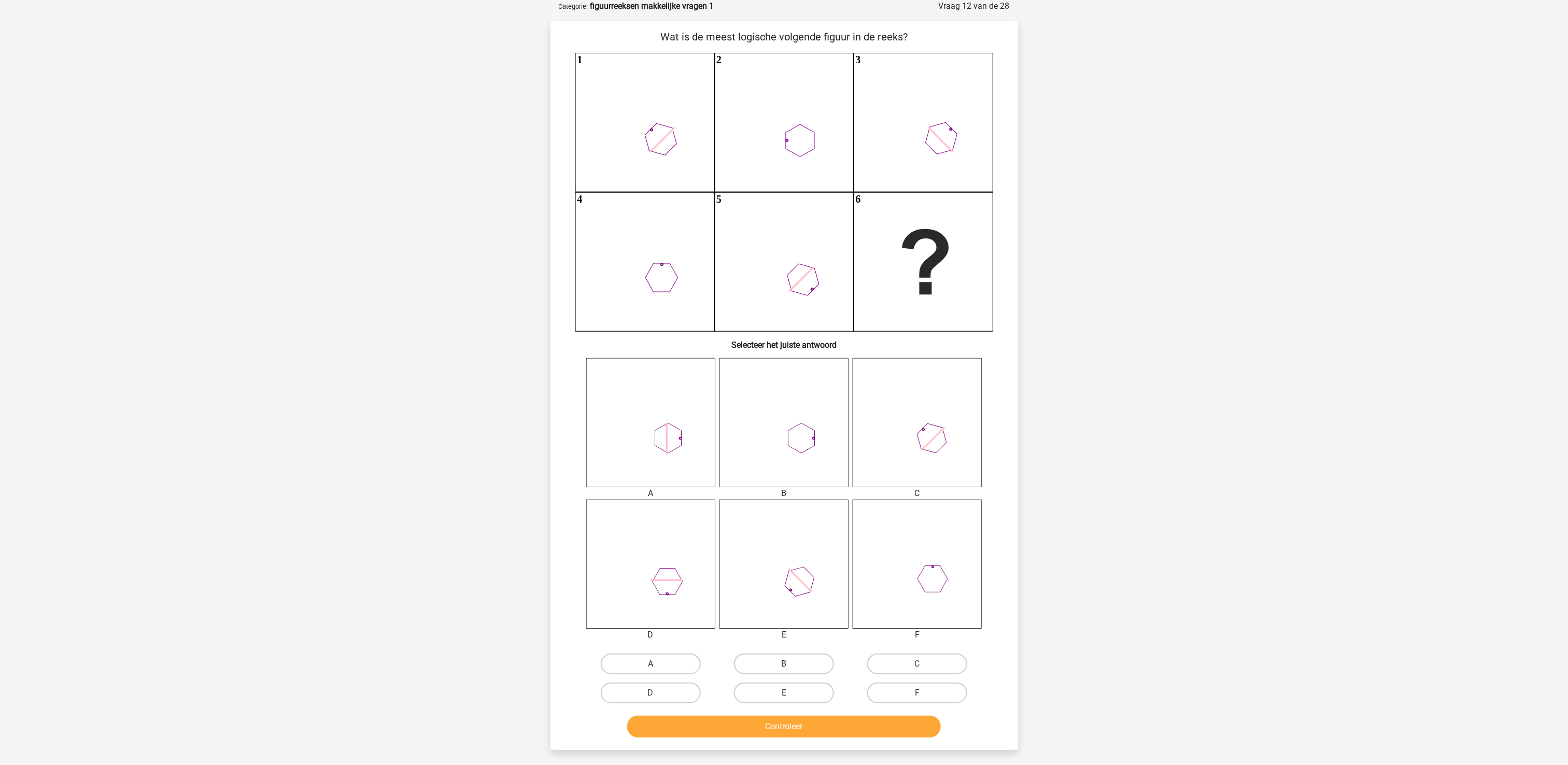
click at [798, 574] on label "B" at bounding box center [784, 664] width 100 height 21
click at [791, 574] on input "B" at bounding box center [787, 667] width 7 height 7
radio input "true"
click at [803, 574] on button "Controleer" at bounding box center [784, 727] width 313 height 22
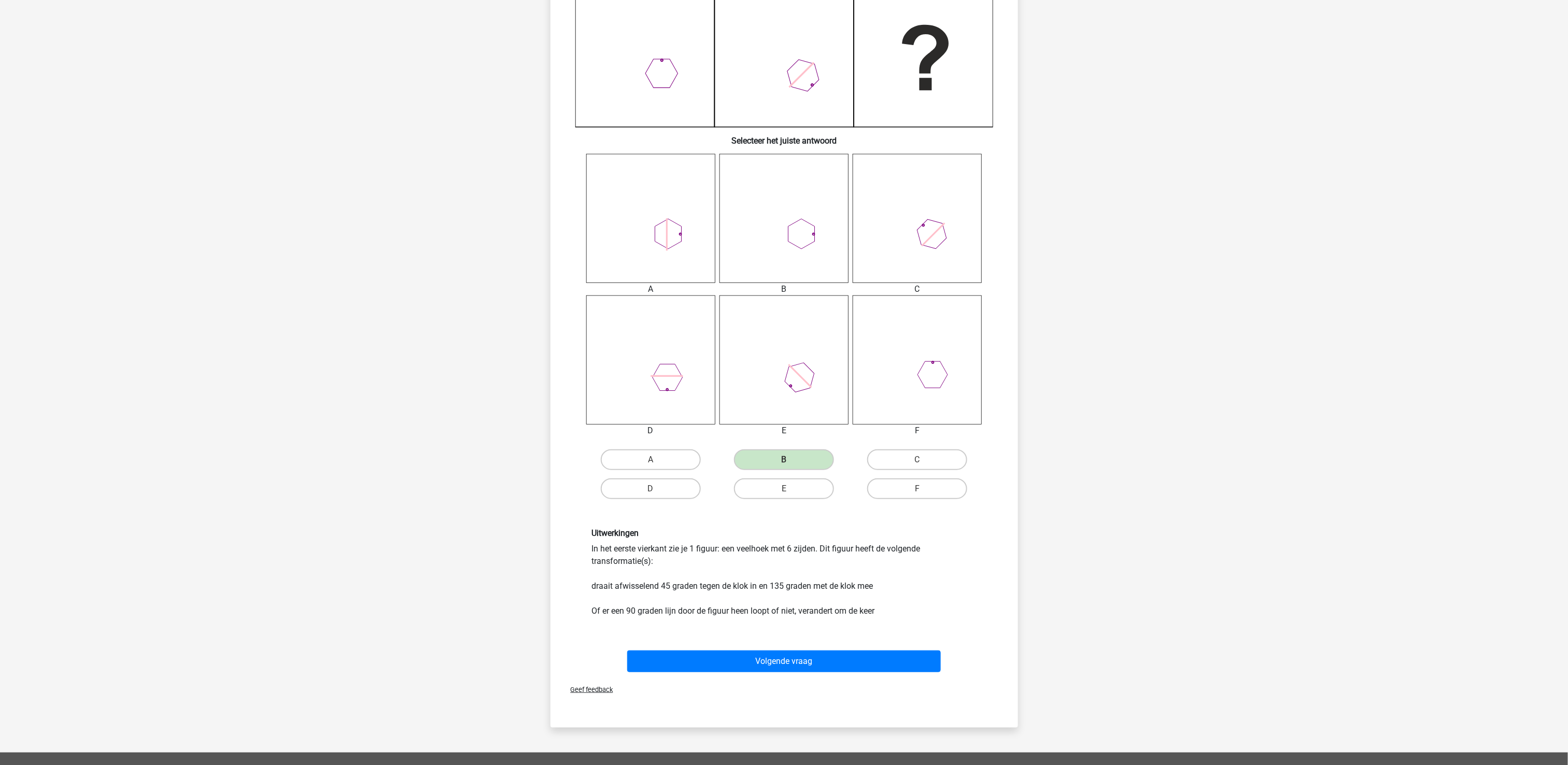
scroll to position [259, 0]
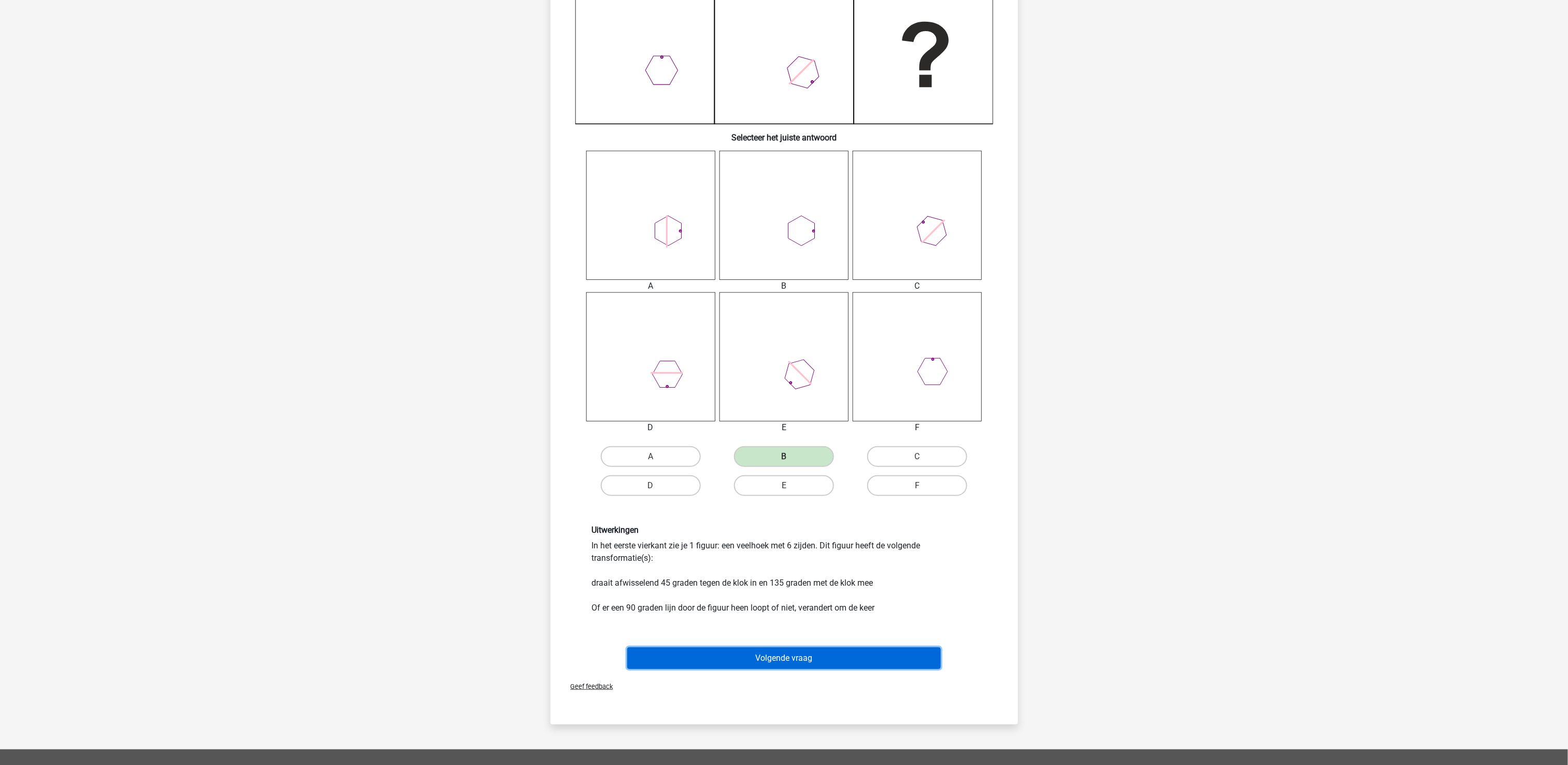
click at [827, 574] on button "Volgende vraag" at bounding box center [784, 659] width 313 height 22
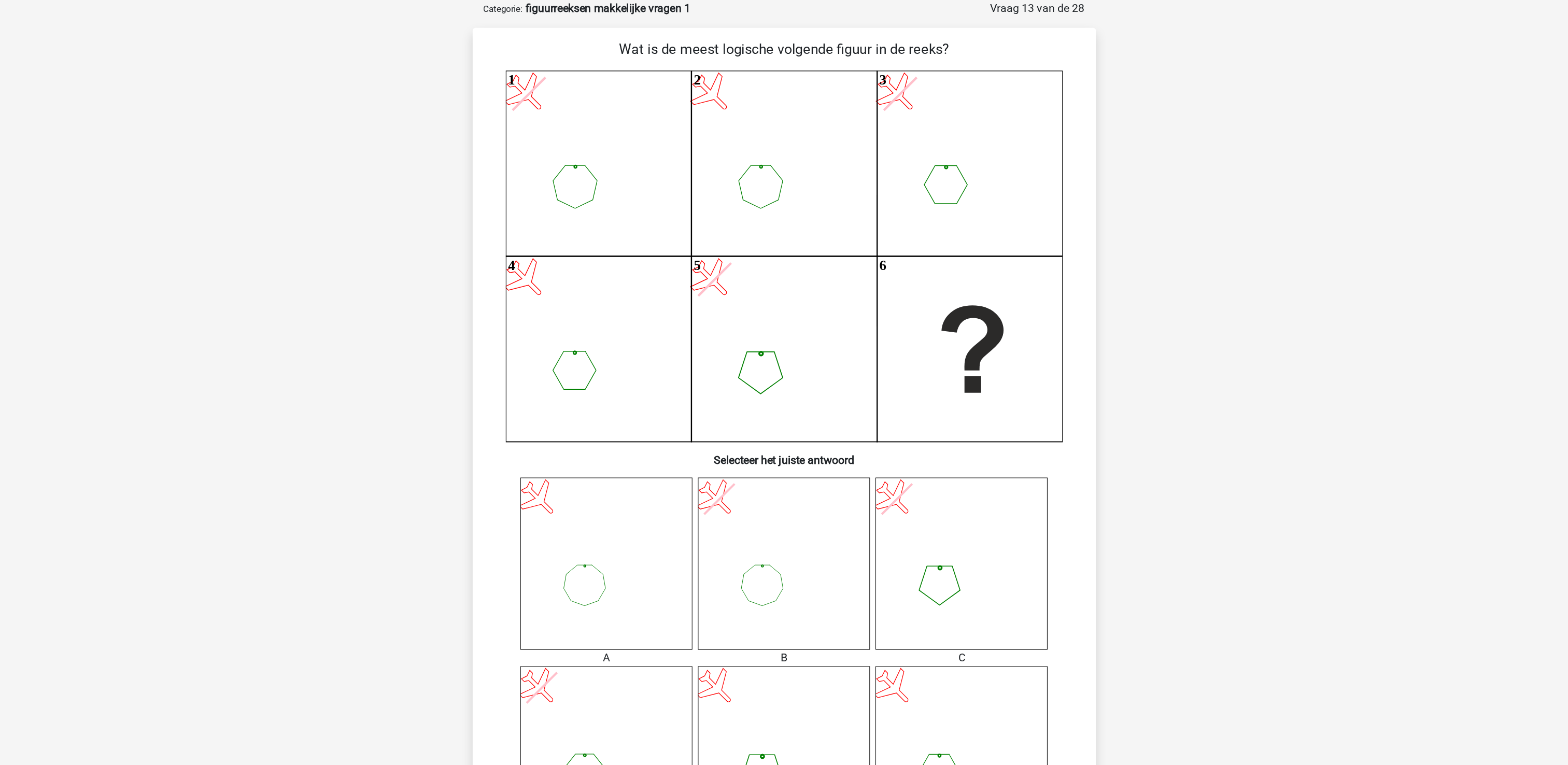
scroll to position [52, 0]
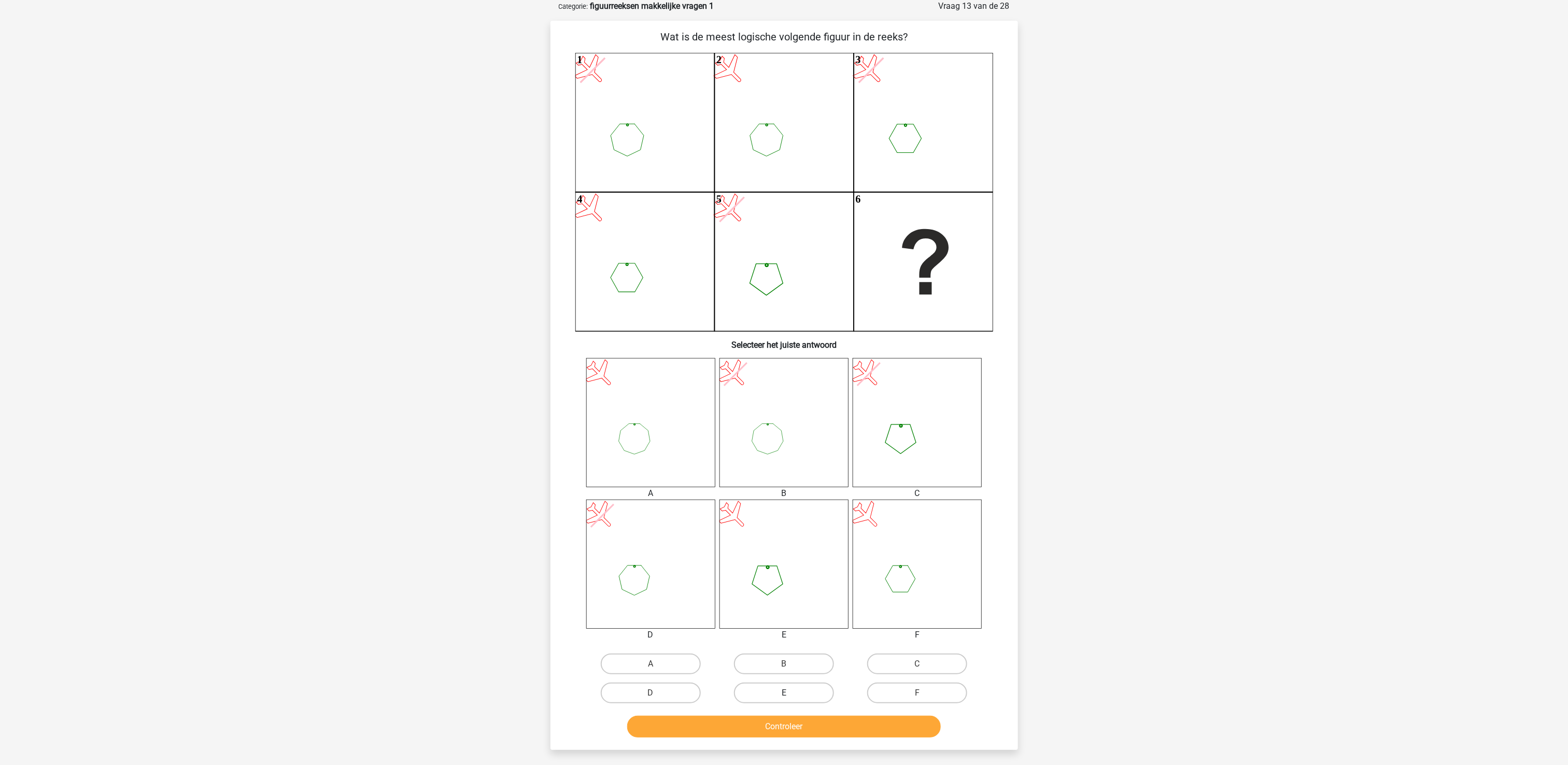
click at [763, 574] on label "E" at bounding box center [784, 693] width 100 height 21
click at [784, 574] on input "E" at bounding box center [787, 696] width 7 height 7
radio input "true"
click at [765, 574] on button "Controleer" at bounding box center [784, 727] width 313 height 22
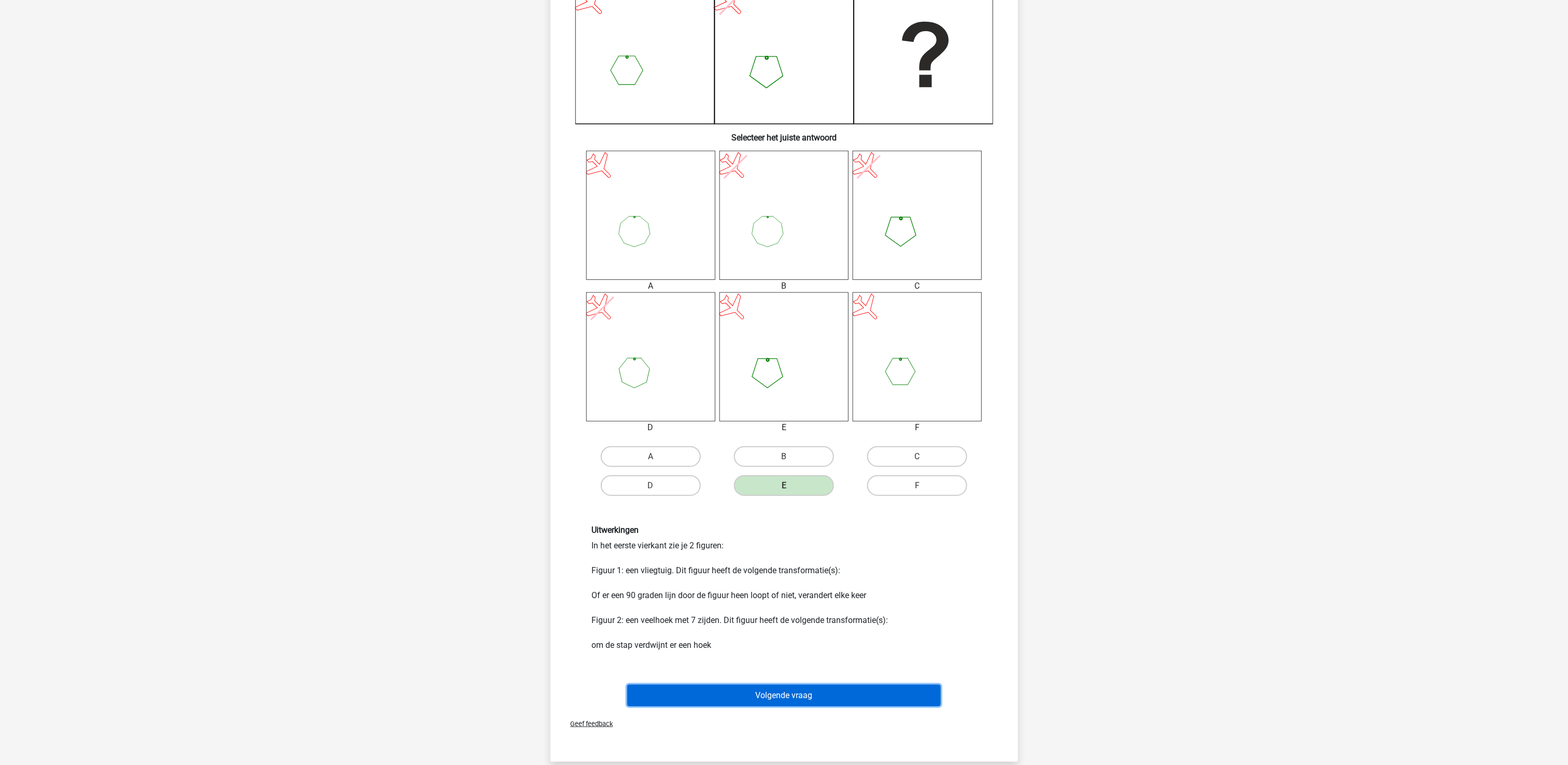
click at [823, 574] on button "Volgende vraag" at bounding box center [784, 696] width 313 height 22
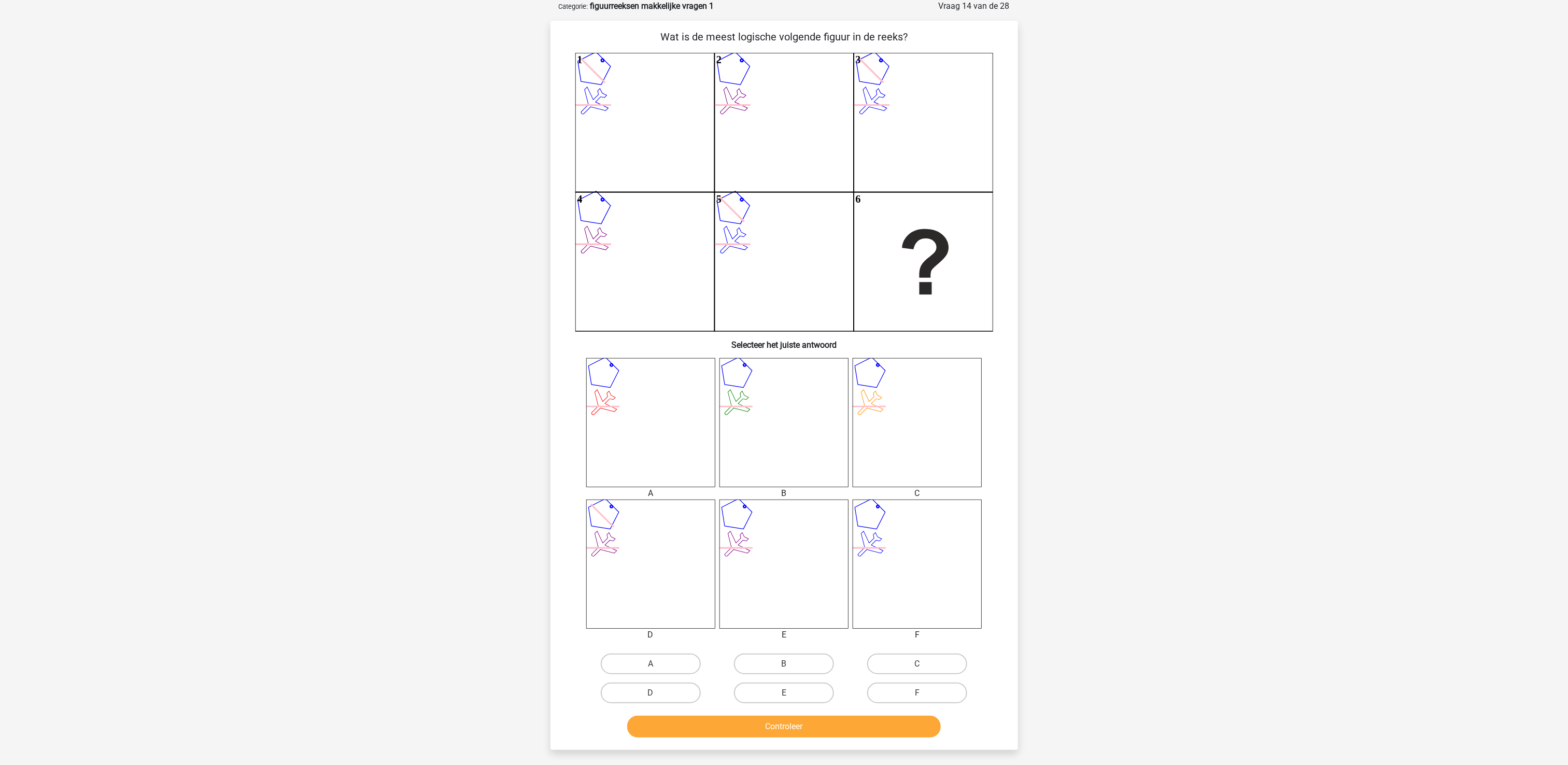
drag, startPoint x: 907, startPoint y: 684, endPoint x: 909, endPoint y: 705, distance: 21.1
click at [908, 574] on label "F" at bounding box center [917, 693] width 100 height 21
click at [918, 574] on input "F" at bounding box center [921, 696] width 7 height 7
radio input "true"
click at [915, 574] on button "Controleer" at bounding box center [784, 727] width 313 height 22
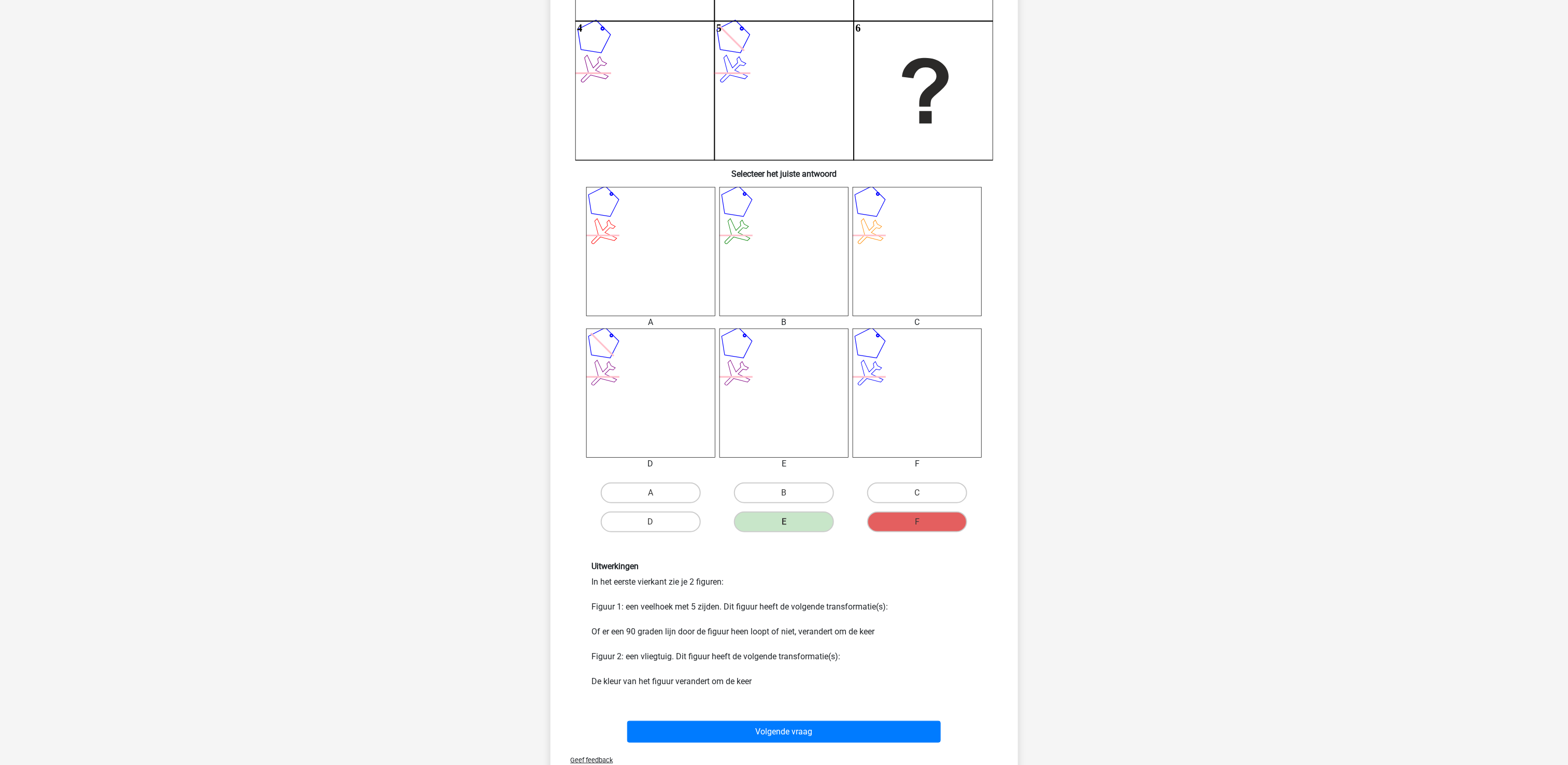
scroll to position [259, 0]
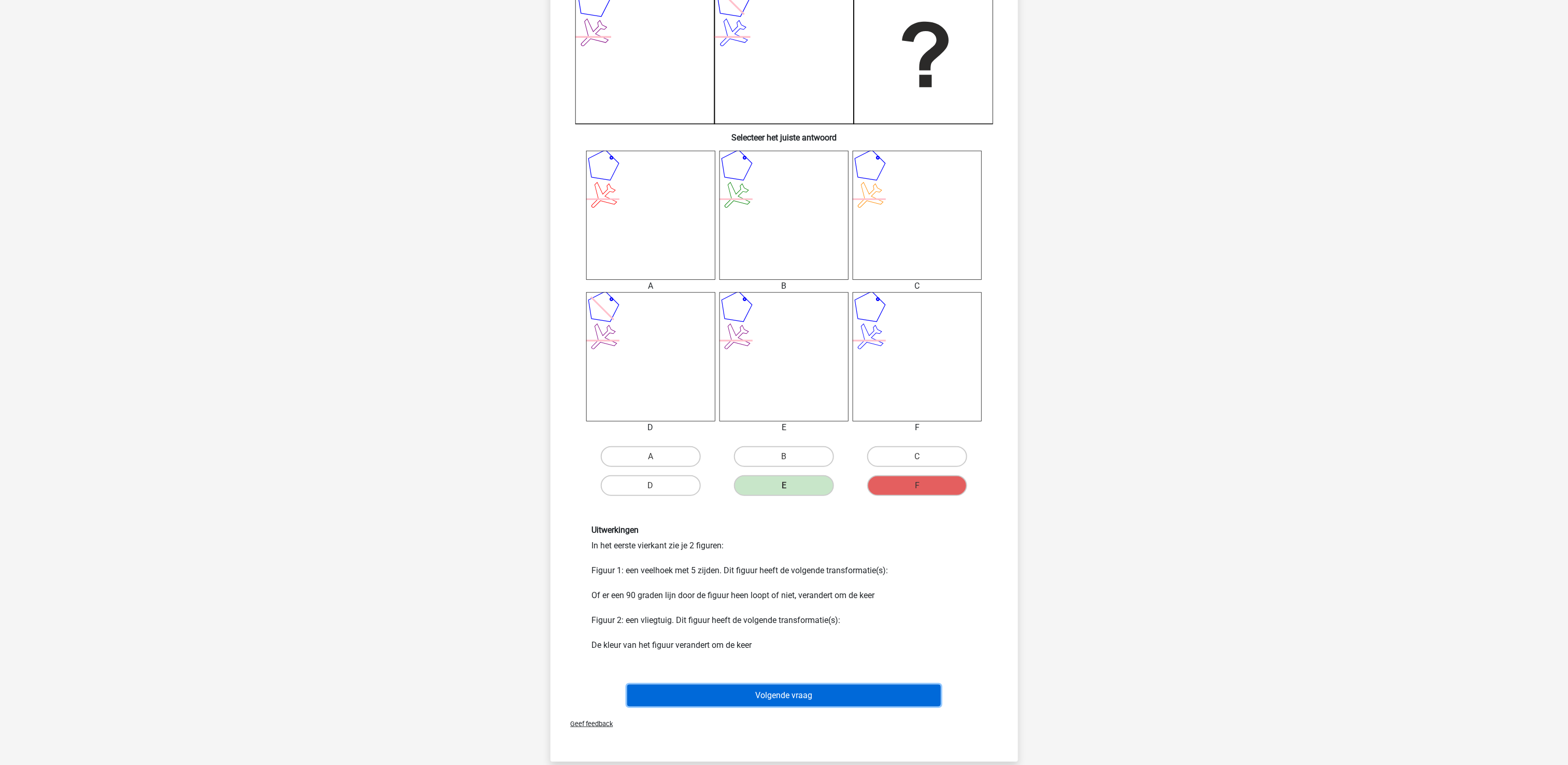
click at [879, 574] on div "Volgende vraag" at bounding box center [784, 694] width 434 height 34
click at [847, 574] on button "Volgende vraag" at bounding box center [784, 696] width 313 height 22
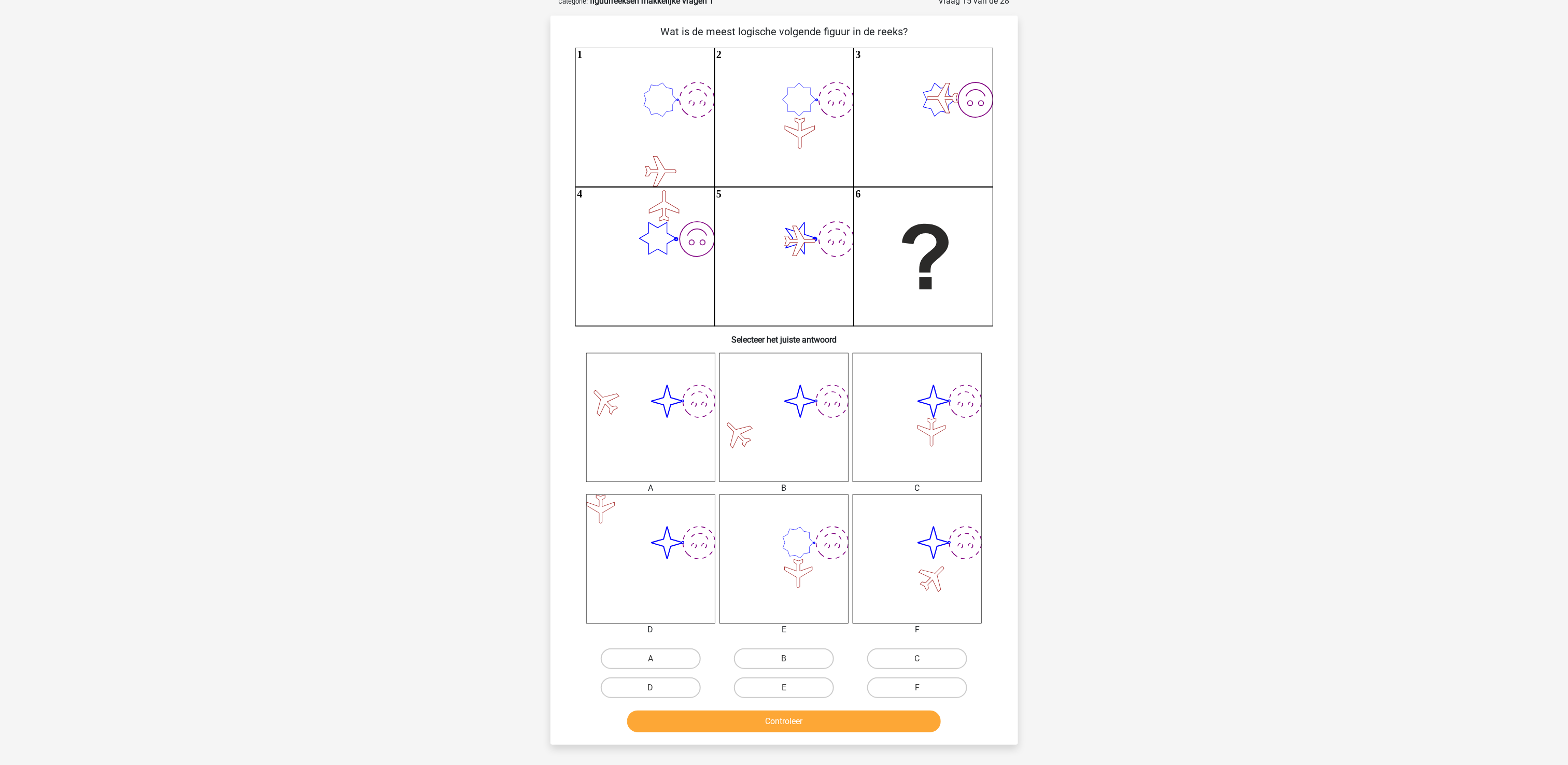
scroll to position [52, 0]
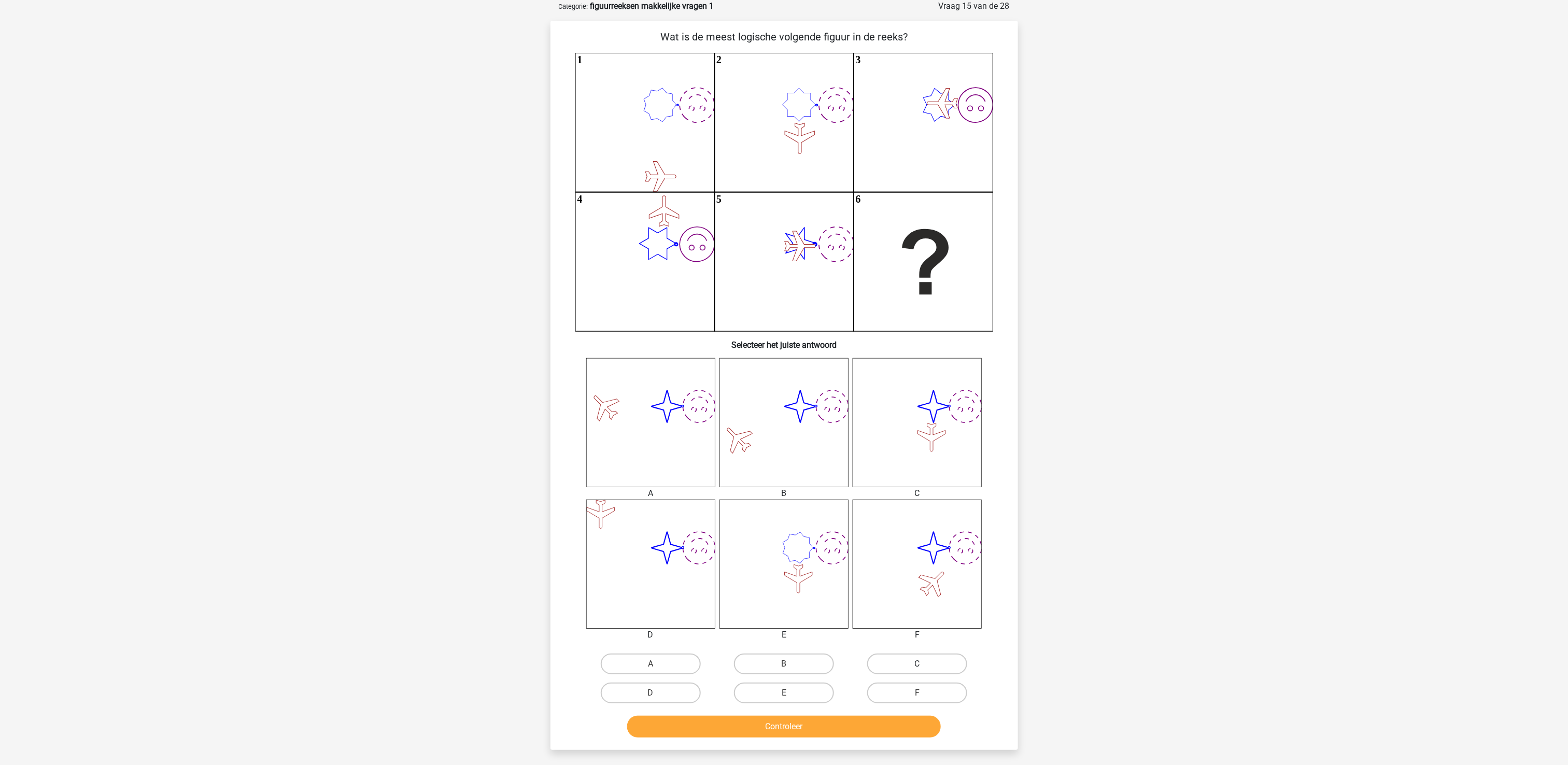
click at [940, 574] on label "C" at bounding box center [917, 664] width 100 height 21
click at [924, 574] on input "C" at bounding box center [921, 667] width 7 height 7
radio input "true"
click at [899, 574] on div "Controleer" at bounding box center [784, 725] width 434 height 34
click at [898, 574] on button "Controleer" at bounding box center [784, 727] width 313 height 22
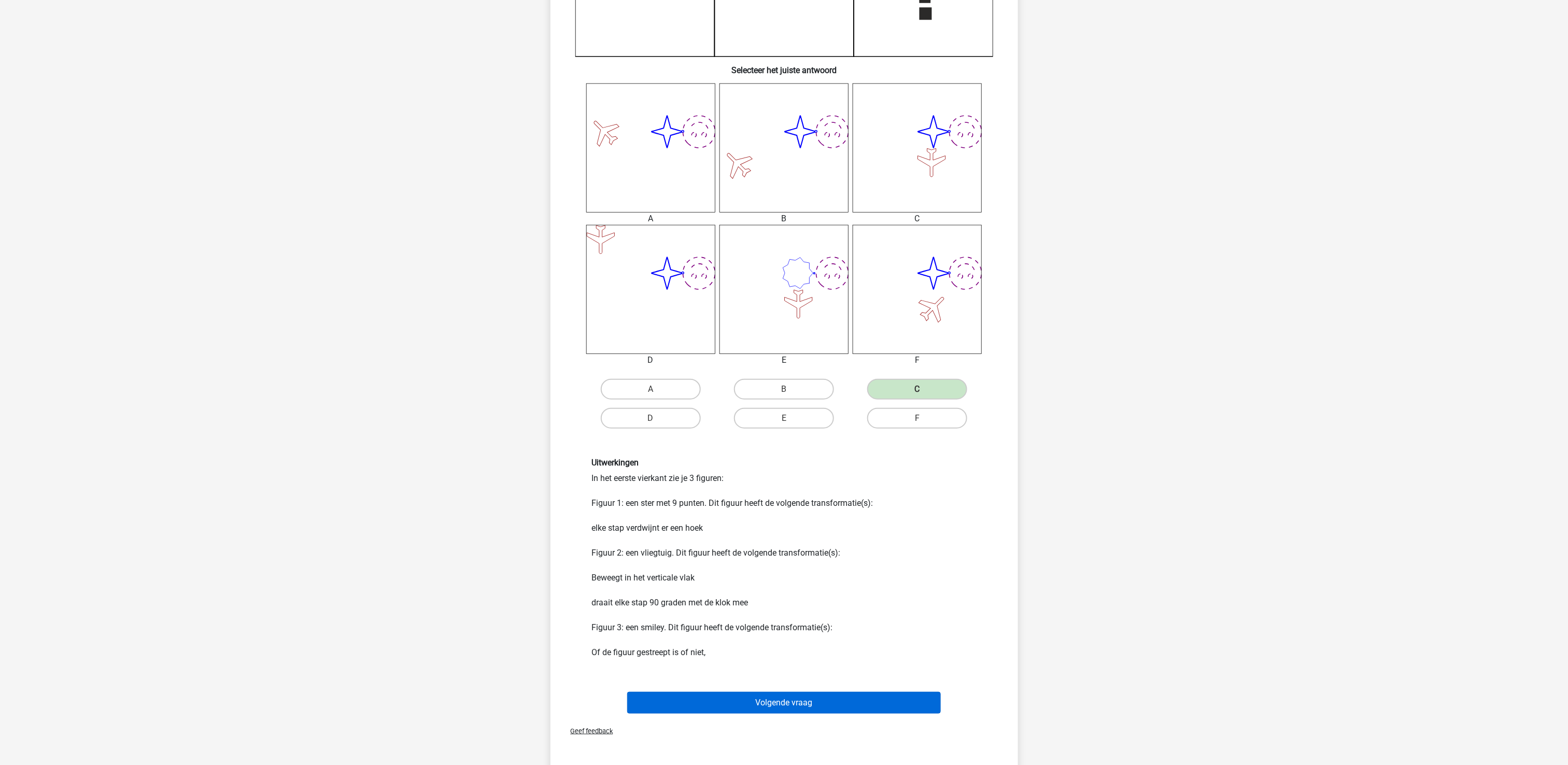
scroll to position [363, 0]
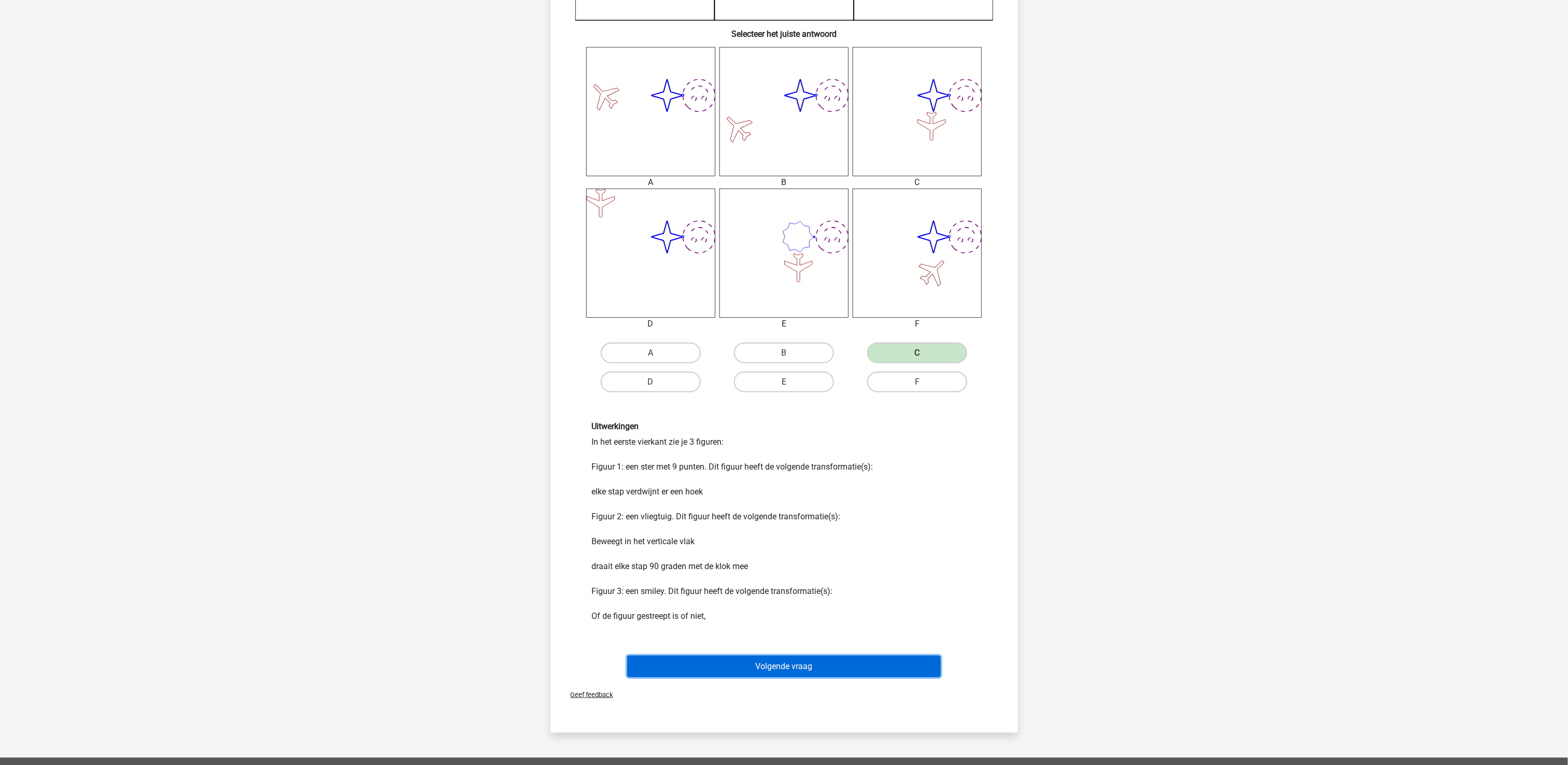
click at [866, 574] on button "Volgende vraag" at bounding box center [784, 667] width 313 height 22
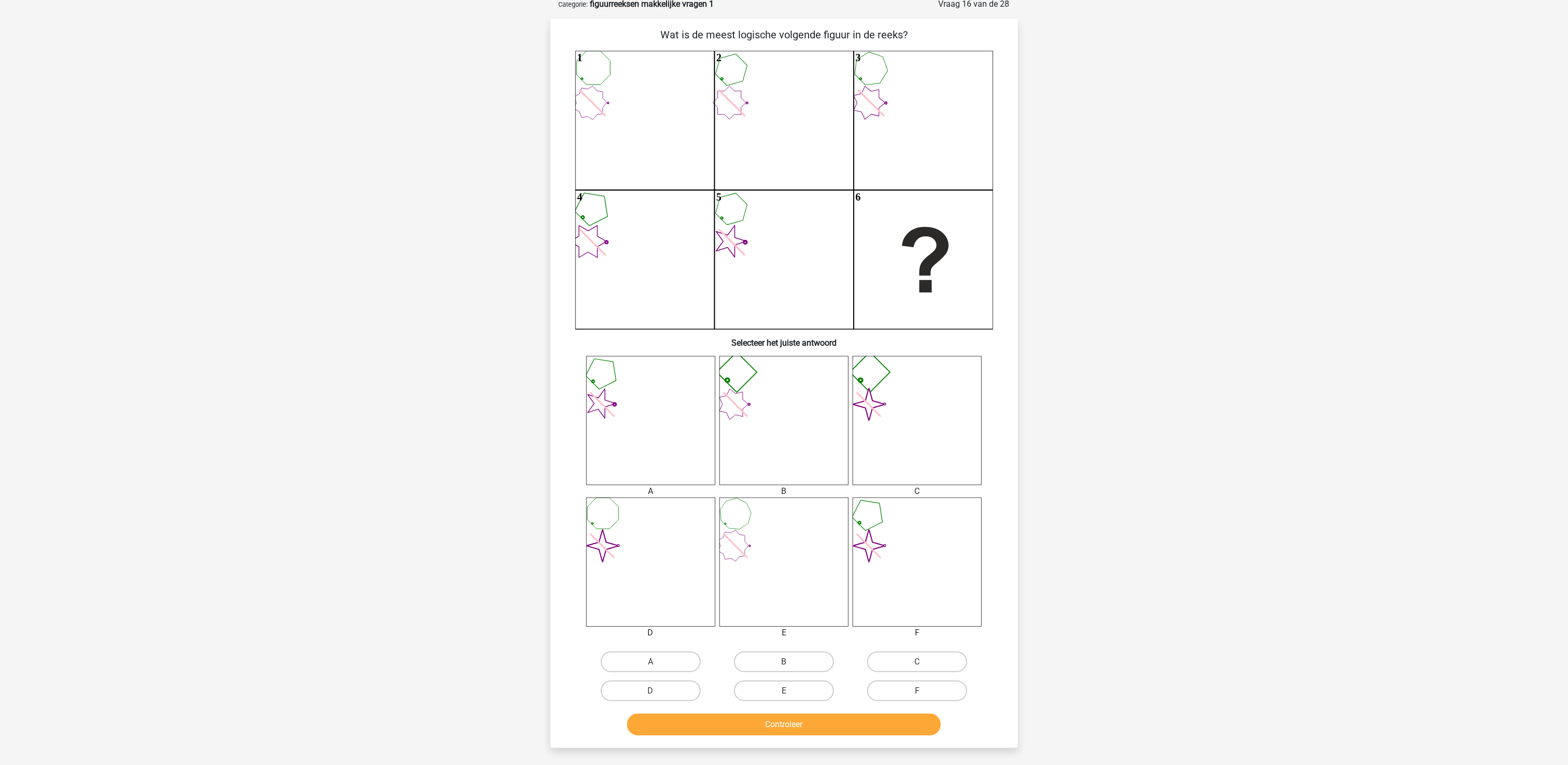
scroll to position [104, 0]
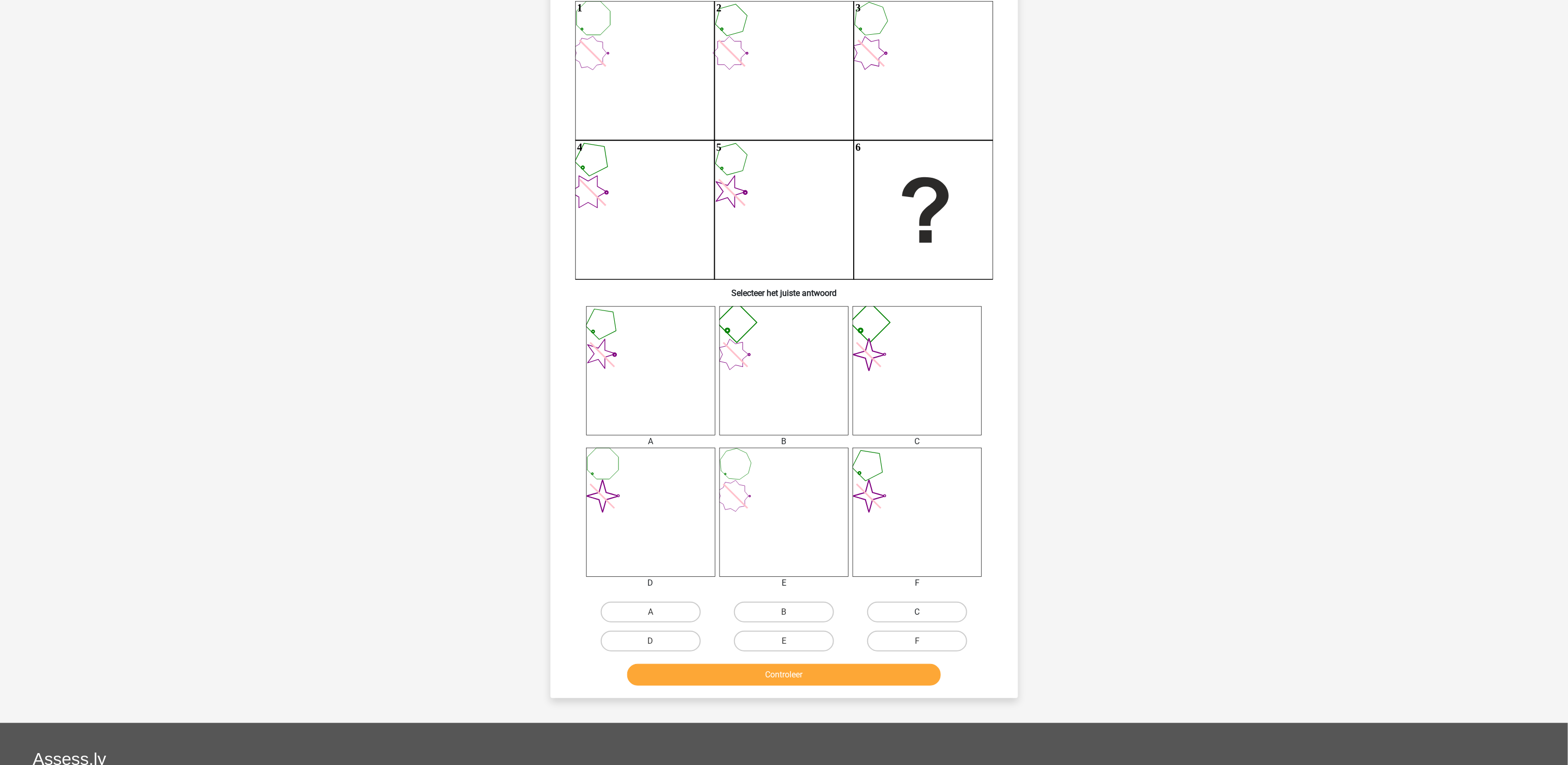
click at [885, 574] on label "C" at bounding box center [917, 612] width 100 height 21
click at [918, 574] on input "C" at bounding box center [921, 616] width 7 height 7
radio input "true"
click at [856, 574] on button "Controleer" at bounding box center [784, 675] width 313 height 22
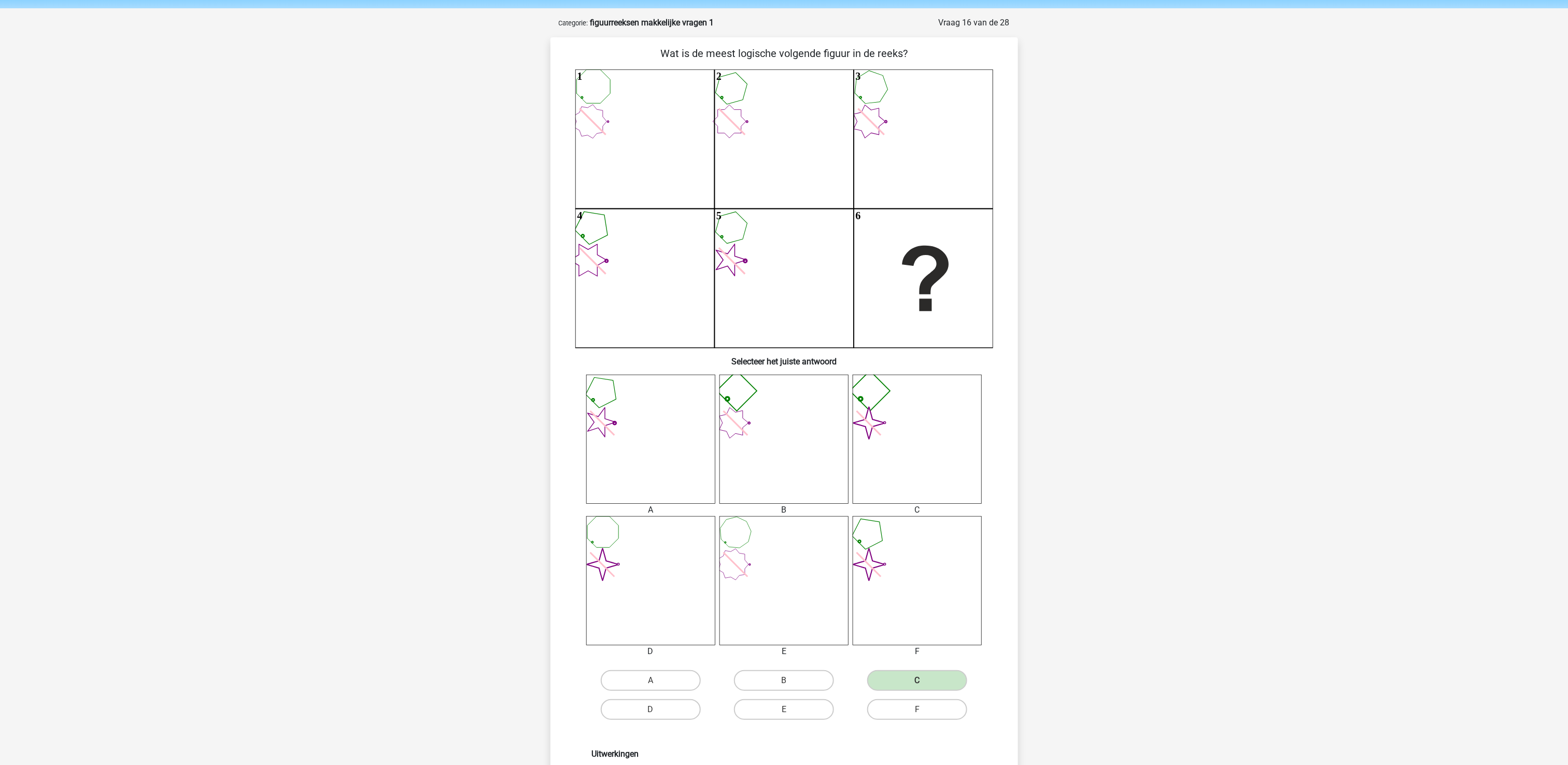
scroll to position [0, 0]
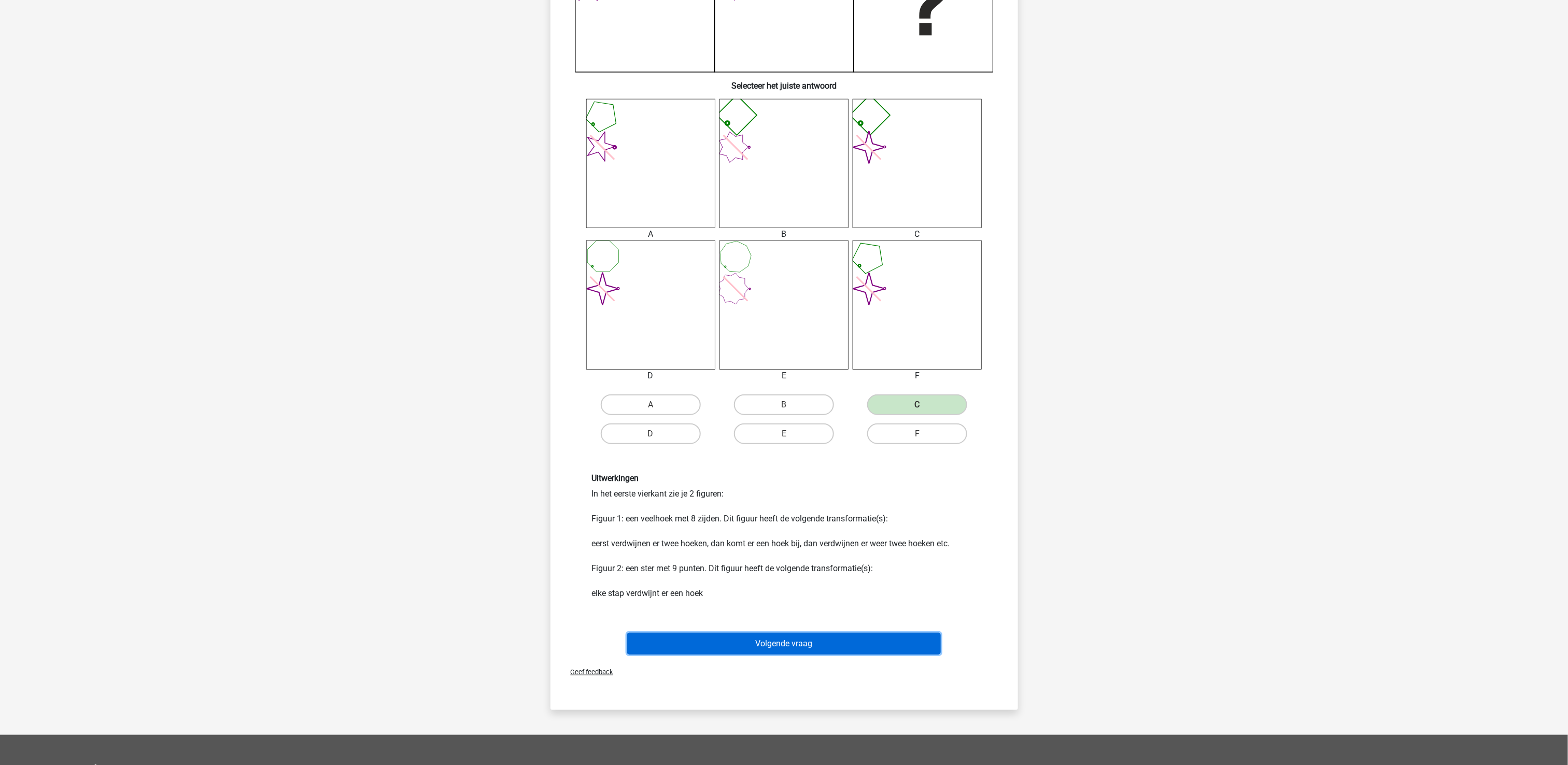
click at [730, 574] on button "Volgende vraag" at bounding box center [784, 643] width 313 height 22
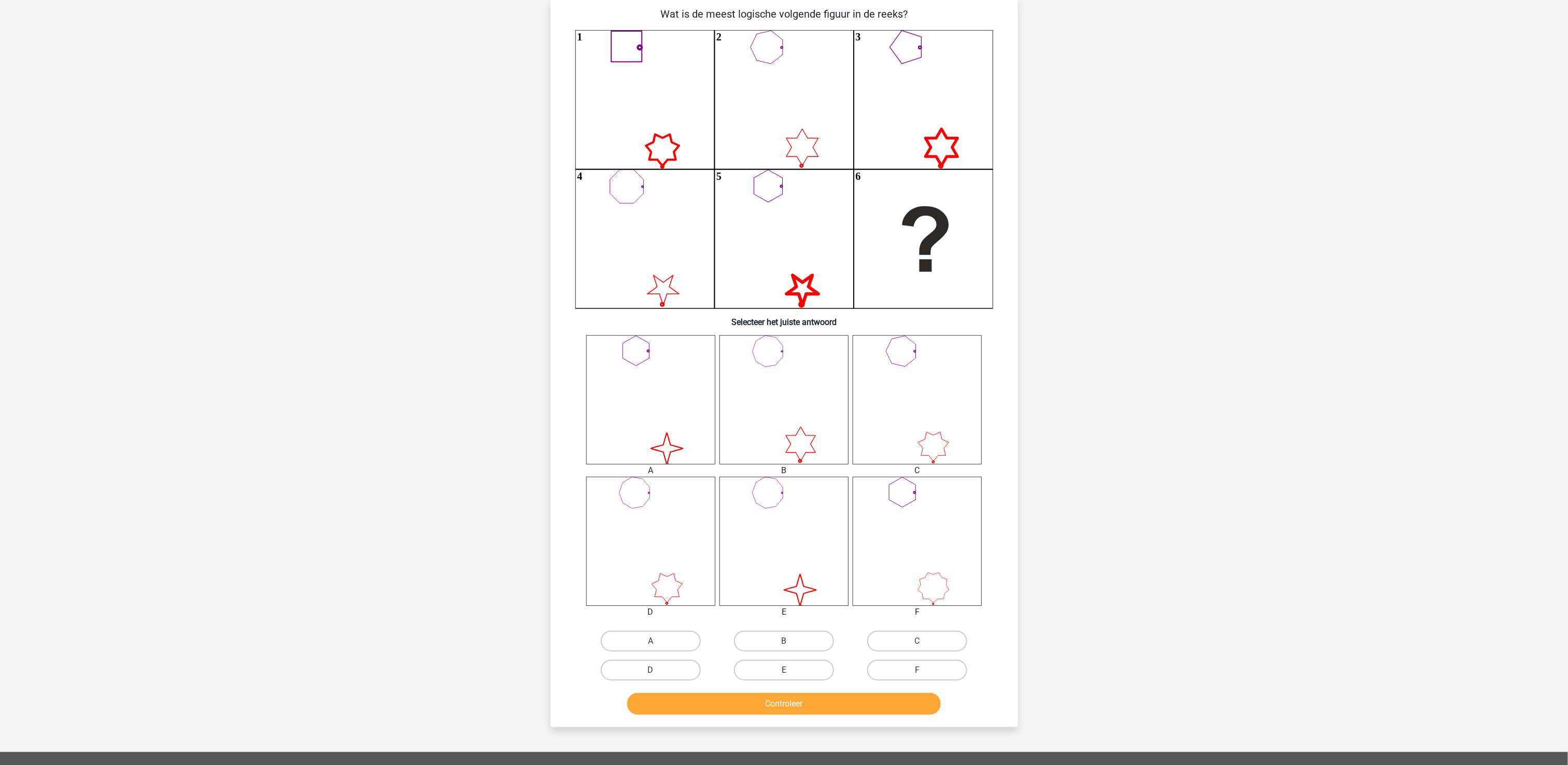
scroll to position [52, 0]
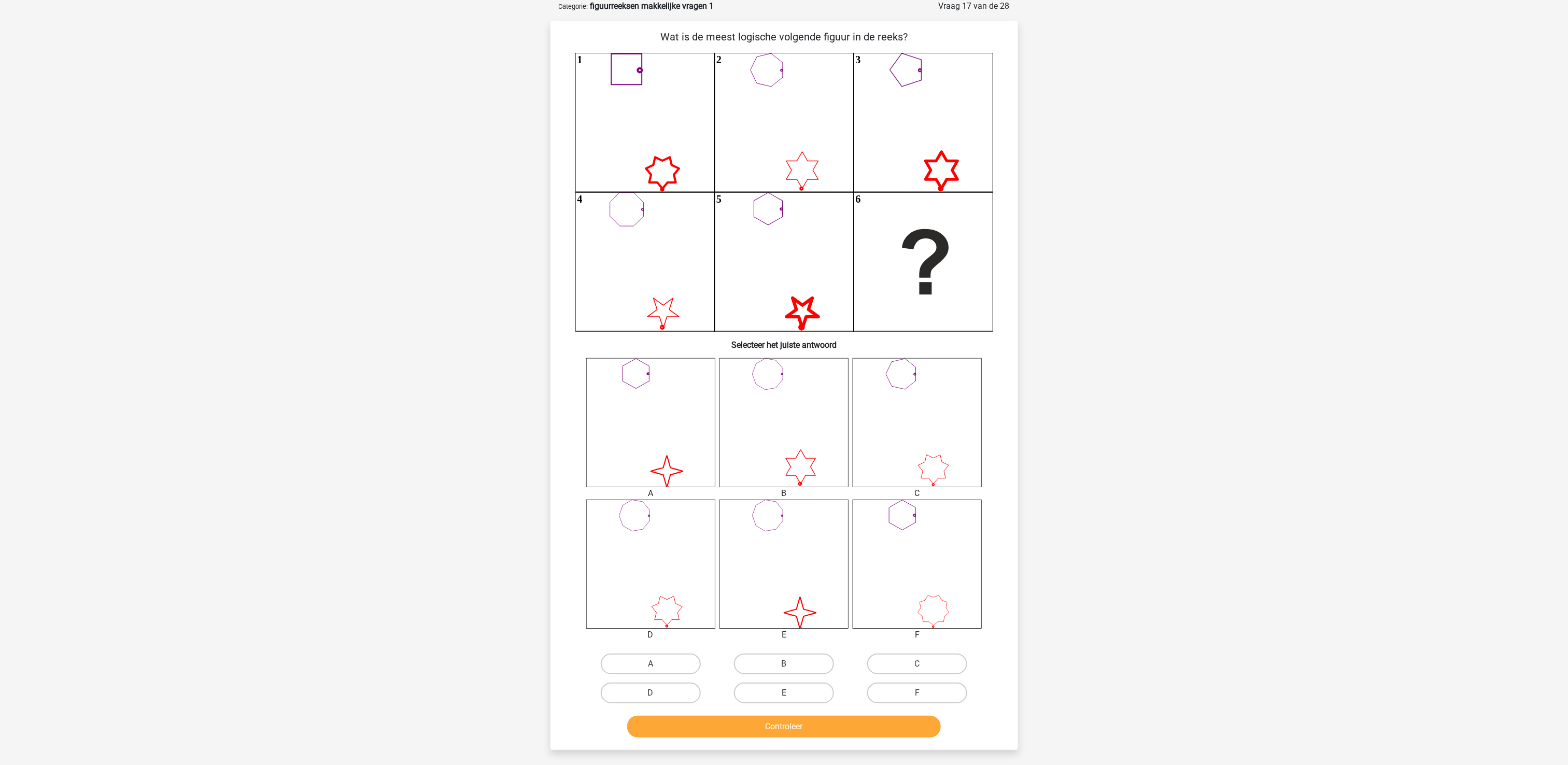
click at [797, 574] on label "E" at bounding box center [784, 693] width 100 height 21
click at [791, 574] on input "E" at bounding box center [787, 696] width 7 height 7
radio input "true"
click at [811, 574] on button "Controleer" at bounding box center [784, 727] width 313 height 22
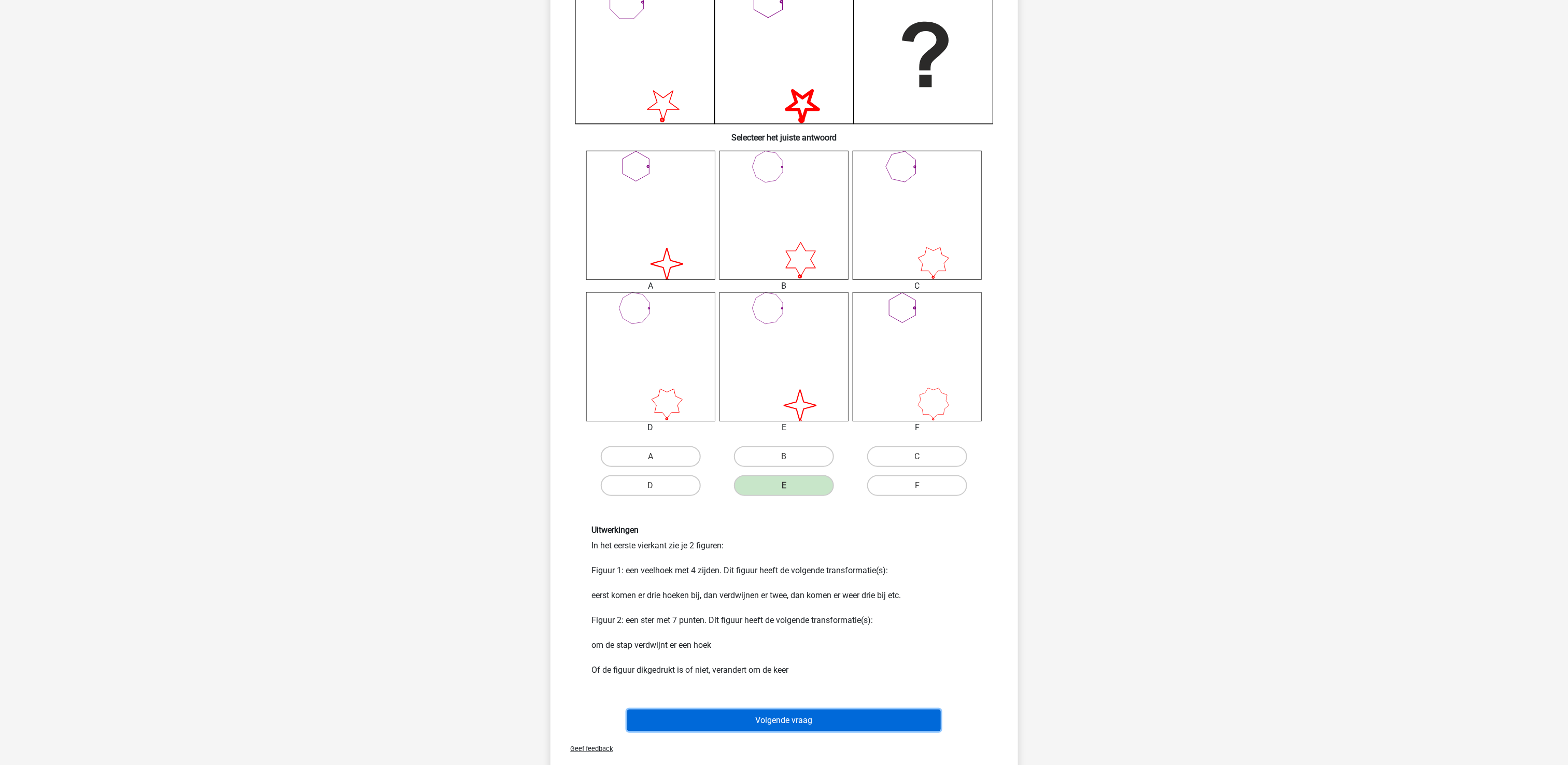
click at [810, 574] on button "Volgende vraag" at bounding box center [784, 720] width 313 height 22
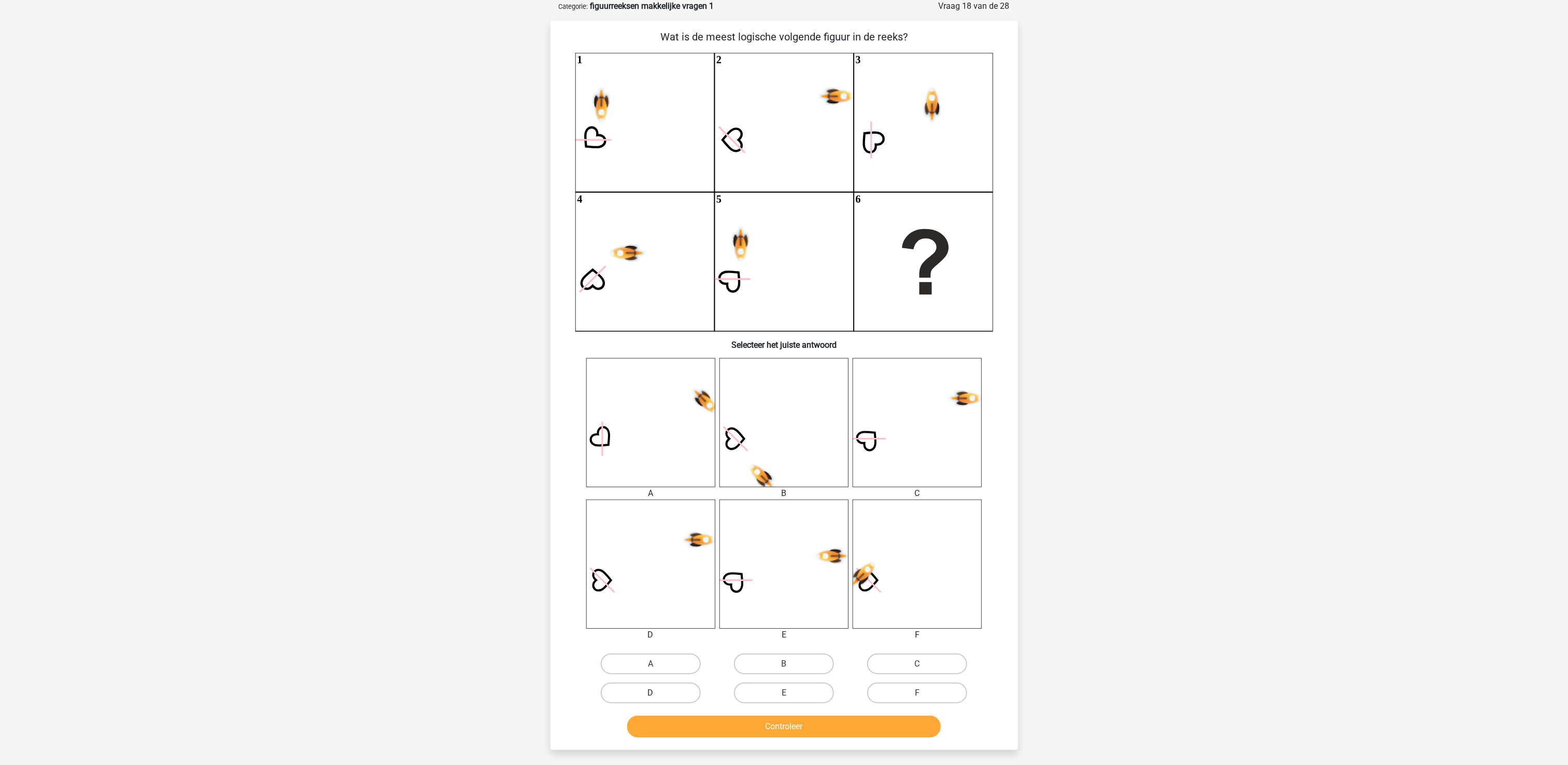
click at [683, 574] on label "D" at bounding box center [650, 693] width 100 height 21
click at [657, 574] on input "D" at bounding box center [653, 696] width 7 height 7
radio input "true"
click at [728, 574] on button "Controleer" at bounding box center [784, 727] width 313 height 22
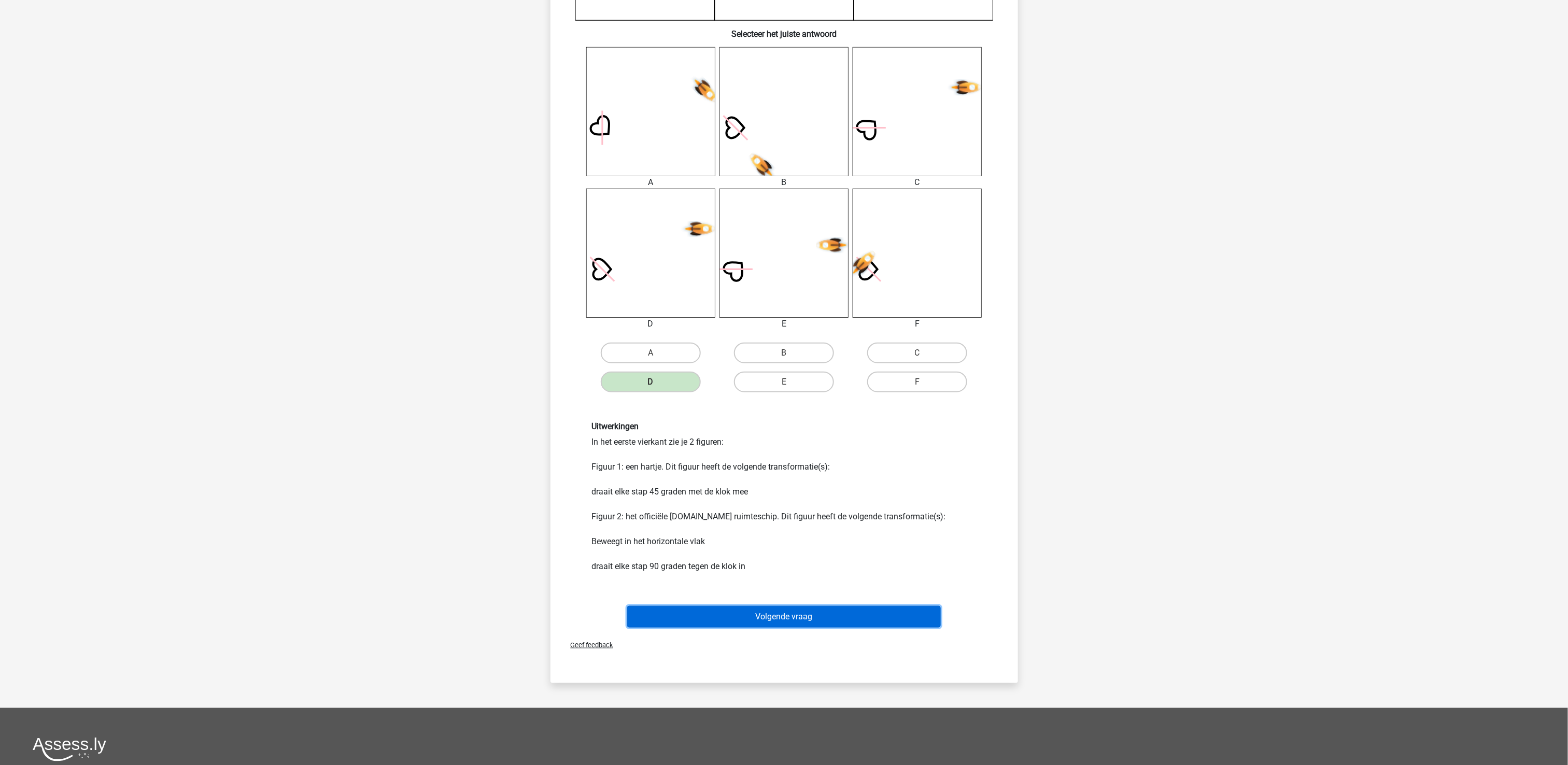
click at [780, 574] on button "Volgende vraag" at bounding box center [784, 617] width 313 height 22
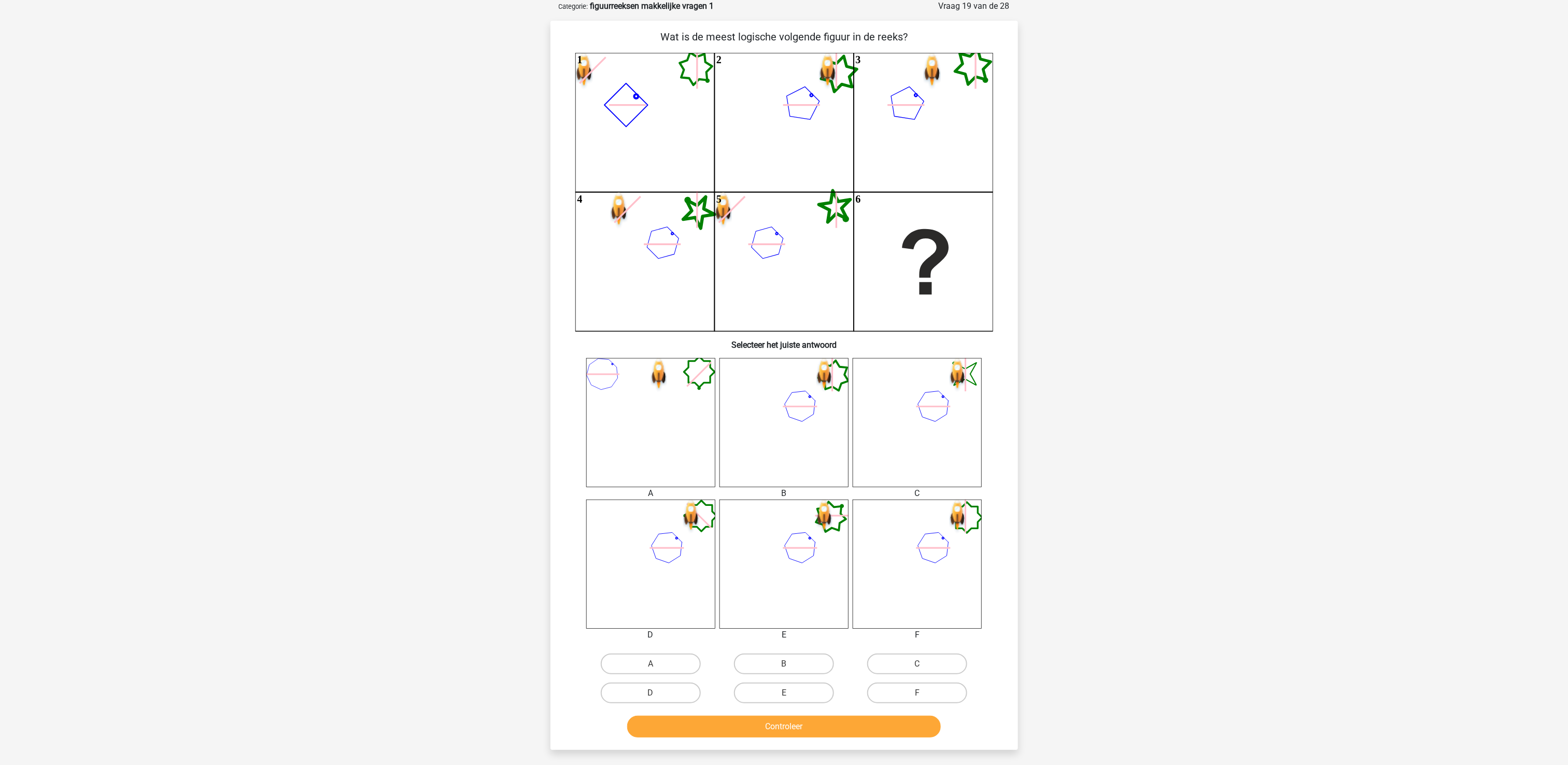
scroll to position [0, 0]
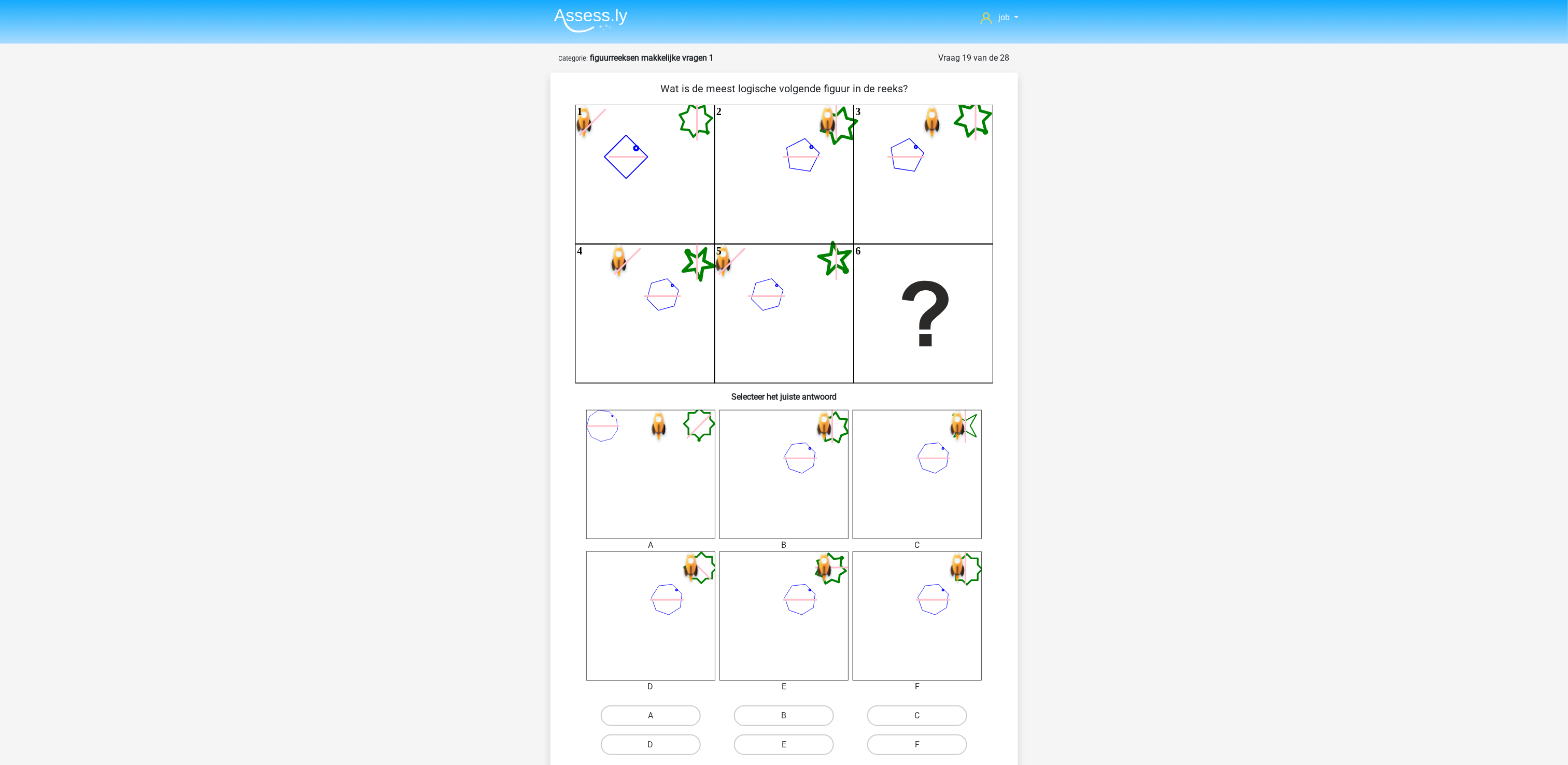
click at [920, 574] on label "C" at bounding box center [917, 716] width 100 height 21
click at [920, 574] on input "C" at bounding box center [921, 719] width 7 height 7
radio input "true"
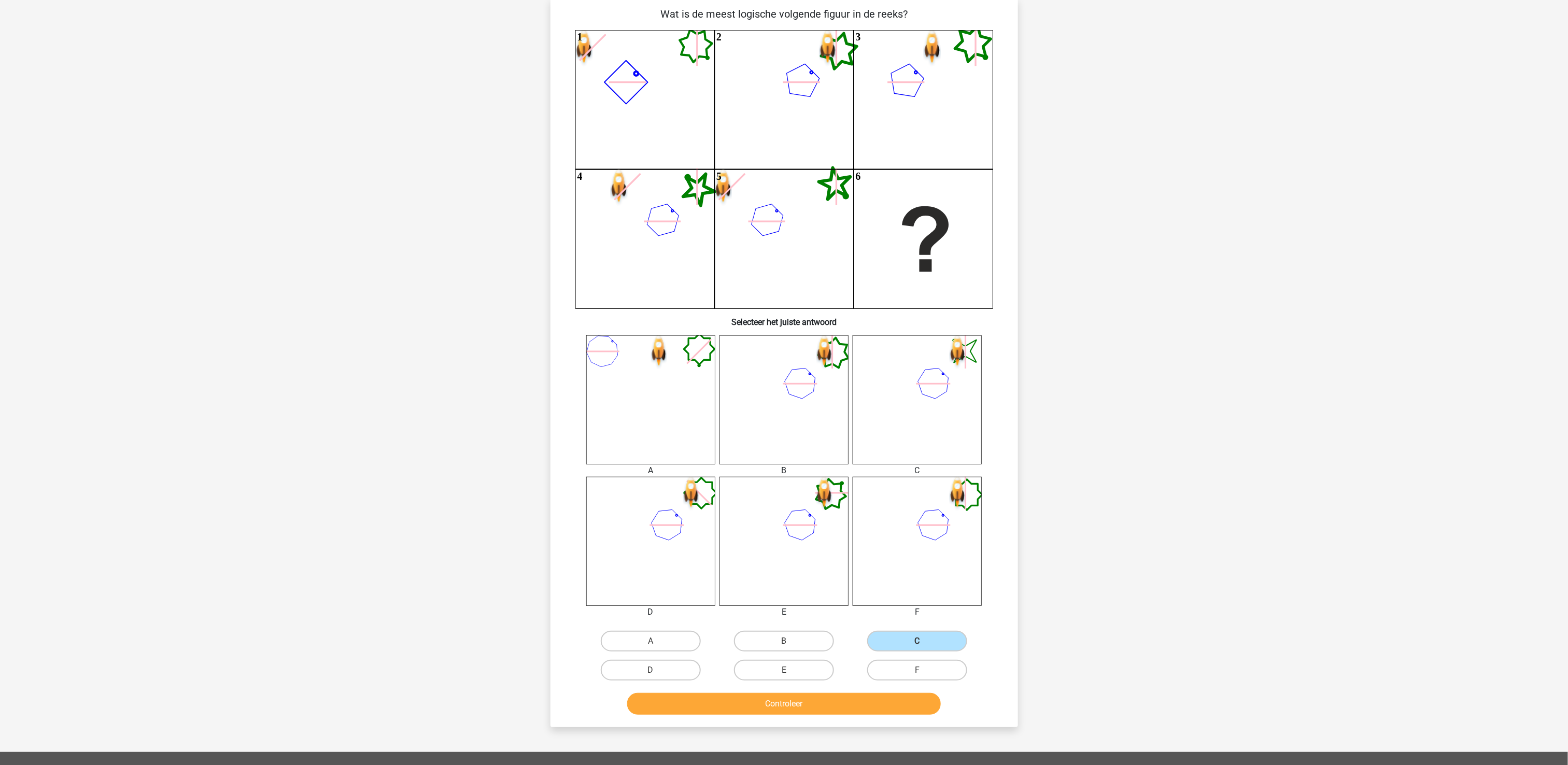
scroll to position [207, 0]
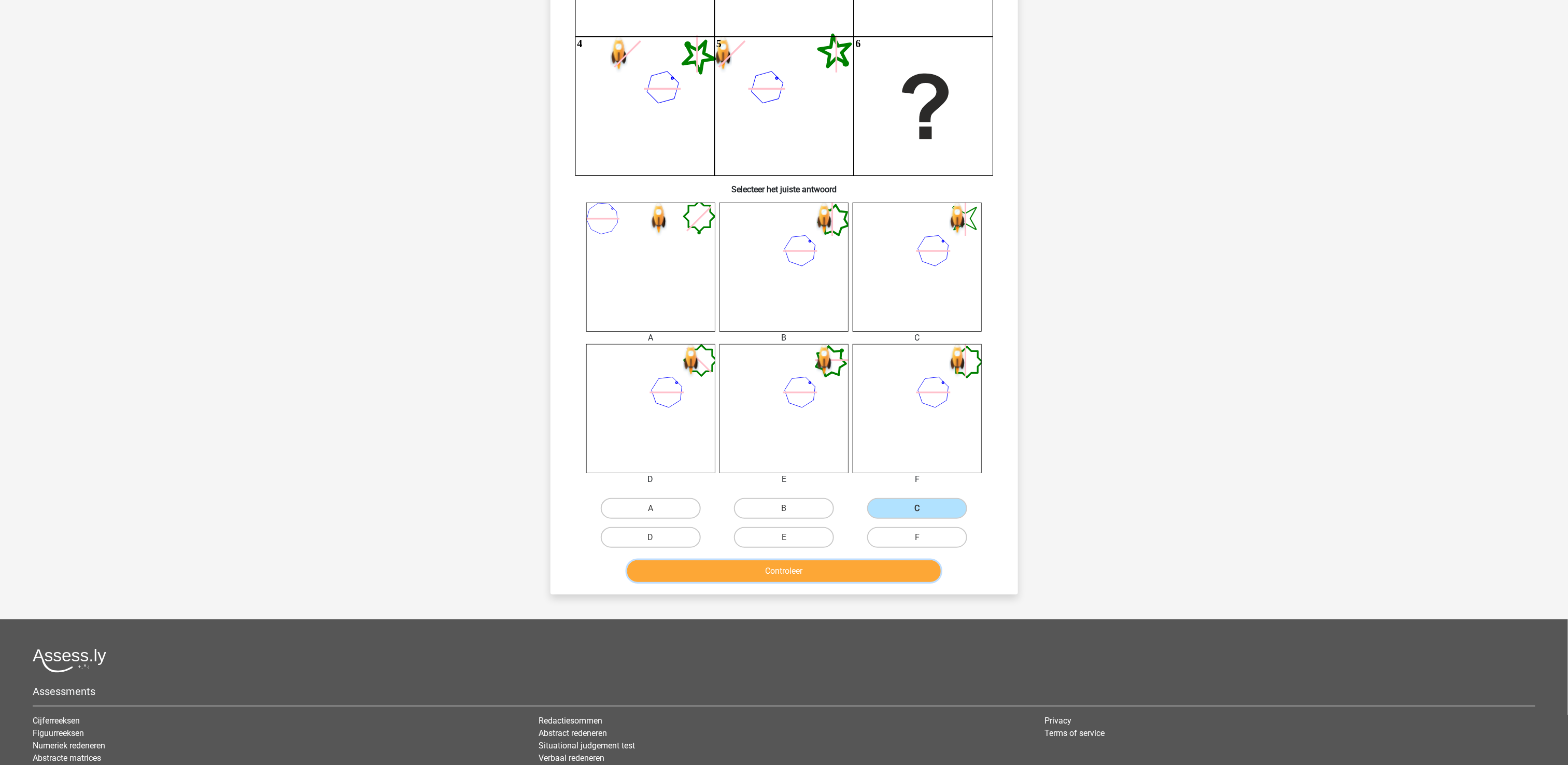
click at [891, 574] on button "Controleer" at bounding box center [784, 571] width 313 height 22
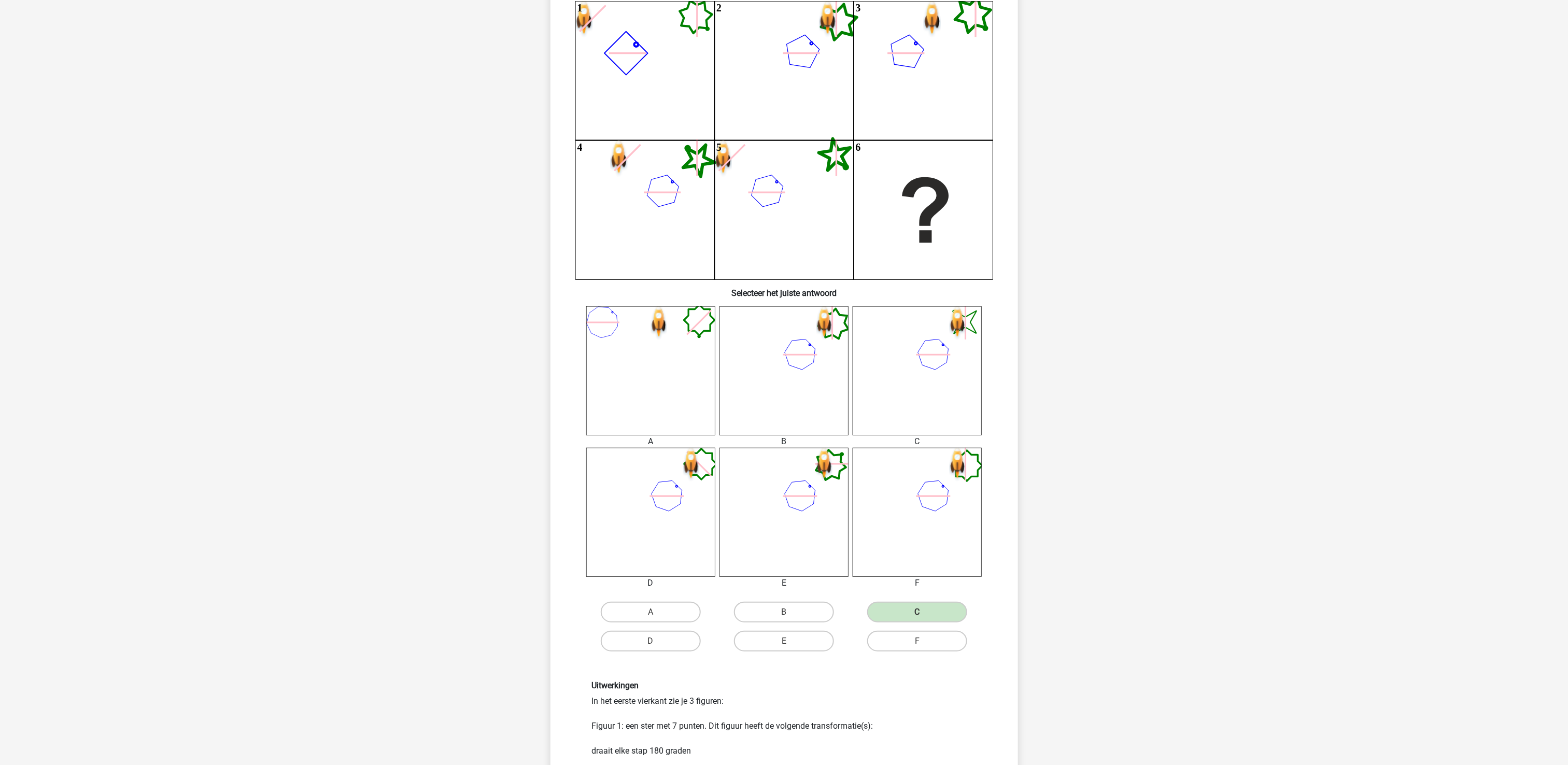
scroll to position [0, 0]
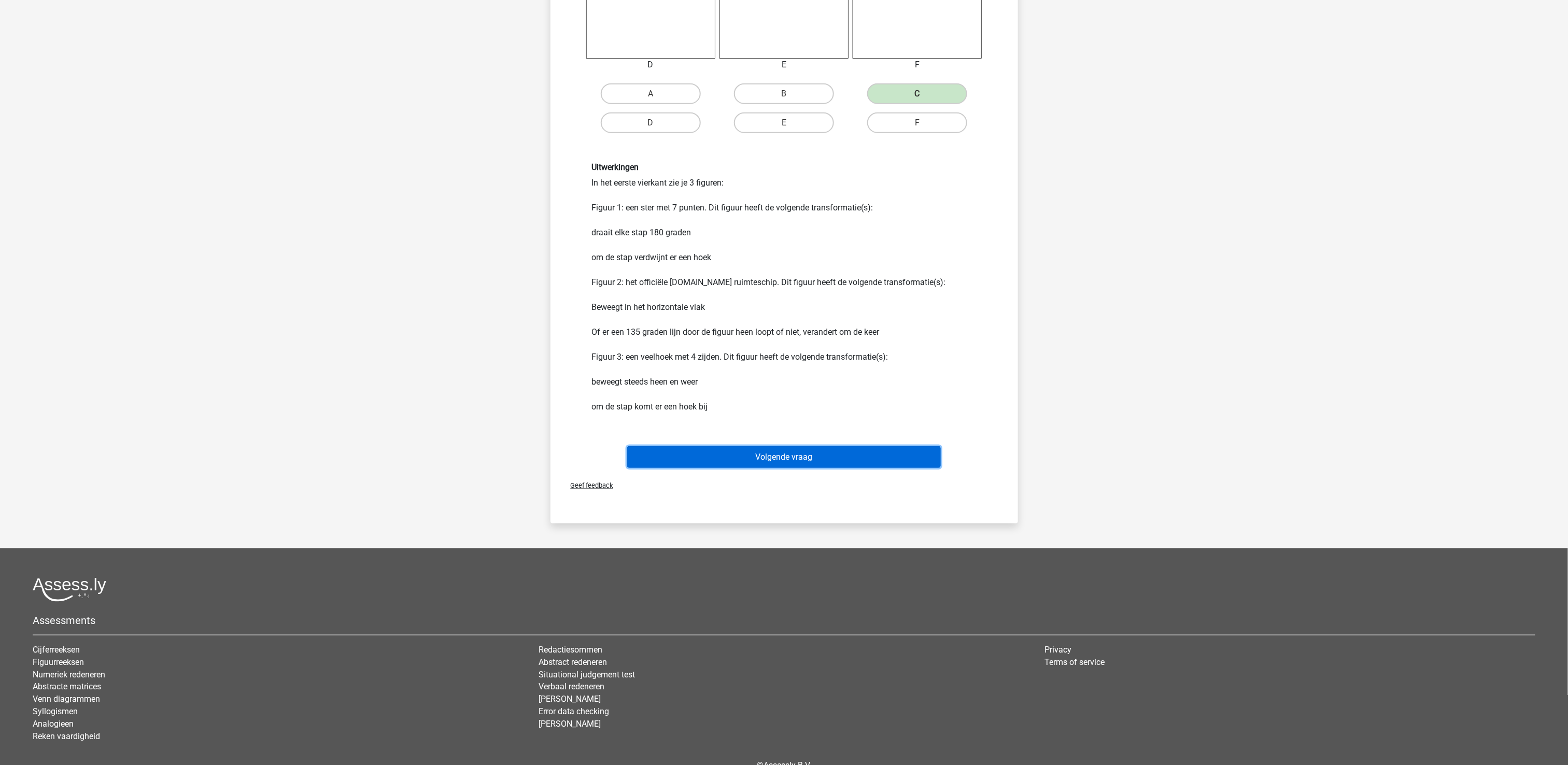
click at [833, 460] on button "Volgende vraag" at bounding box center [784, 457] width 313 height 22
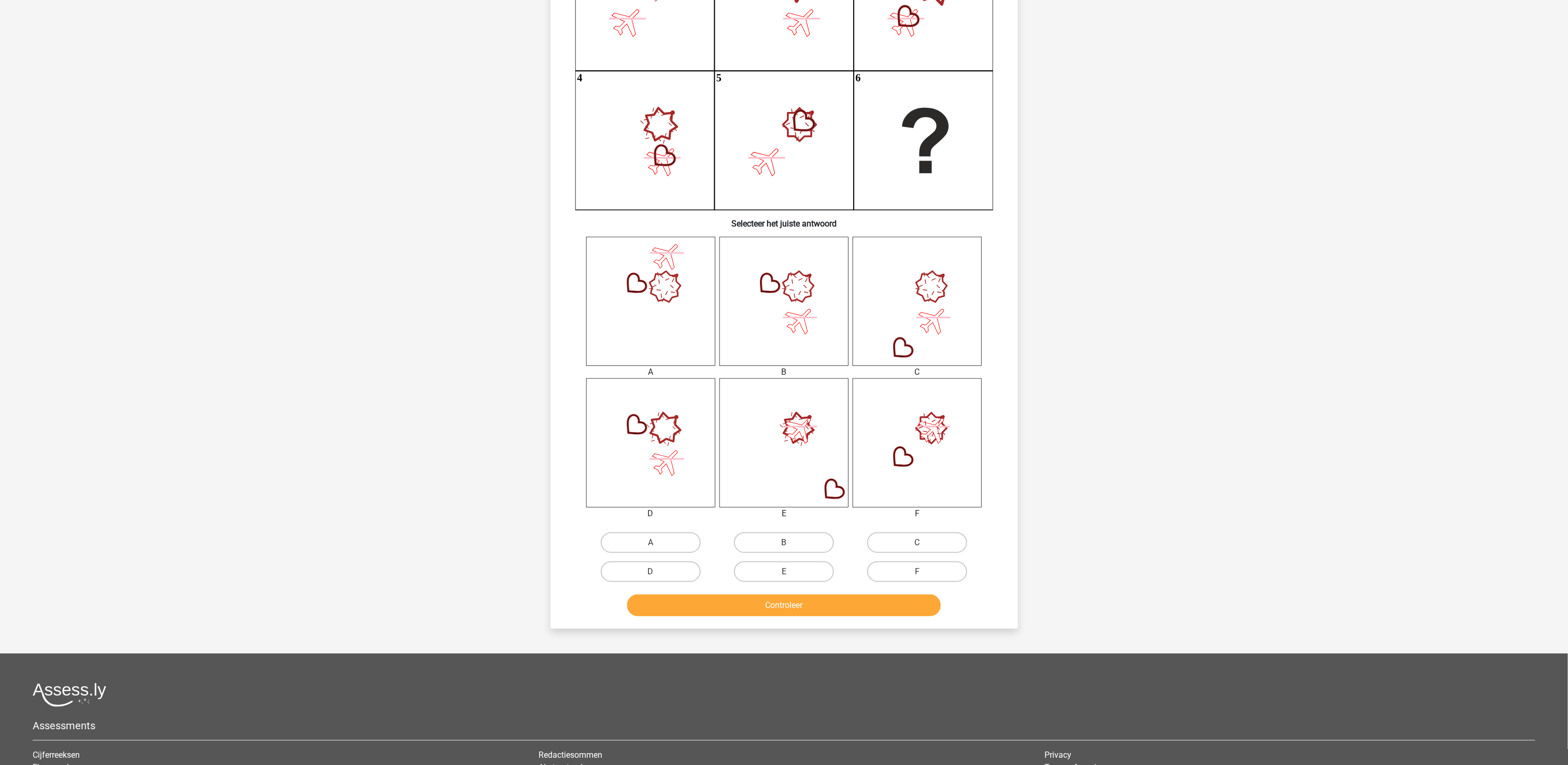
scroll to position [52, 0]
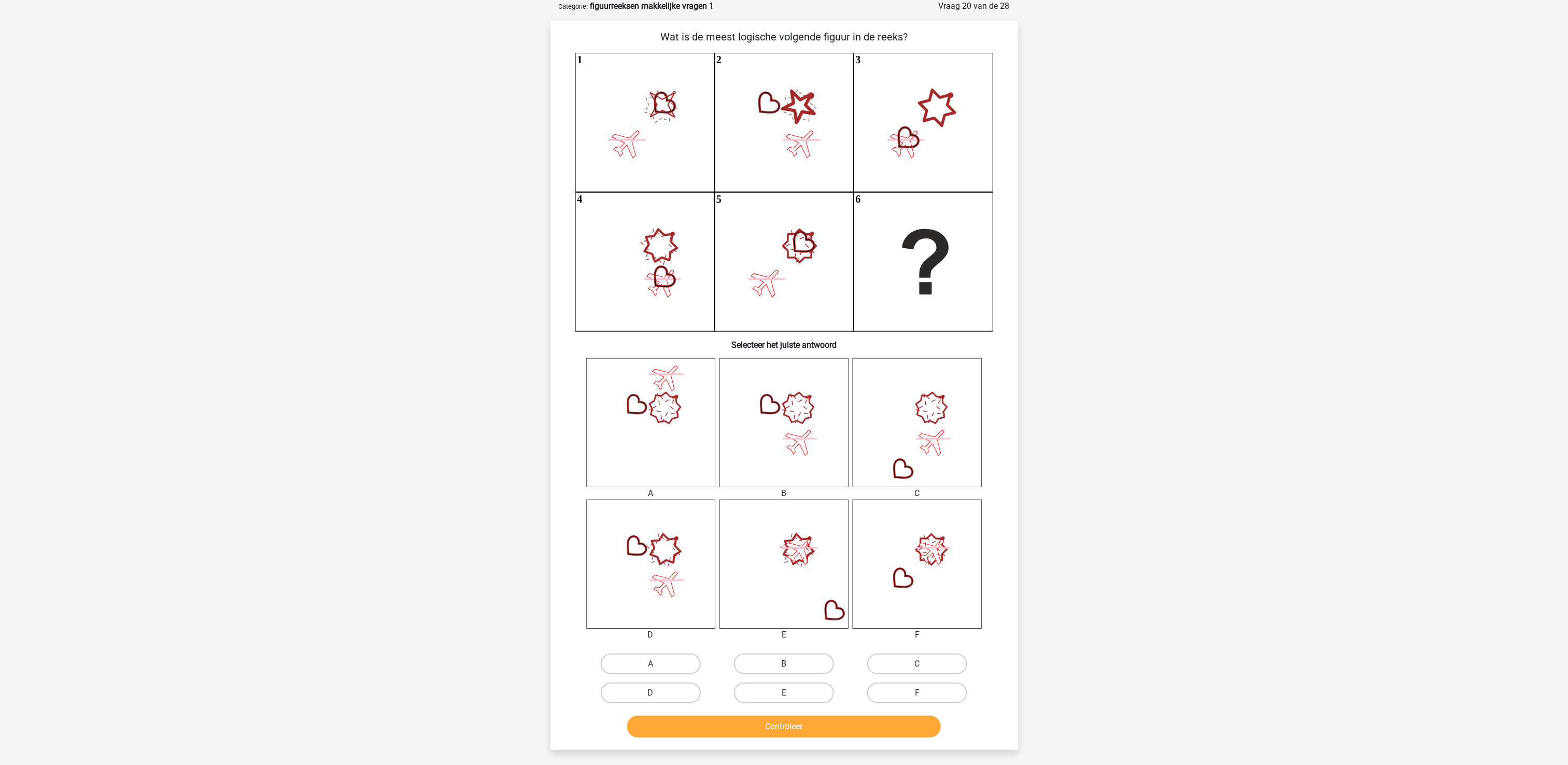
click at [796, 574] on label "B" at bounding box center [784, 664] width 100 height 21
click at [791, 574] on input "B" at bounding box center [787, 667] width 7 height 7
radio input "true"
click at [830, 574] on button "Controleer" at bounding box center [784, 727] width 313 height 22
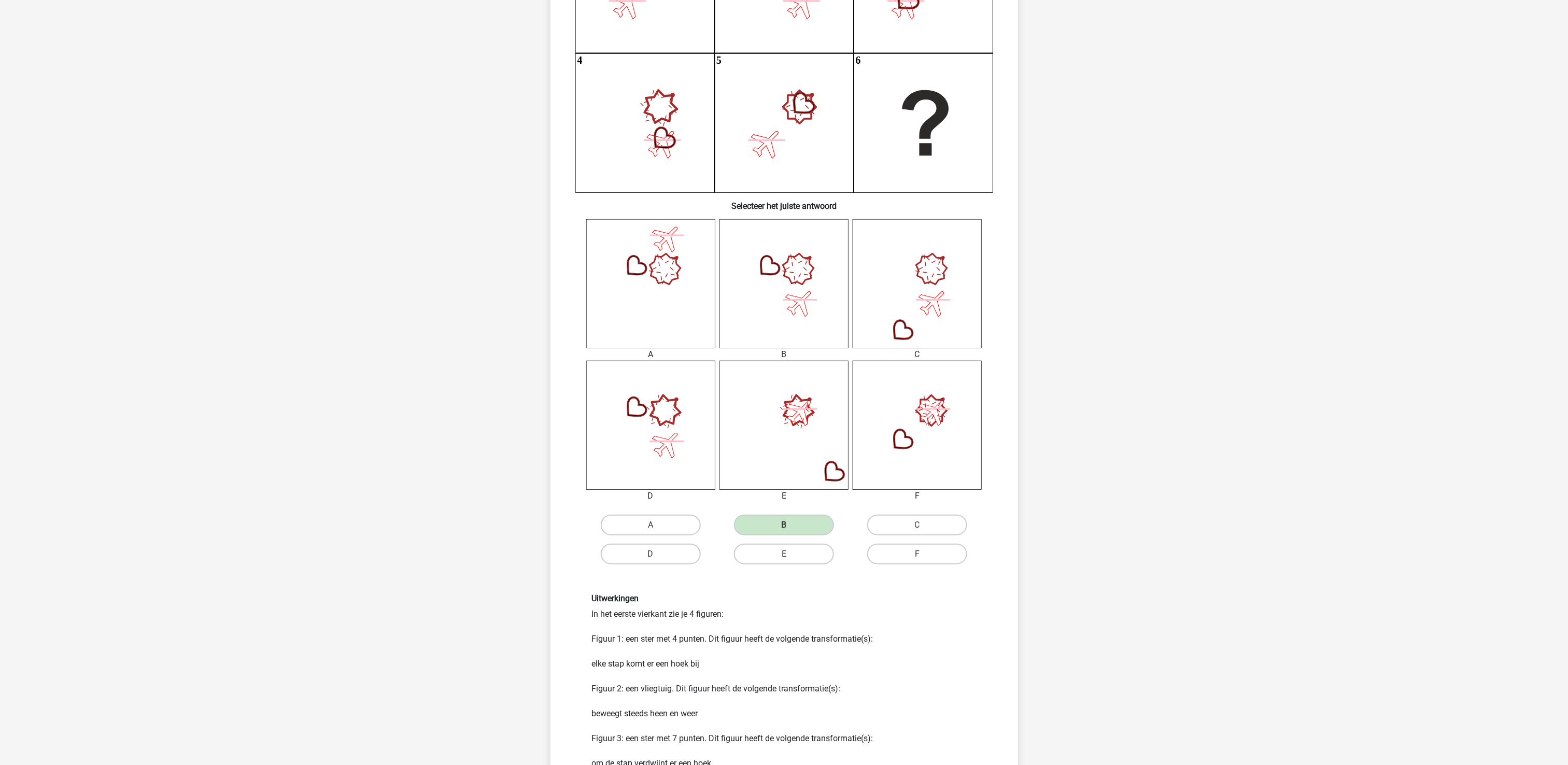
scroll to position [654, 0]
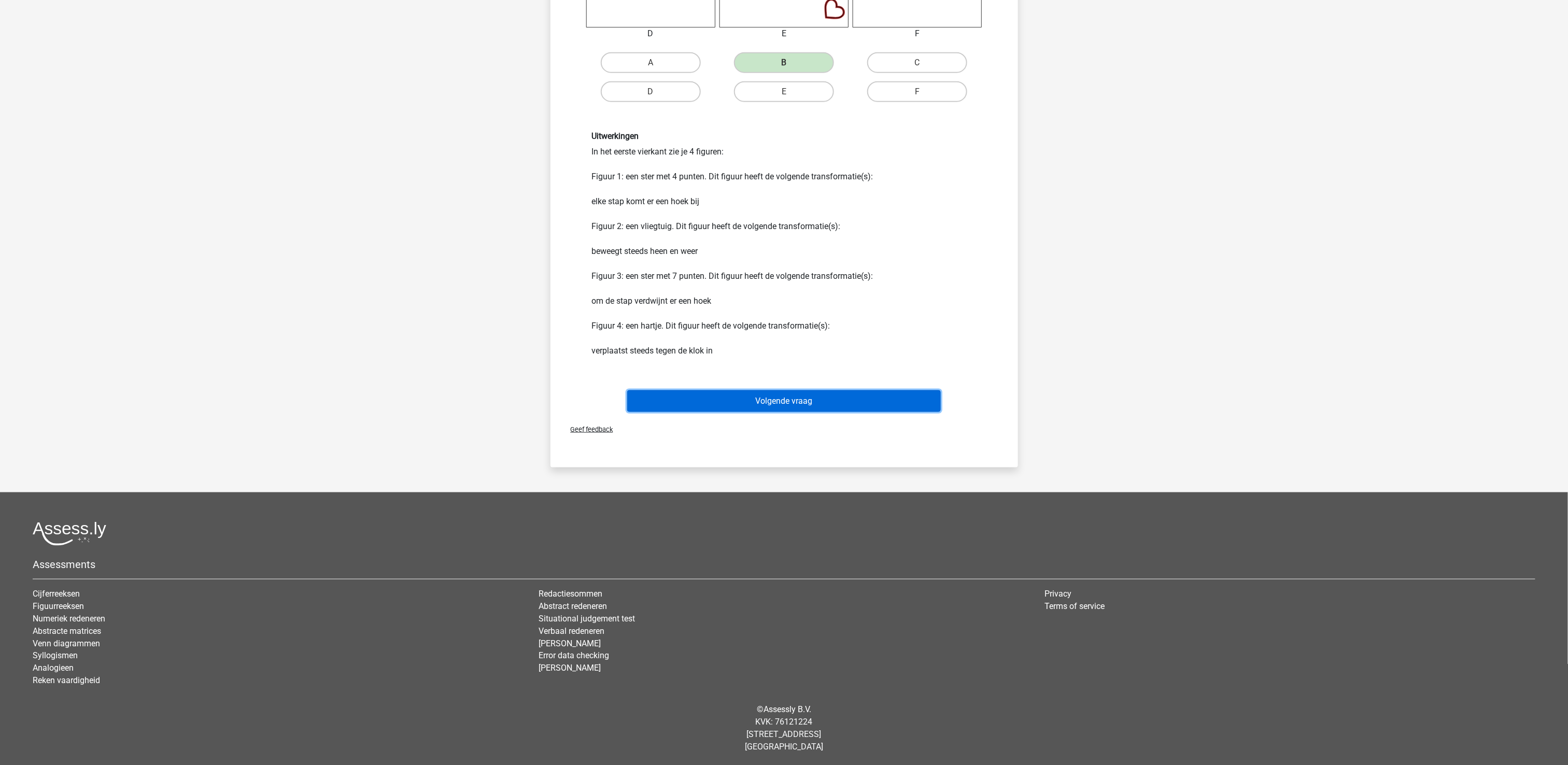
click at [845, 404] on button "Volgende vraag" at bounding box center [784, 401] width 313 height 22
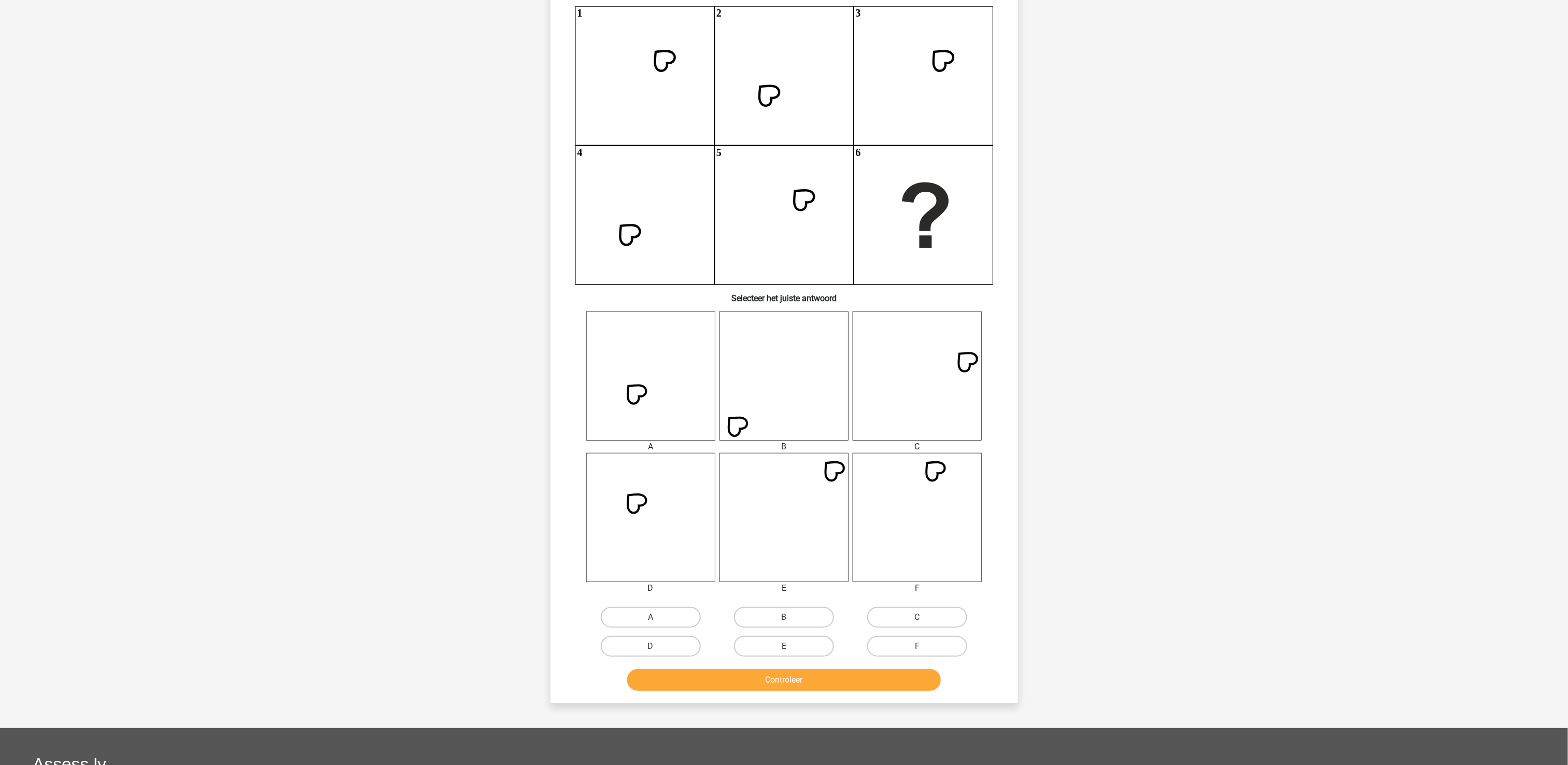
scroll to position [207, 0]
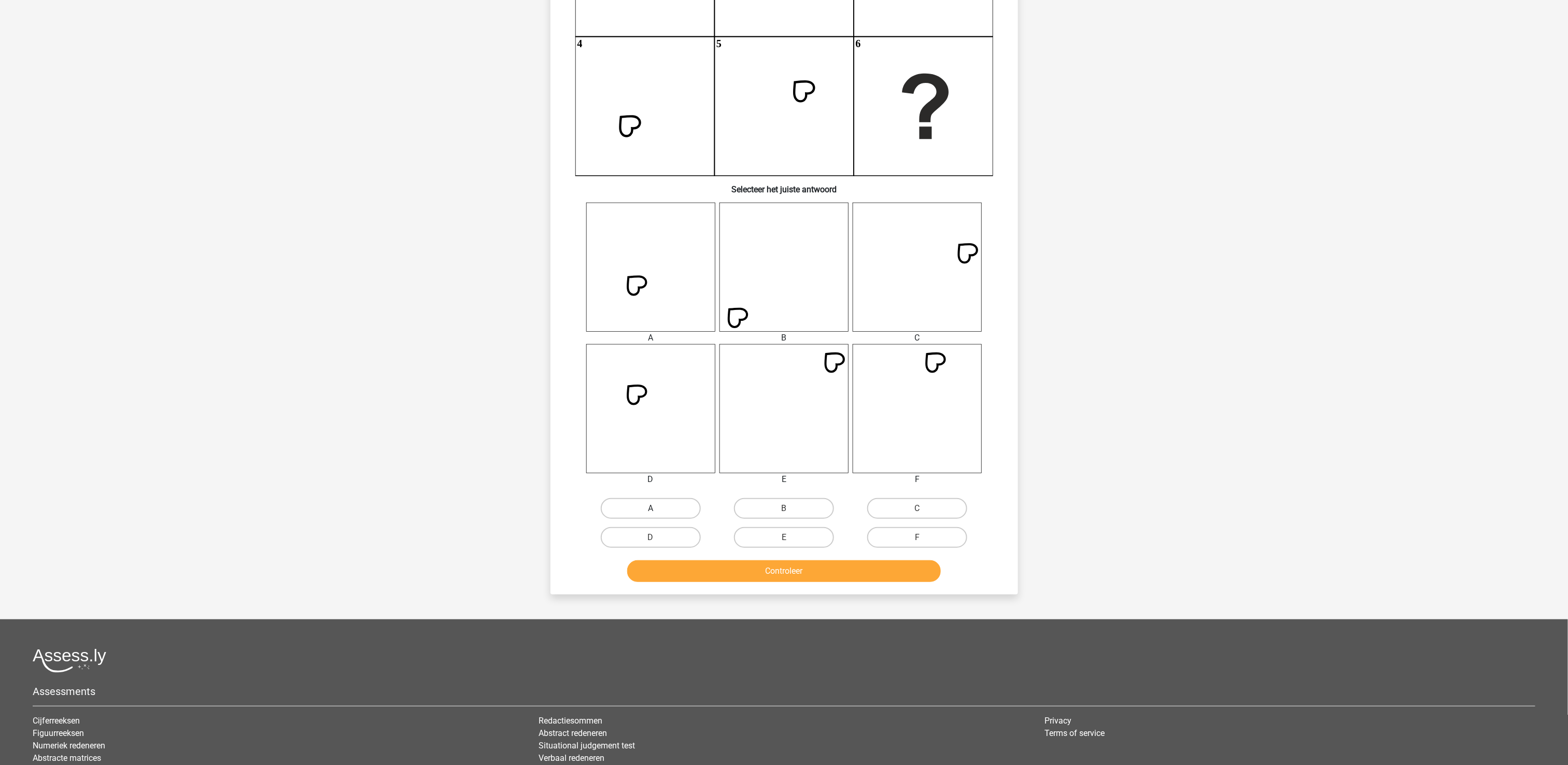
click at [692, 516] on label "A" at bounding box center [650, 508] width 100 height 21
click at [657, 516] on input "A" at bounding box center [653, 512] width 7 height 7
radio input "true"
click at [714, 569] on button "Controleer" at bounding box center [784, 571] width 313 height 22
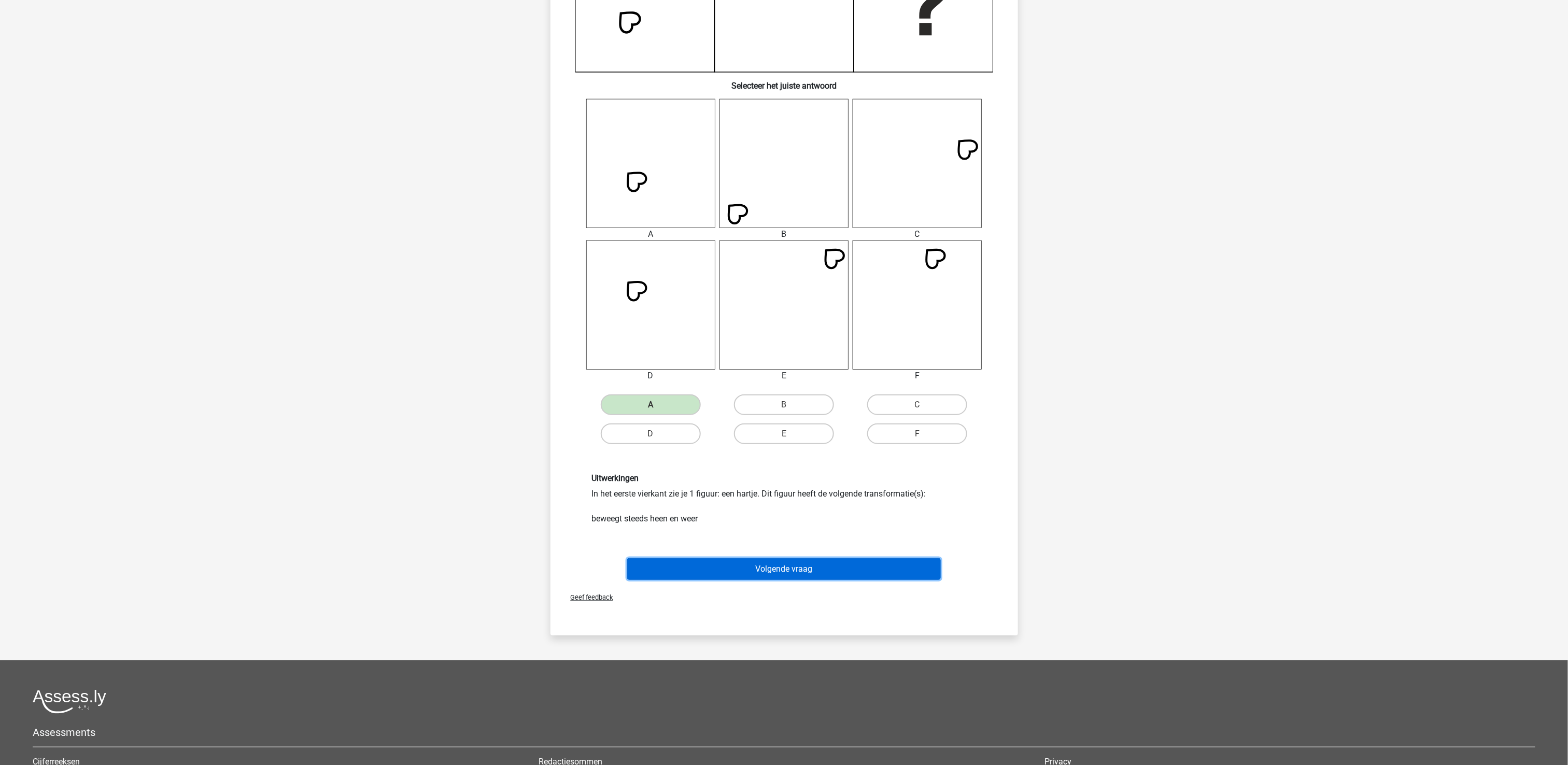
click at [780, 572] on button "Volgende vraag" at bounding box center [784, 569] width 313 height 22
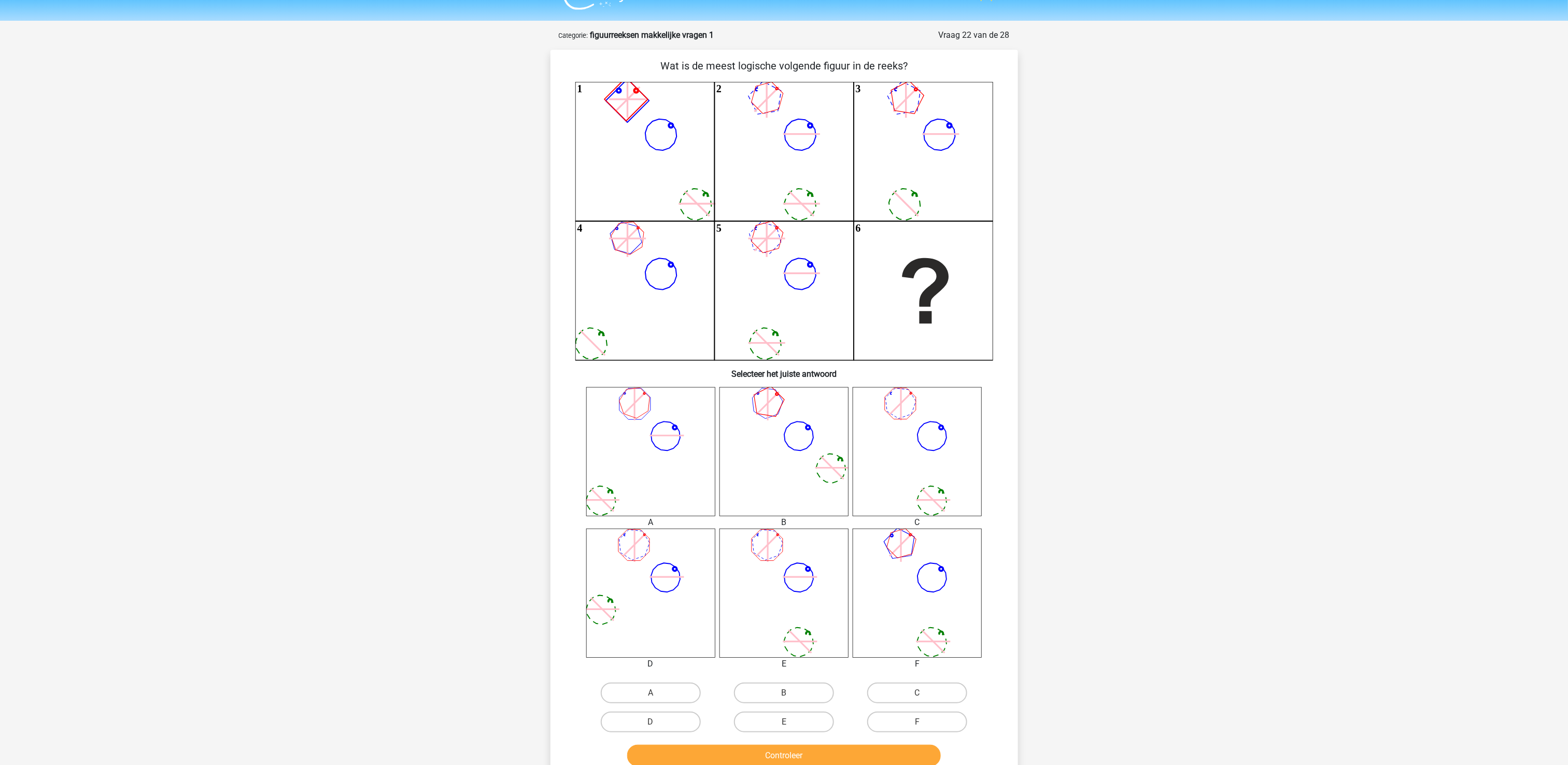
scroll to position [0, 0]
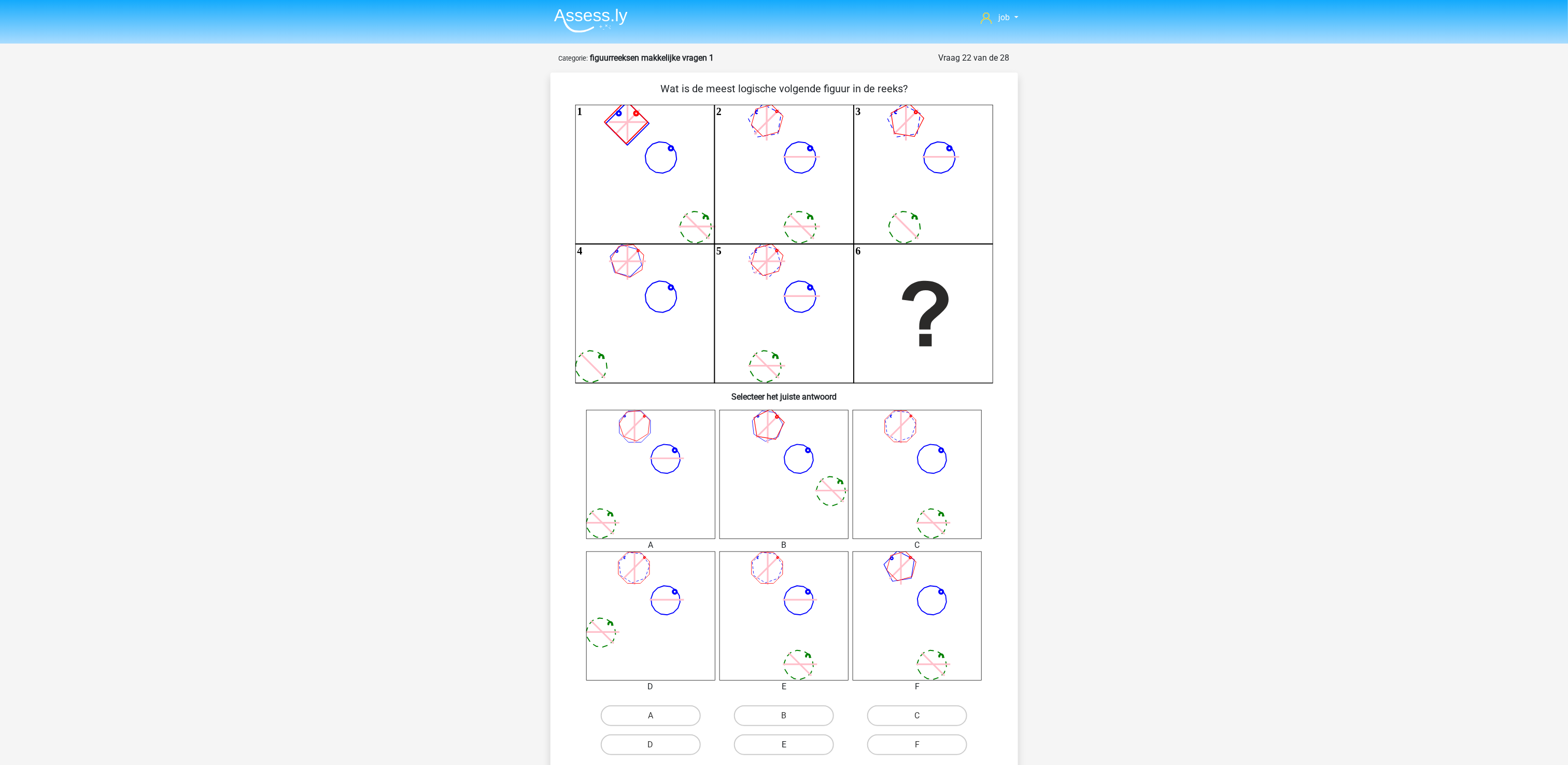
click at [779, 574] on label "E" at bounding box center [784, 745] width 100 height 21
click at [784, 574] on input "E" at bounding box center [787, 748] width 7 height 7
radio input "true"
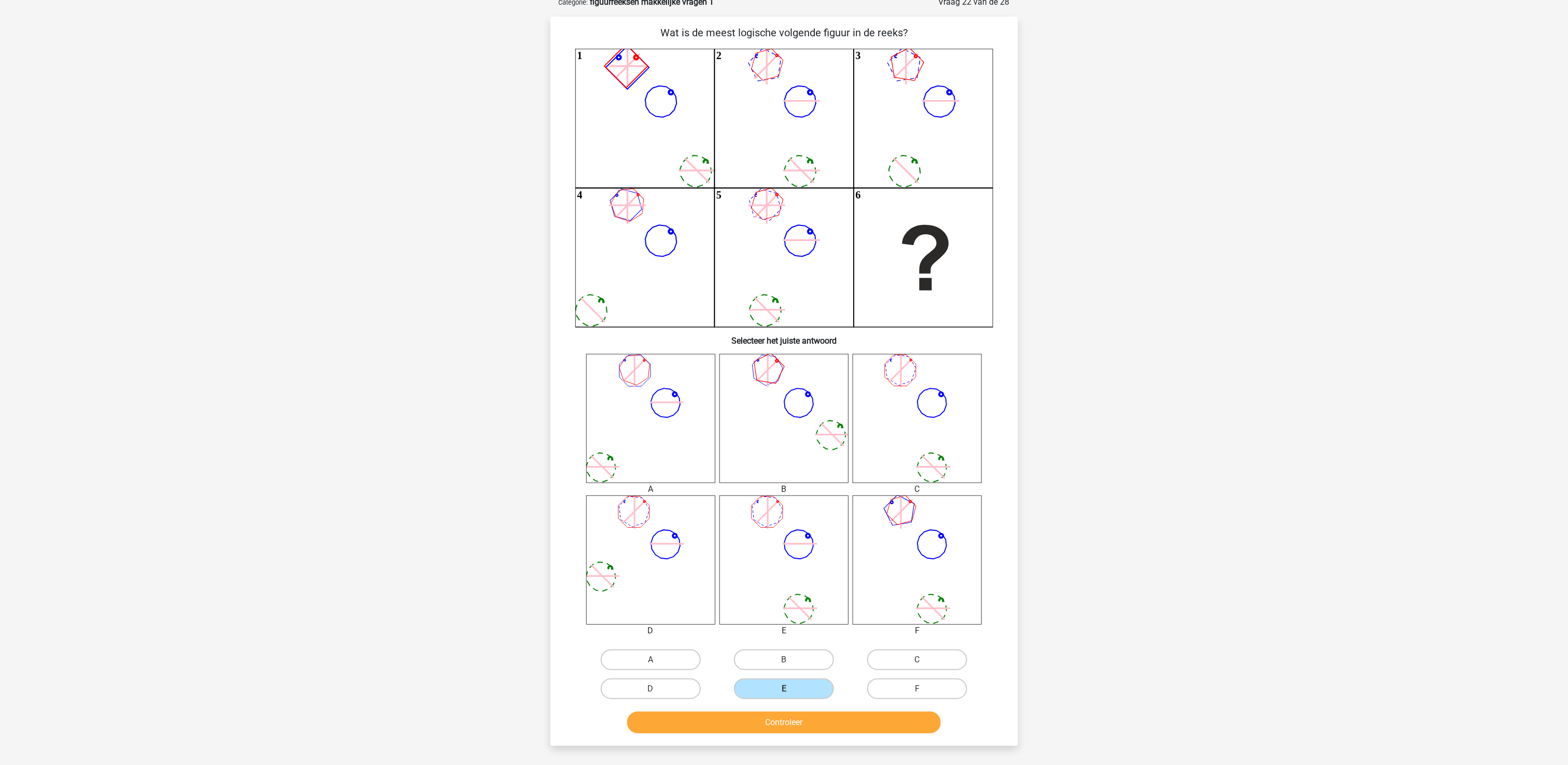
scroll to position [207, 0]
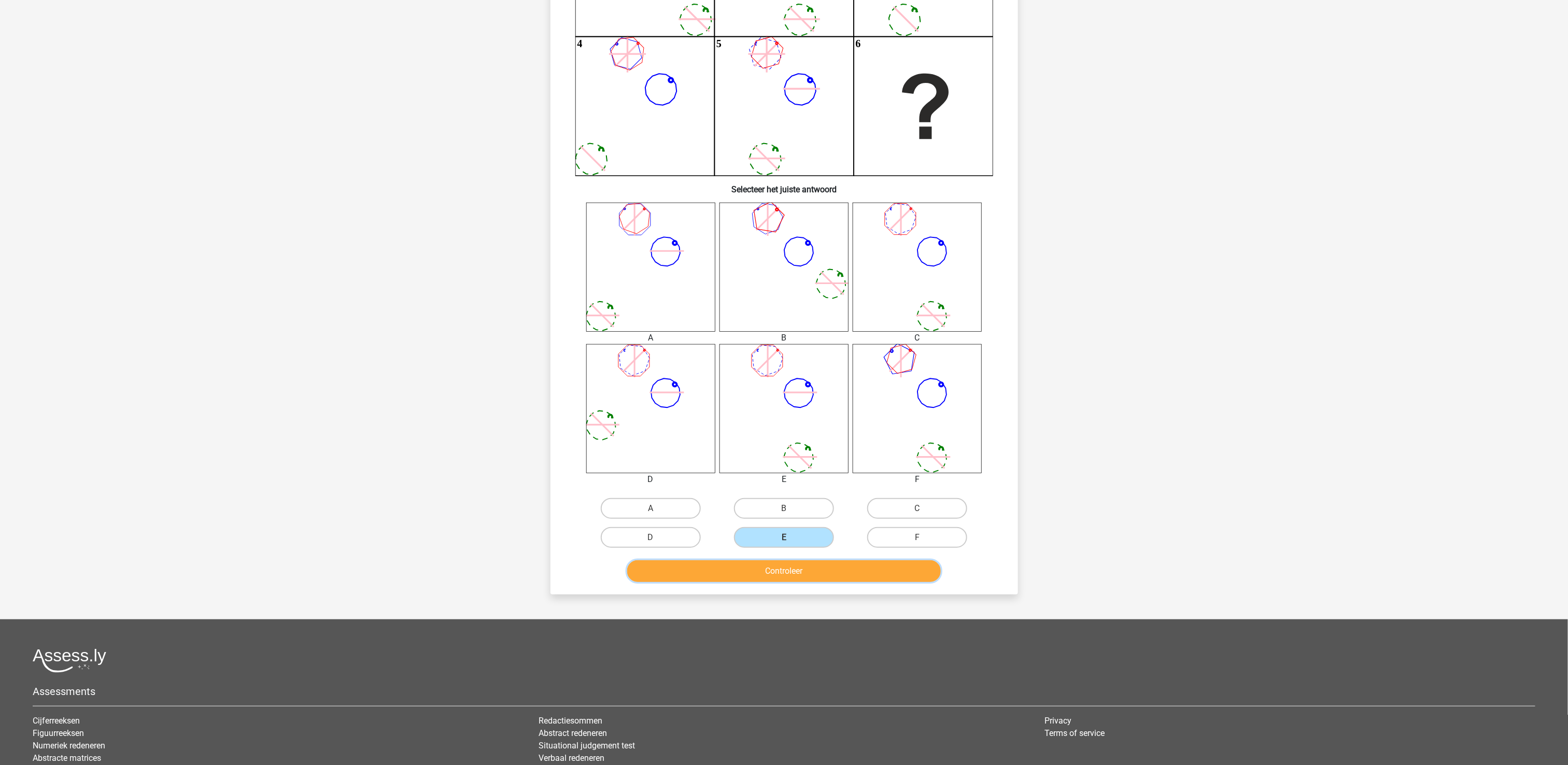
click at [789, 570] on button "Controleer" at bounding box center [784, 571] width 313 height 22
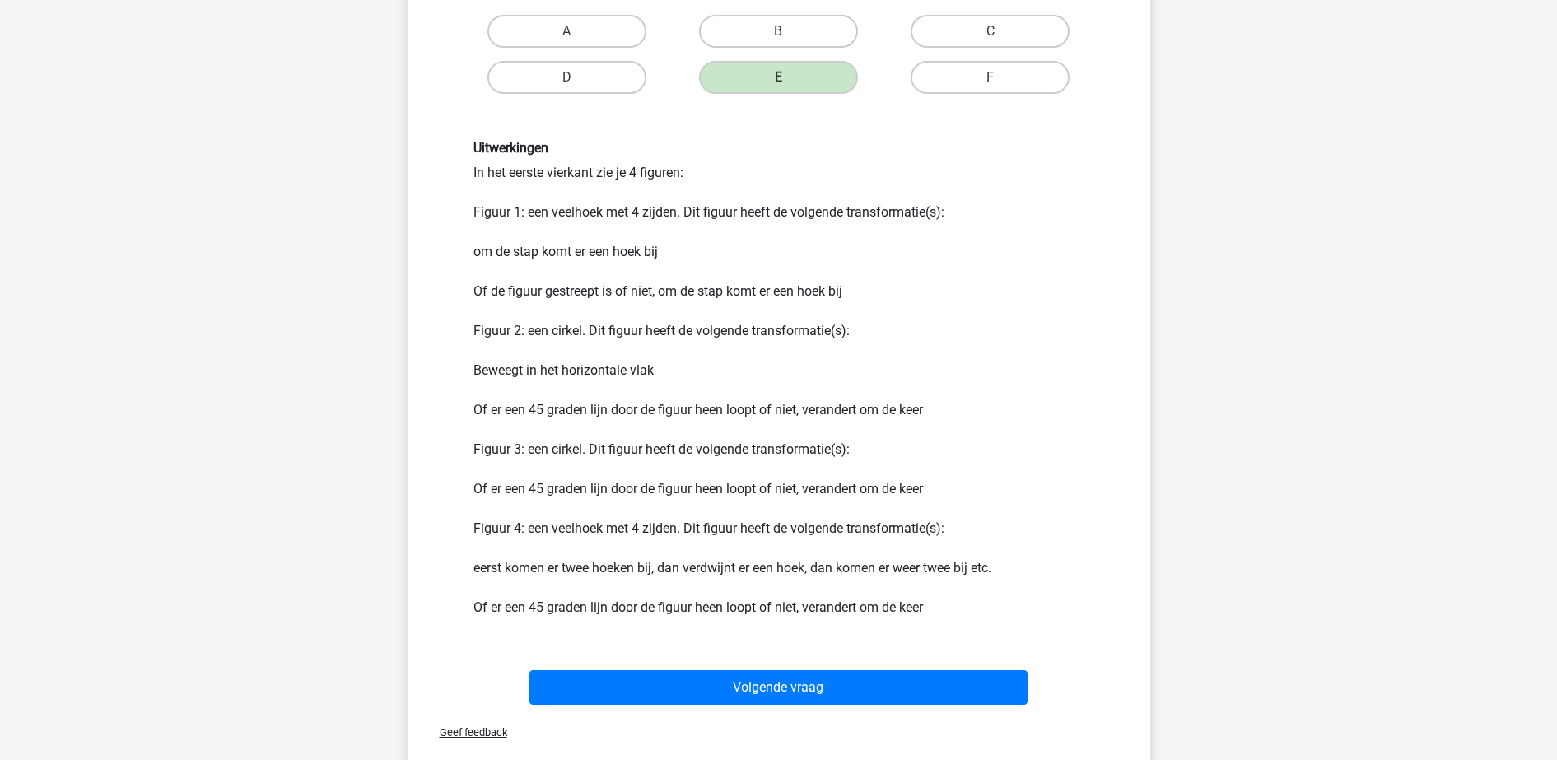
scroll to position [1071, 0]
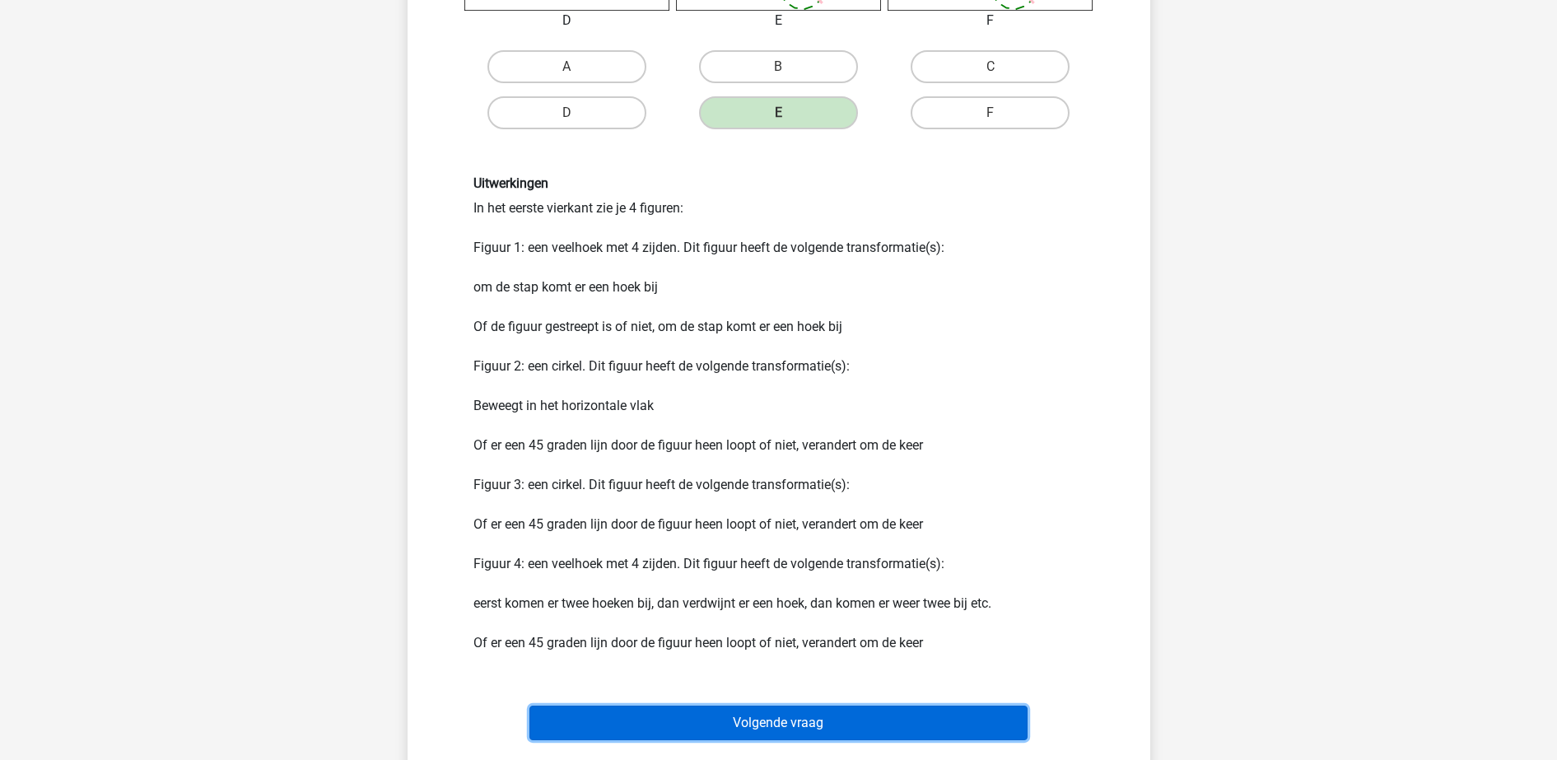
click at [833, 726] on button "Volgende vraag" at bounding box center [779, 723] width 498 height 35
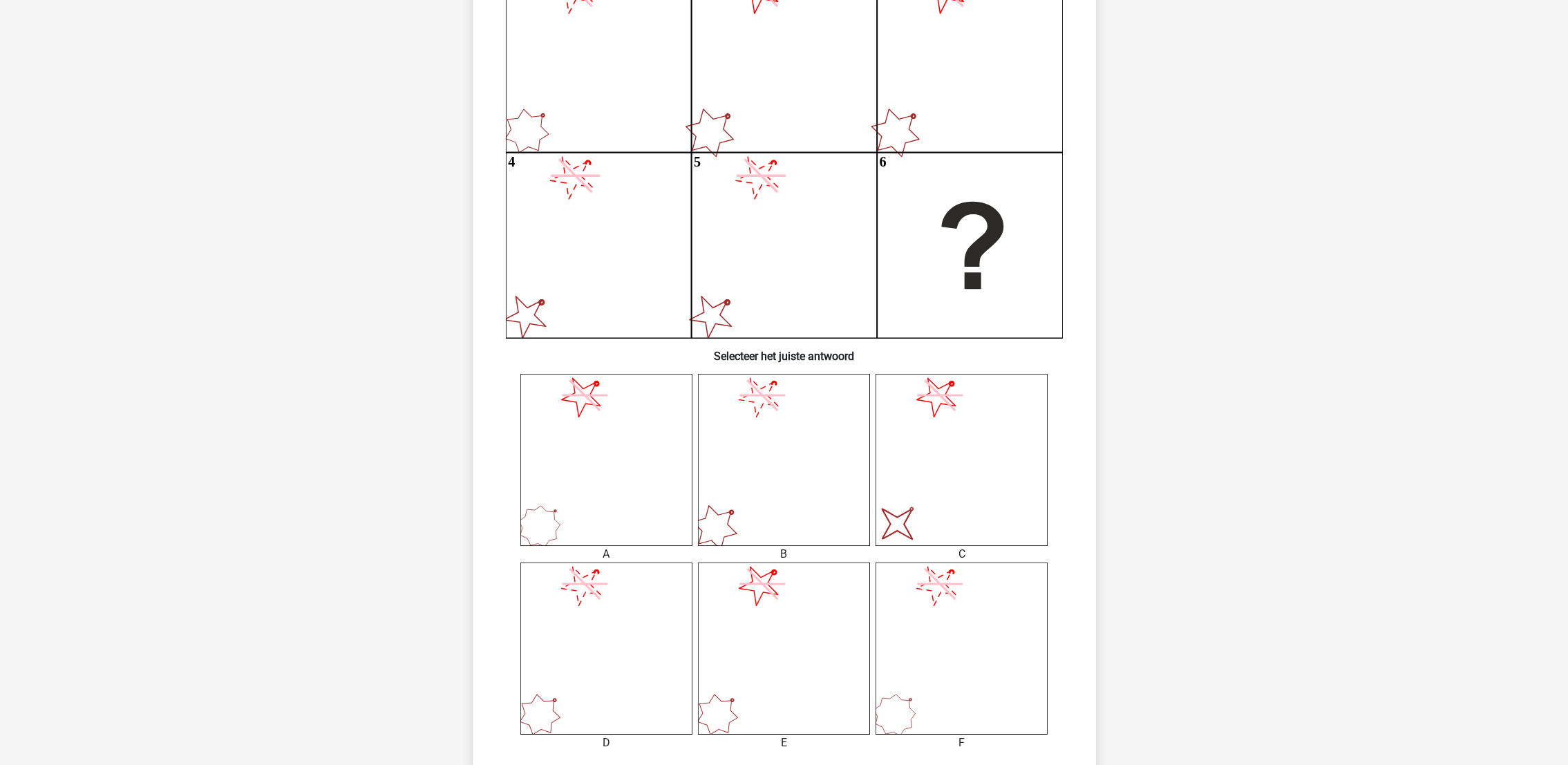
scroll to position [276, 0]
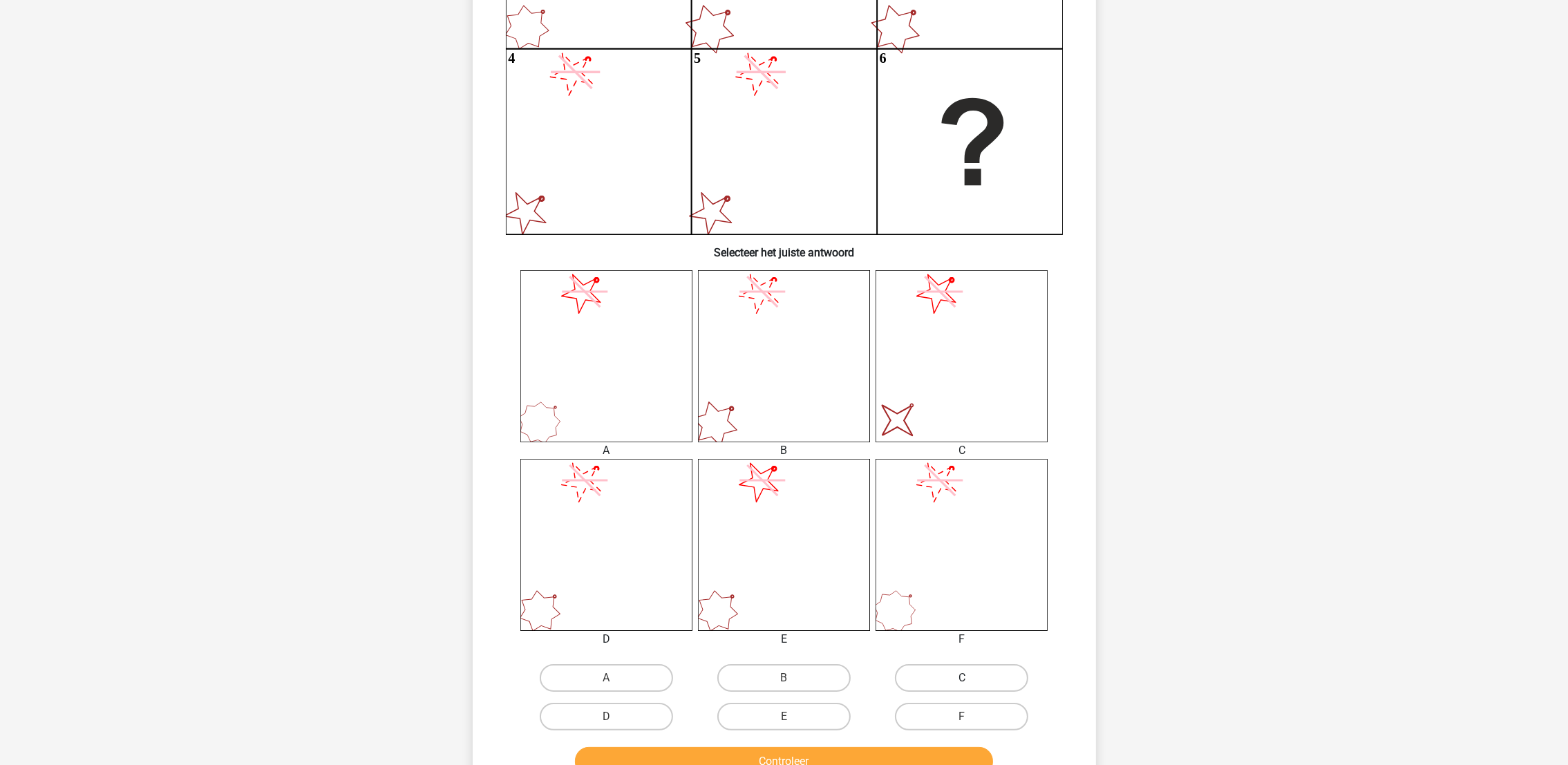
drag, startPoint x: 906, startPoint y: 666, endPoint x: 899, endPoint y: 671, distance: 8.6
click at [906, 666] on label "C" at bounding box center [961, 677] width 133 height 28
click at [961, 678] on input "C" at bounding box center [966, 682] width 9 height 9
radio input "true"
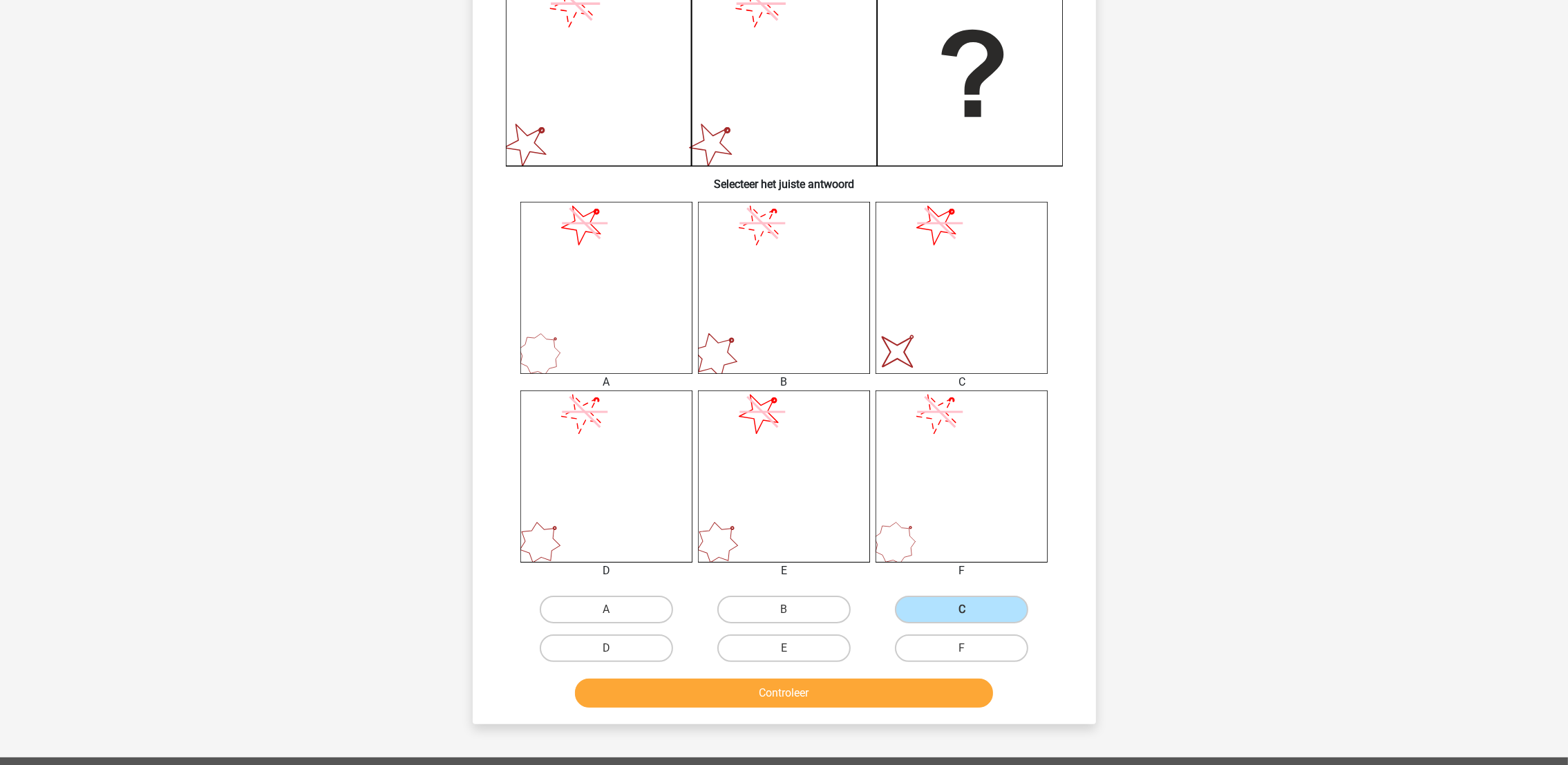
scroll to position [380, 0]
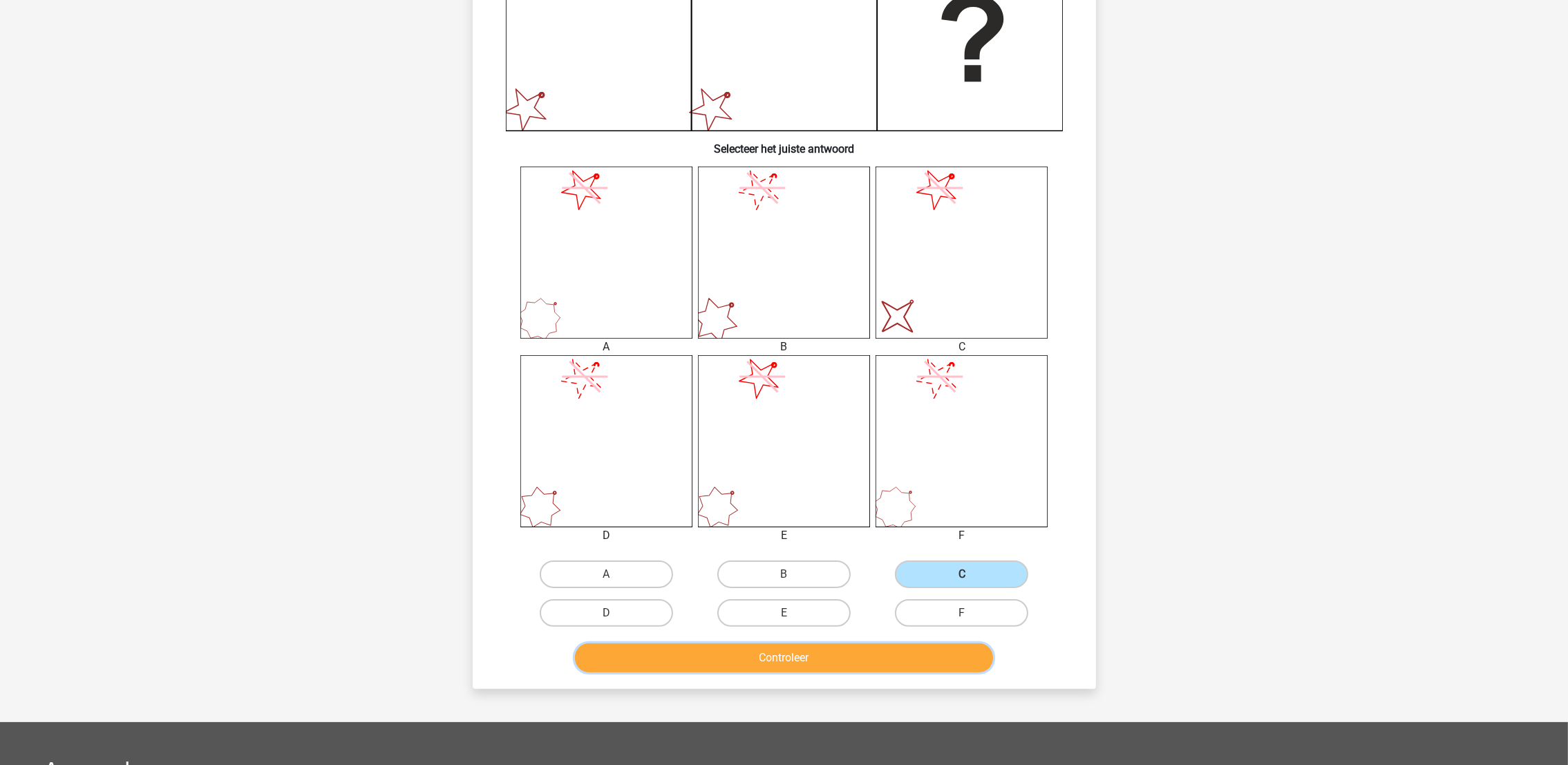
click at [884, 659] on button "Controleer" at bounding box center [784, 658] width 418 height 29
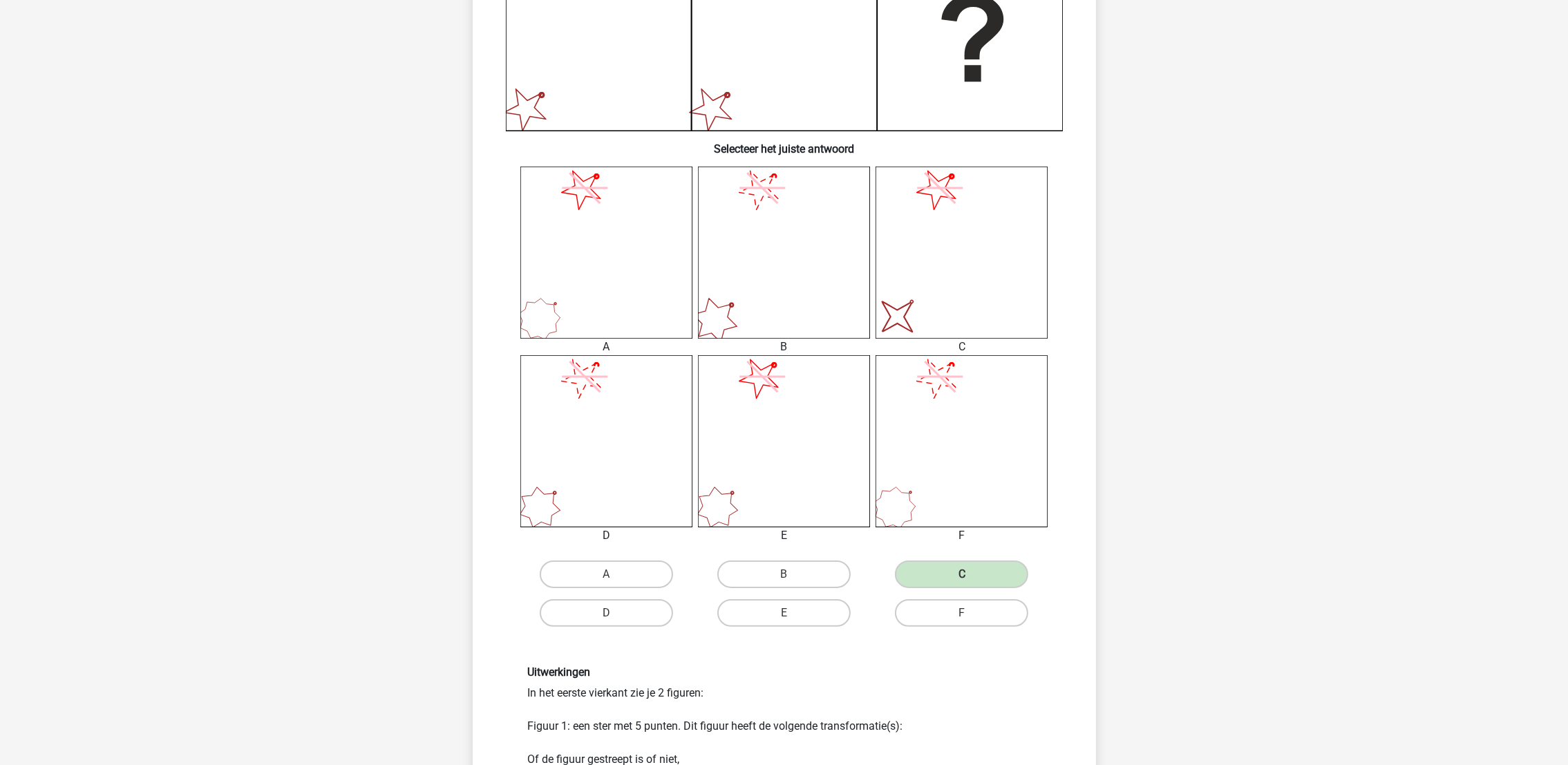
scroll to position [898, 0]
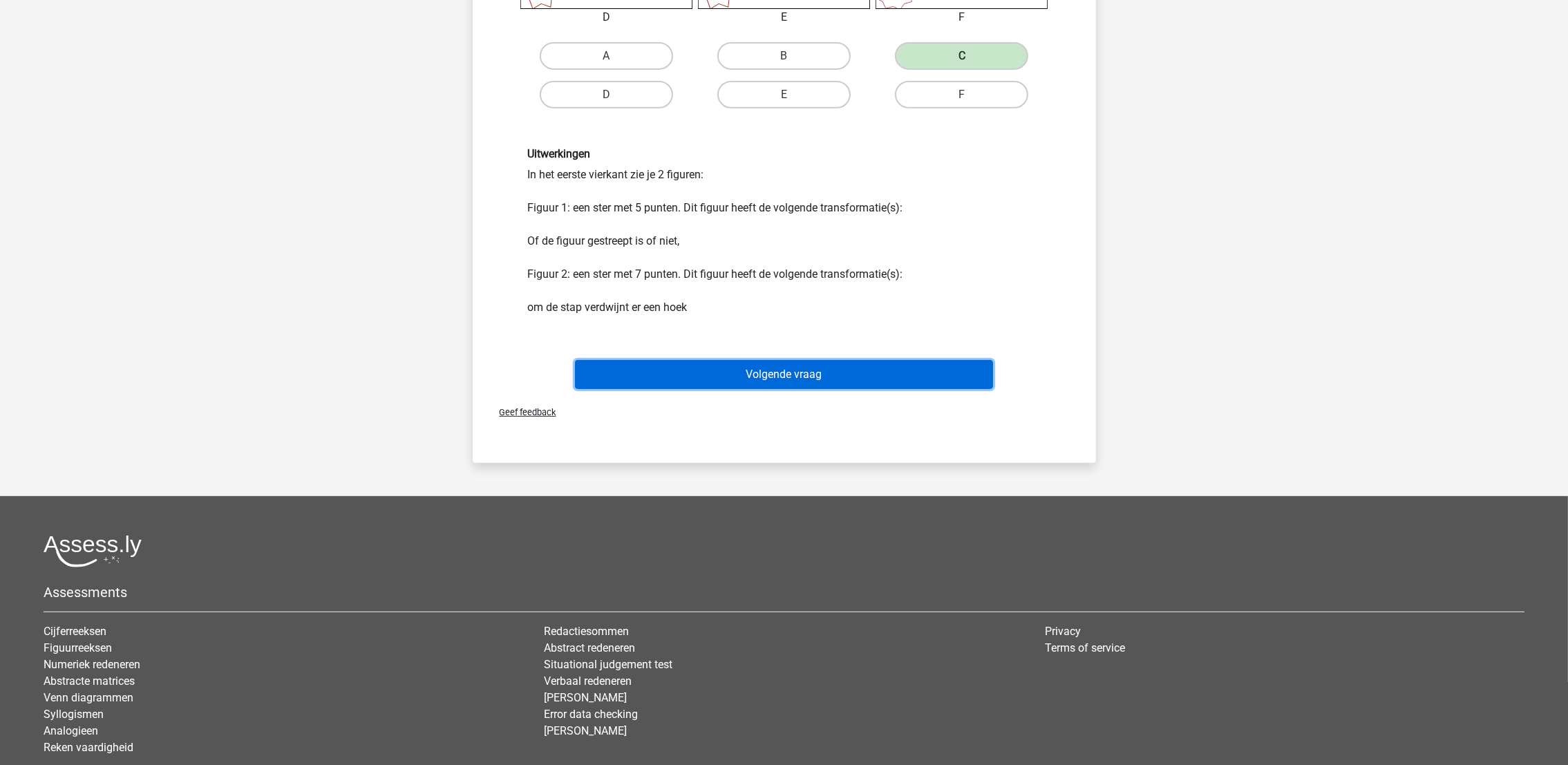
click at [828, 382] on button "Volgende vraag" at bounding box center [784, 374] width 418 height 29
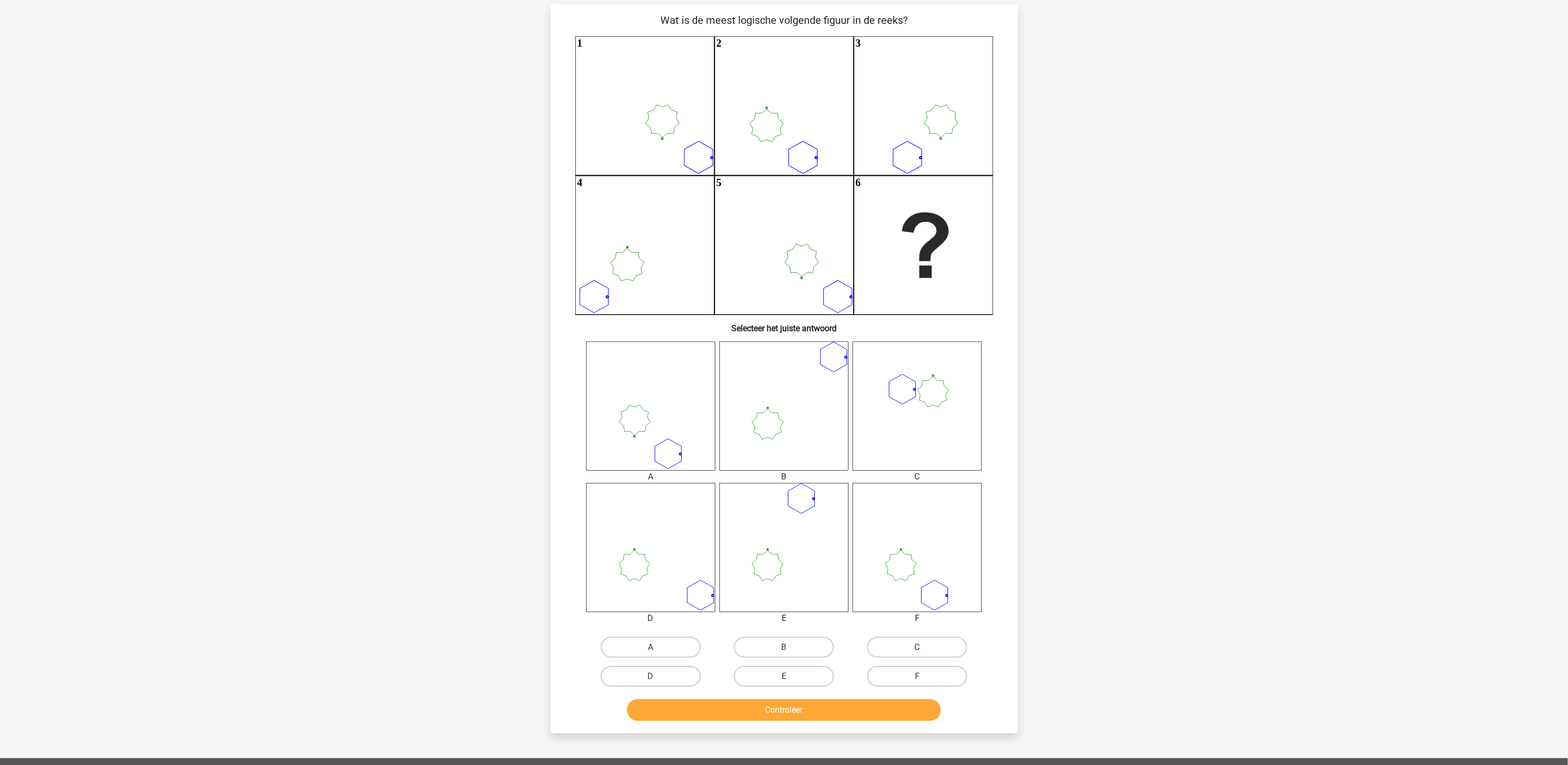
scroll to position [104, 0]
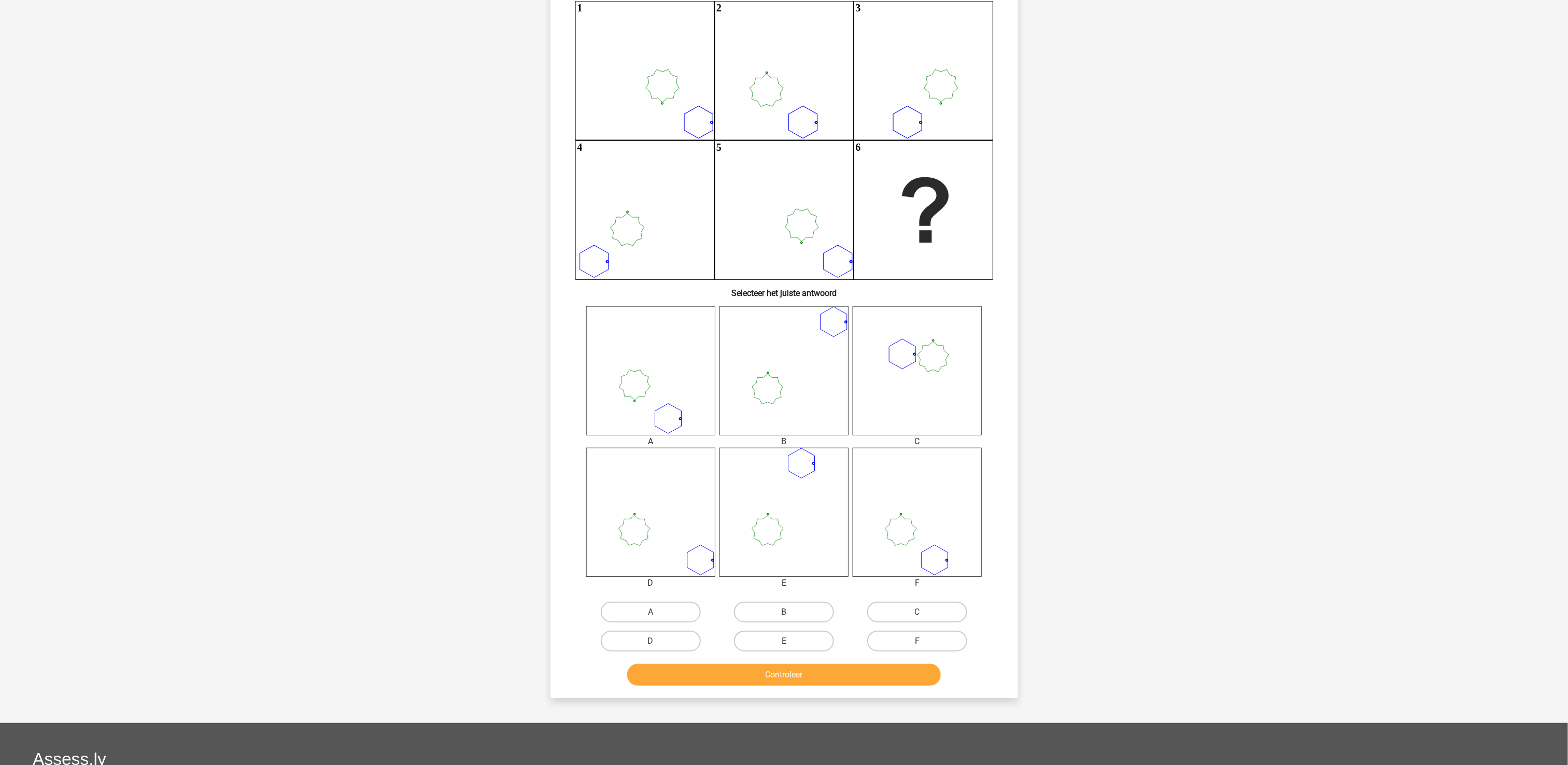
click at [900, 574] on label "F" at bounding box center [917, 641] width 100 height 21
click at [918, 574] on input "F" at bounding box center [921, 645] width 7 height 7
radio input "true"
click at [893, 574] on button "Controleer" at bounding box center [784, 675] width 313 height 22
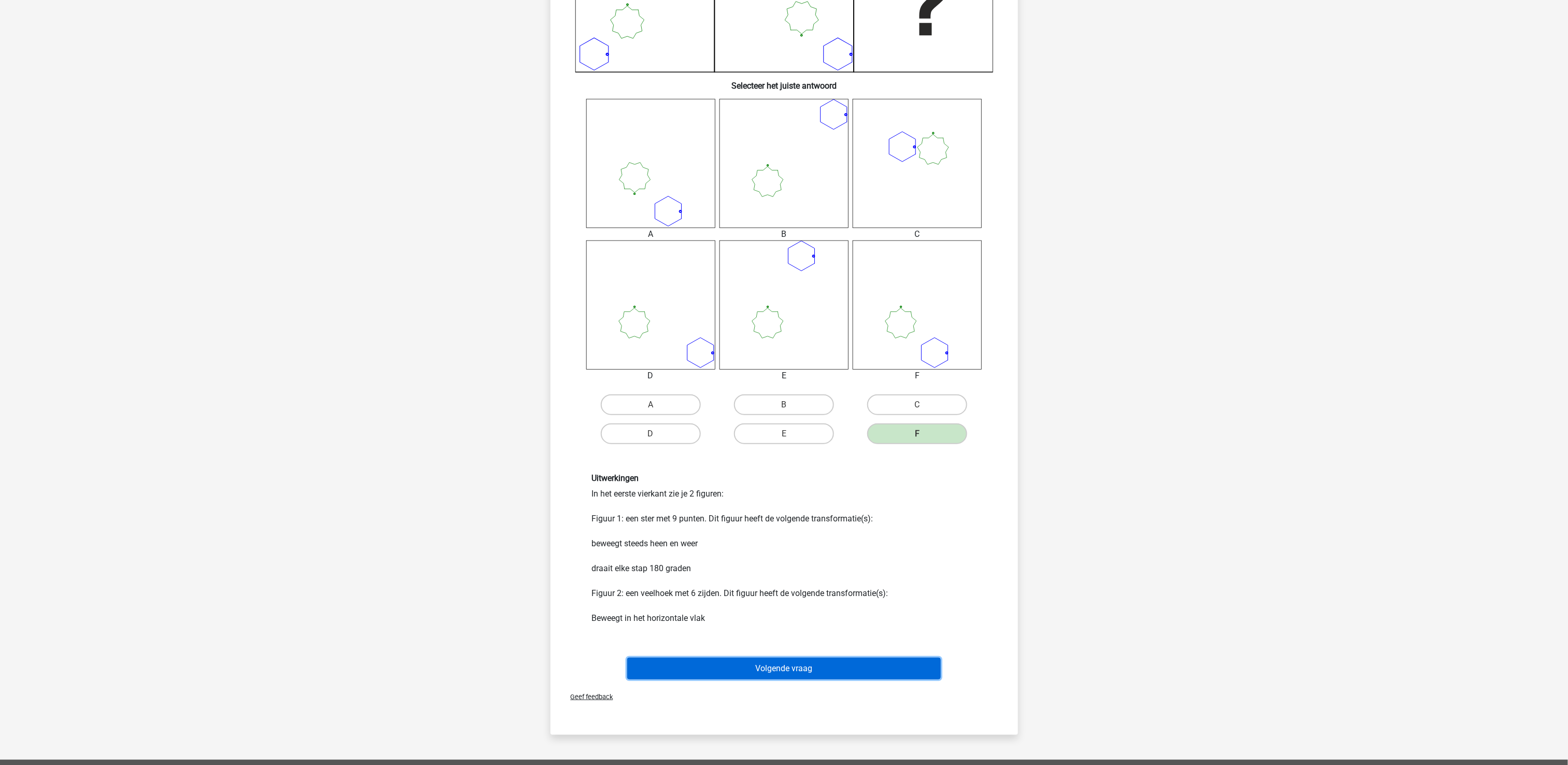
click at [837, 574] on button "Volgende vraag" at bounding box center [784, 669] width 313 height 22
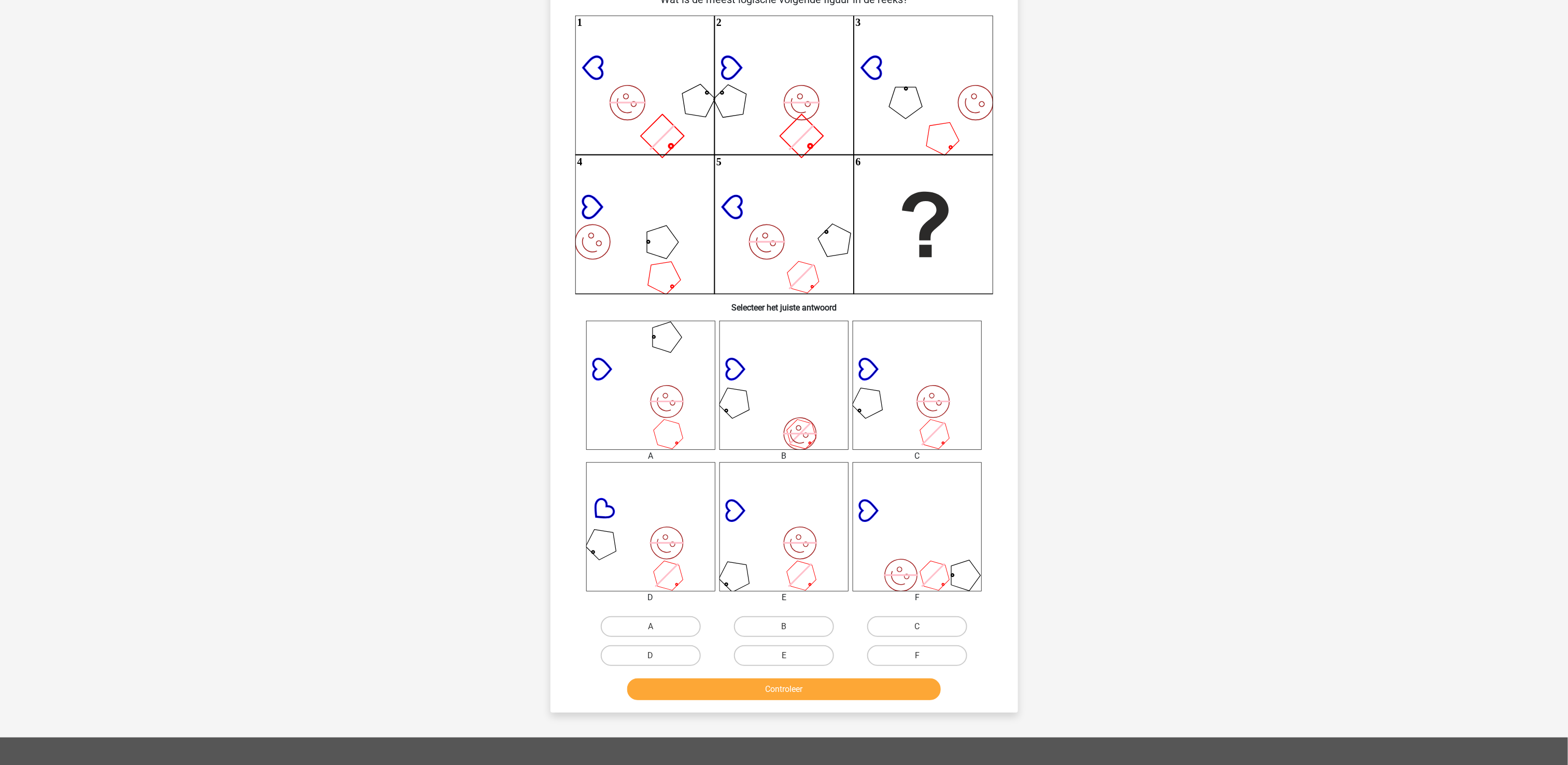
scroll to position [52, 0]
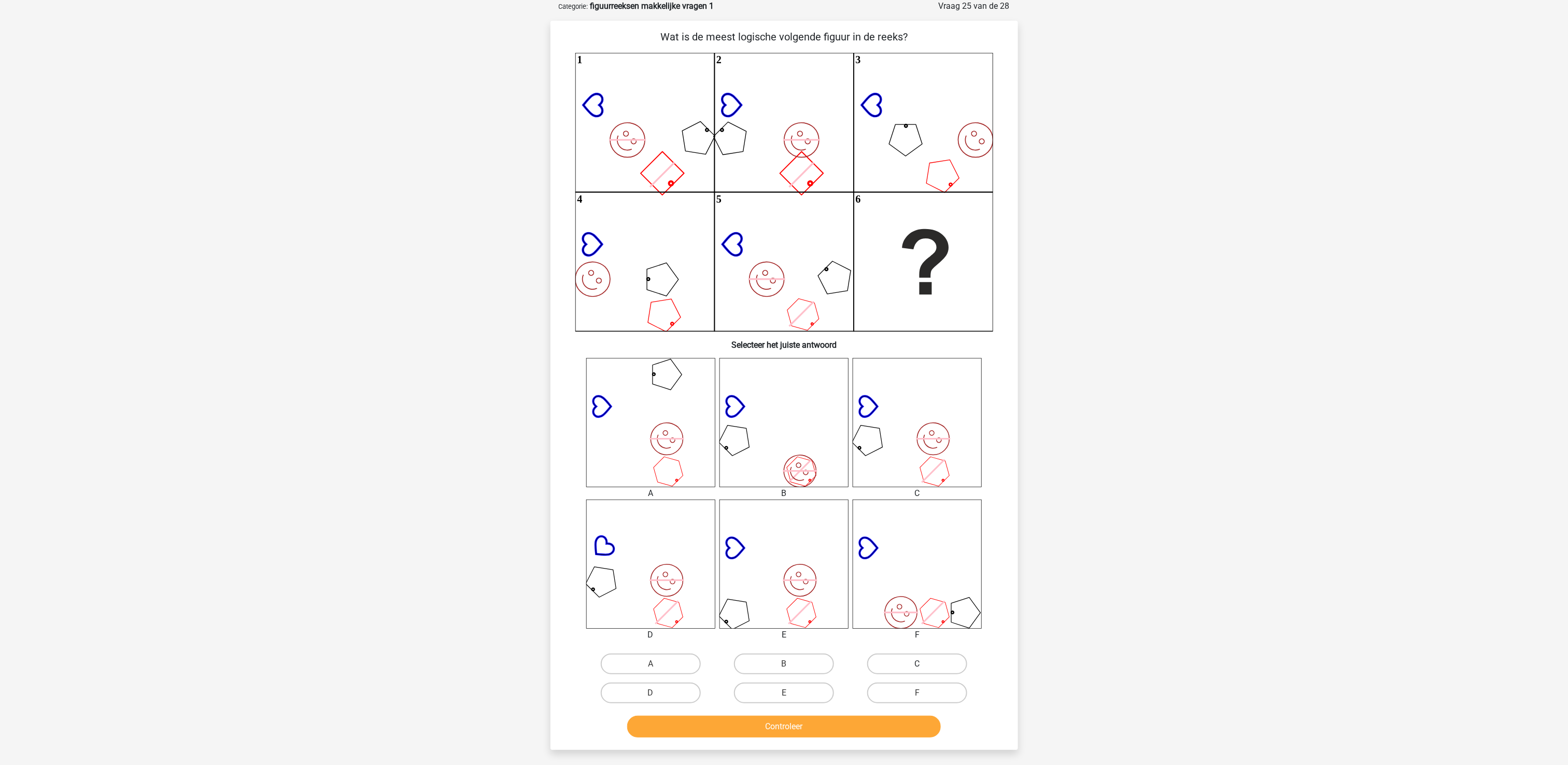
click at [888, 574] on label "C" at bounding box center [917, 664] width 100 height 21
click at [918, 574] on input "C" at bounding box center [921, 667] width 7 height 7
radio input "true"
click at [863, 574] on button "Controleer" at bounding box center [784, 727] width 313 height 22
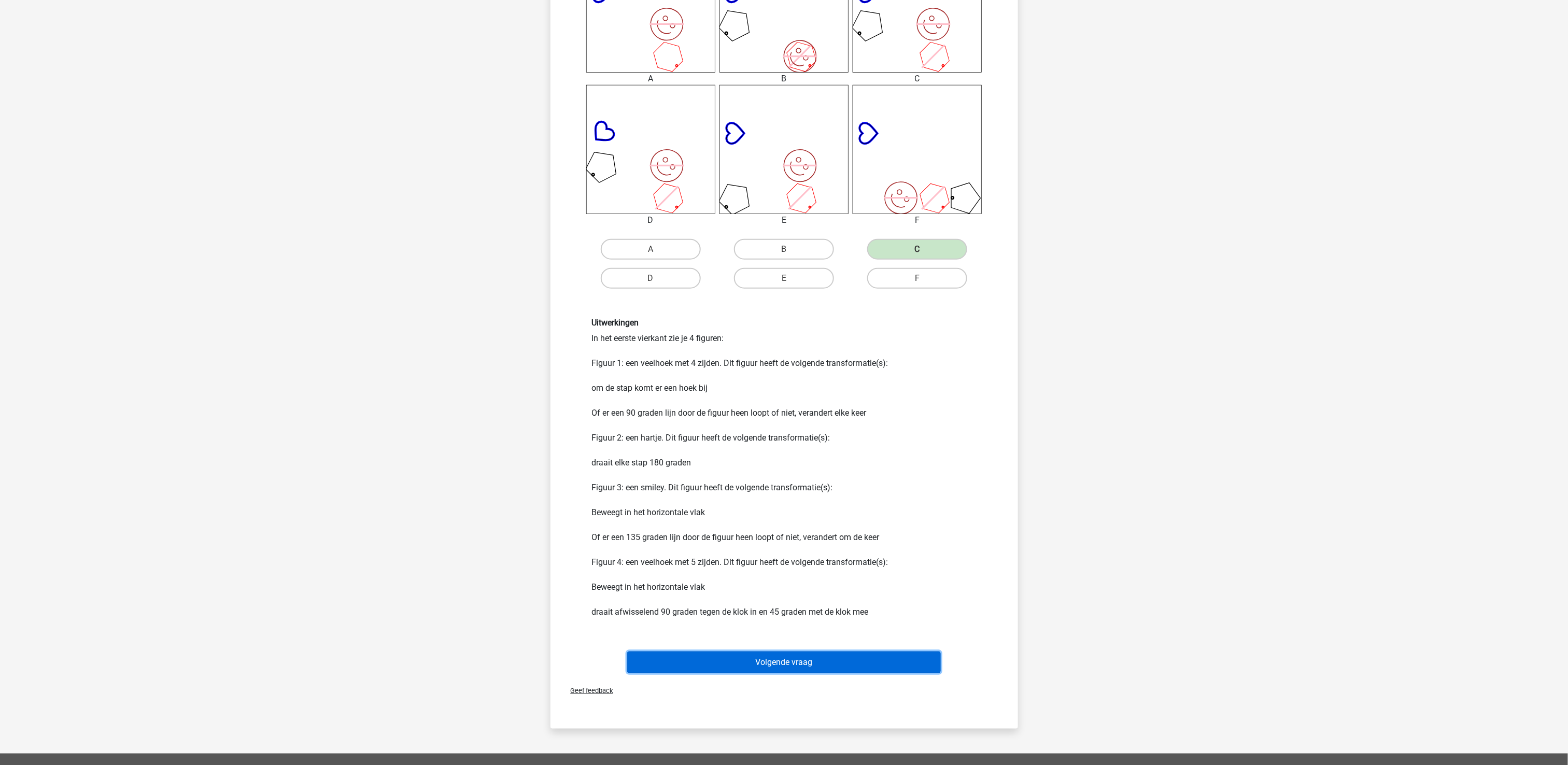
click at [855, 574] on button "Volgende vraag" at bounding box center [784, 662] width 313 height 22
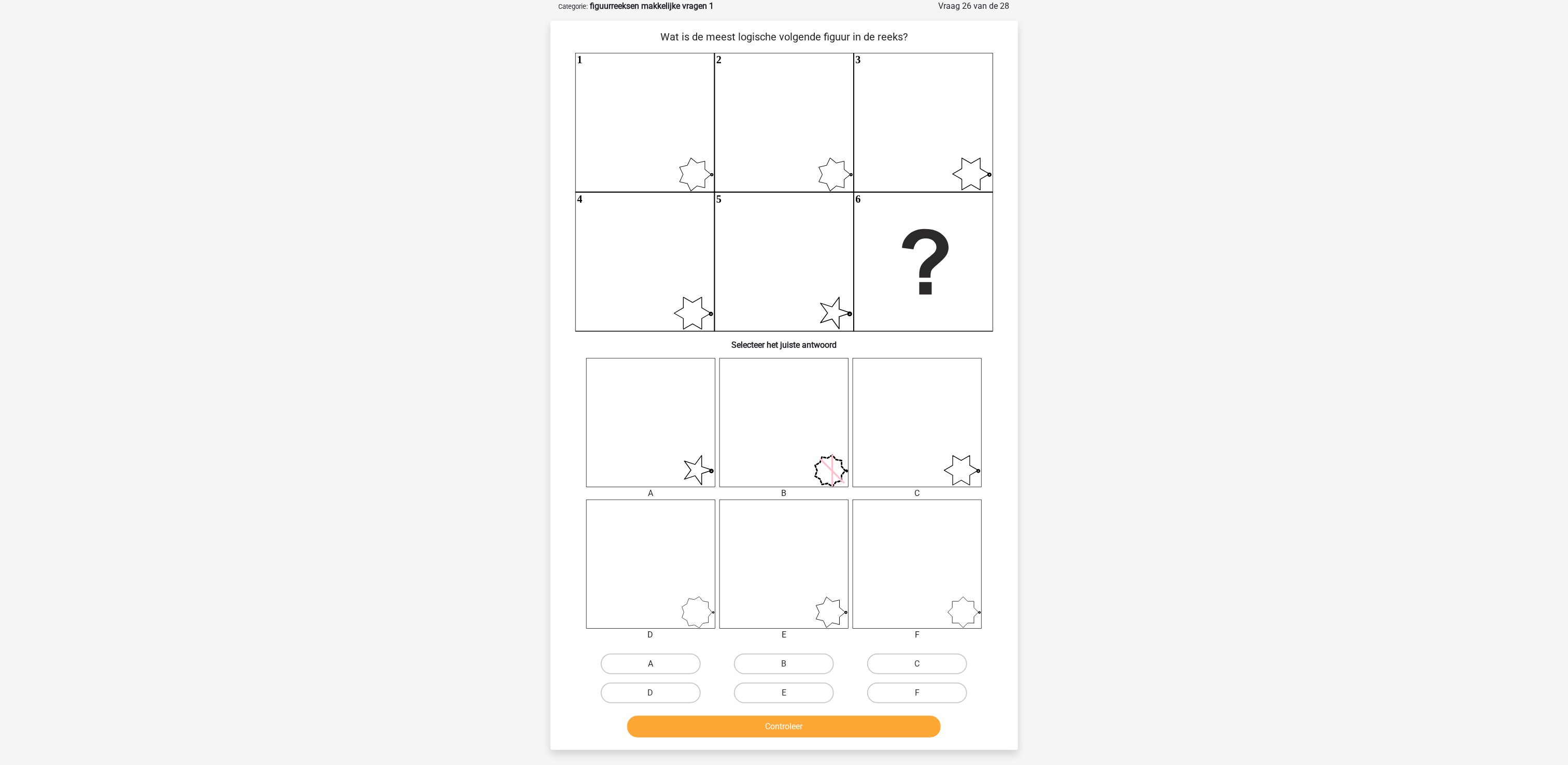
click at [660, 574] on label "A" at bounding box center [650, 664] width 100 height 21
click at [657, 574] on input "A" at bounding box center [653, 667] width 7 height 7
radio input "true"
click at [722, 574] on button "Controleer" at bounding box center [784, 727] width 313 height 22
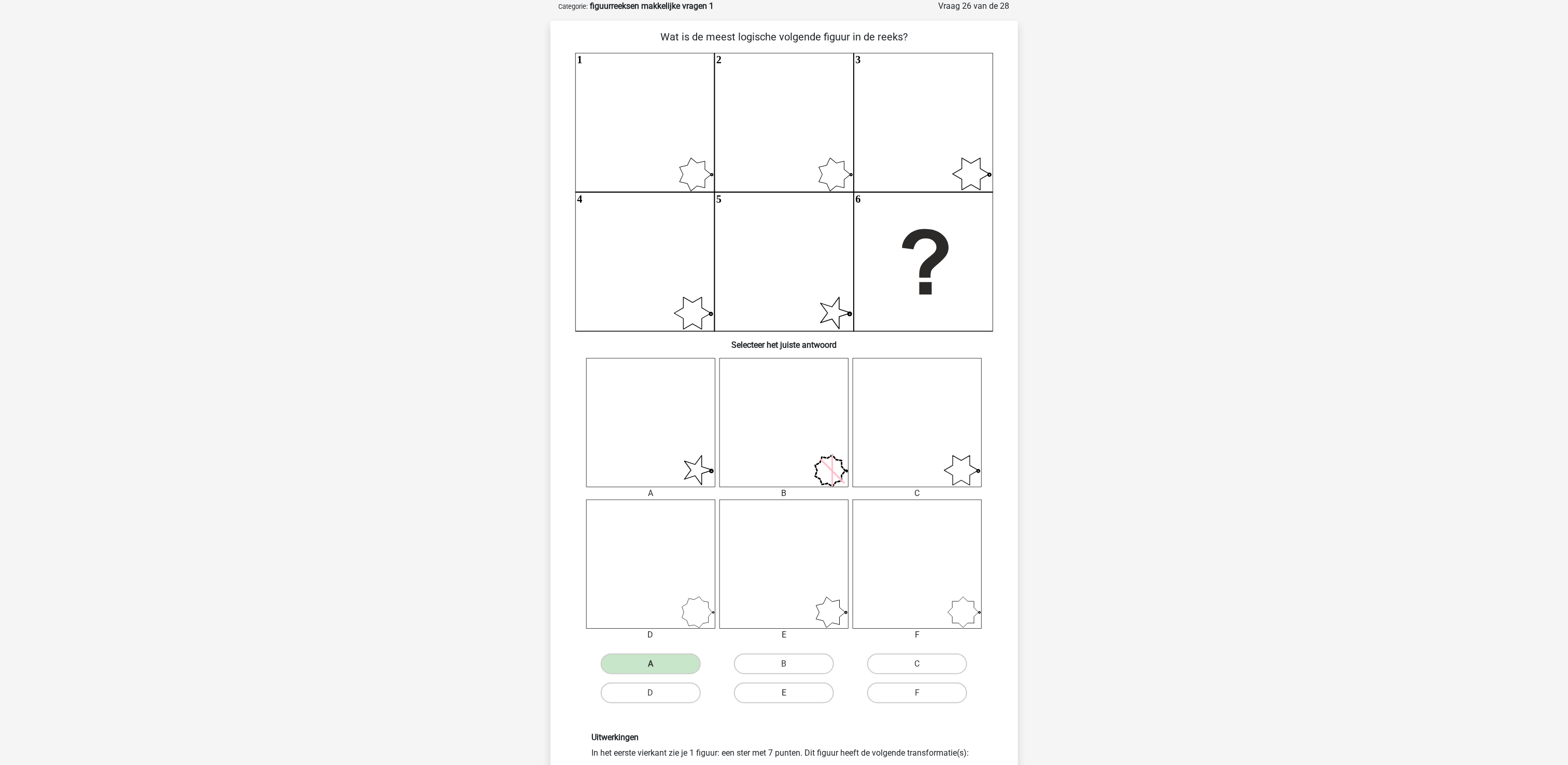
scroll to position [0, 0]
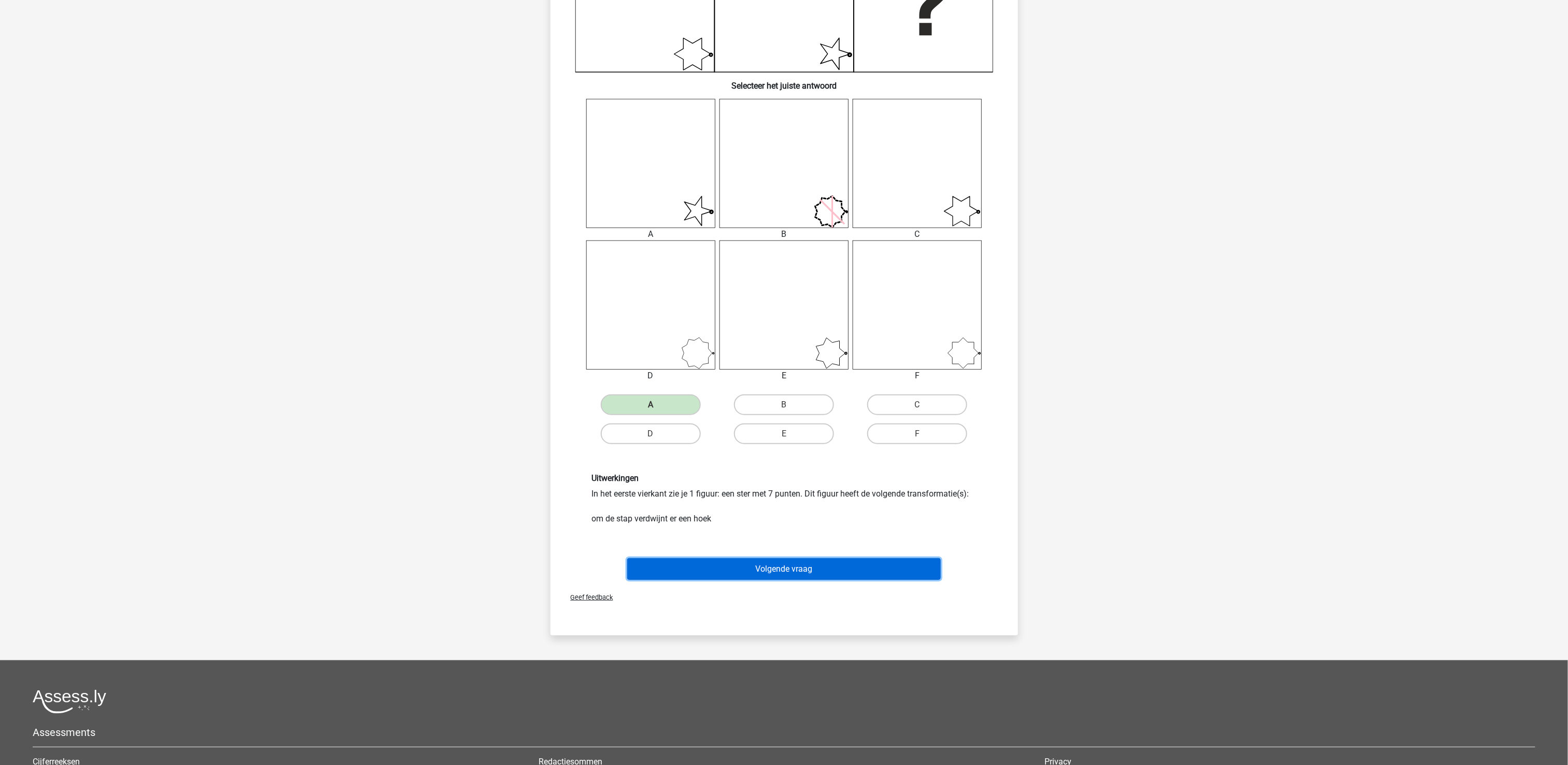
click at [786, 570] on button "Volgende vraag" at bounding box center [784, 569] width 313 height 22
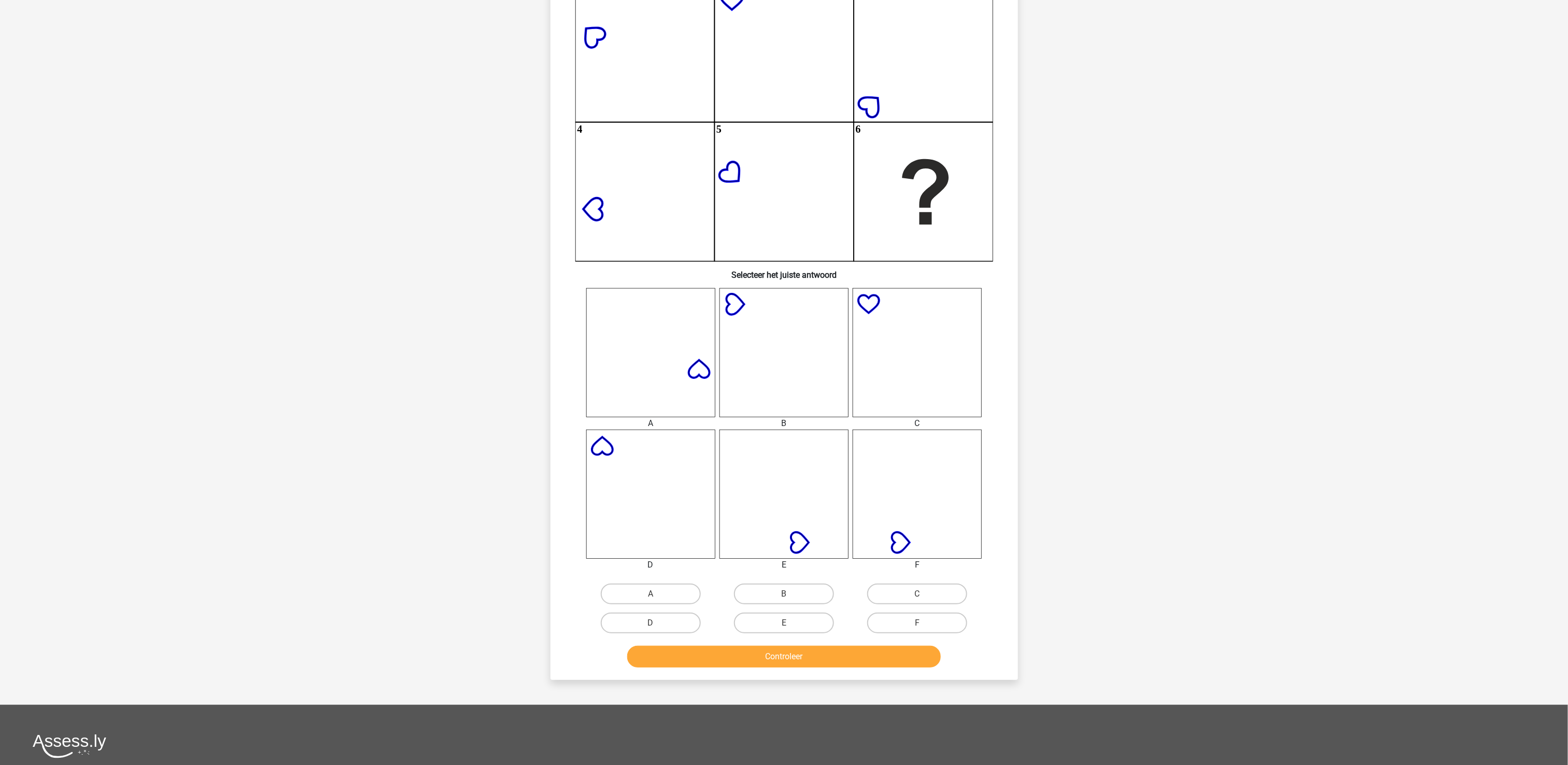
scroll to position [156, 0]
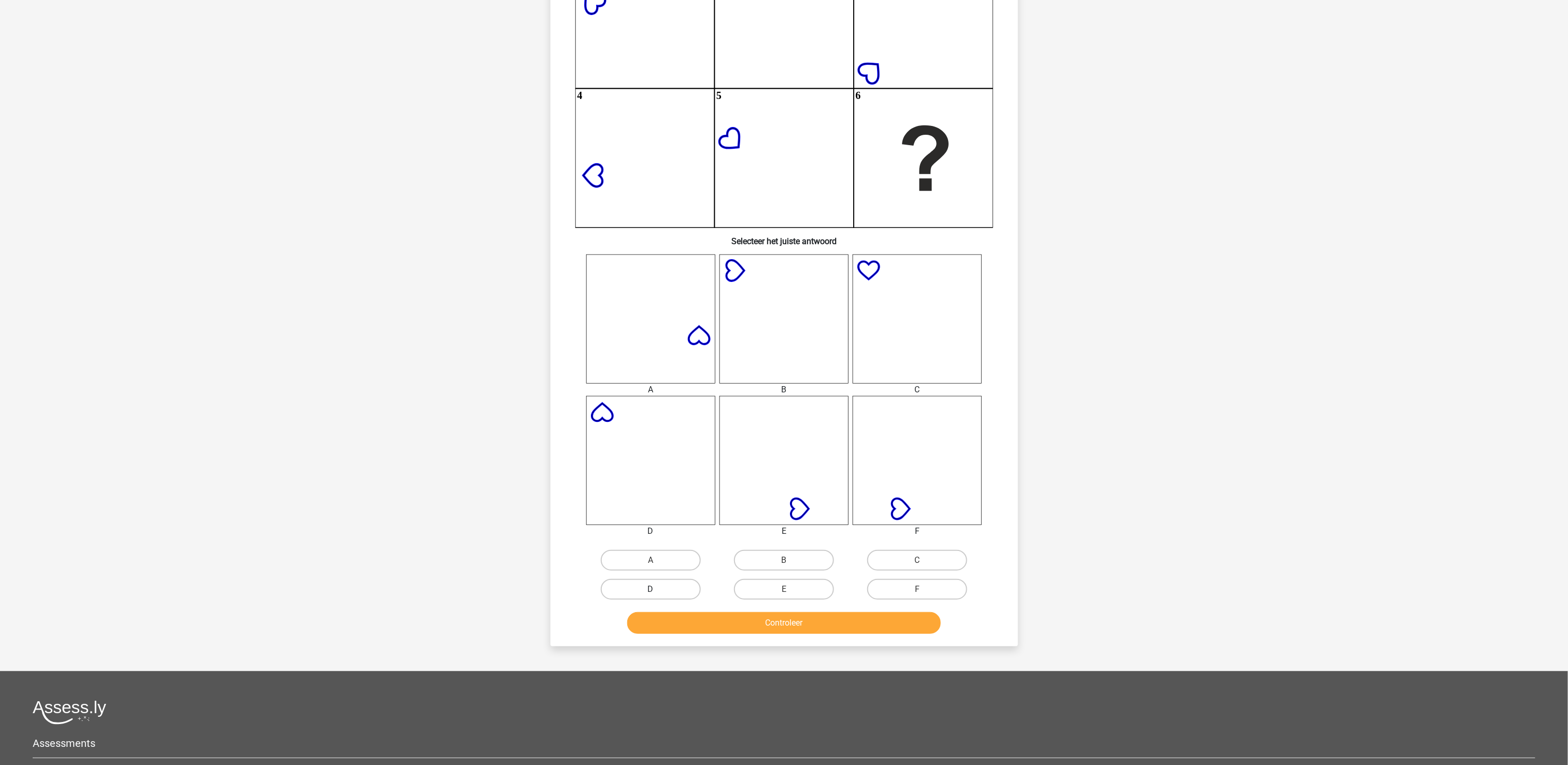
click at [678, 574] on label "D" at bounding box center [650, 589] width 100 height 21
click at [657, 574] on input "D" at bounding box center [653, 592] width 7 height 7
radio input "true"
click at [692, 574] on button "Controleer" at bounding box center [784, 623] width 313 height 22
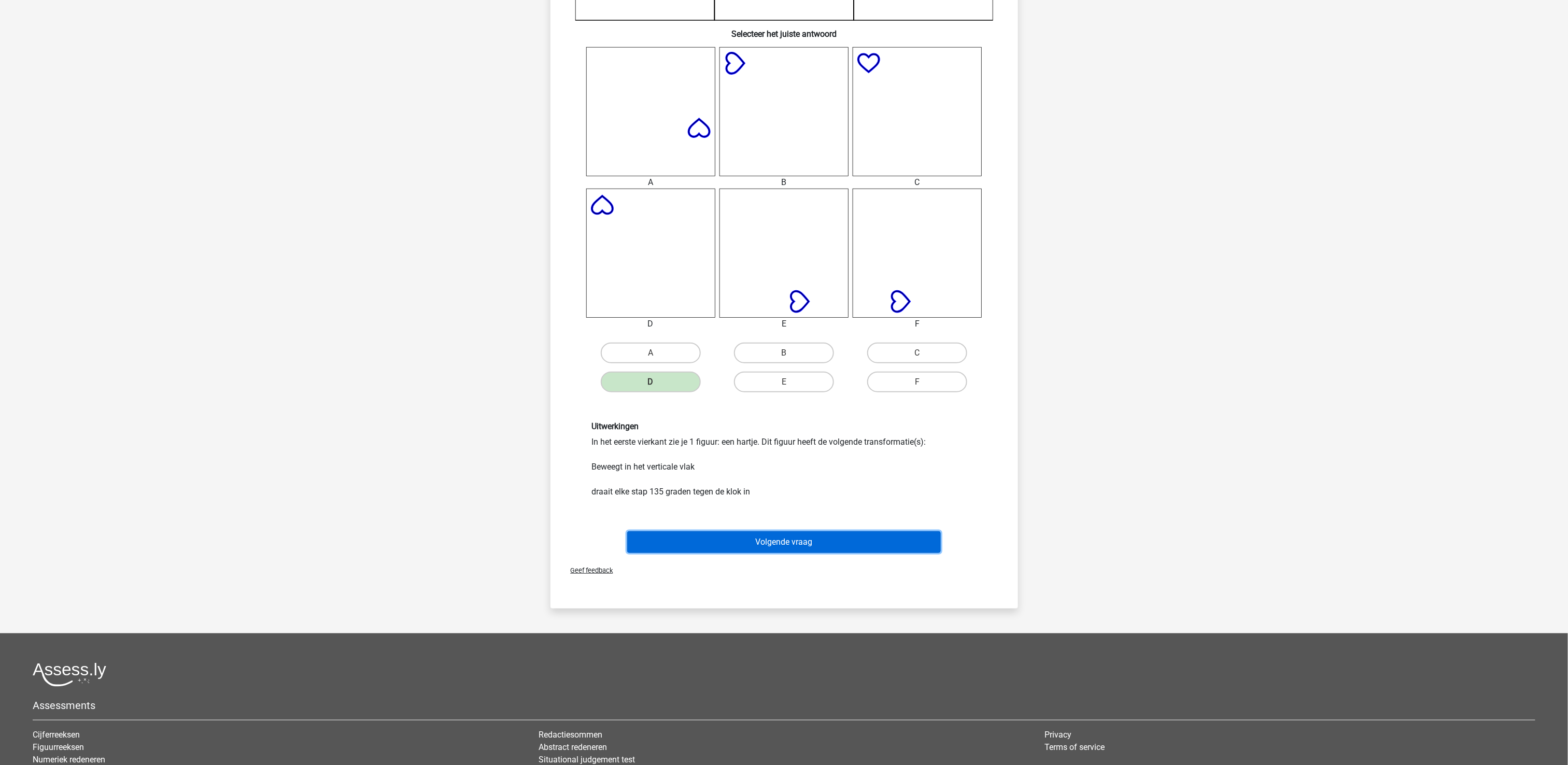
click at [757, 551] on button "Volgende vraag" at bounding box center [784, 542] width 313 height 22
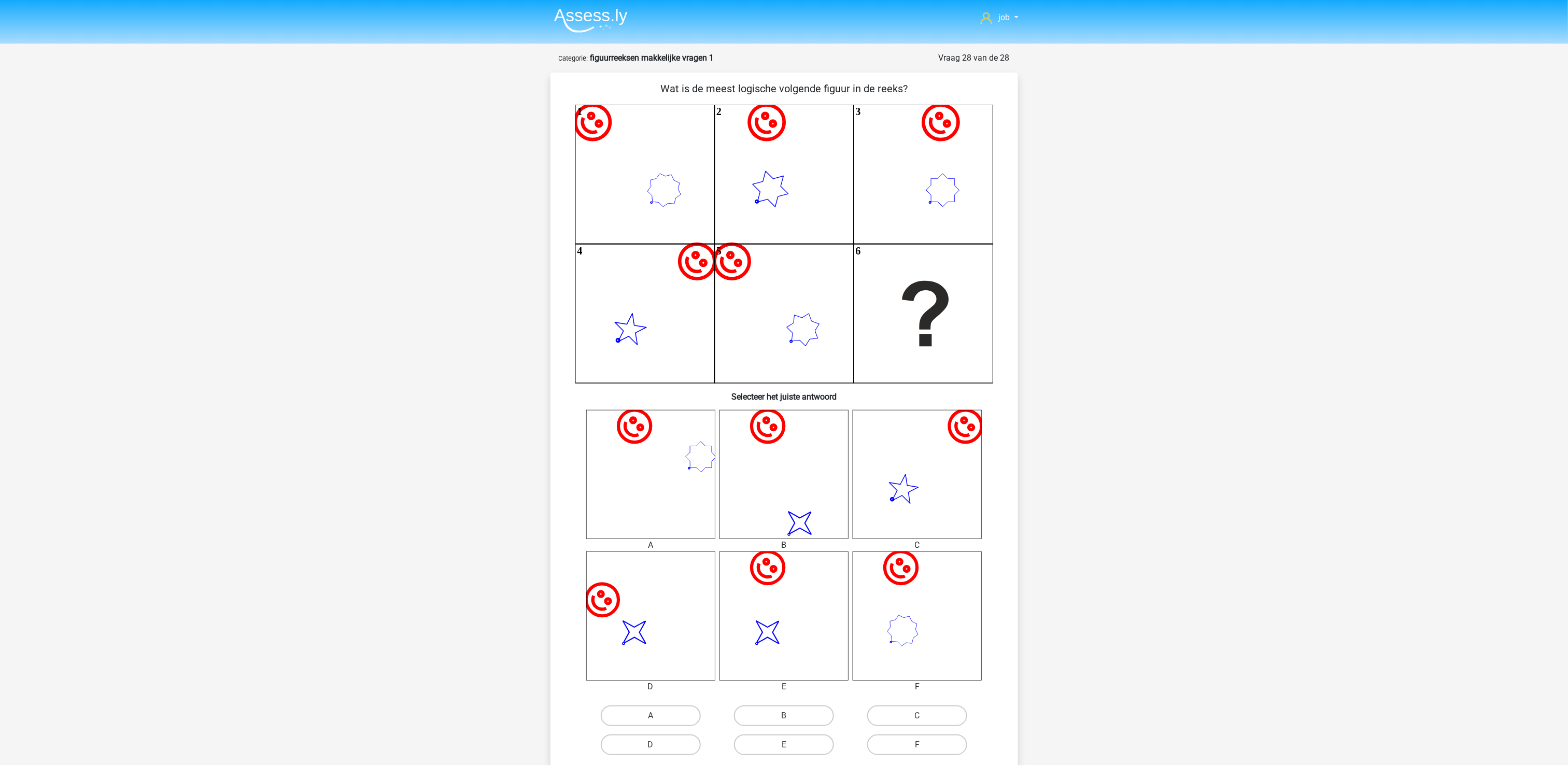
scroll to position [104, 0]
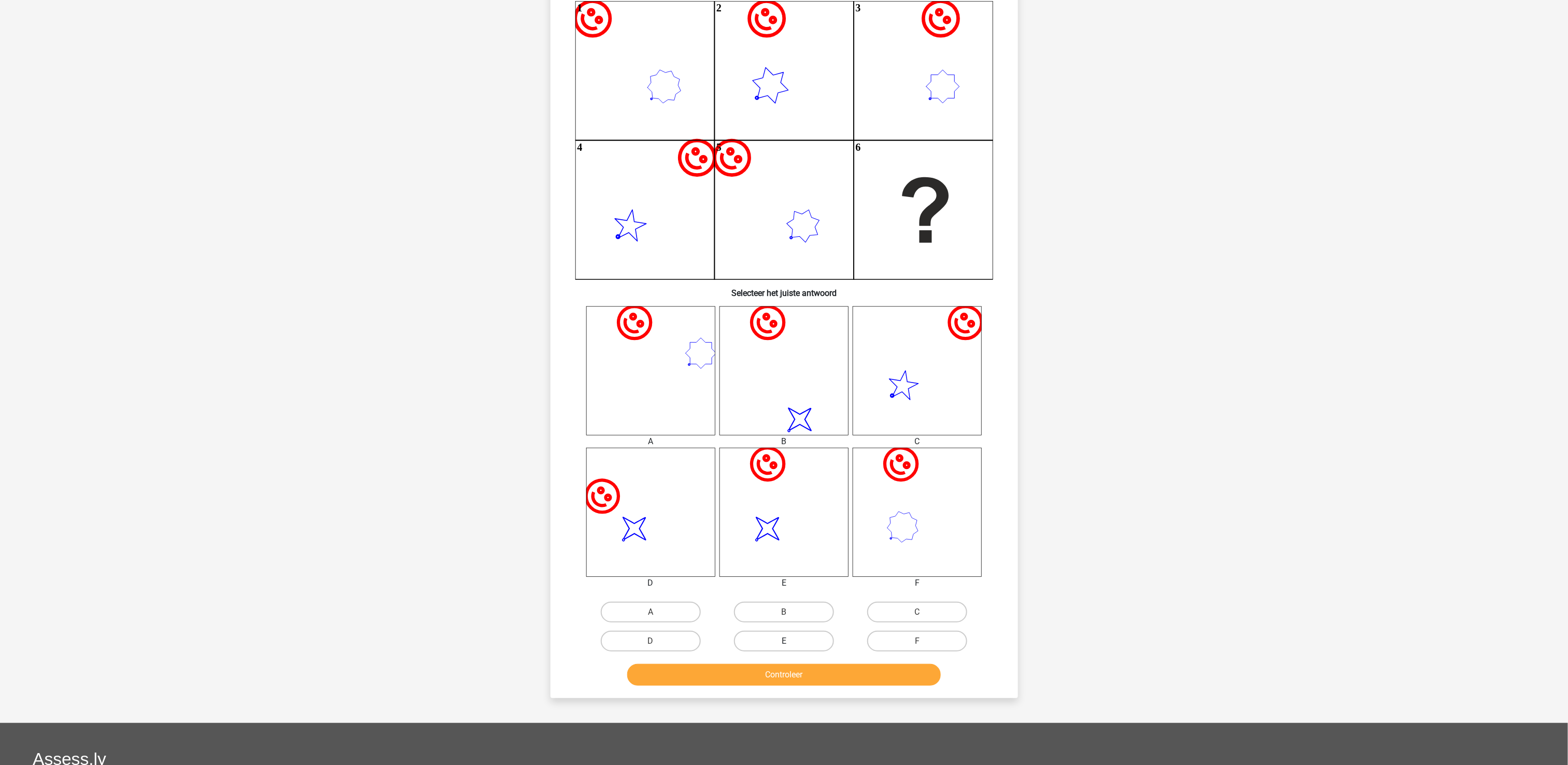
click at [798, 574] on label "E" at bounding box center [784, 641] width 100 height 21
click at [791, 574] on input "E" at bounding box center [787, 645] width 7 height 7
radio input "true"
click at [813, 574] on button "Controleer" at bounding box center [784, 675] width 313 height 22
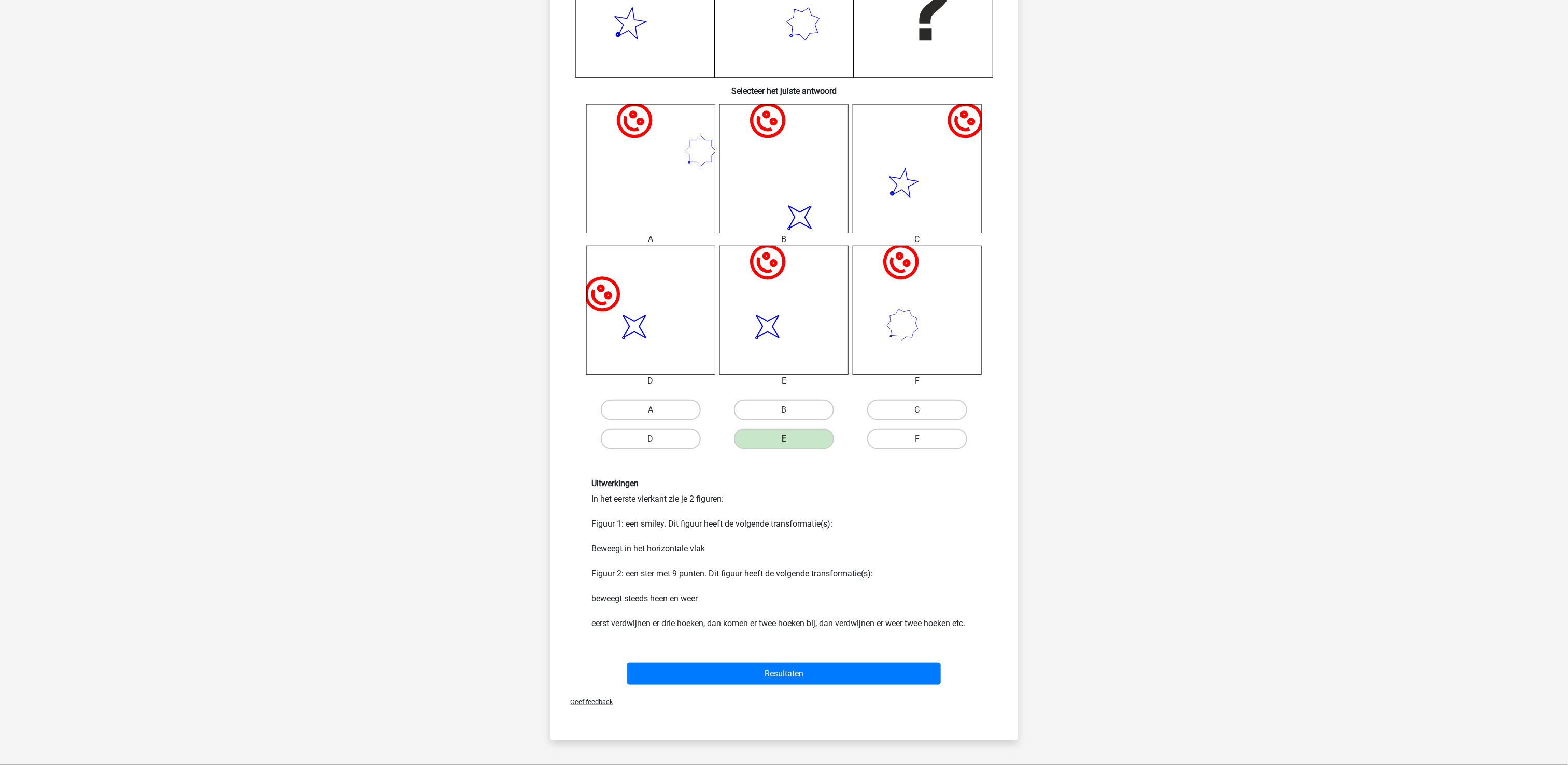
scroll to position [311, 0]
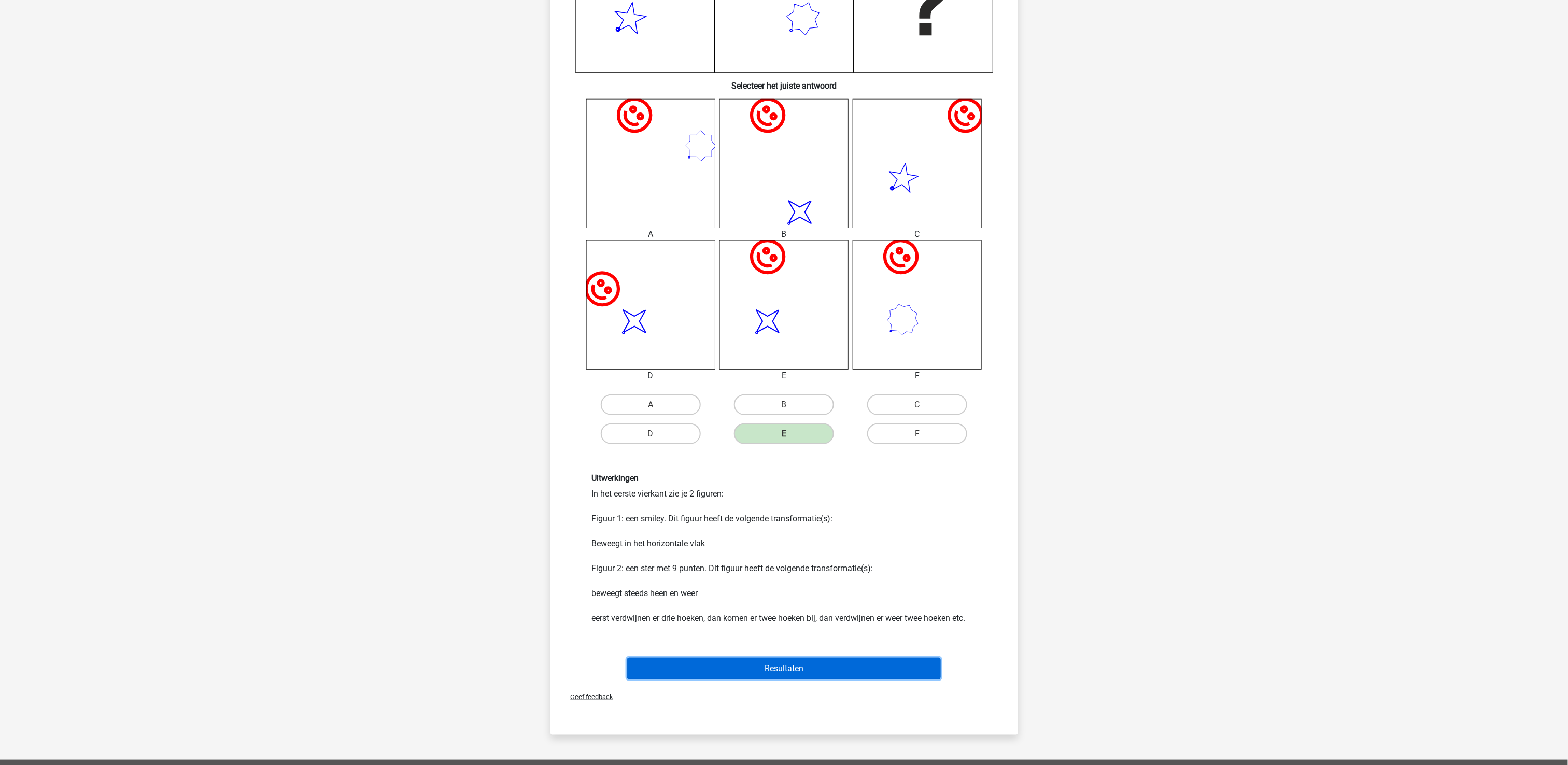
click at [852, 574] on button "Resultaten" at bounding box center [784, 669] width 313 height 22
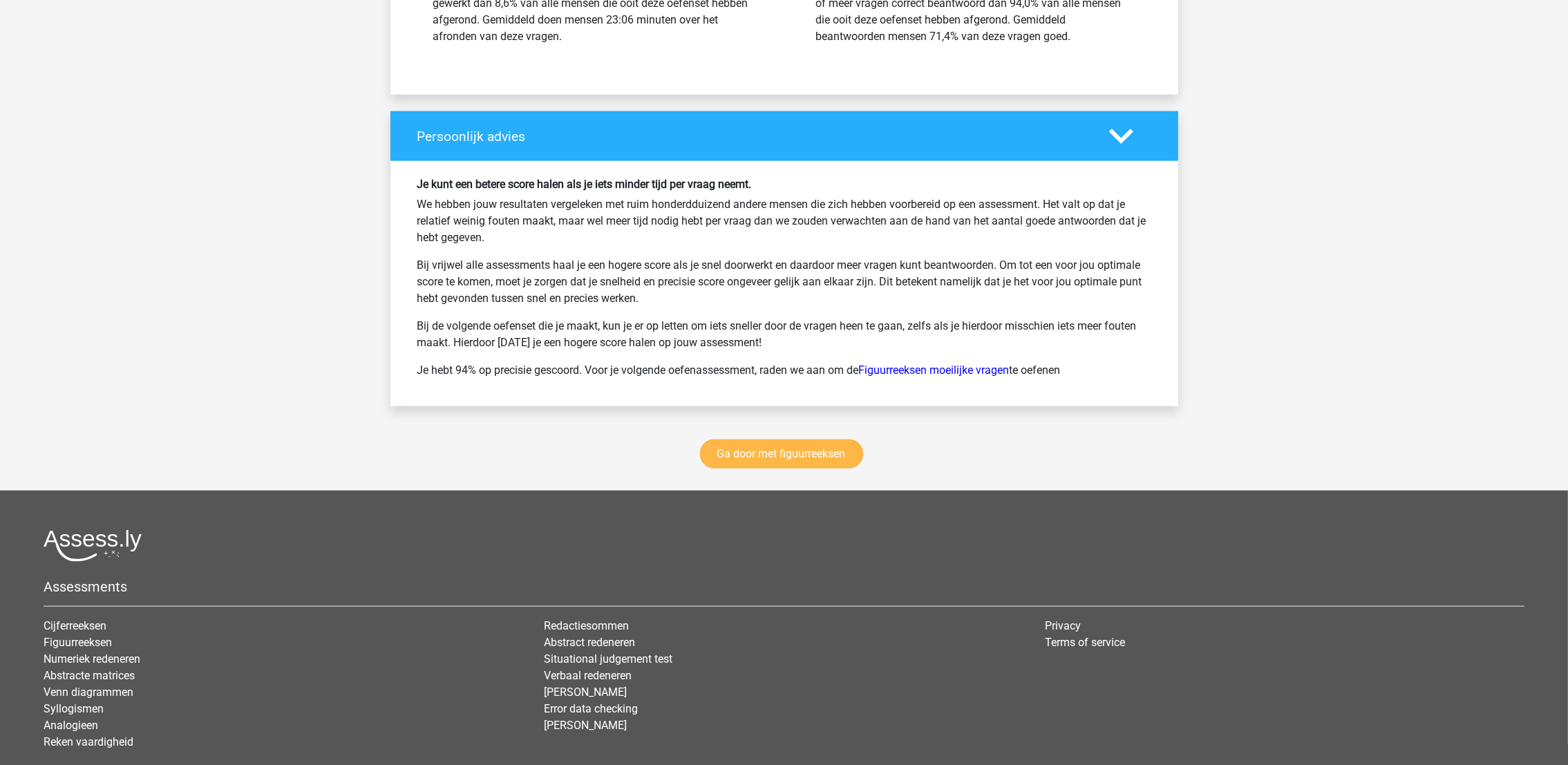
scroll to position [2417, 0]
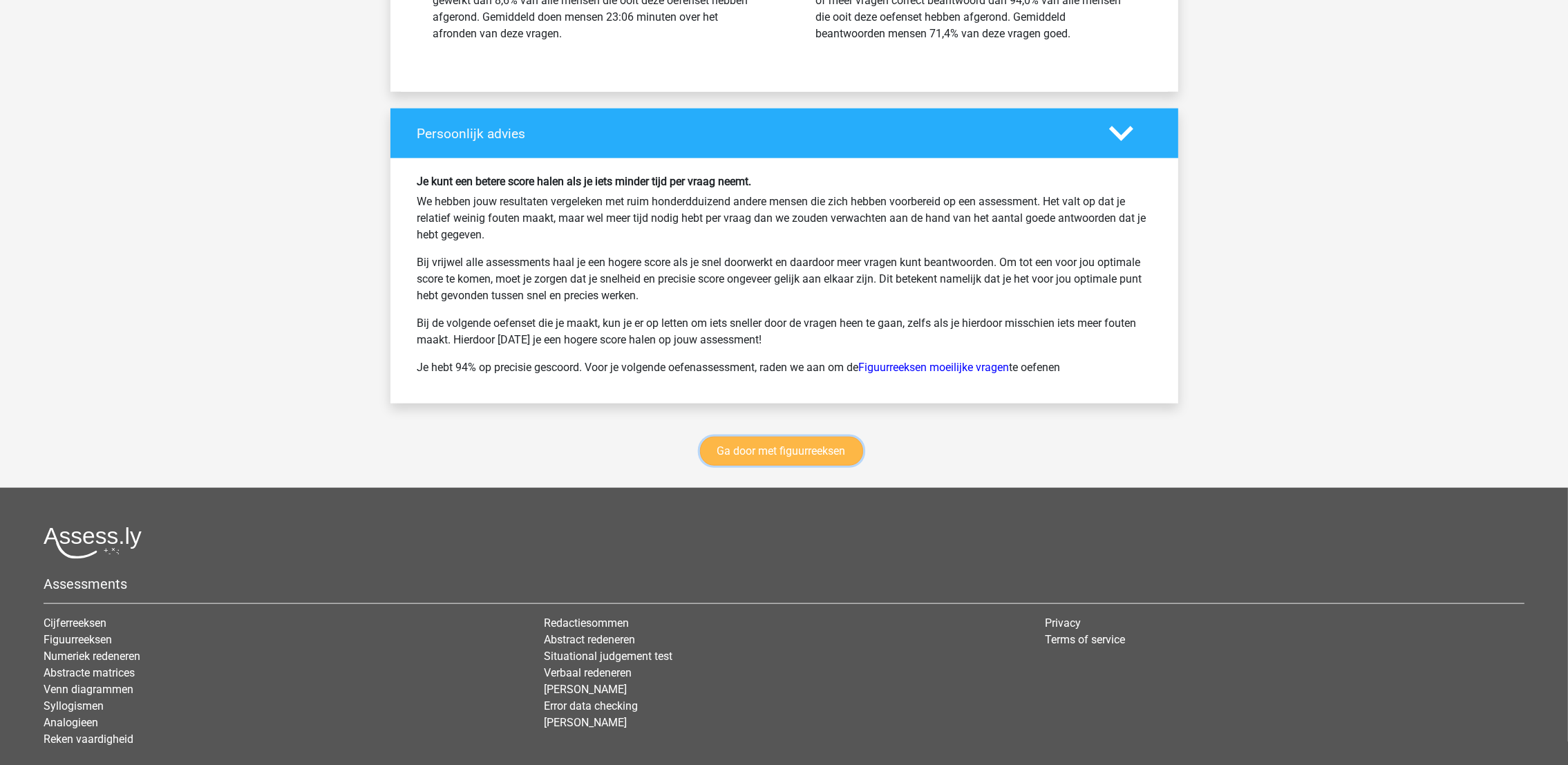
click at [805, 460] on link "Ga door met figuurreeksen" at bounding box center [781, 450] width 163 height 29
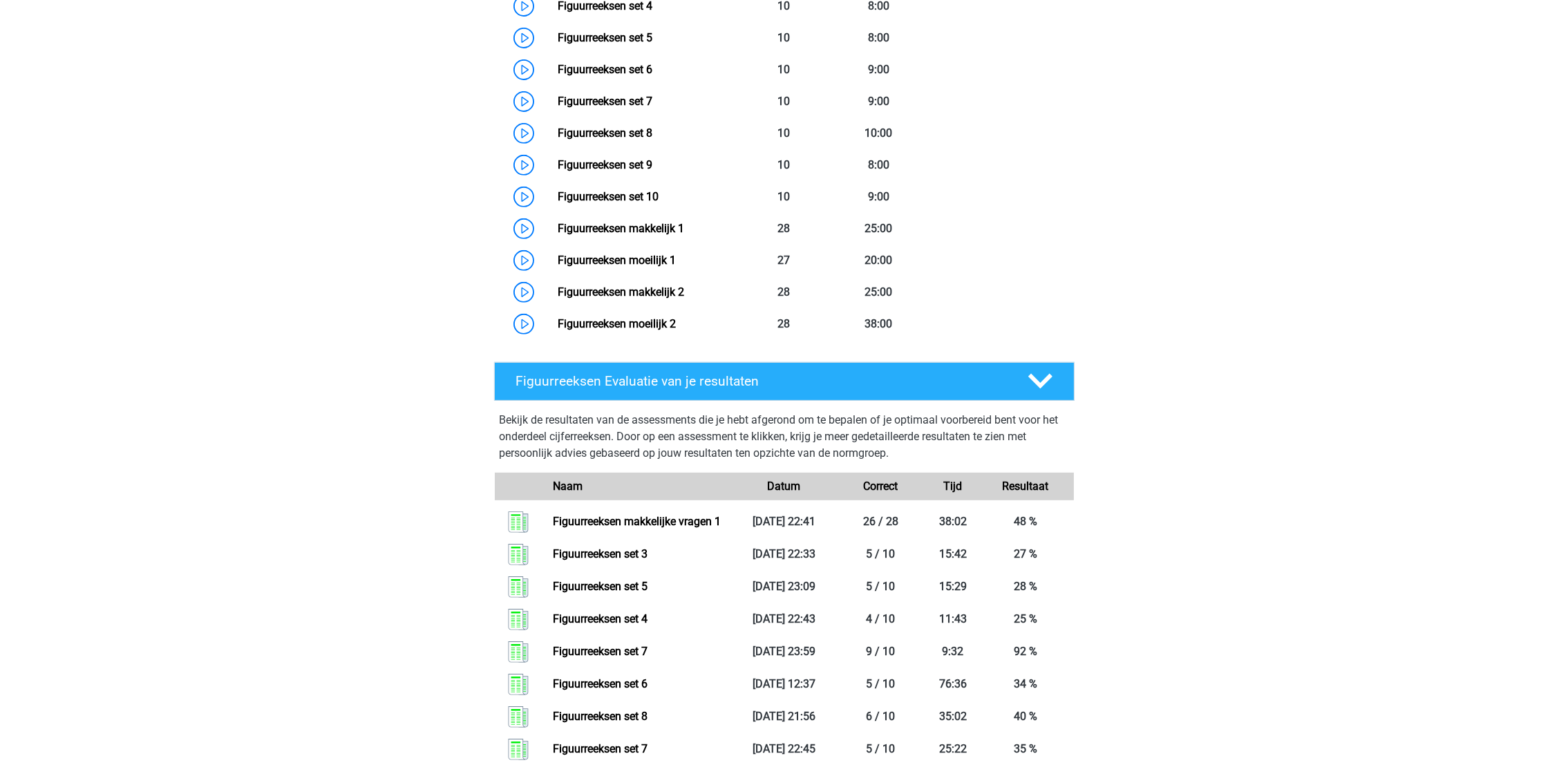
scroll to position [807, 0]
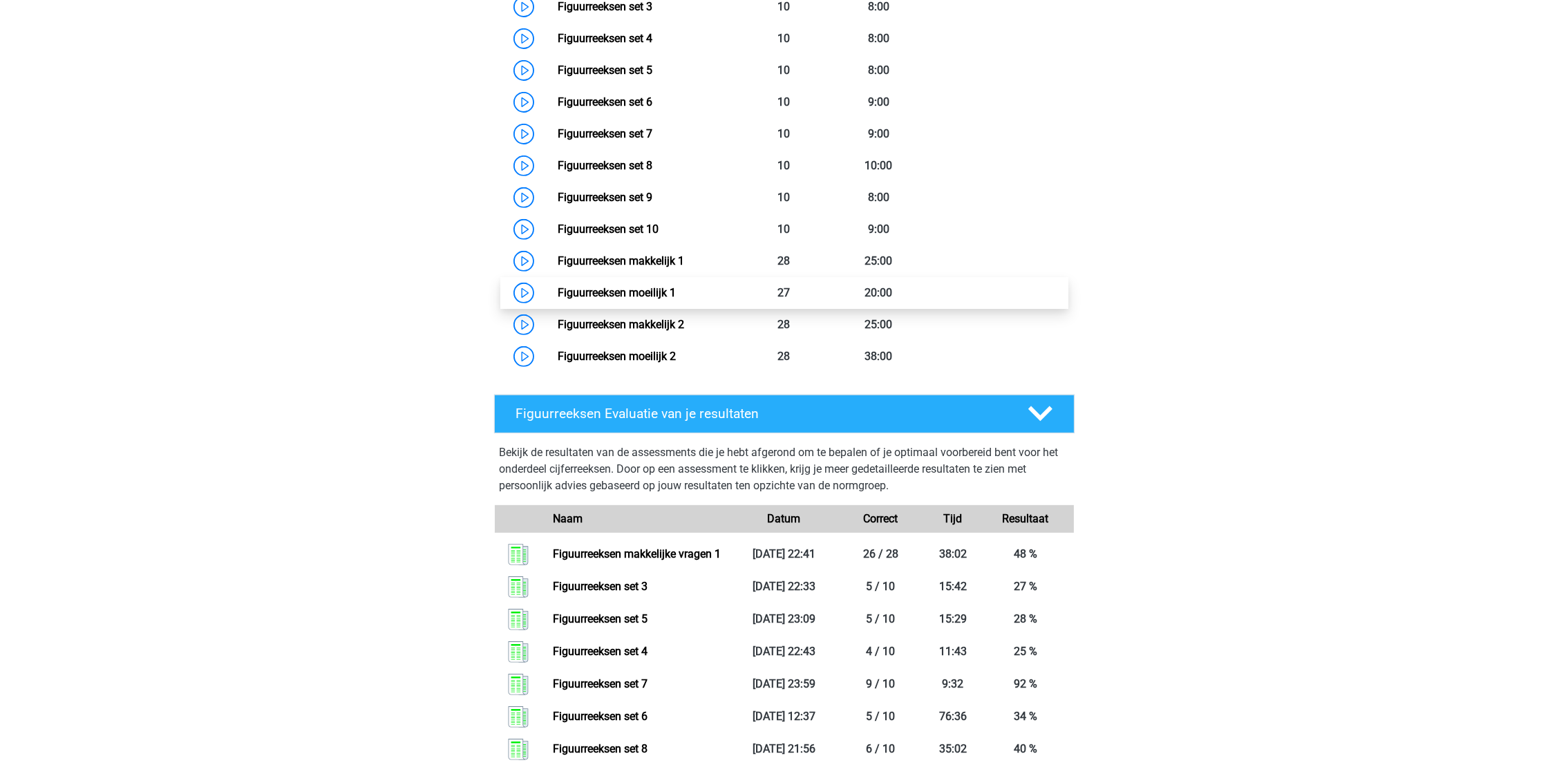
click at [675, 294] on link "Figuurreeksen moeilijk 1" at bounding box center [617, 293] width 118 height 13
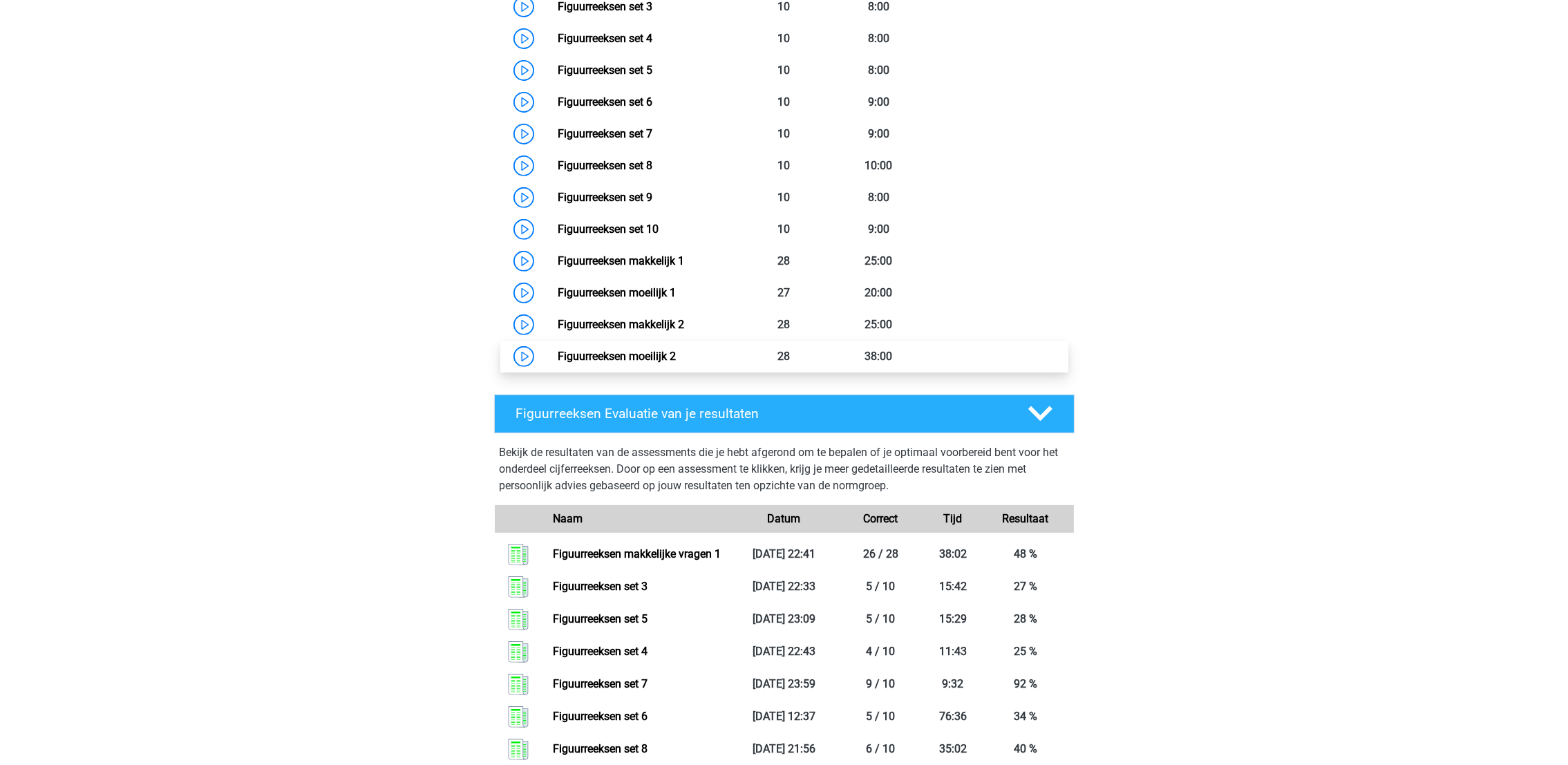
click at [610, 362] on link "Figuurreeksen moeilijk 2" at bounding box center [617, 356] width 118 height 13
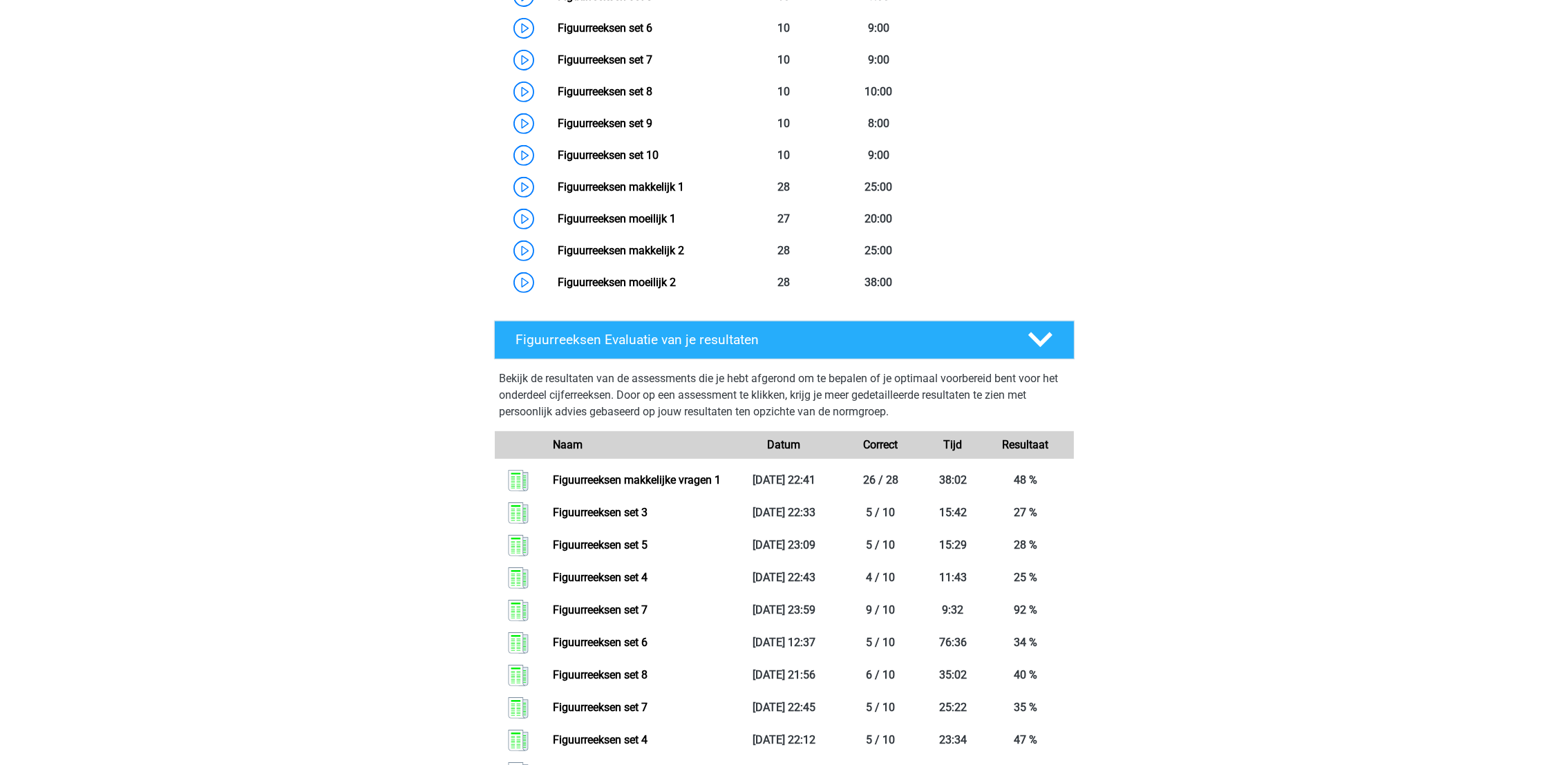
scroll to position [910, 0]
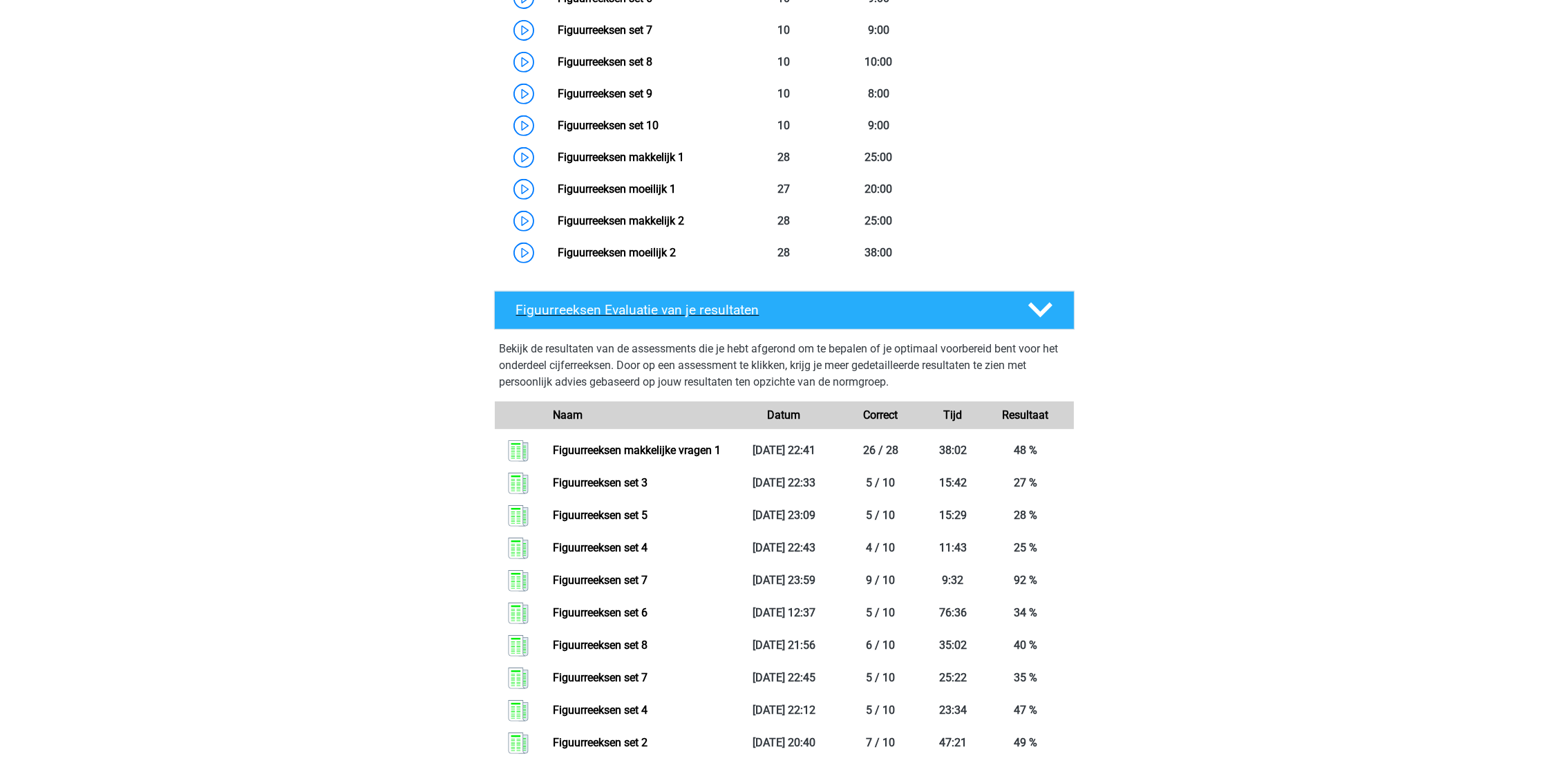
click at [1039, 299] on icon at bounding box center [1039, 310] width 24 height 24
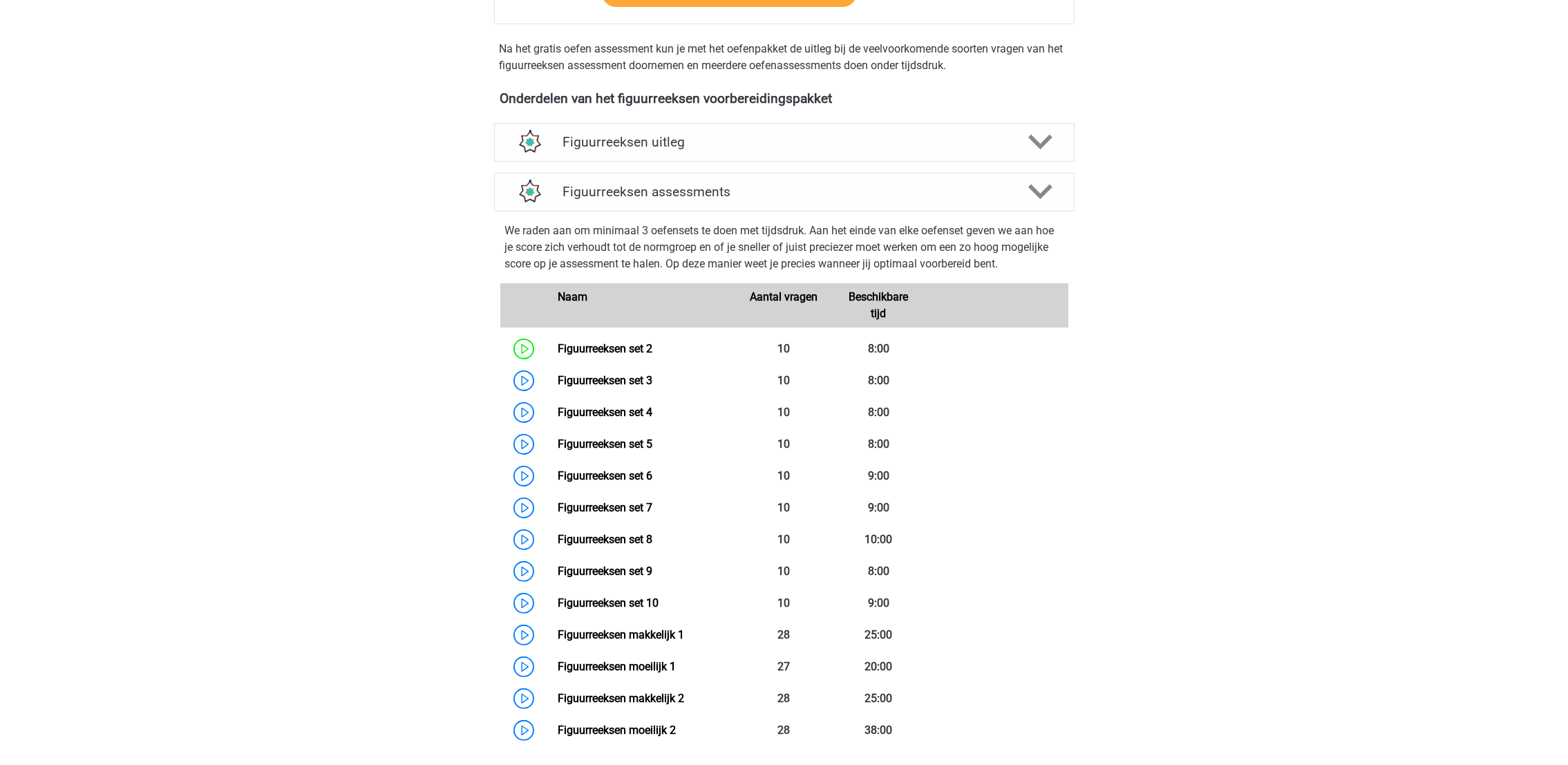
scroll to position [429, 0]
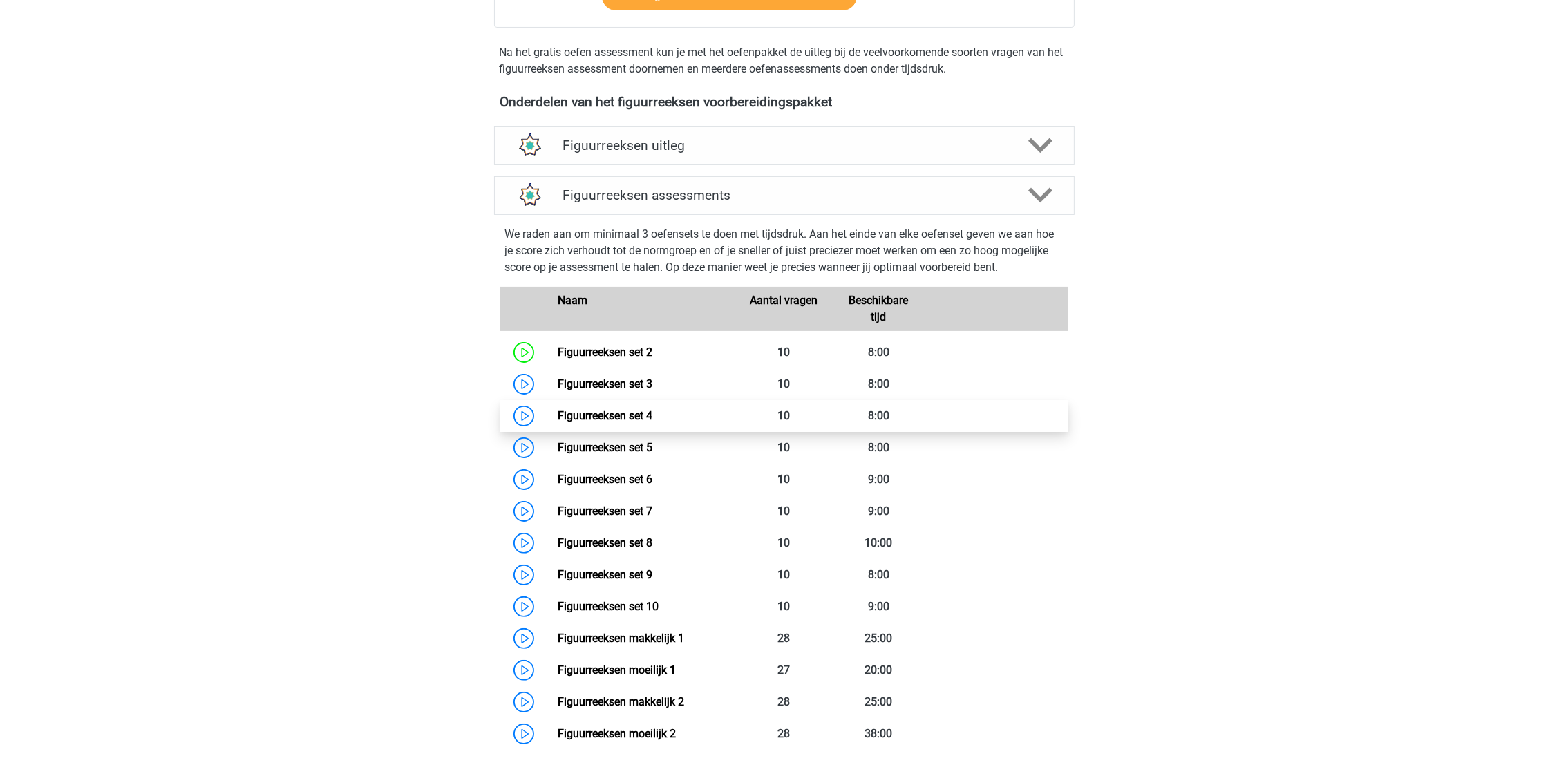
click at [652, 415] on link "Figuurreeksen set 4" at bounding box center [605, 416] width 95 height 13
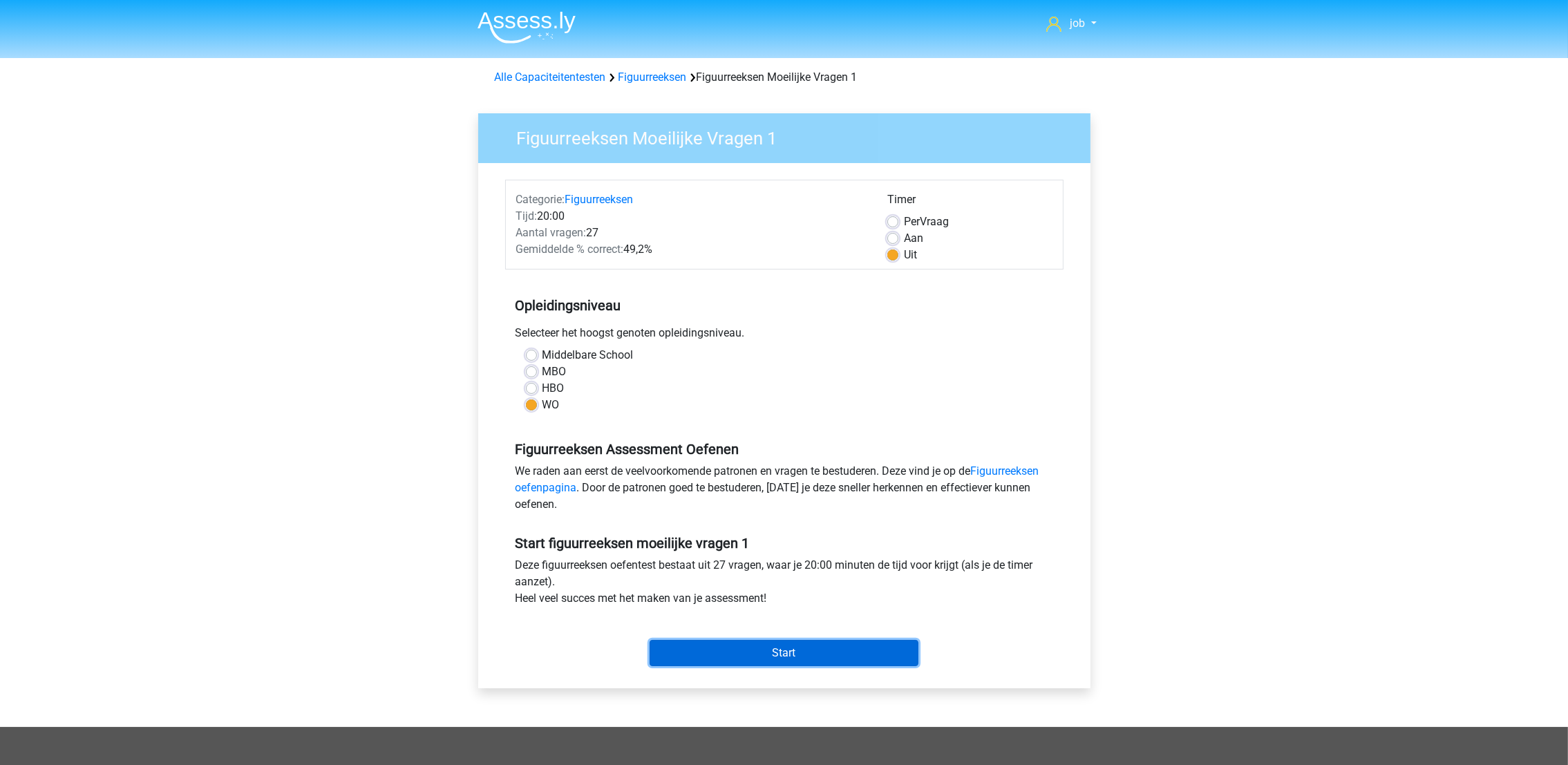
click at [765, 645] on input "Start" at bounding box center [784, 653] width 268 height 26
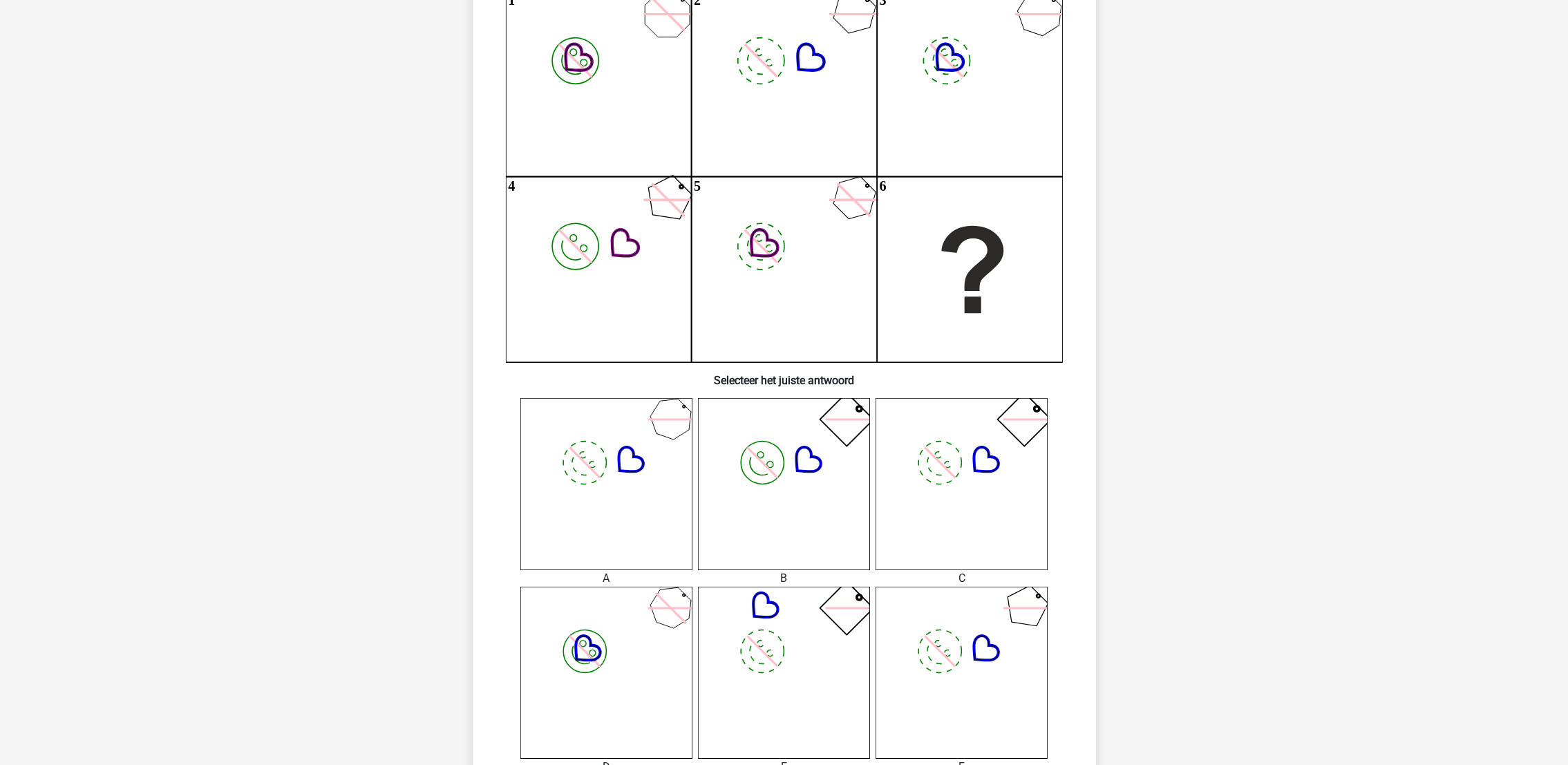
scroll to position [310, 0]
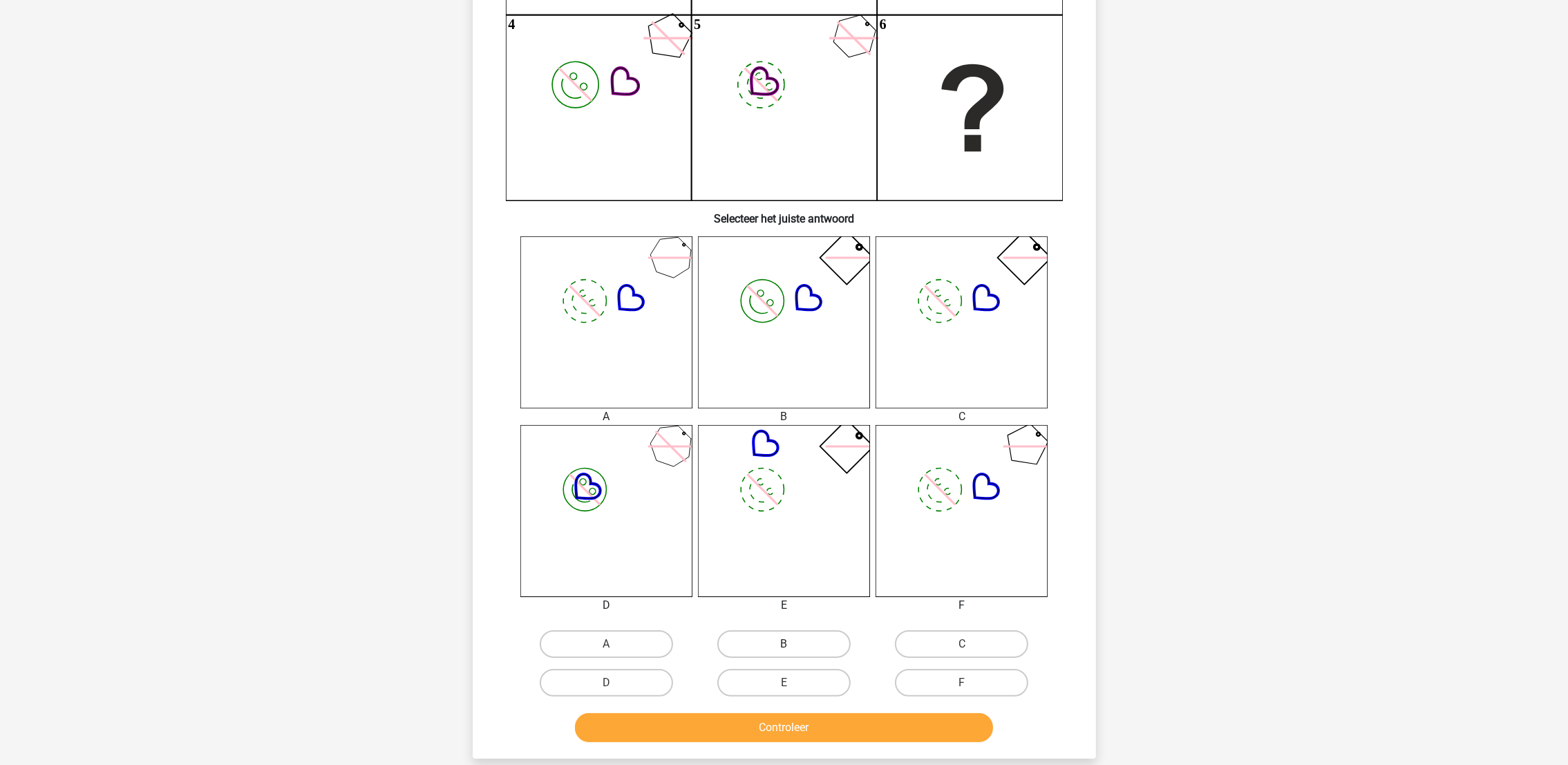
click at [798, 650] on label "B" at bounding box center [784, 643] width 133 height 28
click at [793, 650] on input "B" at bounding box center [788, 648] width 9 height 9
radio input "true"
click at [810, 722] on button "Controleer" at bounding box center [784, 727] width 418 height 29
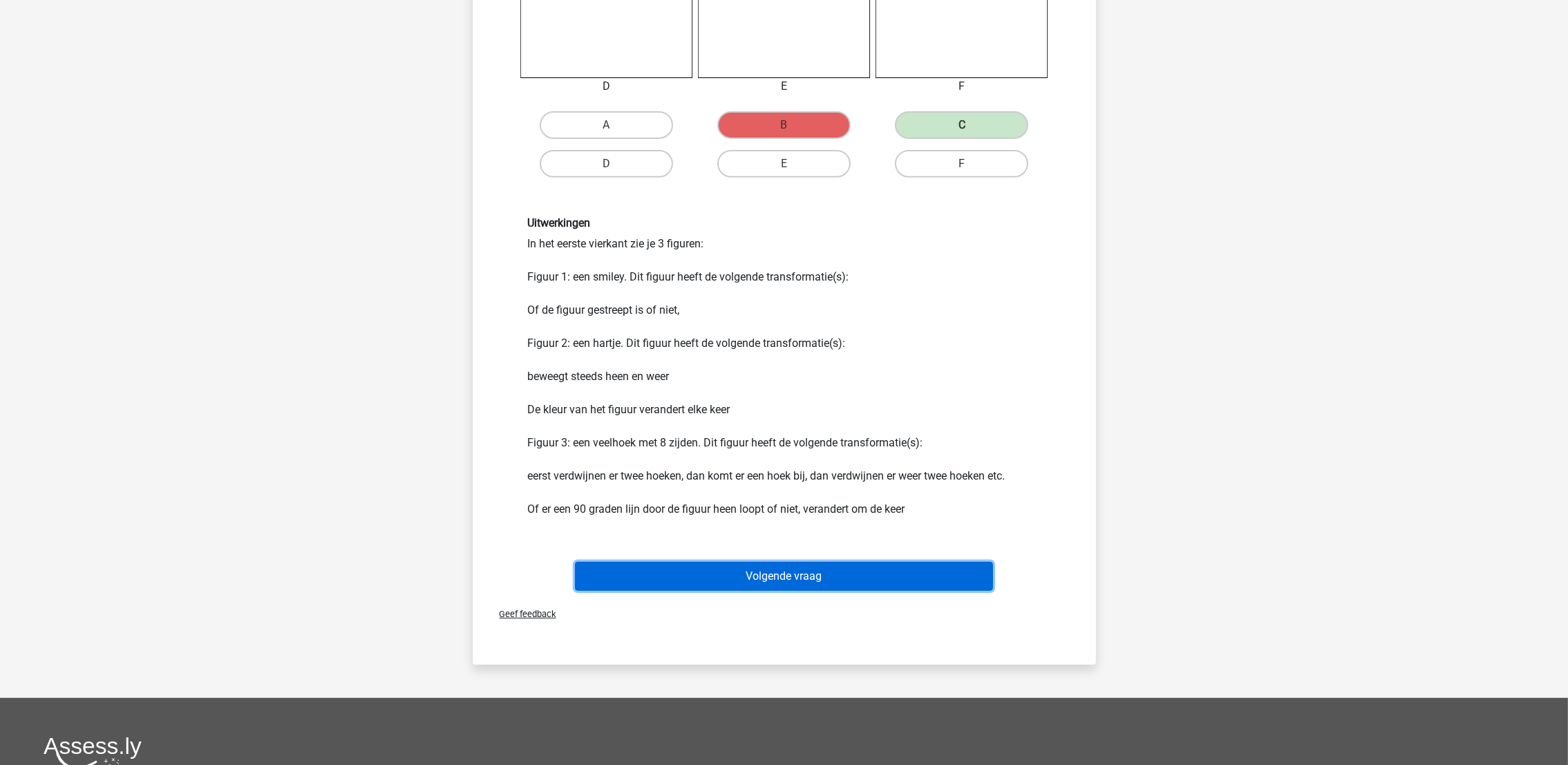
click at [828, 565] on button "Volgende vraag" at bounding box center [784, 576] width 418 height 29
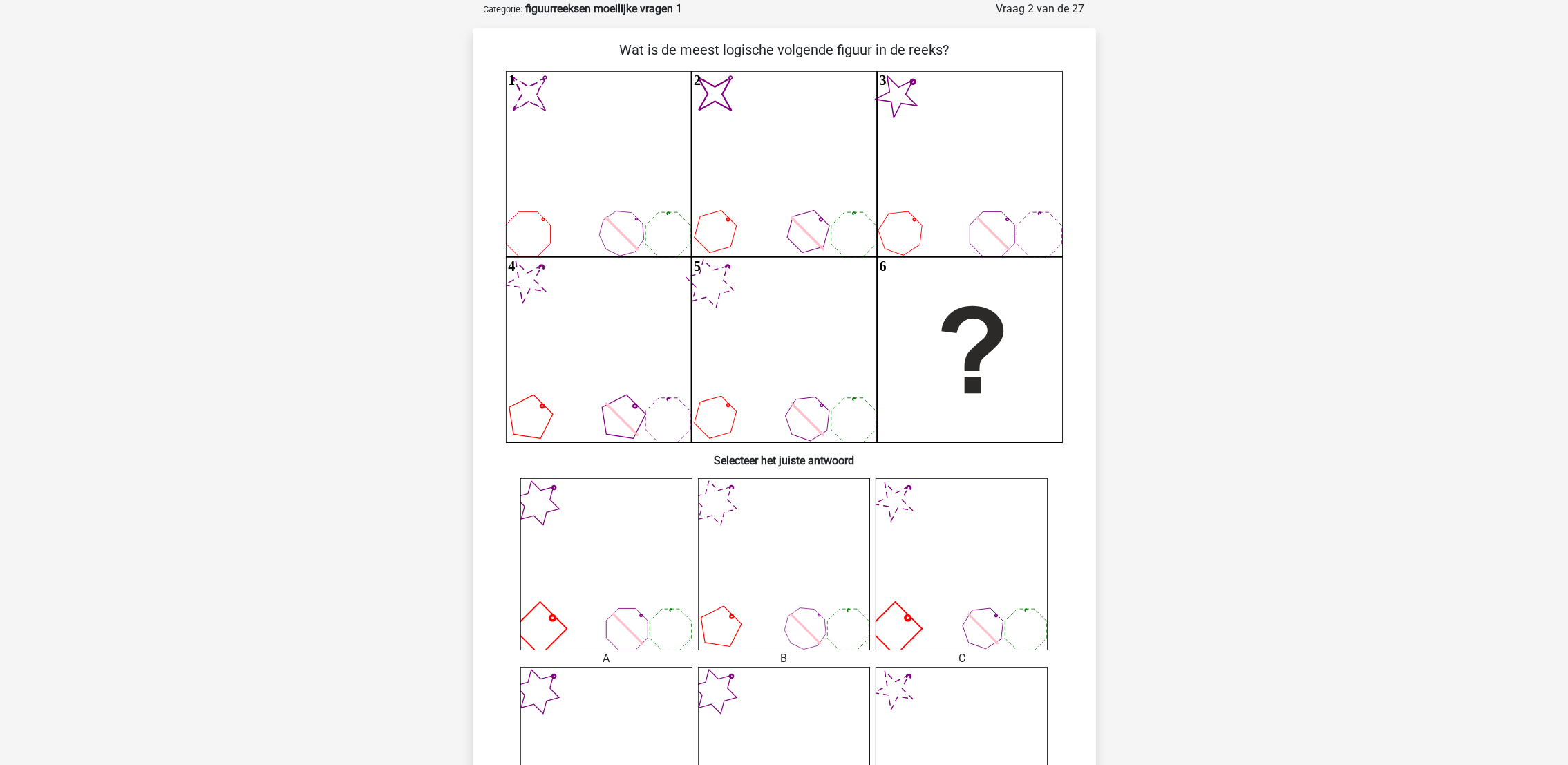
scroll to position [586, 0]
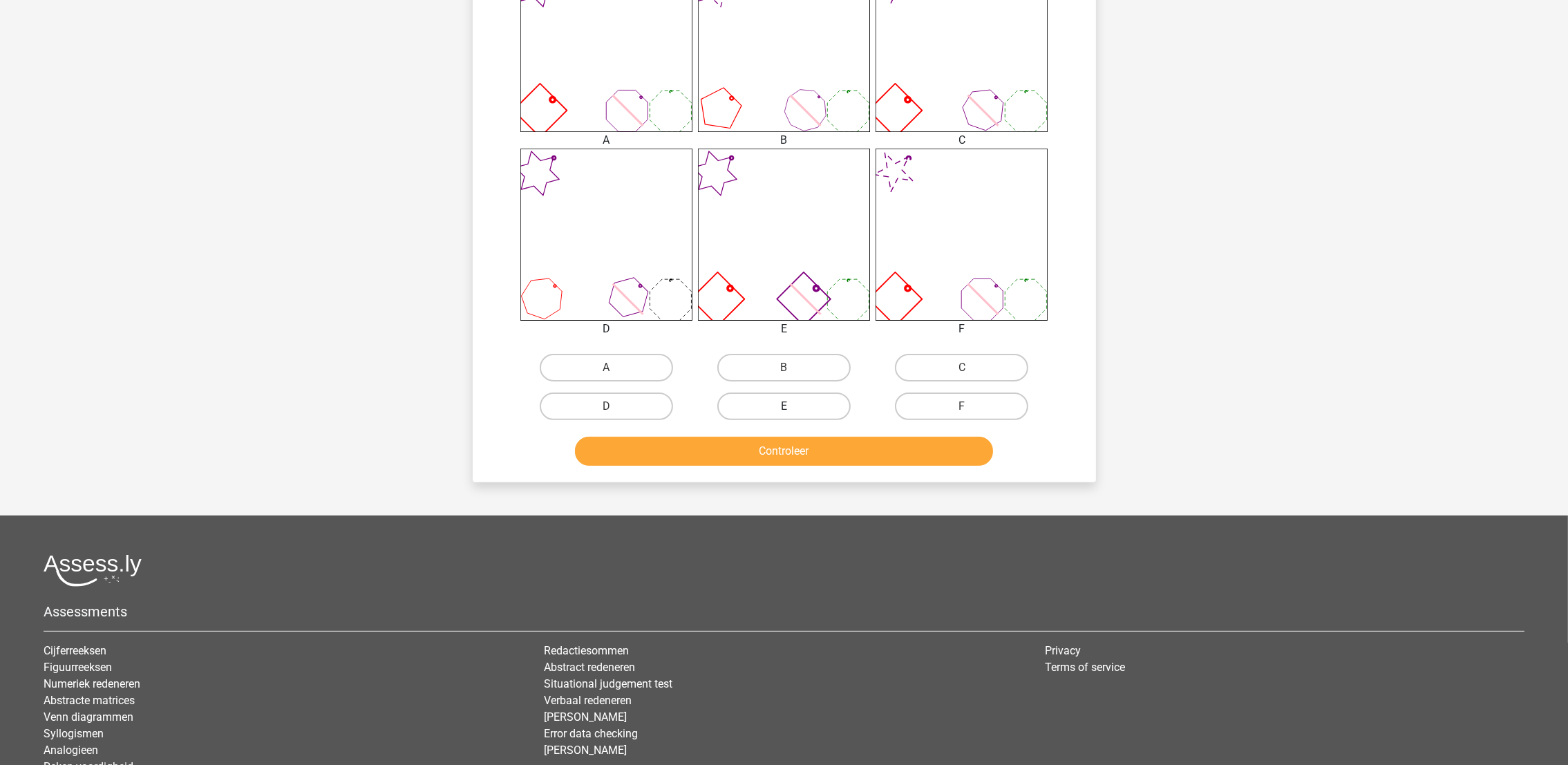
click at [810, 414] on label "E" at bounding box center [784, 406] width 133 height 28
click at [793, 414] on input "E" at bounding box center [788, 410] width 9 height 9
radio input "true"
click at [811, 448] on button "Controleer" at bounding box center [784, 450] width 418 height 29
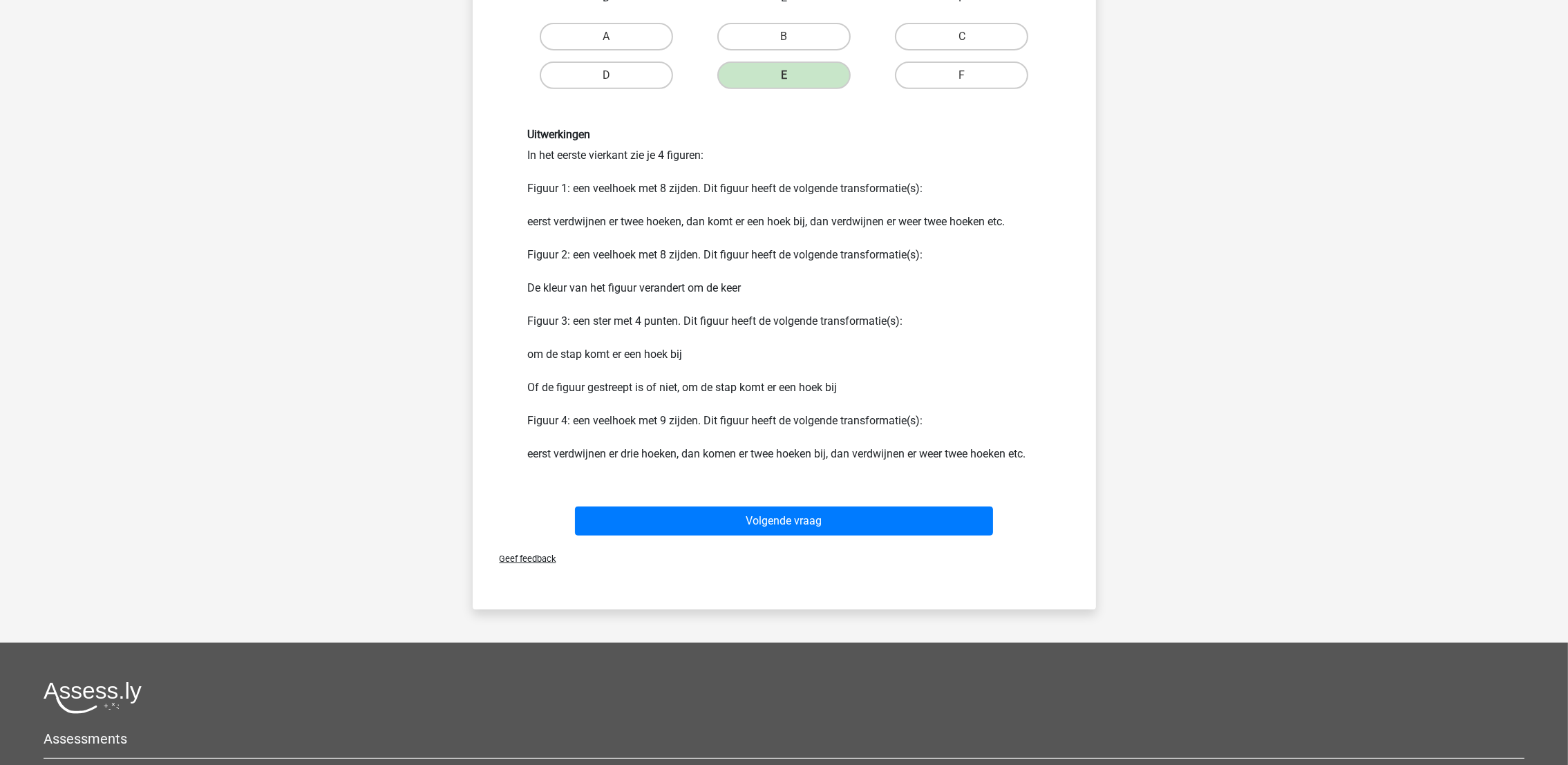
scroll to position [1001, 0]
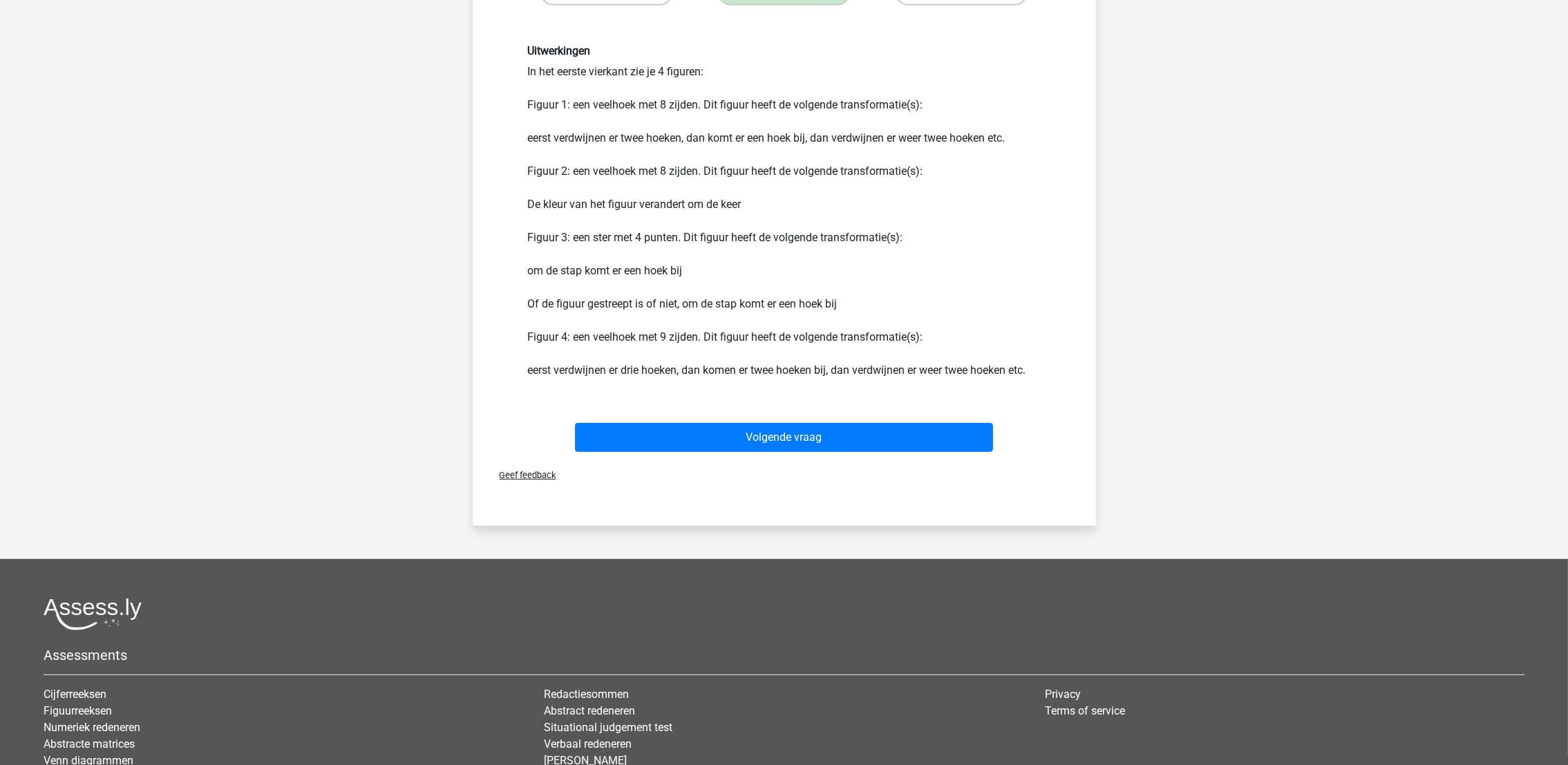
click at [828, 418] on div "Volgende vraag" at bounding box center [784, 435] width 579 height 45
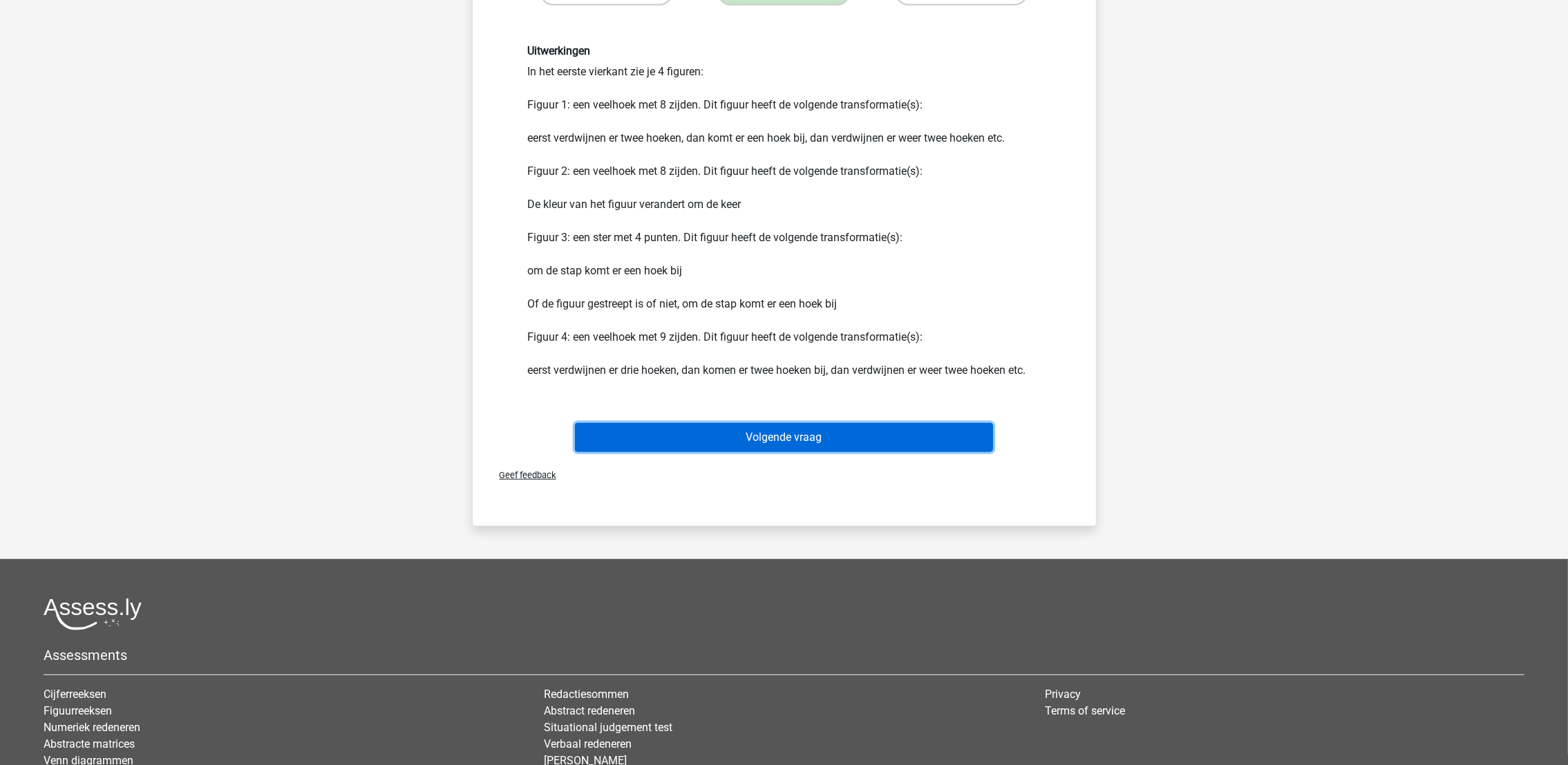
click at [828, 436] on button "Volgende vraag" at bounding box center [784, 437] width 418 height 29
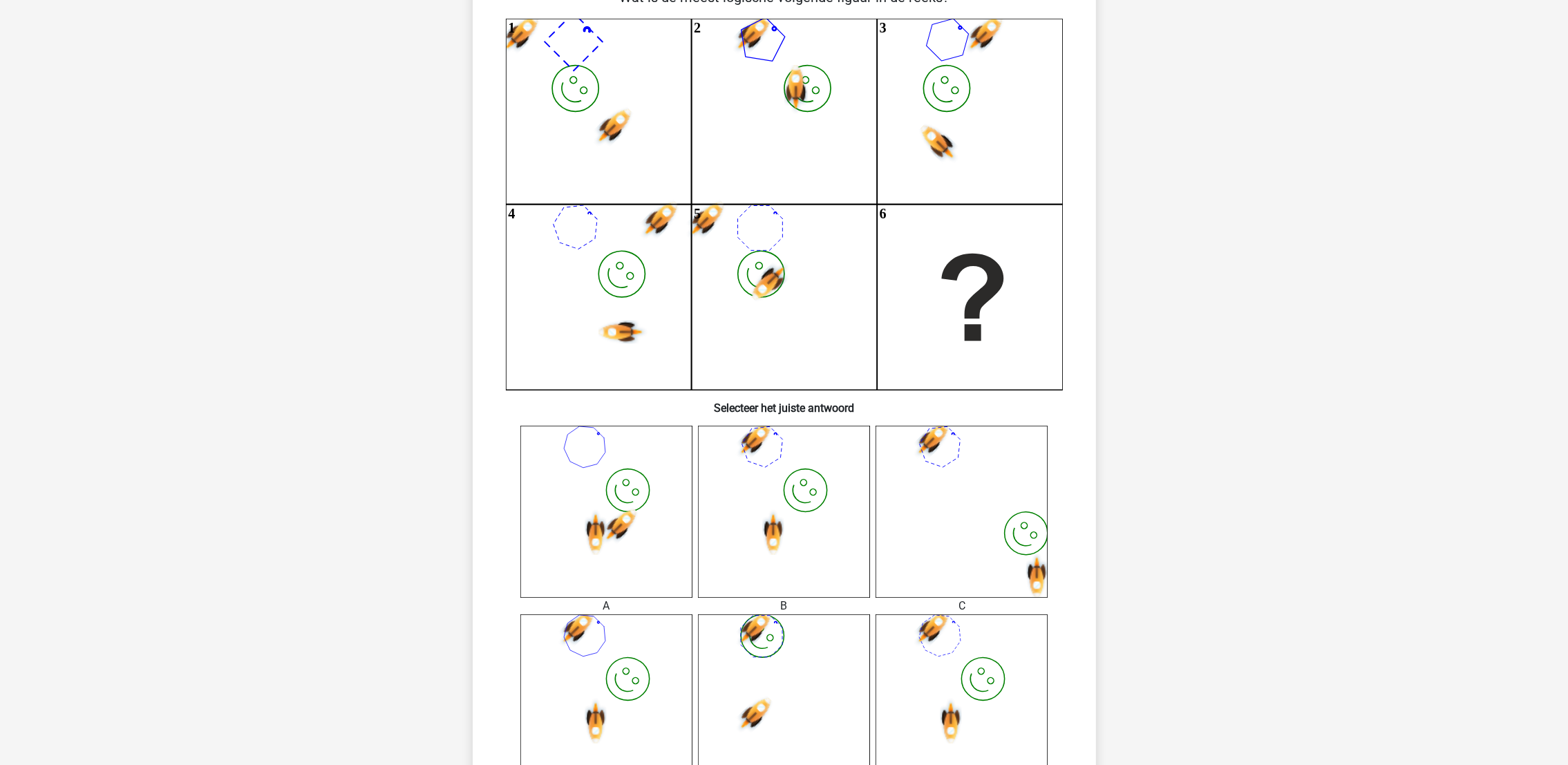
scroll to position [69, 0]
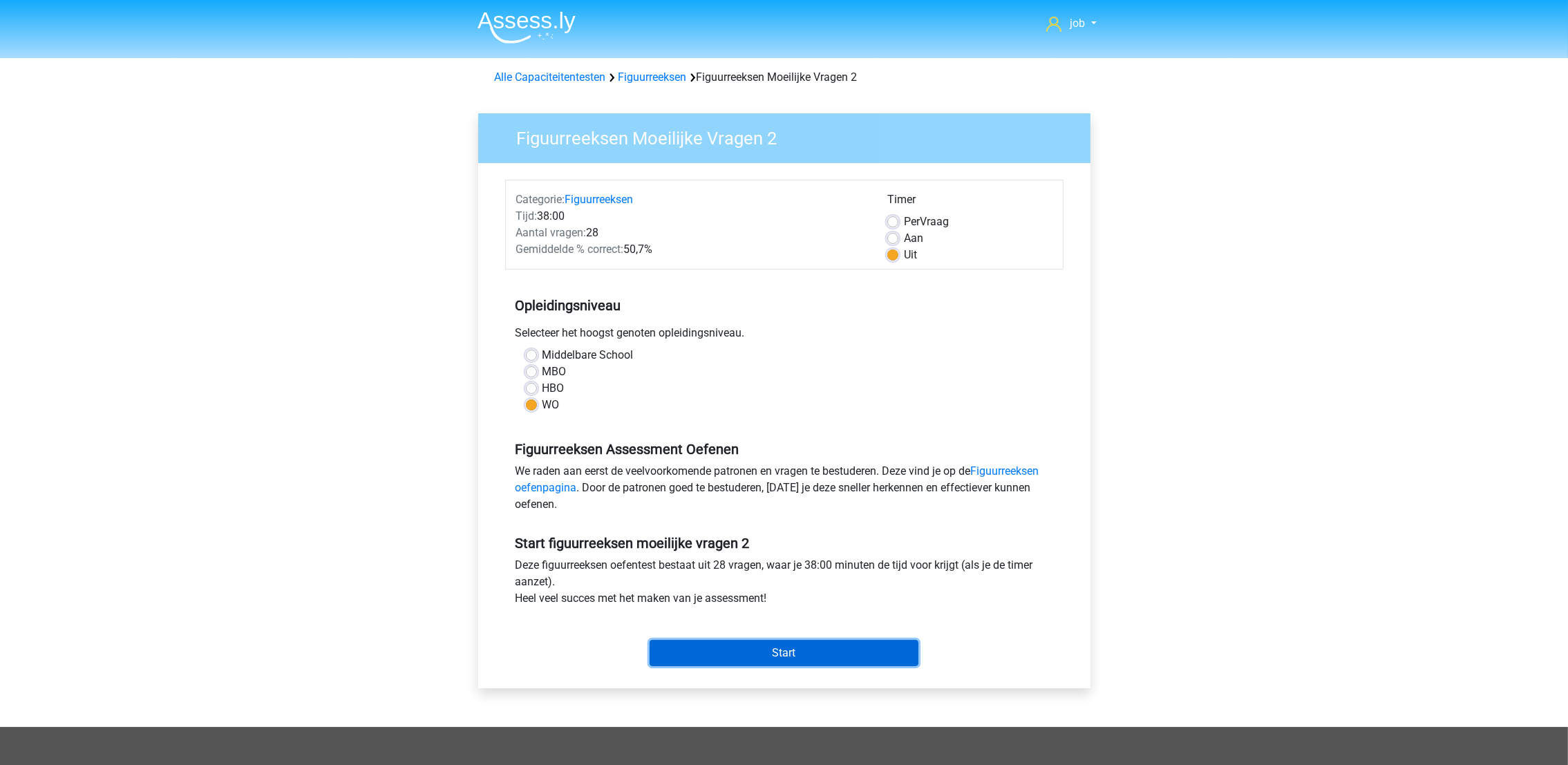
click at [748, 647] on input "Start" at bounding box center [784, 653] width 268 height 26
click at [753, 668] on div "Start" at bounding box center [784, 642] width 558 height 60
click at [759, 654] on input "Start" at bounding box center [784, 653] width 268 height 26
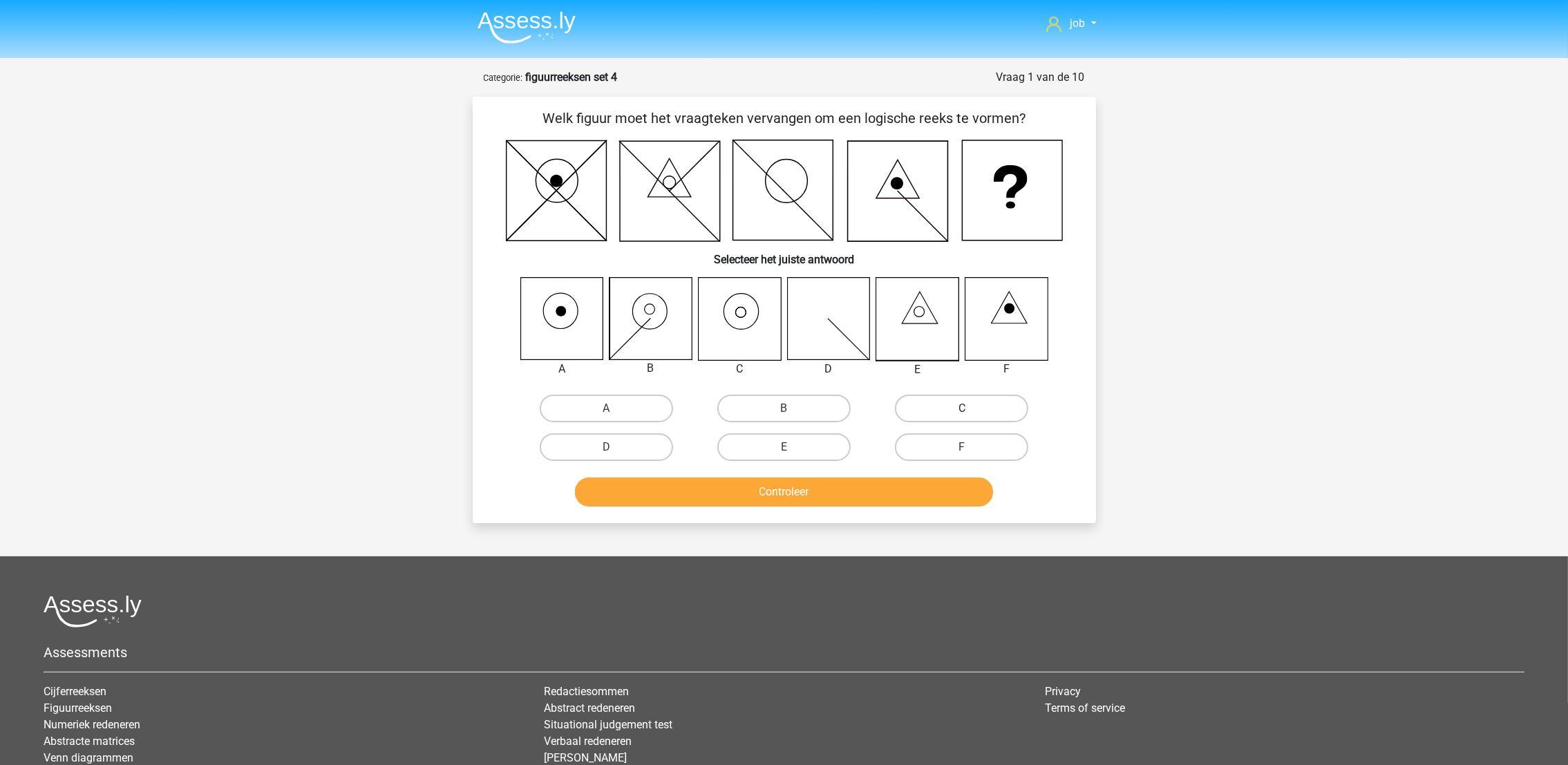
click at [945, 405] on label "C" at bounding box center [961, 408] width 133 height 28
click at [961, 409] on input "C" at bounding box center [966, 413] width 9 height 9
radio input "true"
click at [903, 482] on button "Controleer" at bounding box center [784, 492] width 418 height 29
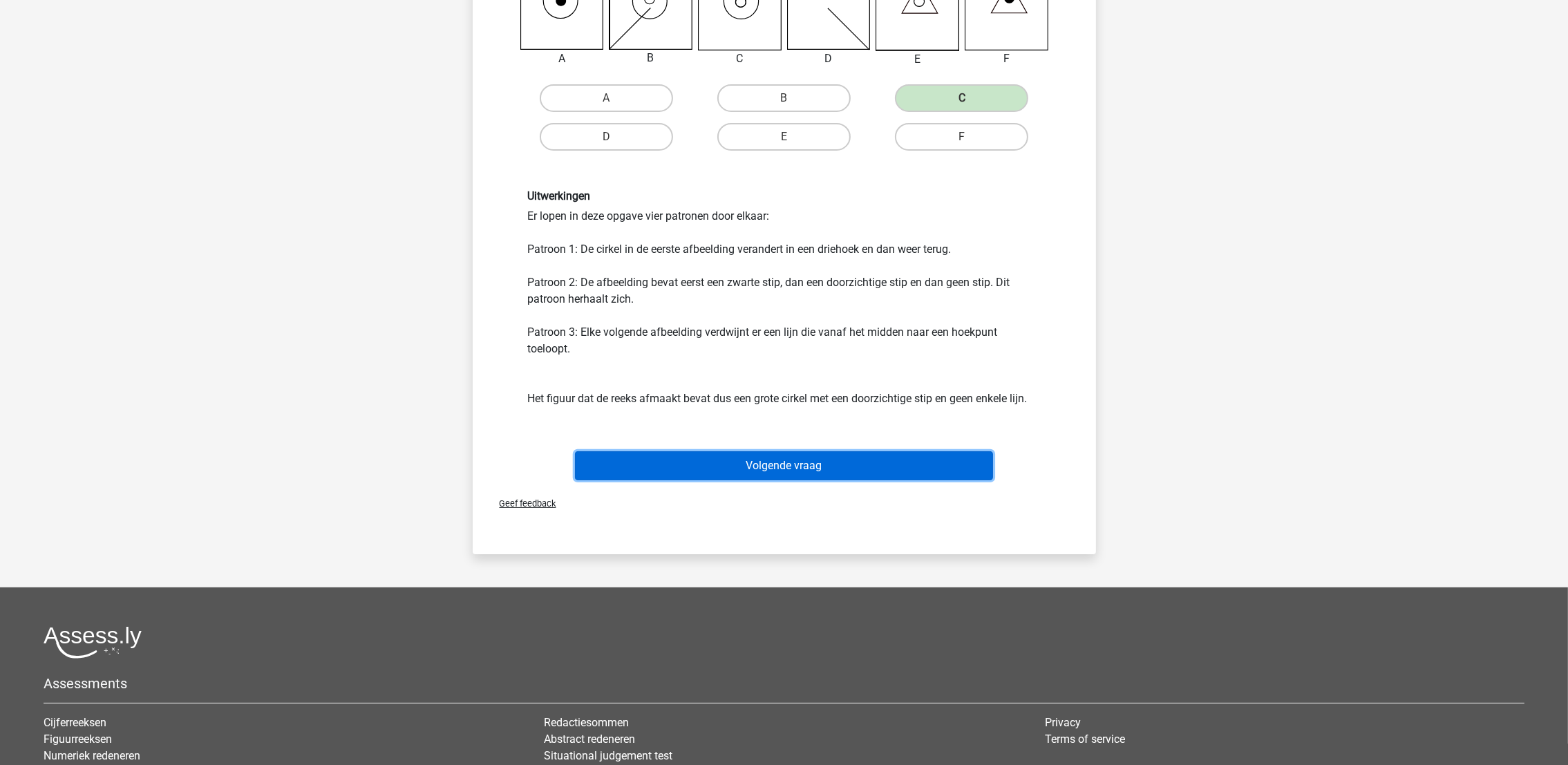
click at [887, 460] on button "Volgende vraag" at bounding box center [784, 466] width 418 height 29
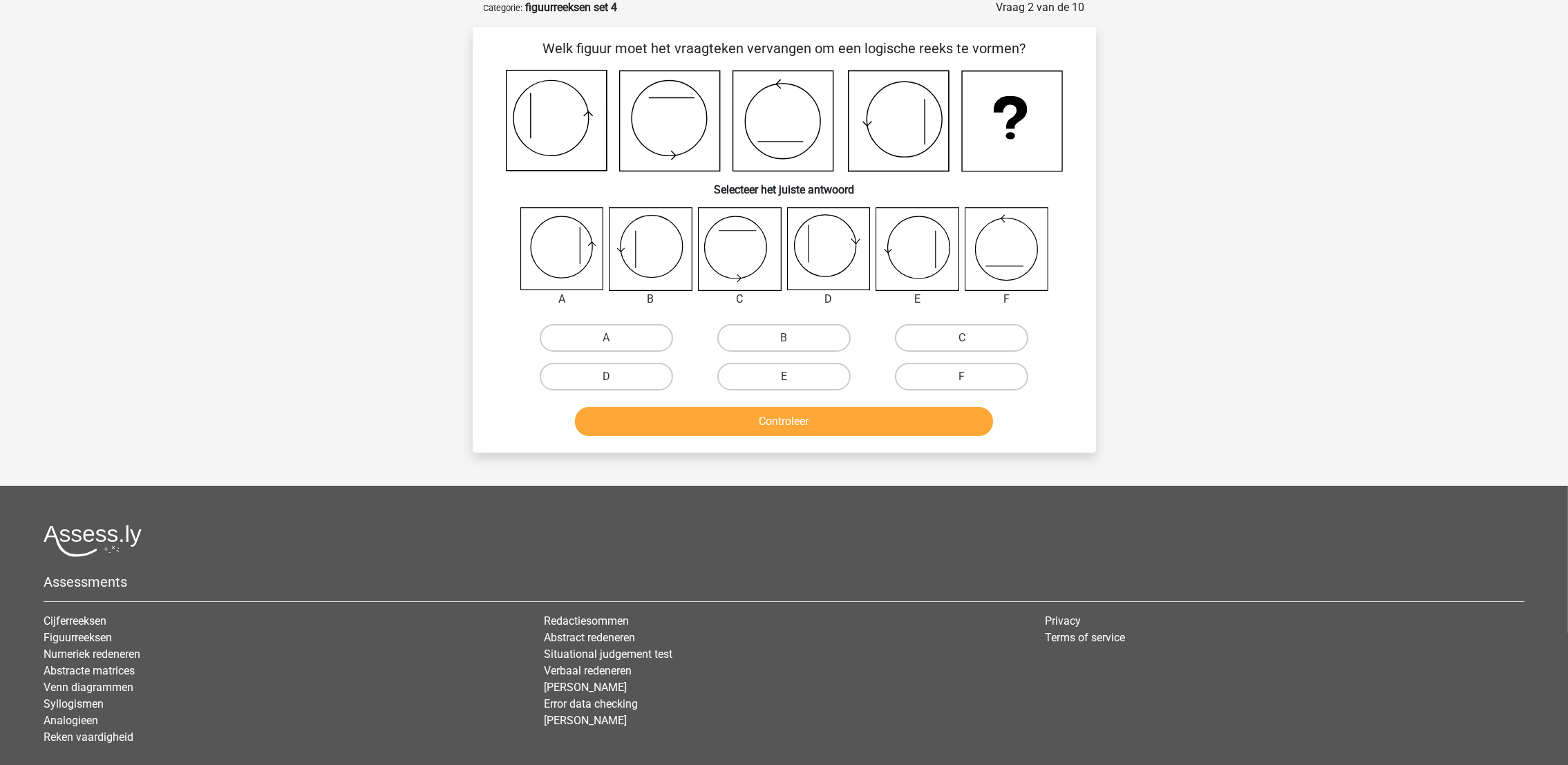
scroll to position [69, 0]
click at [644, 377] on label "D" at bounding box center [606, 377] width 133 height 28
click at [615, 377] on input "D" at bounding box center [610, 382] width 9 height 9
radio input "true"
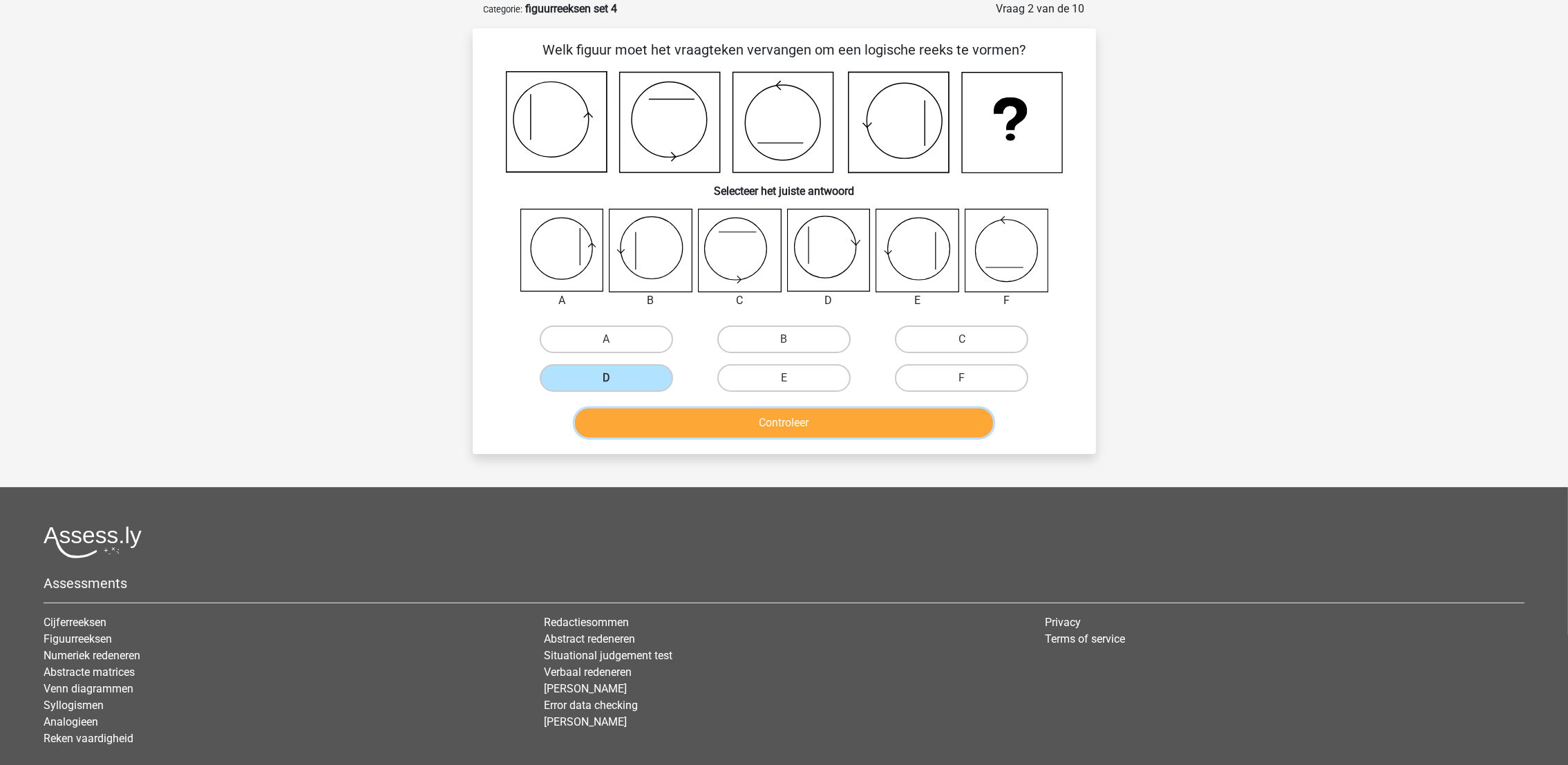
click at [664, 418] on button "Controleer" at bounding box center [784, 423] width 418 height 29
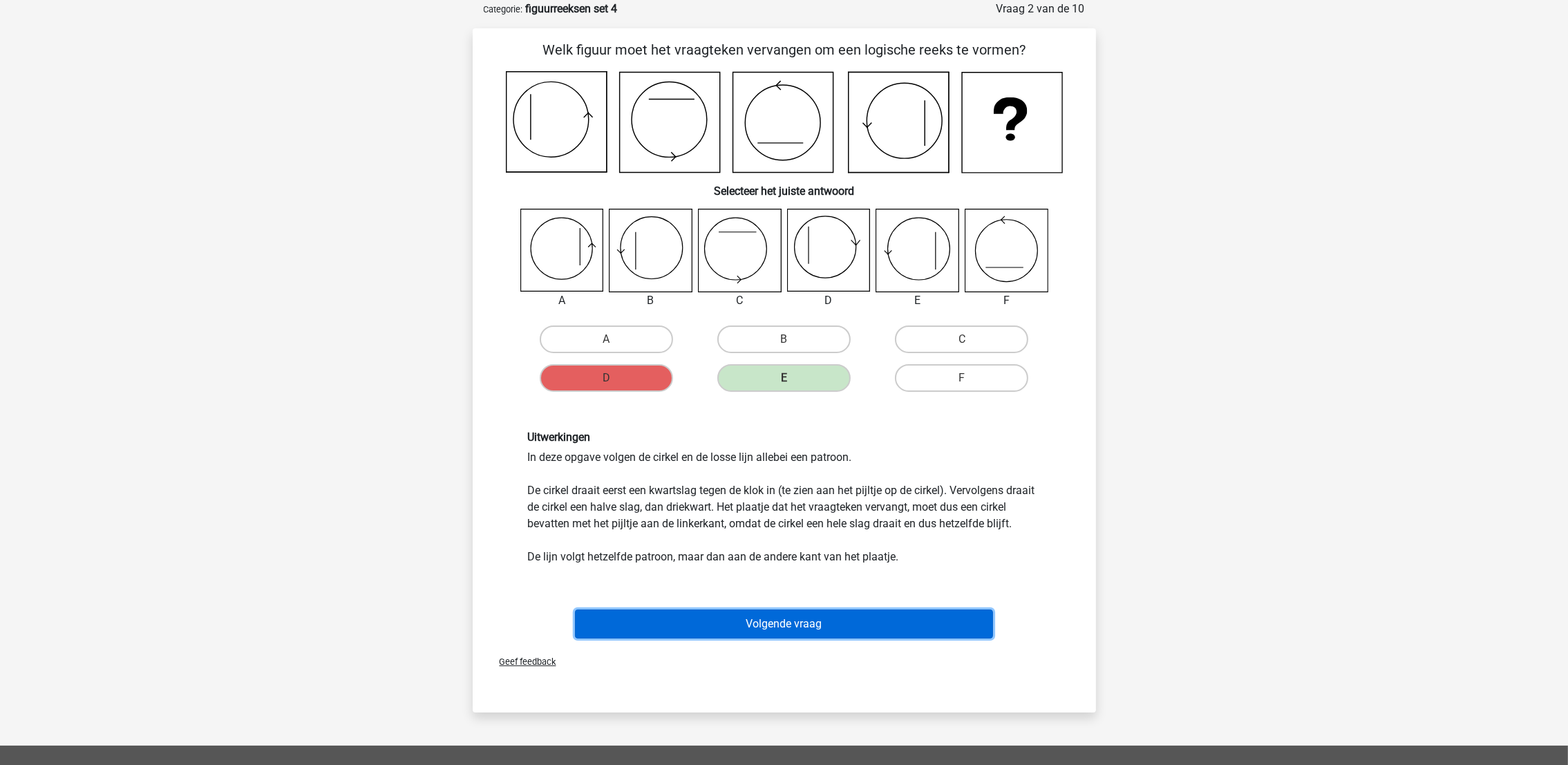
click at [812, 638] on button "Volgende vraag" at bounding box center [784, 623] width 418 height 29
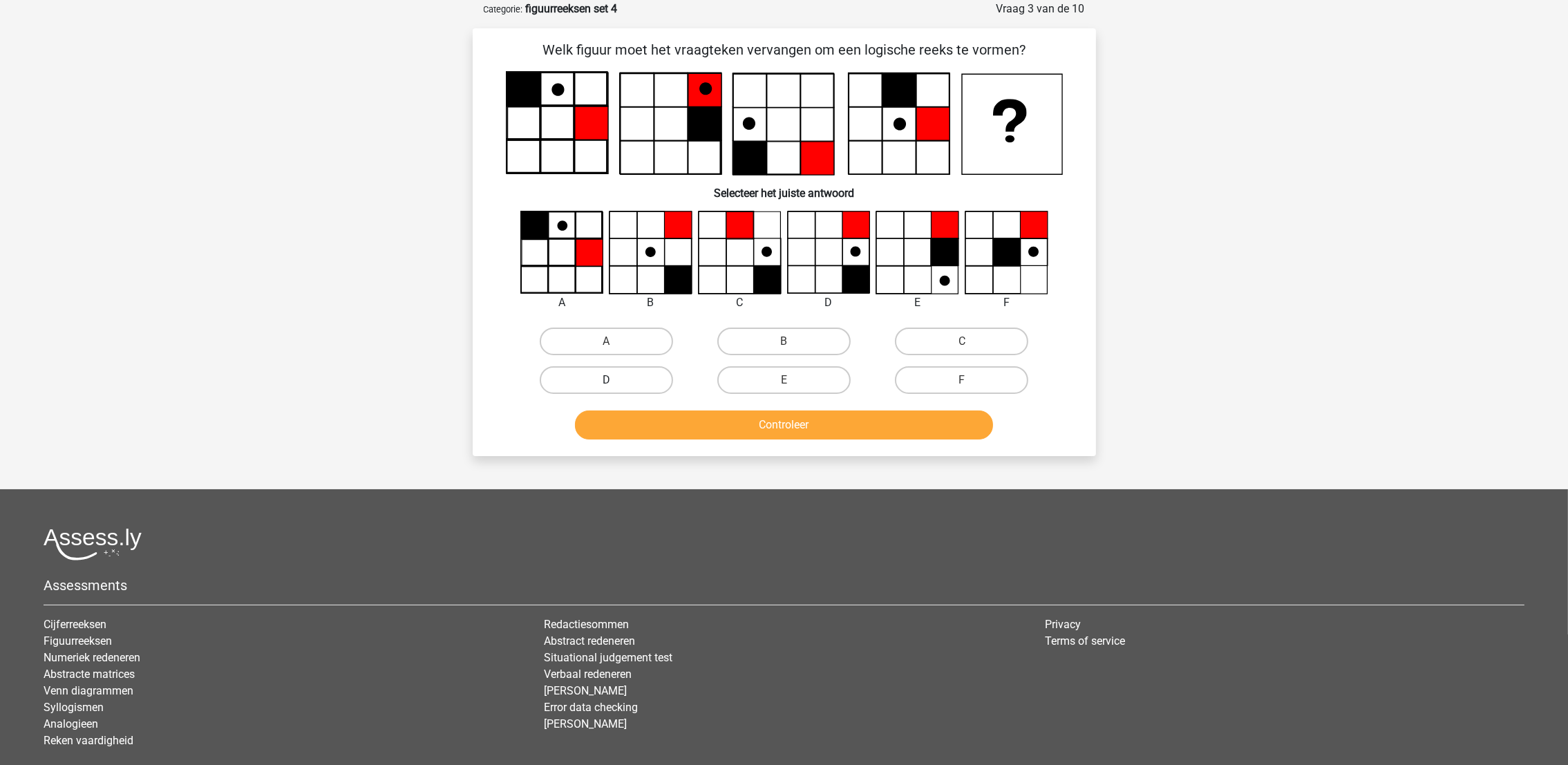
click at [644, 377] on label "D" at bounding box center [606, 379] width 133 height 28
click at [615, 380] on input "D" at bounding box center [610, 384] width 9 height 9
radio input "true"
click at [667, 425] on button "Controleer" at bounding box center [784, 424] width 418 height 29
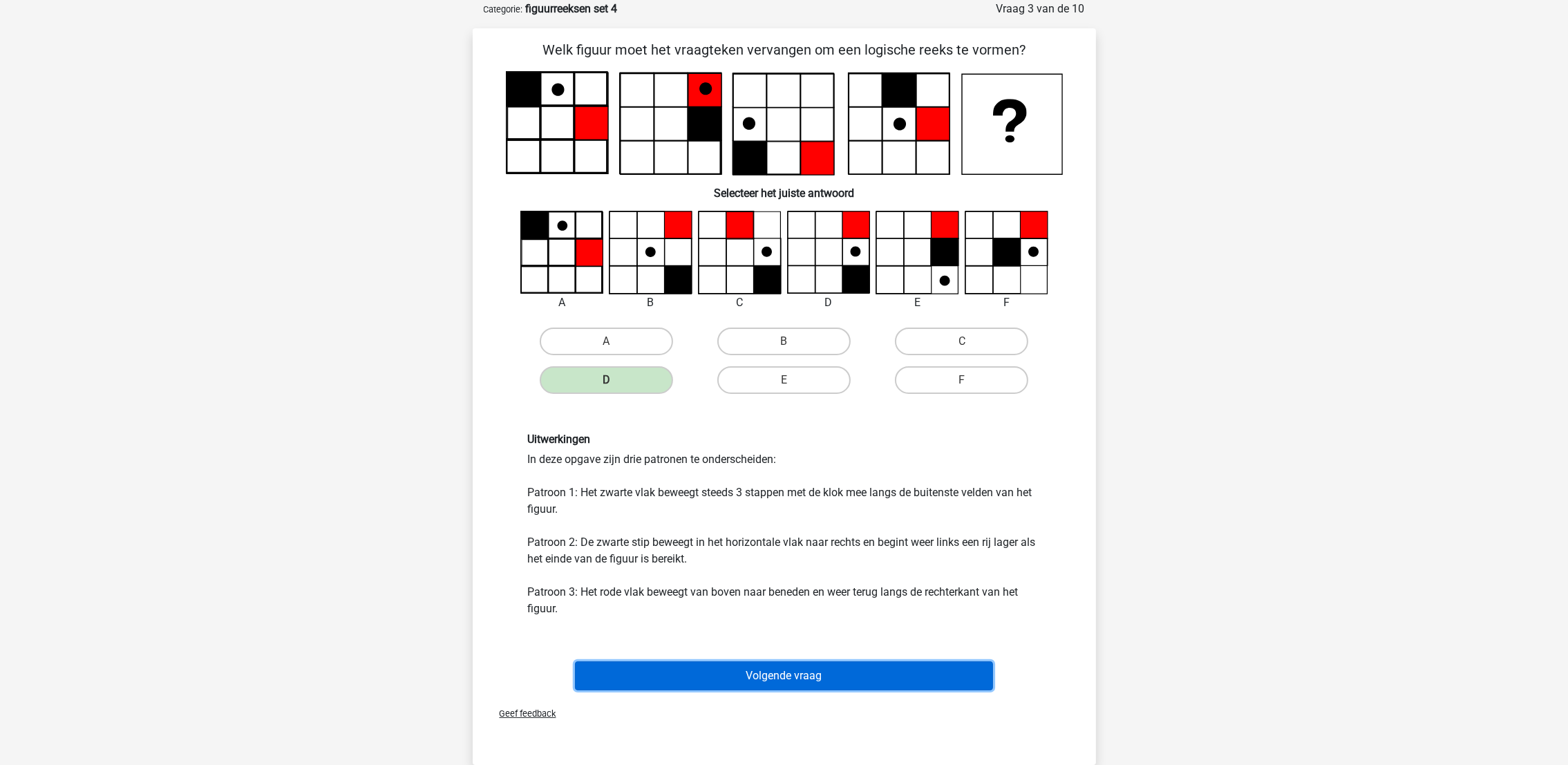
click at [737, 661] on button "Volgende vraag" at bounding box center [784, 675] width 418 height 29
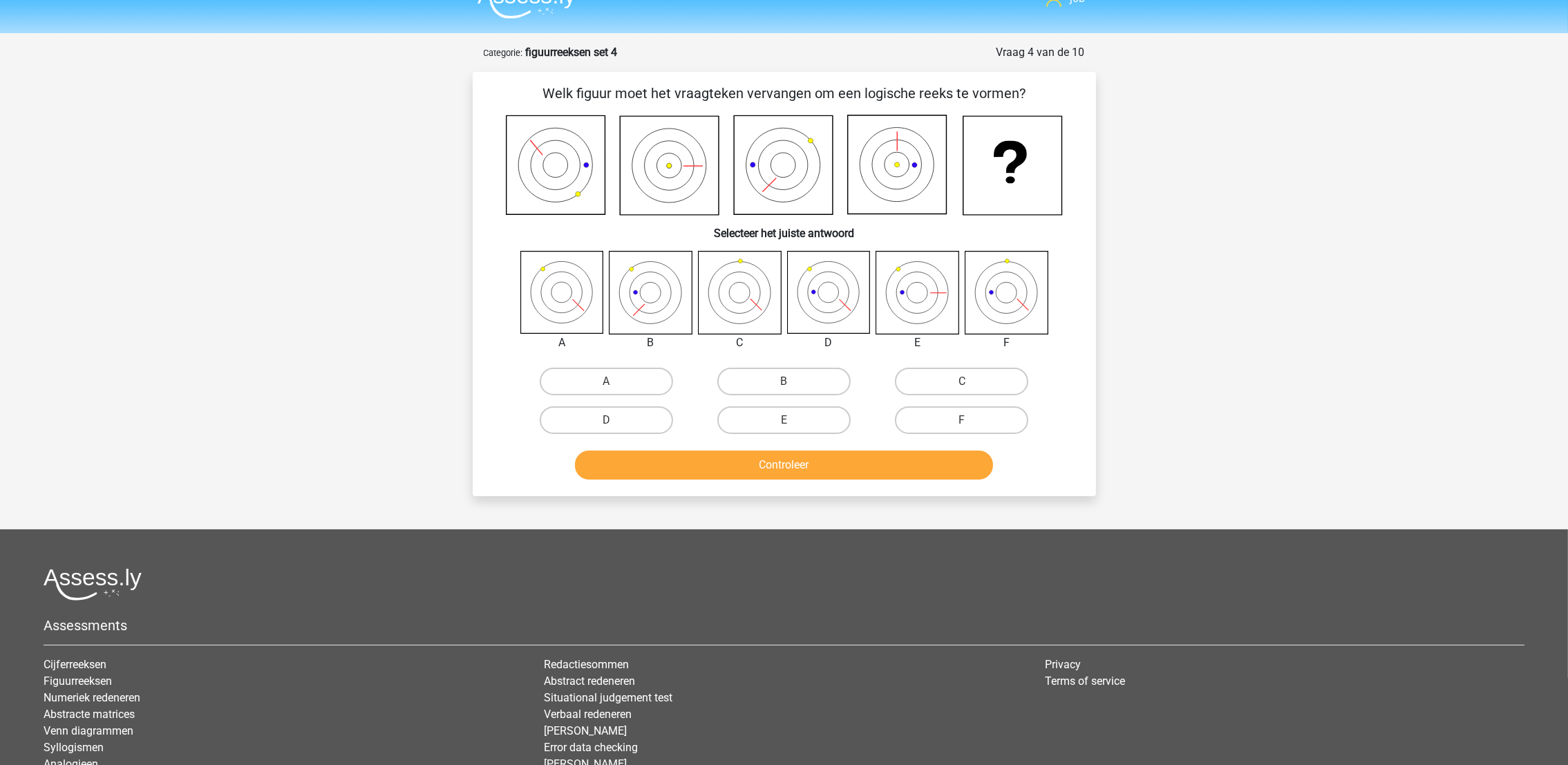
scroll to position [0, 0]
